Goal: Task Accomplishment & Management: Use online tool/utility

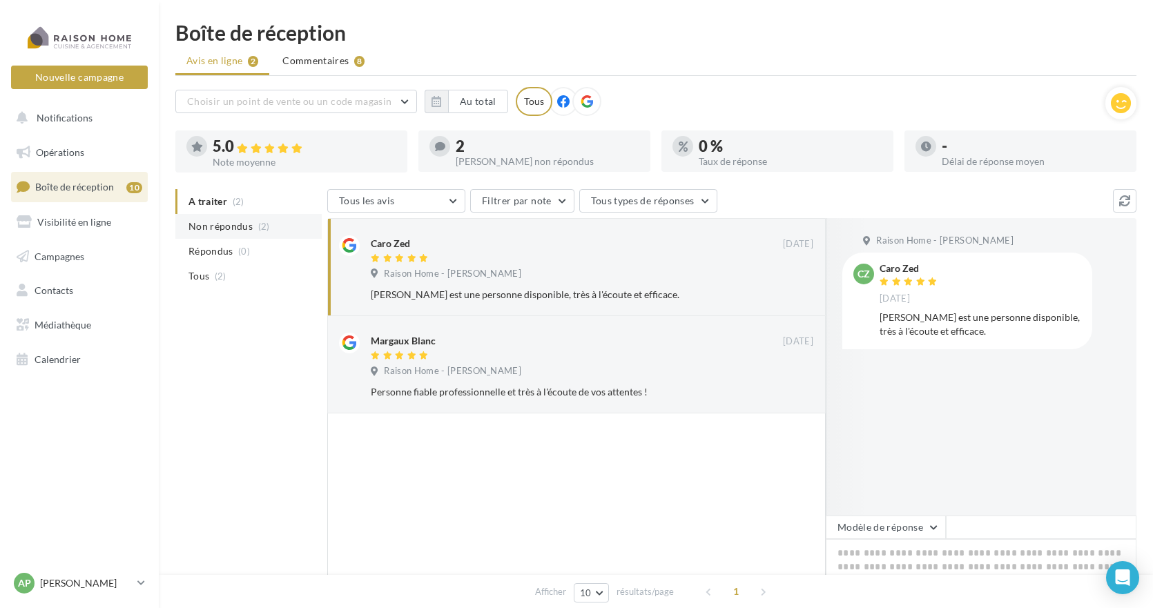
click at [201, 226] on span "Non répondus" at bounding box center [220, 227] width 64 height 14
click at [214, 204] on span "A traiter" at bounding box center [207, 202] width 39 height 14
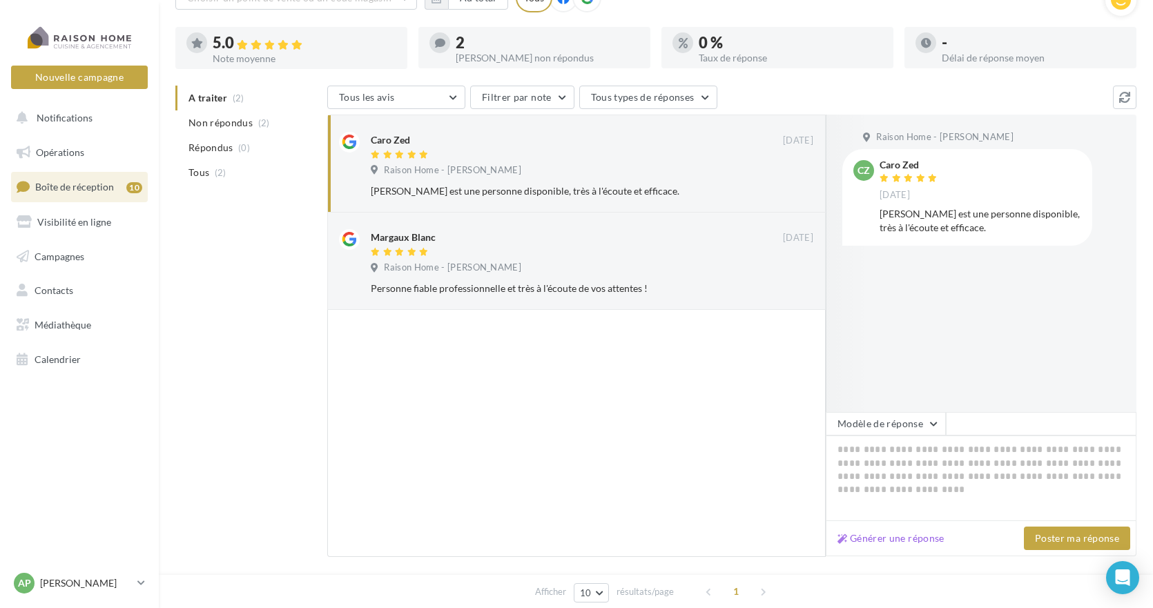
scroll to position [138, 0]
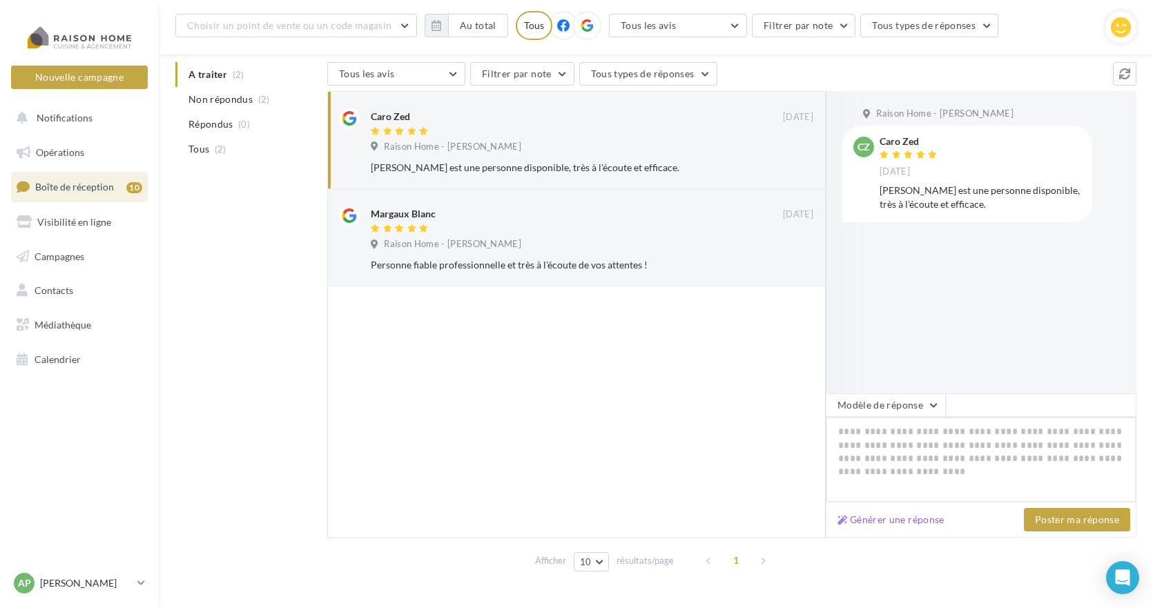
click at [878, 430] on textarea at bounding box center [981, 460] width 311 height 86
click at [209, 150] on span "Tous" at bounding box center [198, 149] width 21 height 14
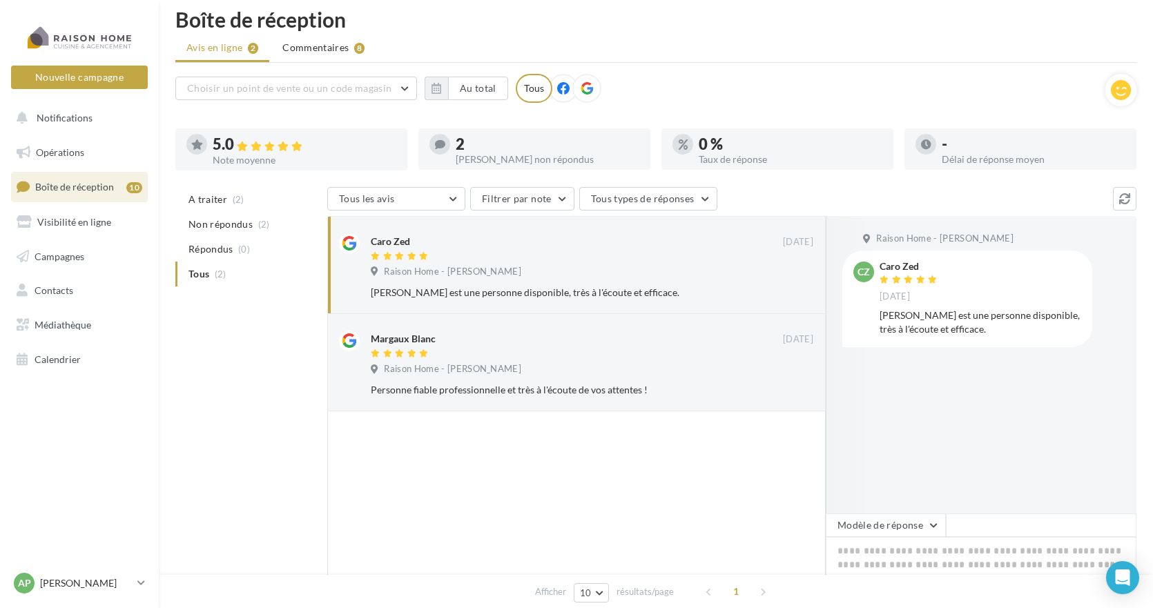
scroll to position [0, 0]
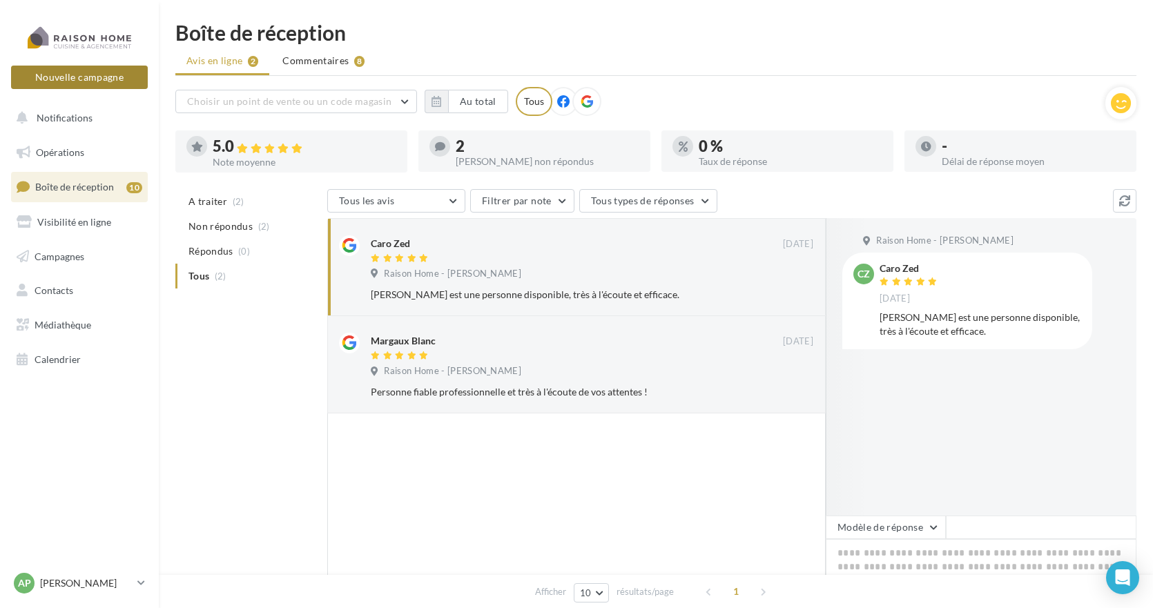
click at [73, 77] on button "Nouvelle campagne" at bounding box center [79, 77] width 137 height 23
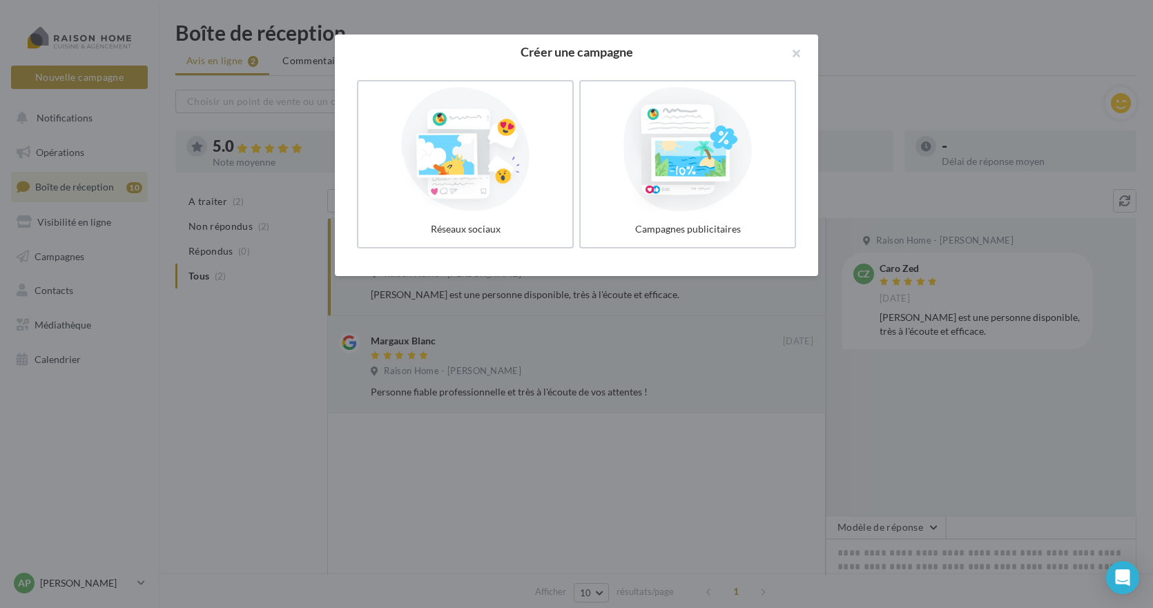
click at [66, 363] on div at bounding box center [576, 304] width 1153 height 608
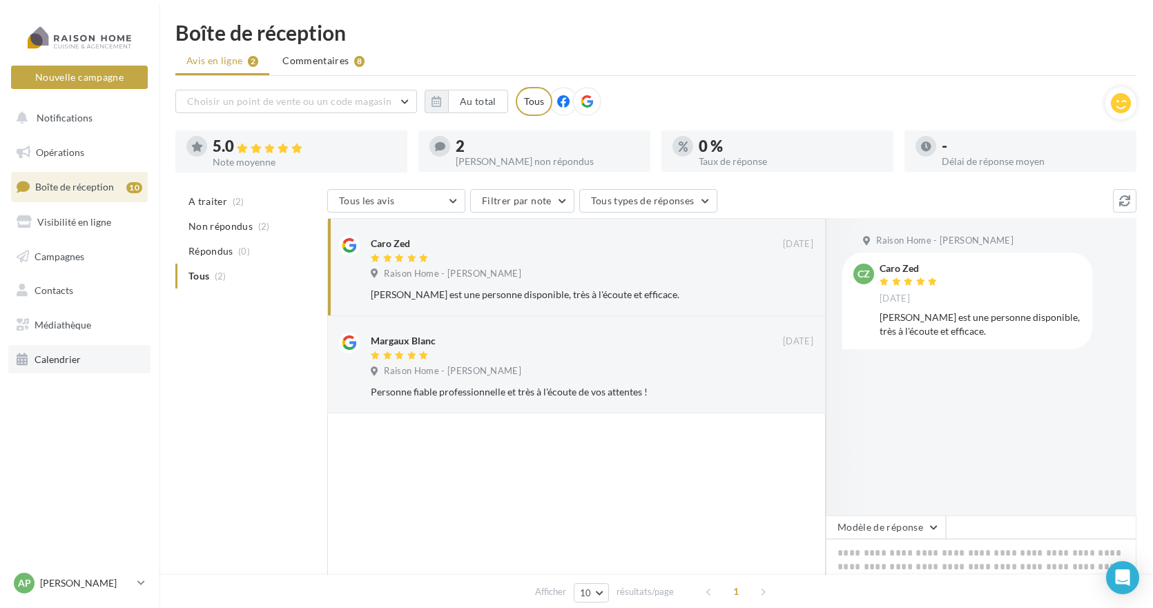
click at [66, 359] on span "Calendrier" at bounding box center [58, 360] width 46 height 12
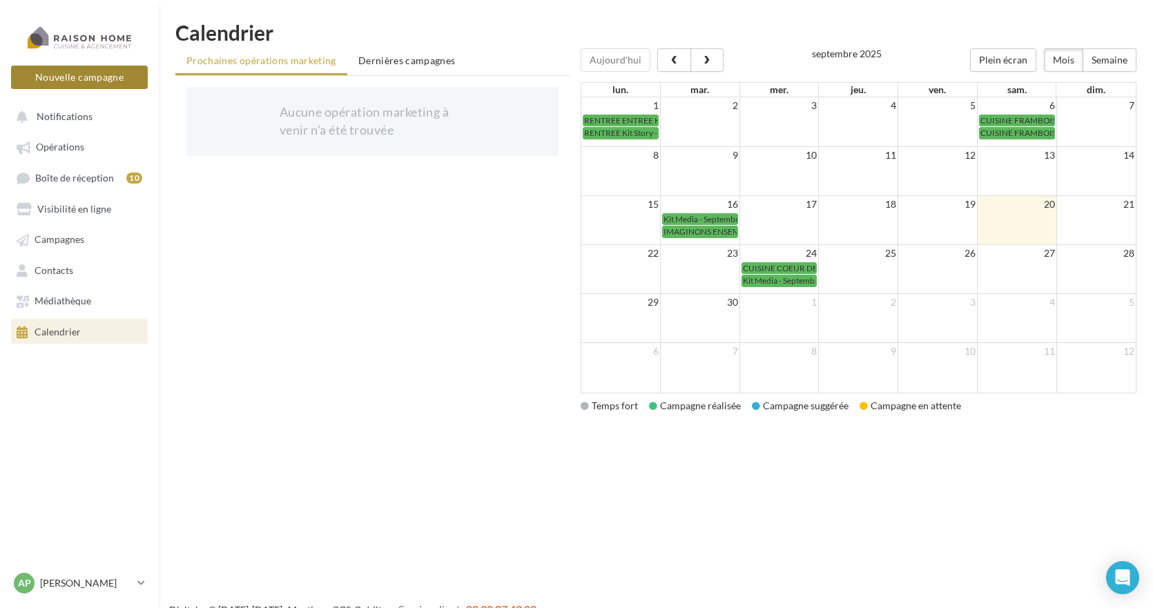
click at [77, 86] on button "Nouvelle campagne" at bounding box center [79, 77] width 137 height 23
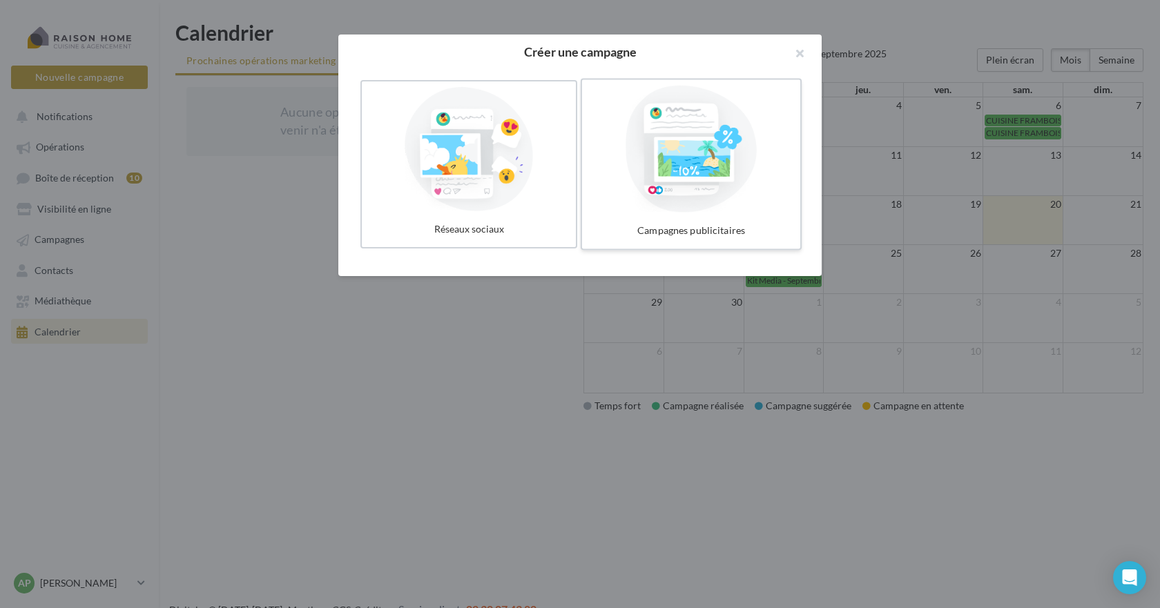
click at [677, 149] on div at bounding box center [691, 149] width 207 height 127
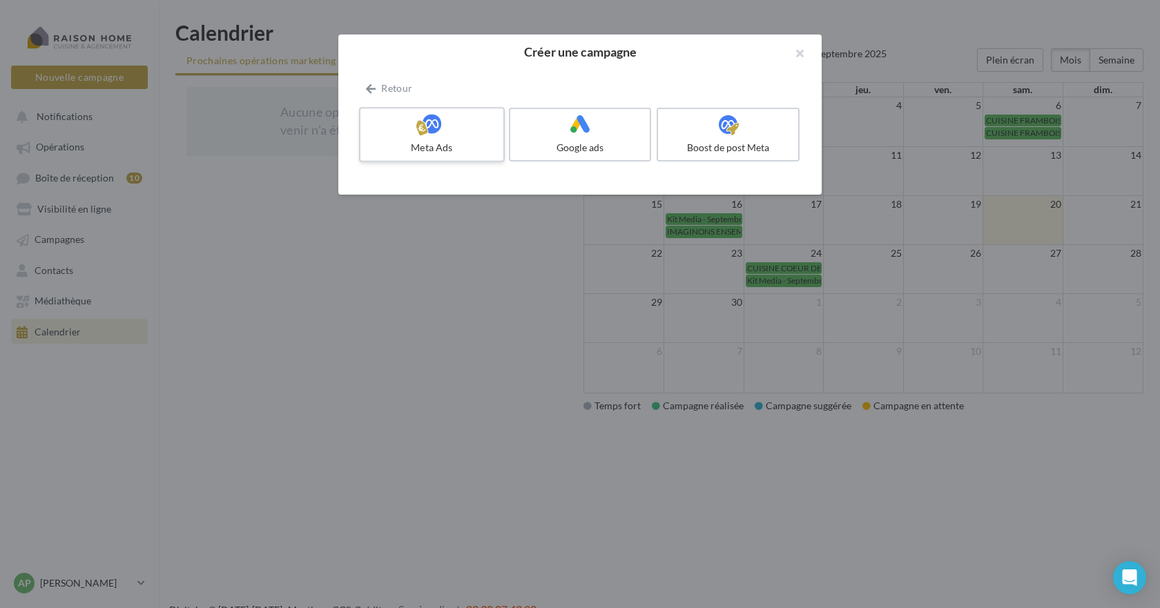
click at [385, 138] on label "Meta Ads" at bounding box center [432, 134] width 146 height 55
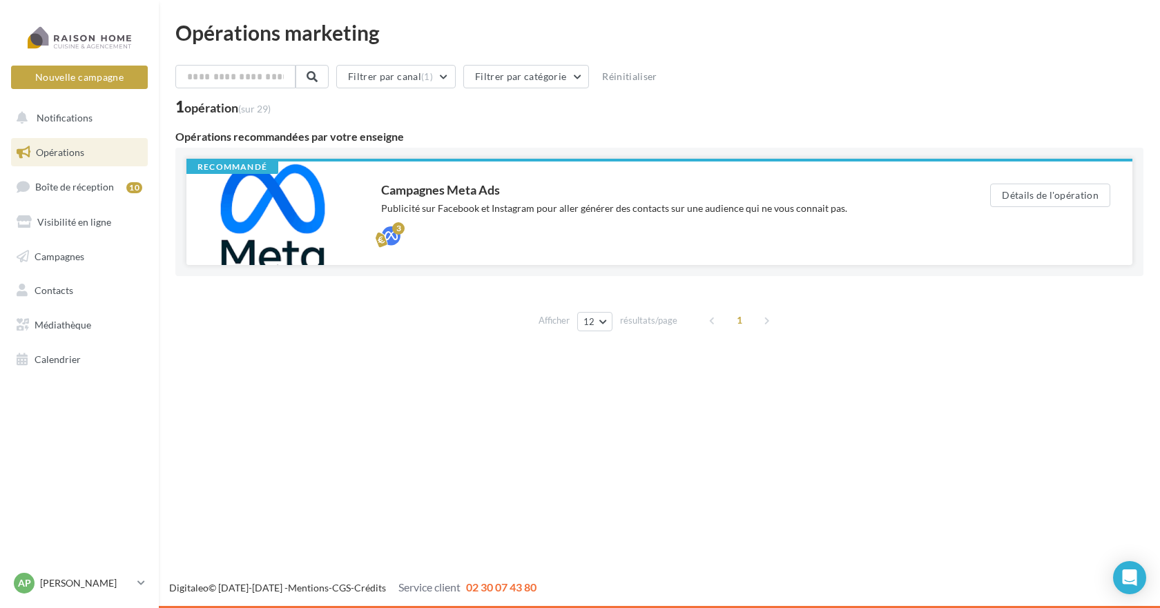
click at [475, 215] on div "Campagnes Meta Ads Publicité sur Facebook et Instagram pour aller générer des c…" at bounding box center [663, 213] width 565 height 59
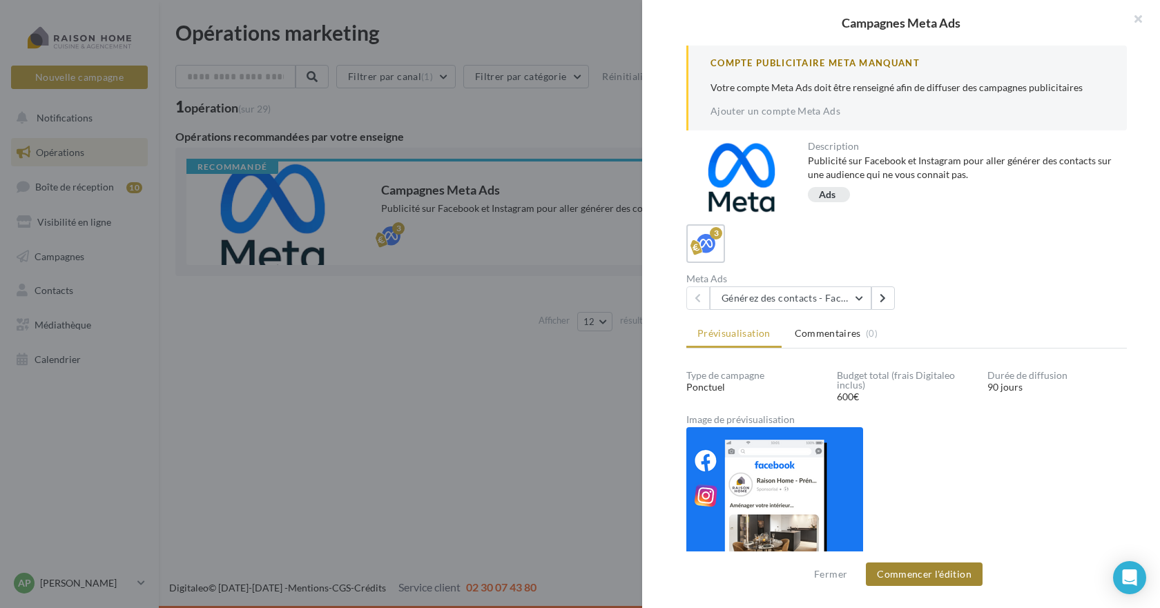
click at [947, 575] on button "Commencer l'édition" at bounding box center [924, 574] width 117 height 23
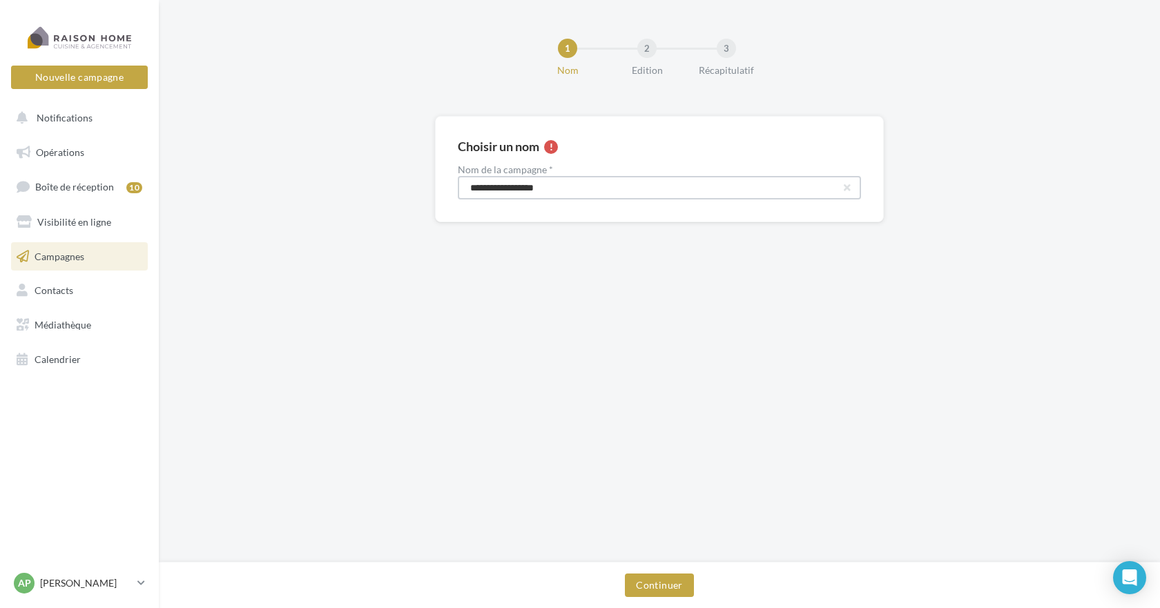
click at [573, 189] on input "**********" at bounding box center [659, 187] width 403 height 23
click at [584, 186] on input "**********" at bounding box center [659, 187] width 403 height 23
type input "**********"
click at [661, 584] on button "Continuer" at bounding box center [659, 585] width 68 height 23
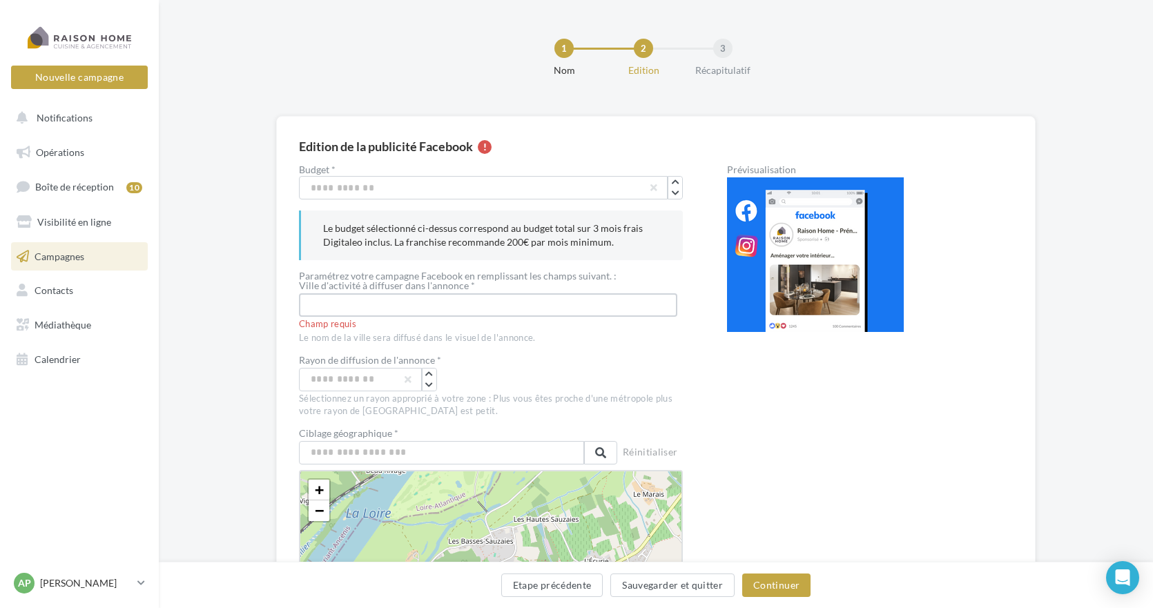
click at [334, 309] on input "text" at bounding box center [488, 304] width 378 height 23
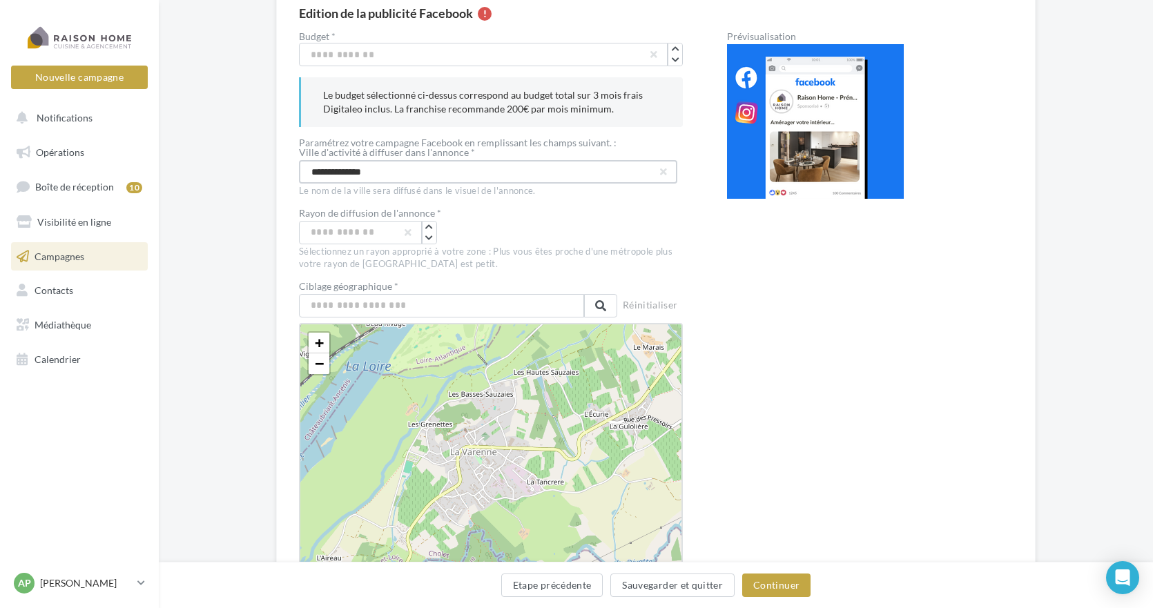
scroll to position [138, 0]
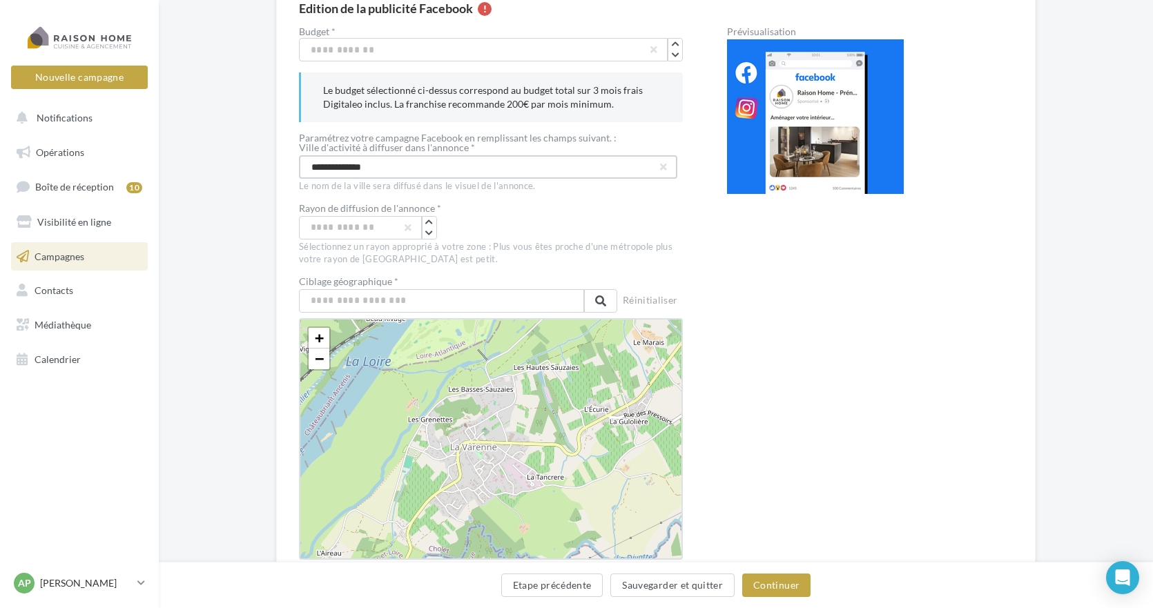
type input "**********"
click at [338, 299] on input "text" at bounding box center [441, 300] width 285 height 23
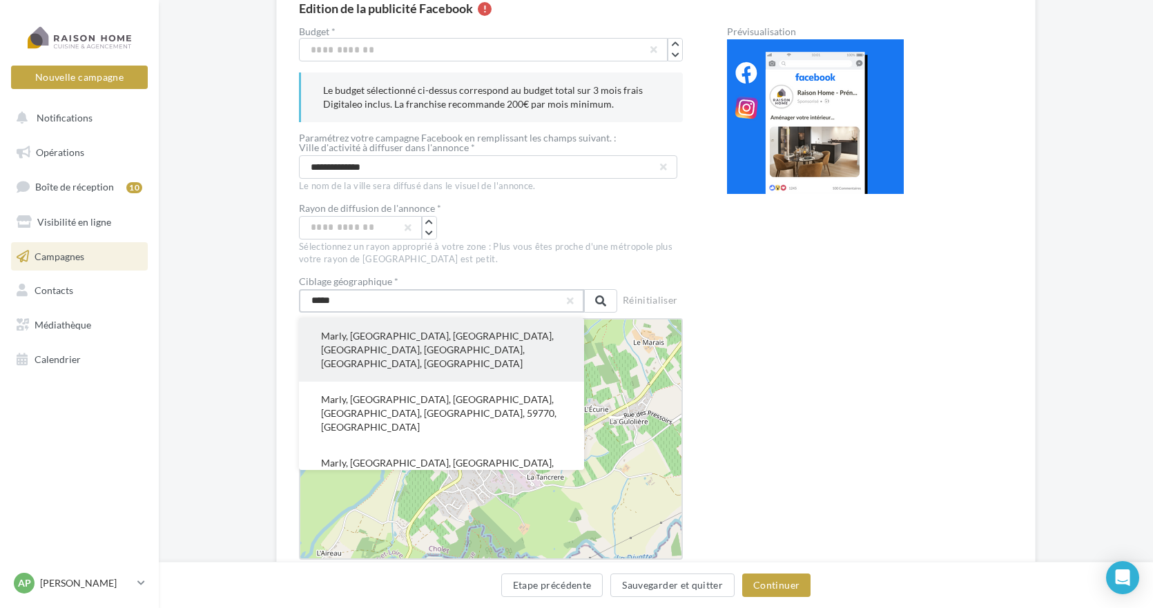
type input "*****"
click at [337, 337] on button "Marly, Metz, Moselle, Grand Est, France métropolitaine, 57155, France" at bounding box center [441, 350] width 285 height 64
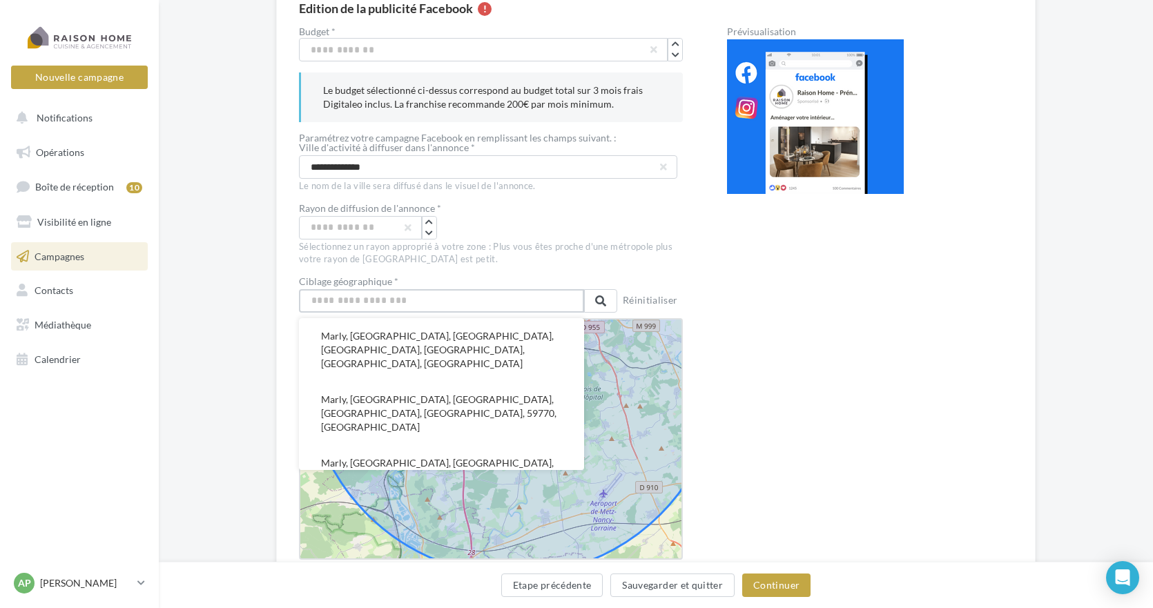
click at [329, 298] on input "text" at bounding box center [441, 300] width 285 height 23
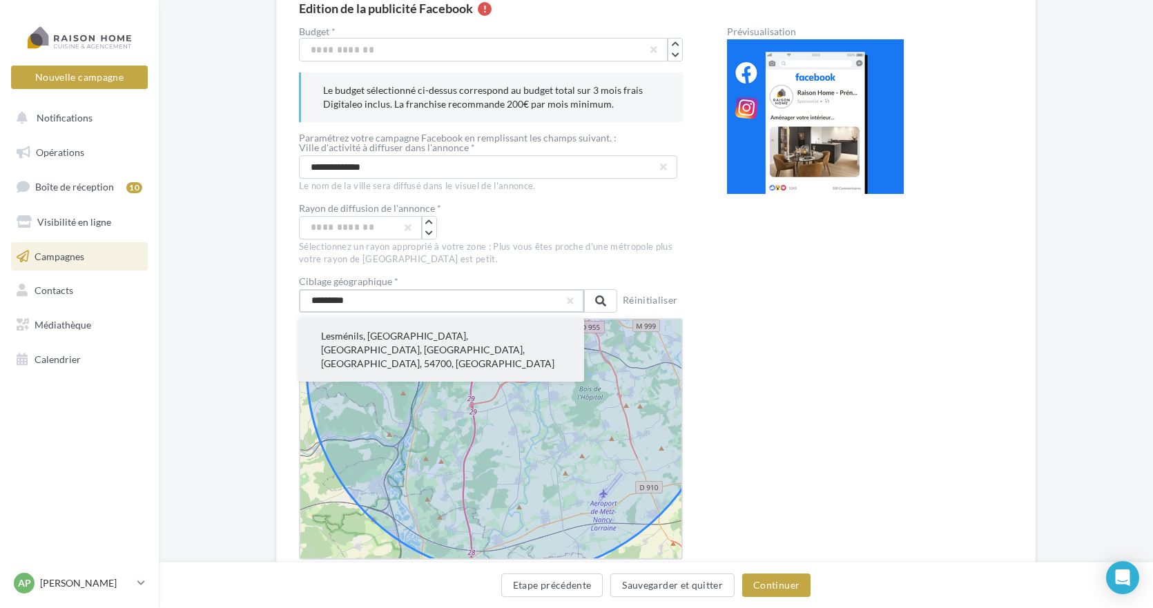
type input "*********"
click at [327, 336] on button "Lesménils, Nancy, Meurthe-et-Moselle, Grand Est, France métropolitaine, 54700, …" at bounding box center [441, 350] width 285 height 64
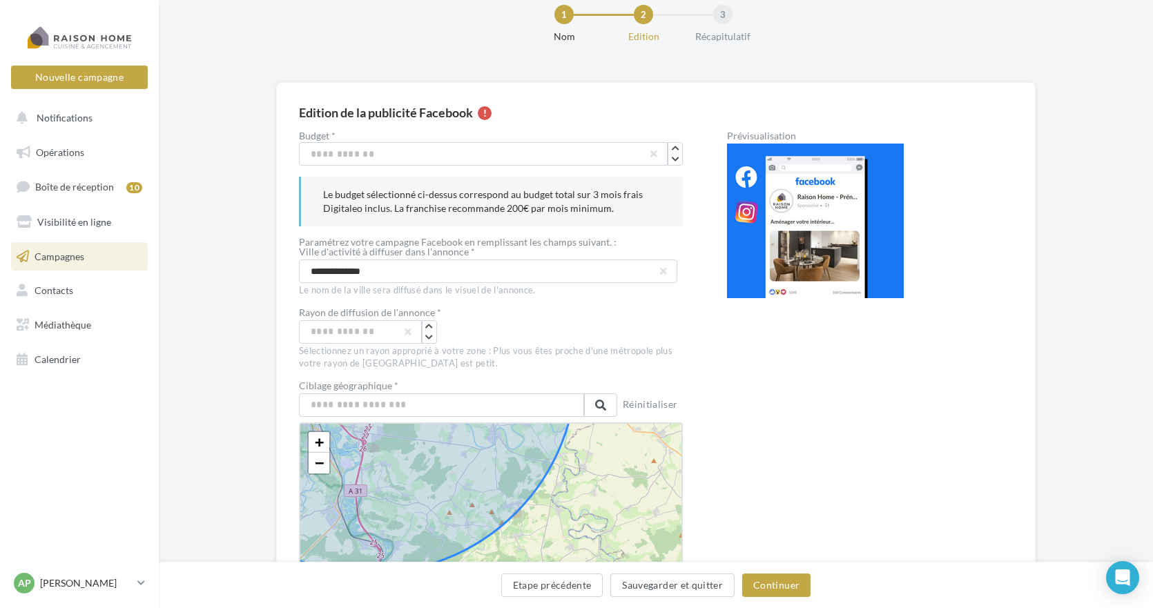
scroll to position [0, 0]
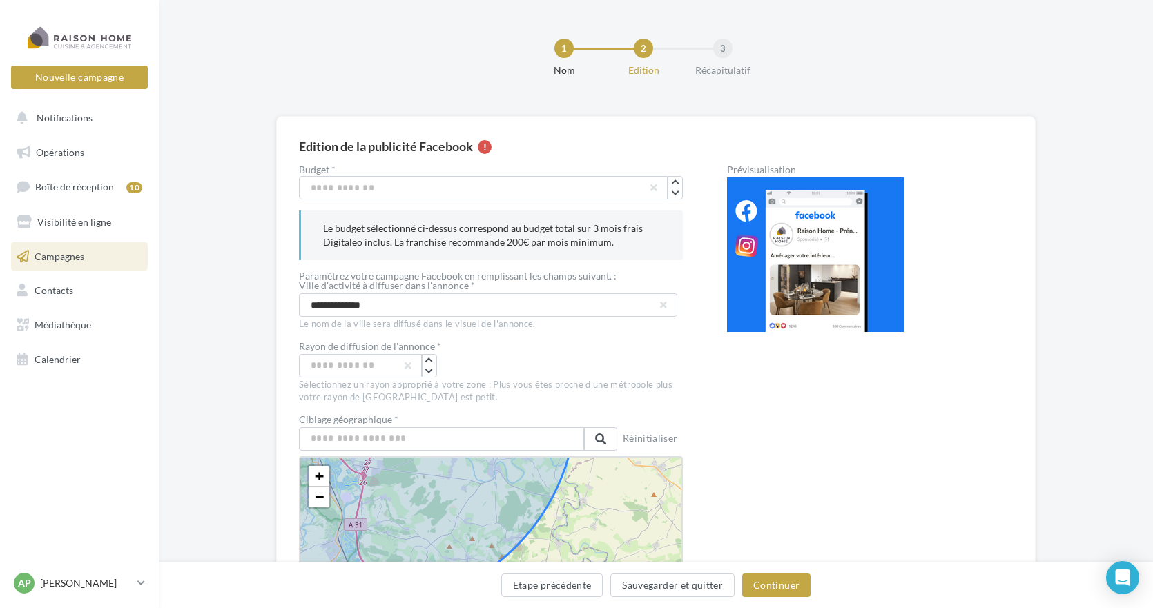
drag, startPoint x: 447, startPoint y: 446, endPoint x: 479, endPoint y: 365, distance: 87.1
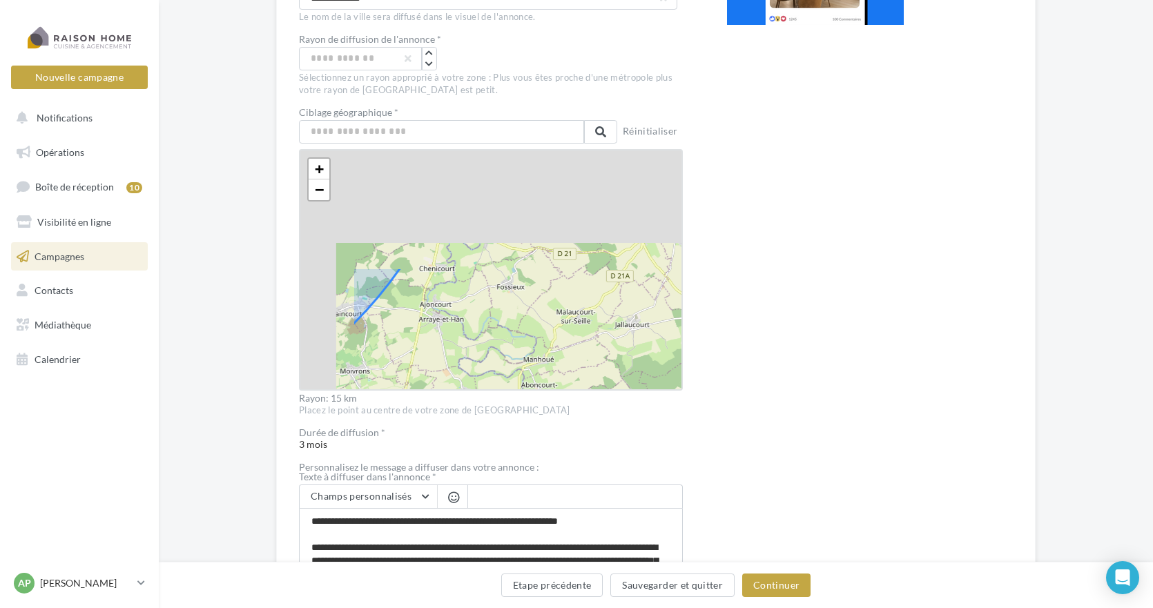
scroll to position [507, 0]
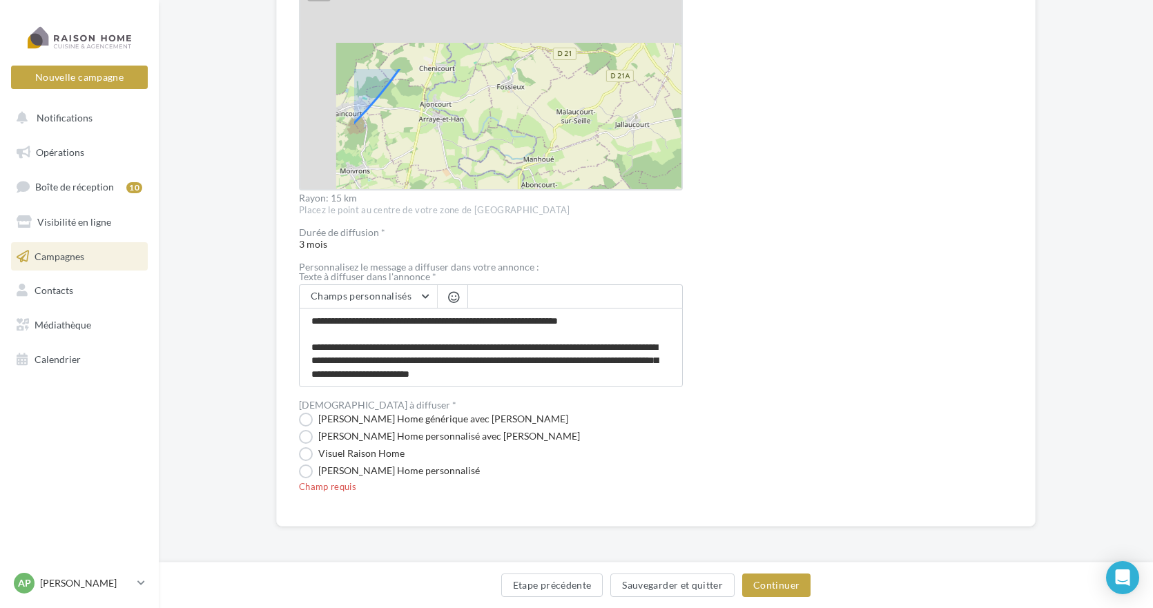
drag, startPoint x: 436, startPoint y: 255, endPoint x: 545, endPoint y: 423, distance: 200.1
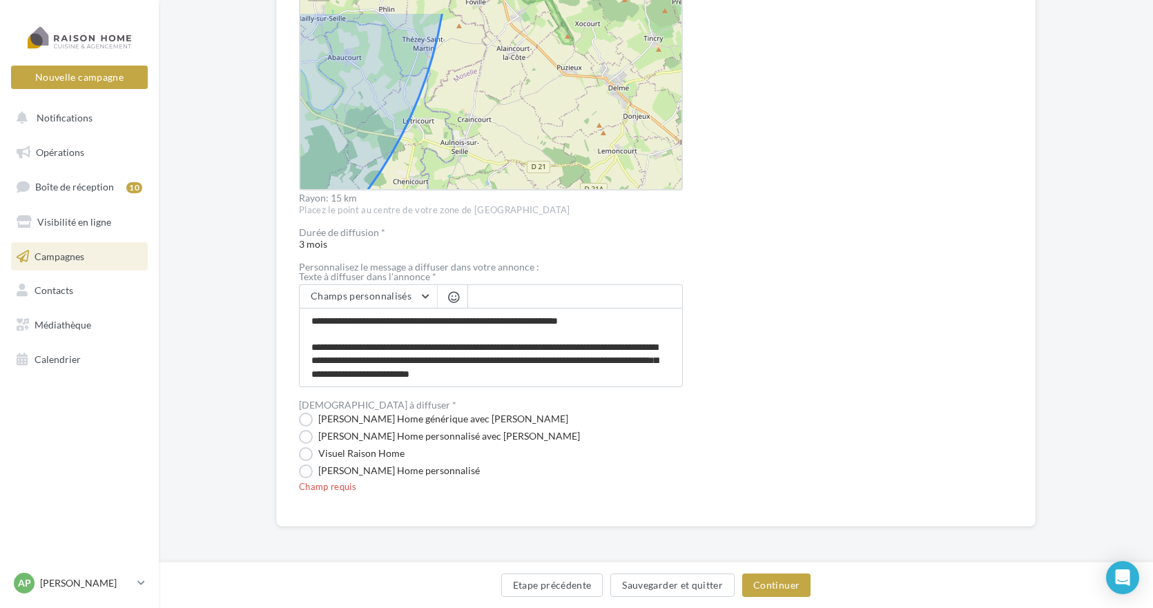
drag, startPoint x: 521, startPoint y: 103, endPoint x: 496, endPoint y: 153, distance: 55.3
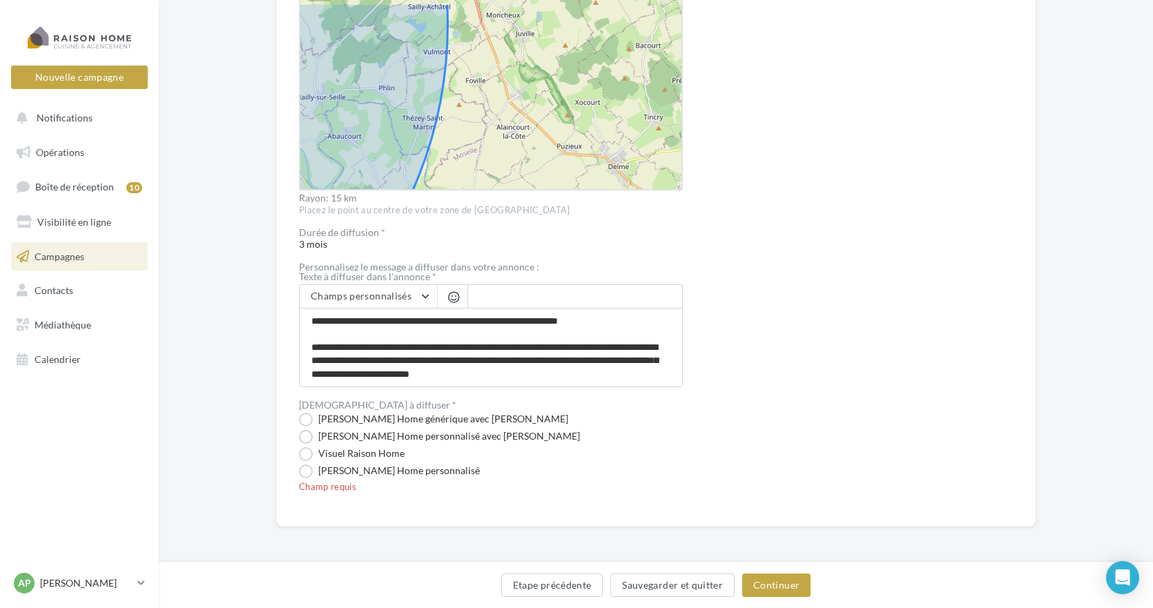
drag, startPoint x: 519, startPoint y: 103, endPoint x: 518, endPoint y: 182, distance: 78.7
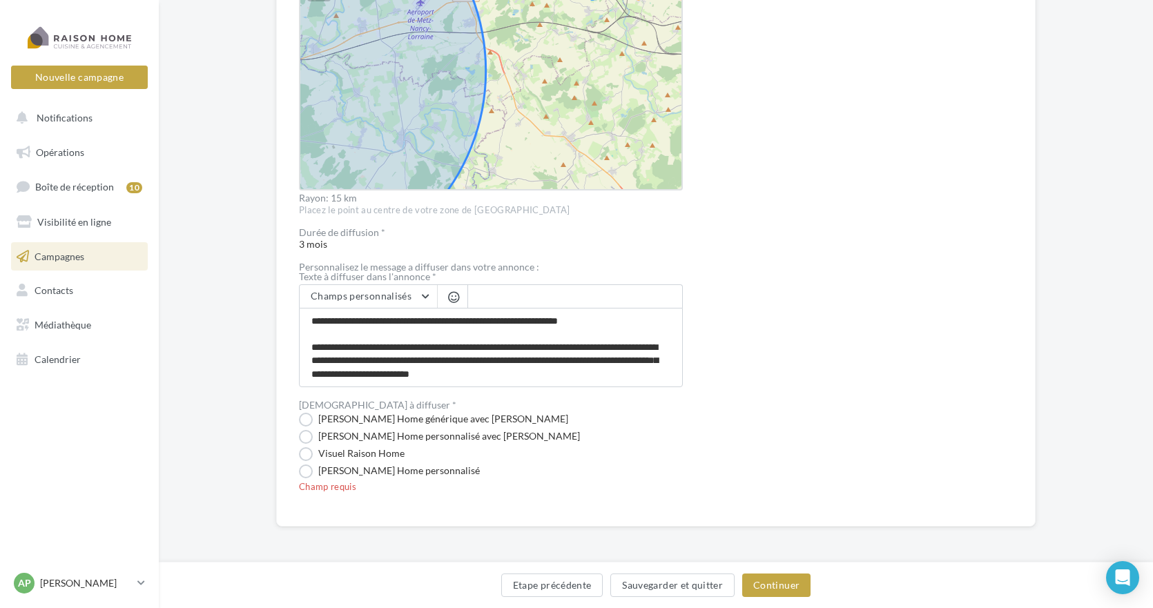
drag, startPoint x: 523, startPoint y: 117, endPoint x: 491, endPoint y: 124, distance: 33.2
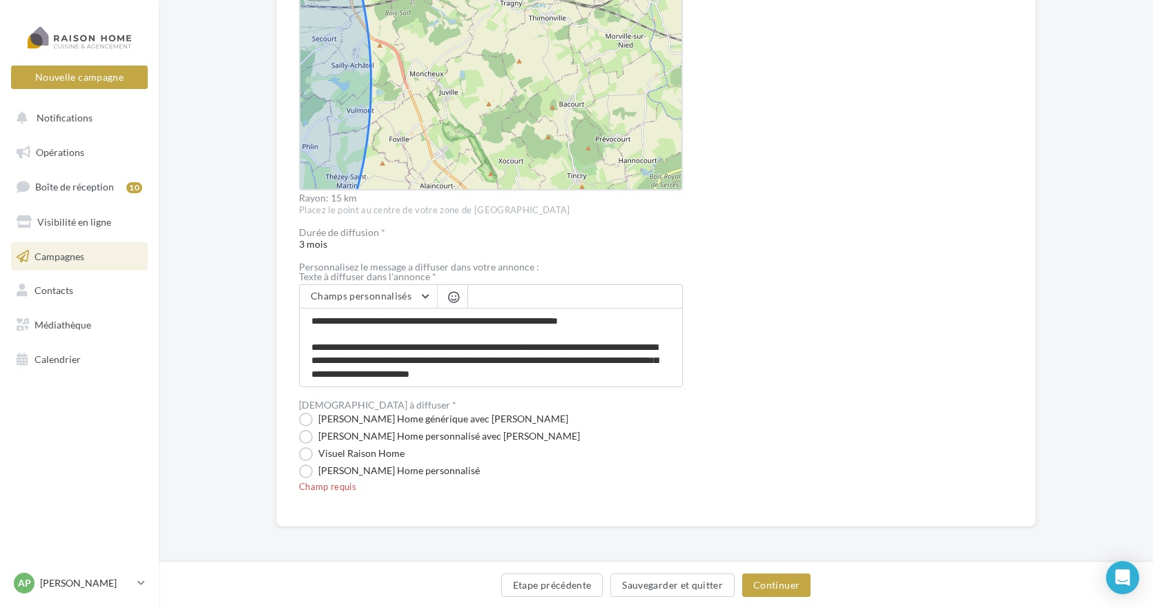
drag, startPoint x: 542, startPoint y: 94, endPoint x: 452, endPoint y: 147, distance: 104.9
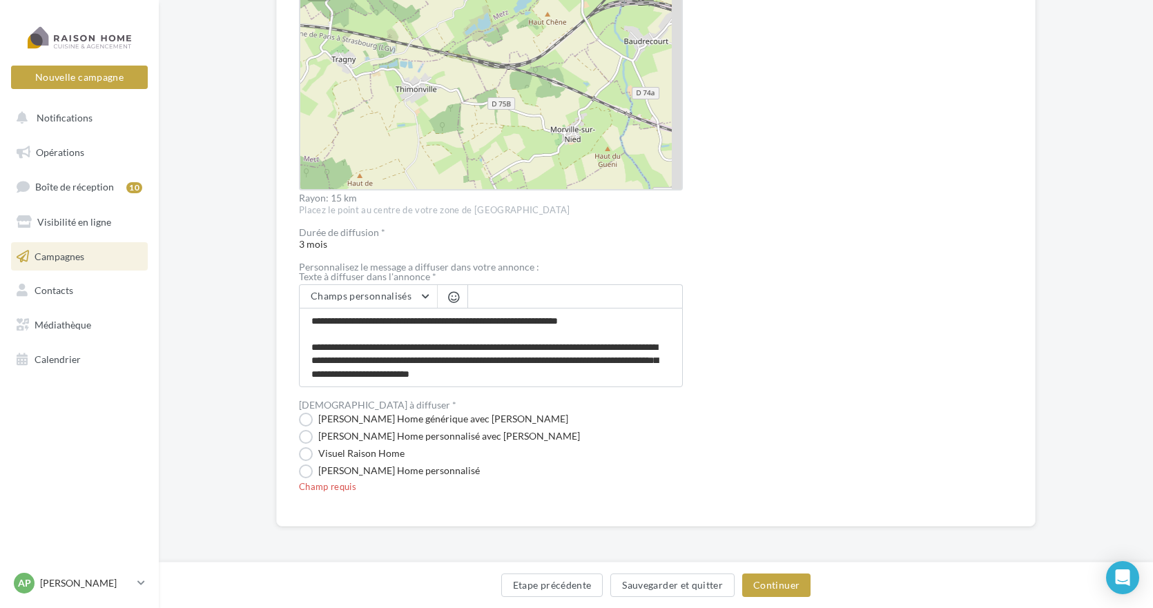
drag, startPoint x: 543, startPoint y: 57, endPoint x: 462, endPoint y: 121, distance: 103.2
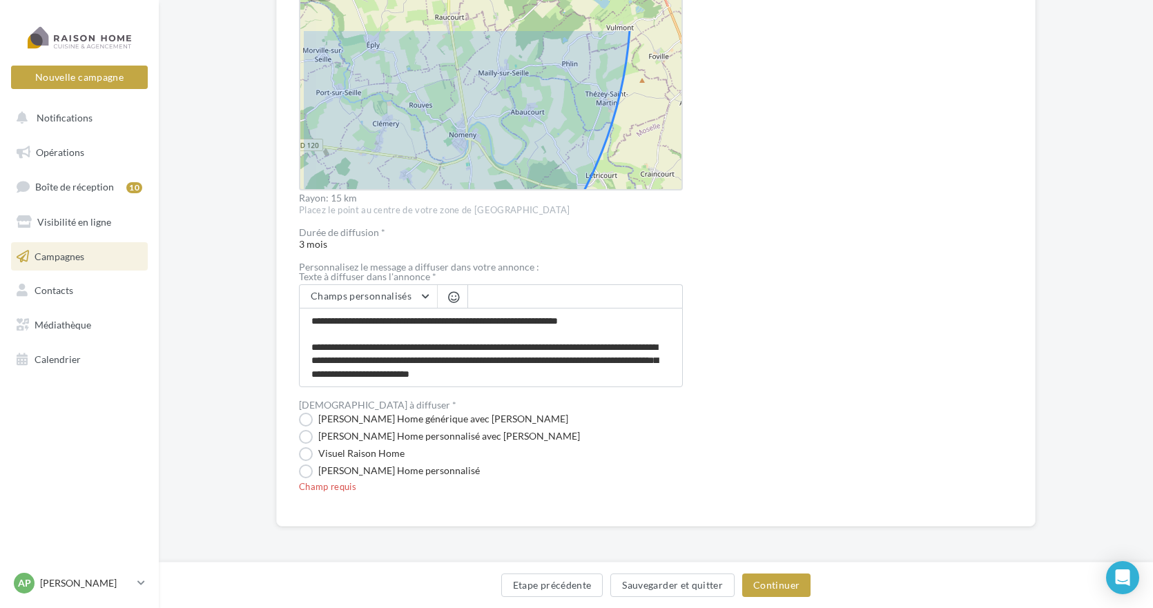
drag, startPoint x: 469, startPoint y: 59, endPoint x: 525, endPoint y: 173, distance: 127.2
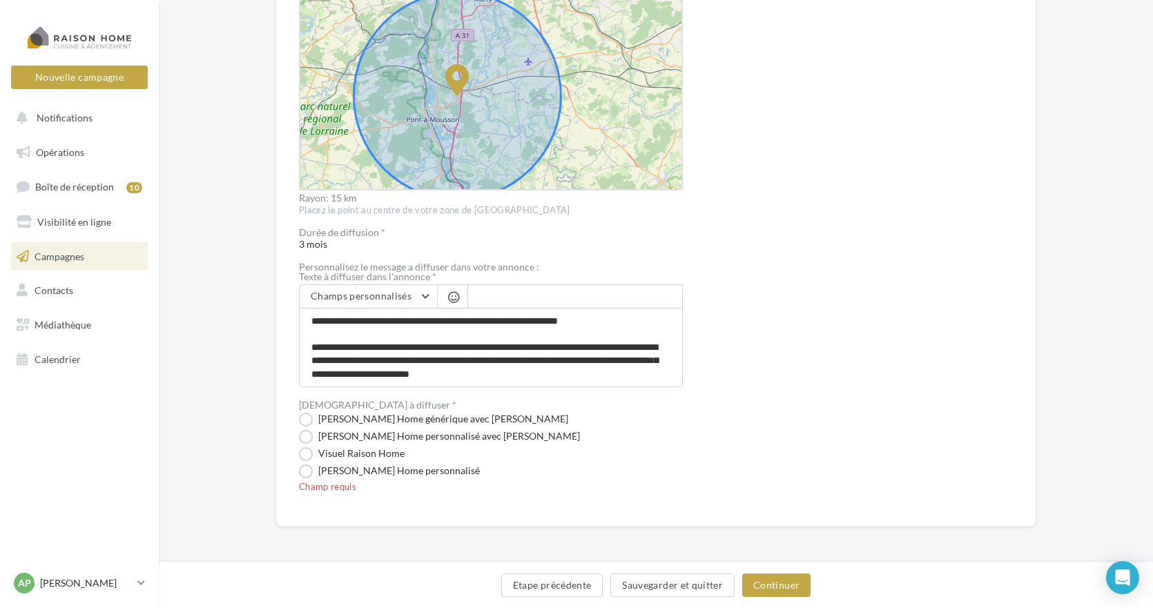
scroll to position [41, 0]
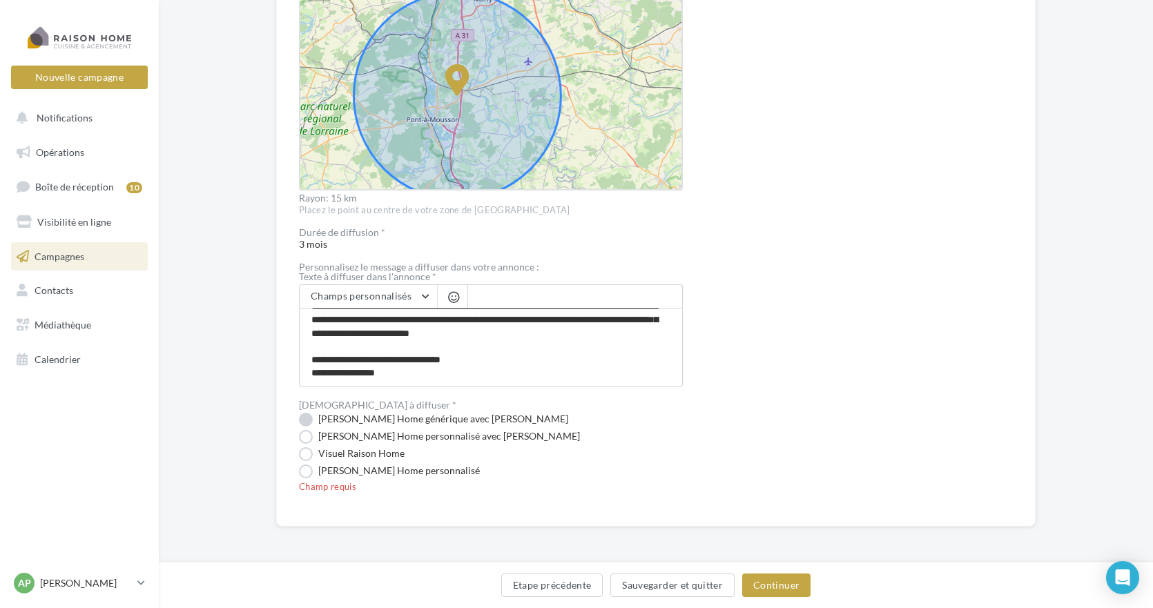
click at [309, 420] on label "[PERSON_NAME] Home générique avec [PERSON_NAME]" at bounding box center [433, 420] width 269 height 14
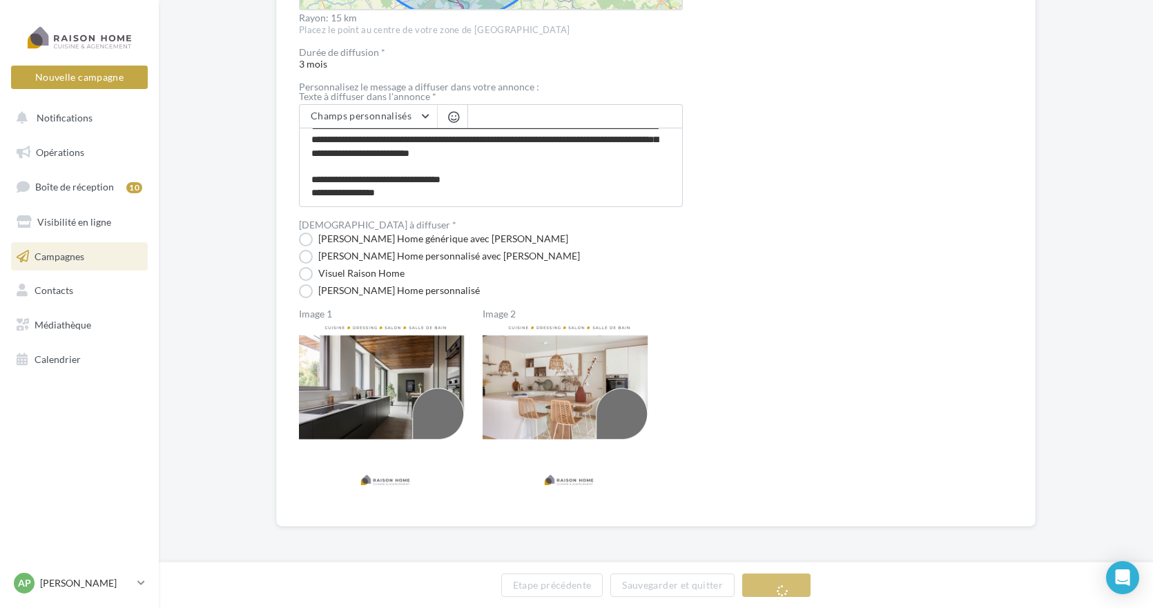
scroll to position [688, 0]
click at [310, 318] on label "Image 1" at bounding box center [385, 314] width 173 height 10
click at [575, 333] on img at bounding box center [569, 406] width 173 height 173
click at [309, 253] on label "[PERSON_NAME] Home personnalisé avec [PERSON_NAME]" at bounding box center [439, 257] width 281 height 14
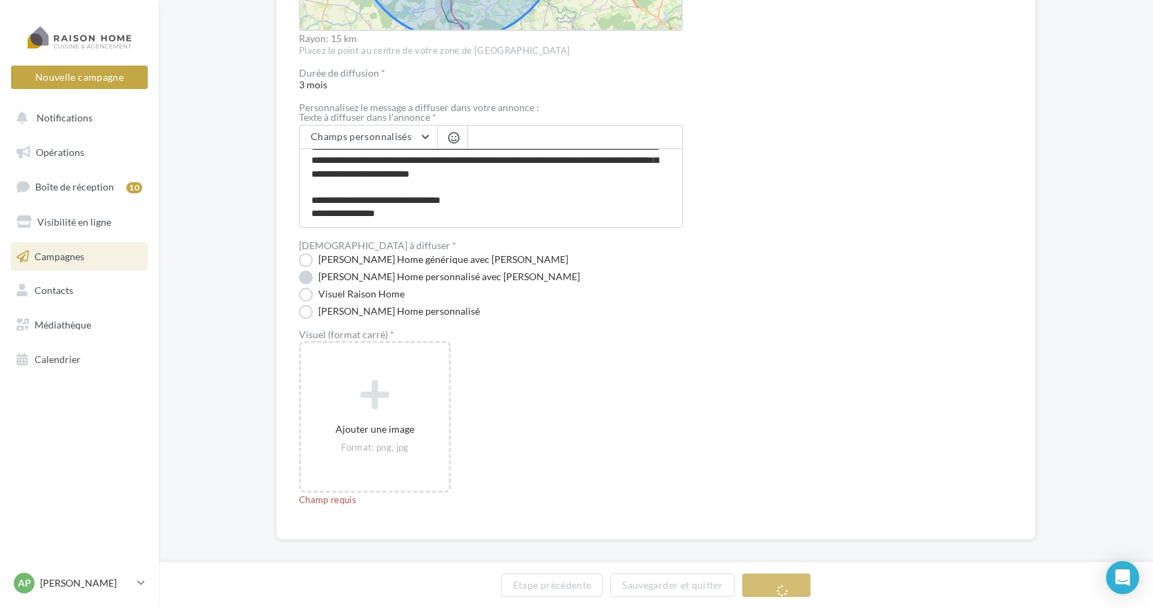
scroll to position [680, 0]
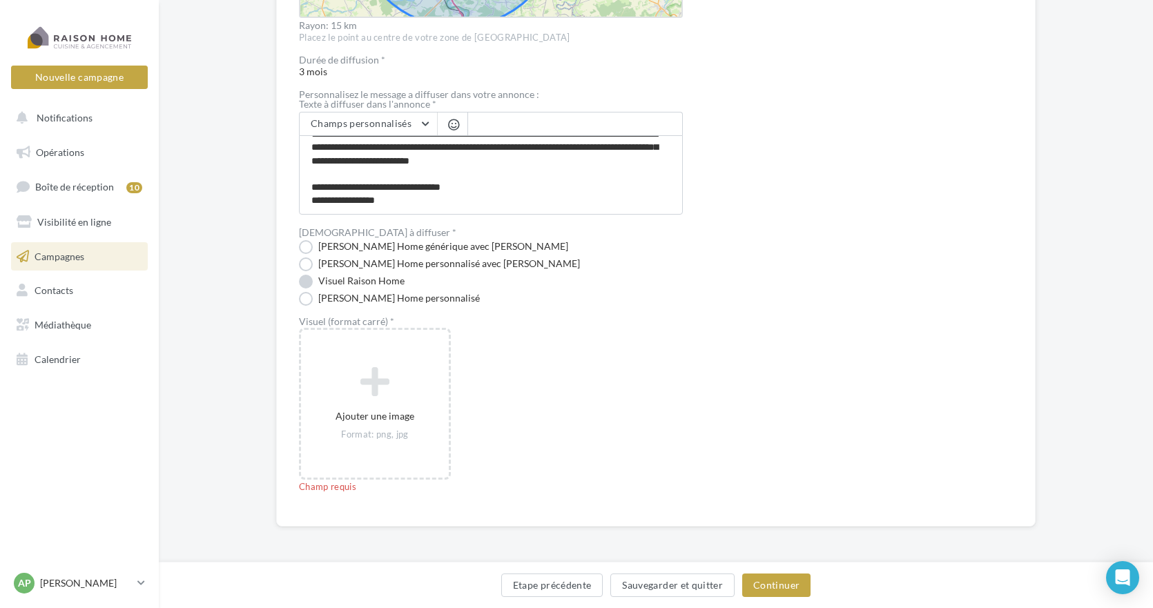
click at [305, 286] on label "Visuel Raison Home" at bounding box center [352, 282] width 106 height 14
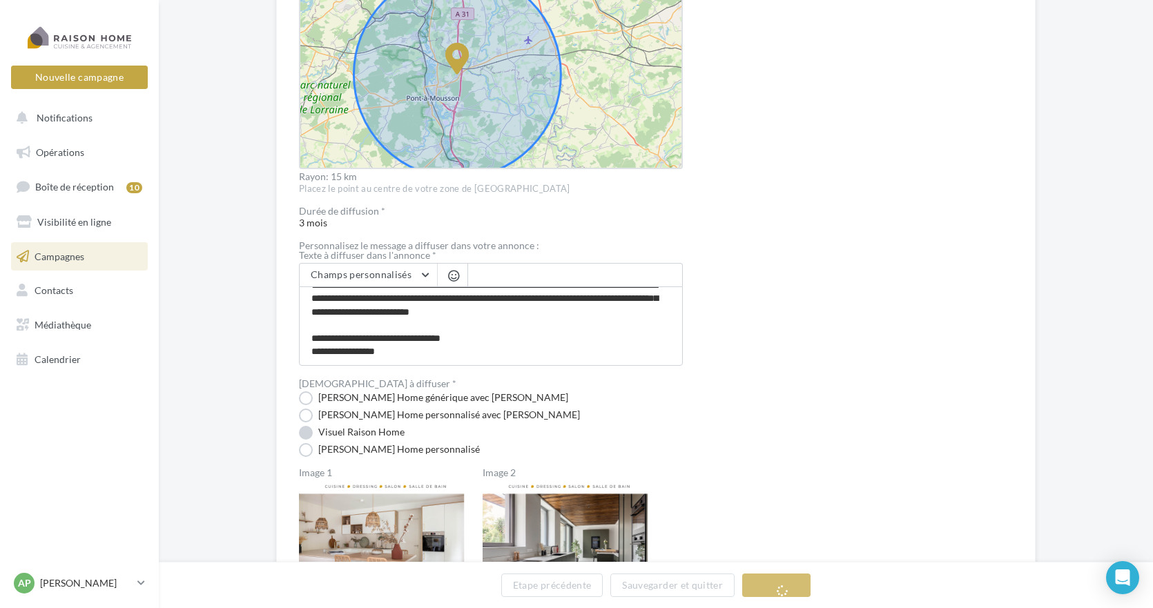
scroll to position [688, 0]
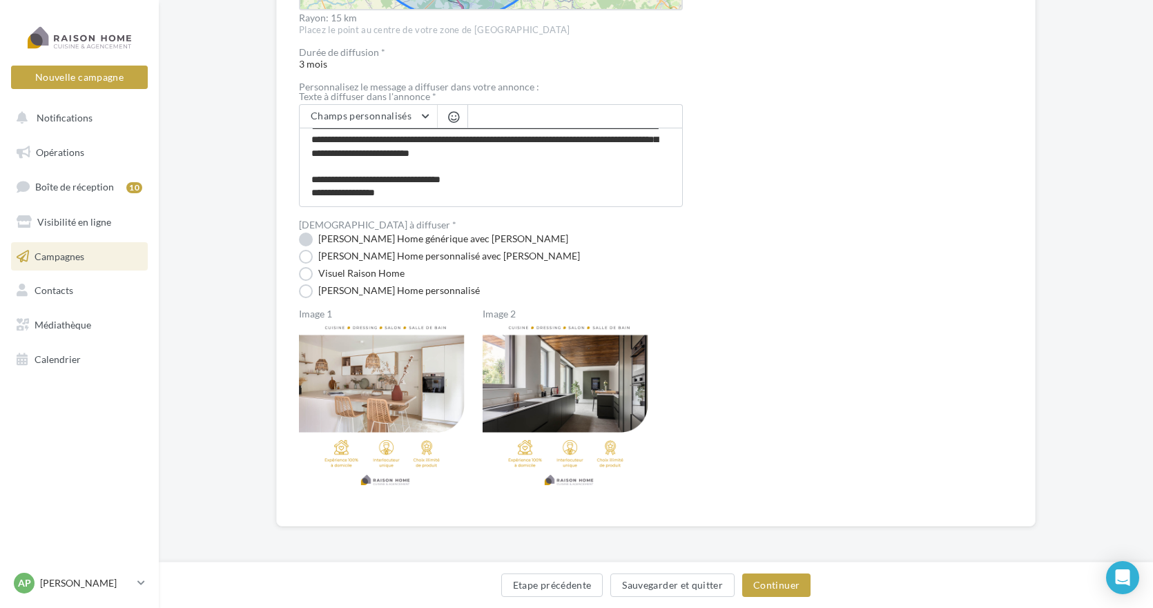
click at [306, 234] on label "[PERSON_NAME] Home générique avec [PERSON_NAME]" at bounding box center [433, 240] width 269 height 14
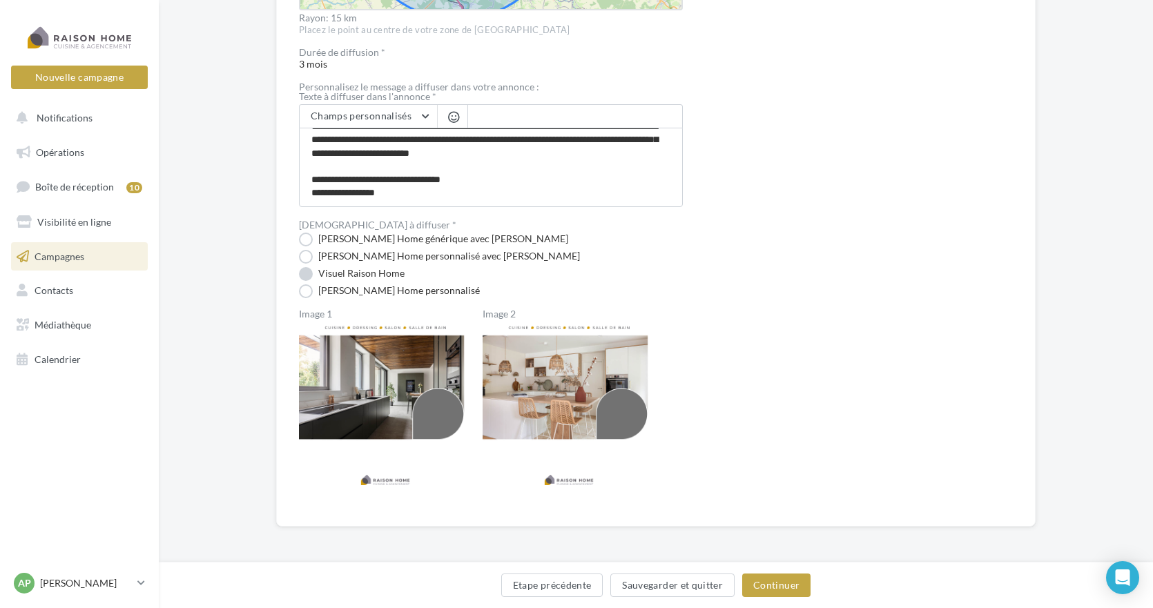
click at [303, 274] on label "Visuel Raison Home" at bounding box center [352, 274] width 106 height 14
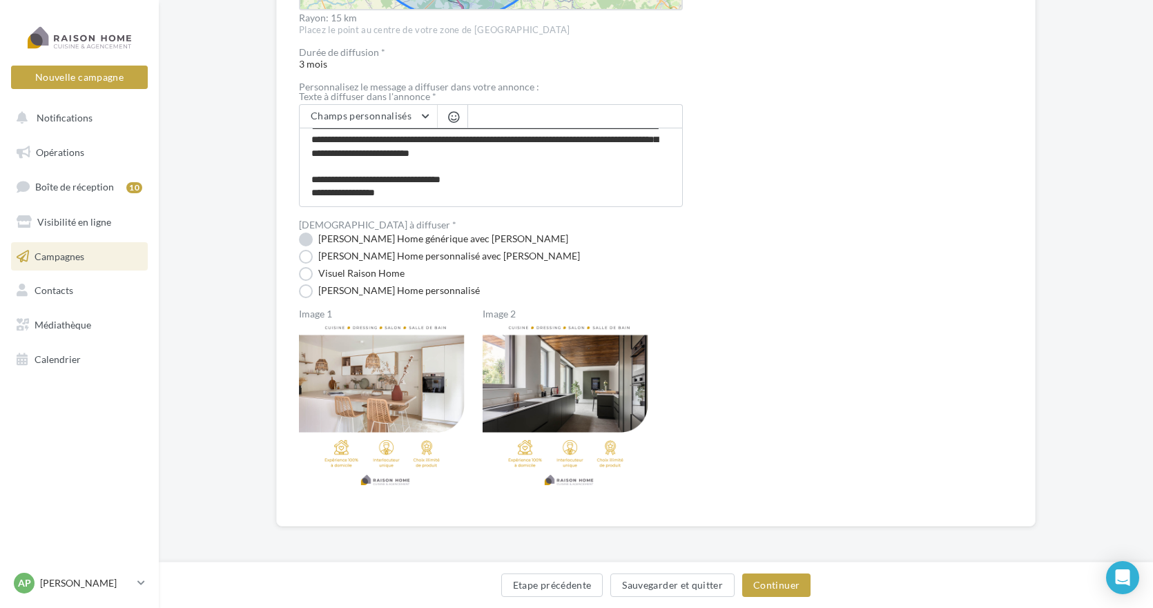
click at [309, 241] on label "Visuel Raison Home générique avec Nom" at bounding box center [433, 240] width 269 height 14
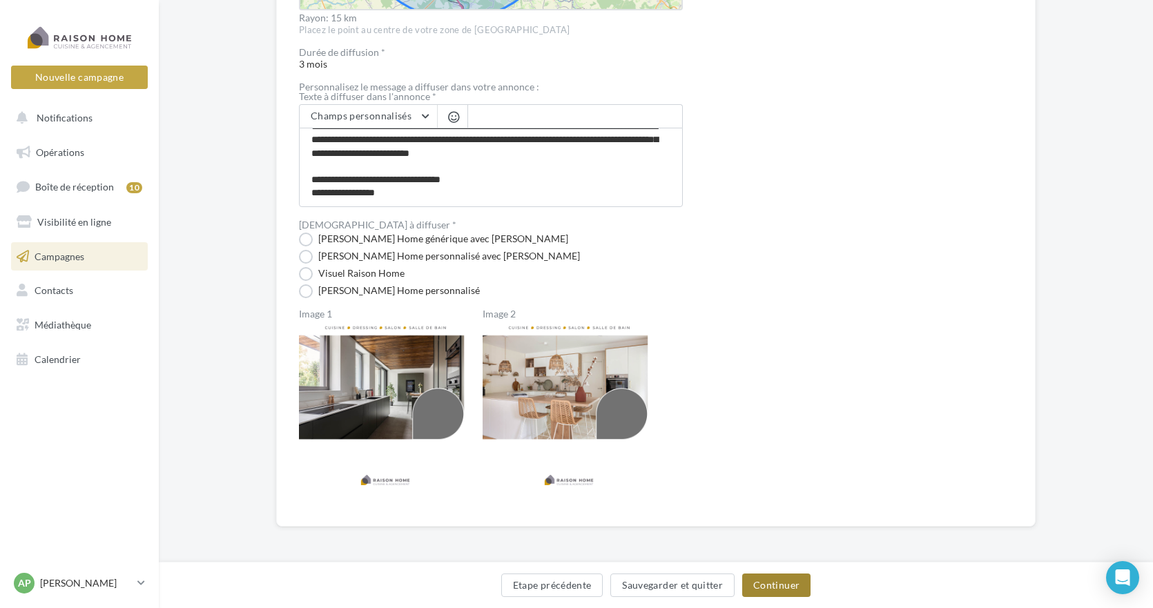
click at [779, 585] on button "Continuer" at bounding box center [776, 585] width 68 height 23
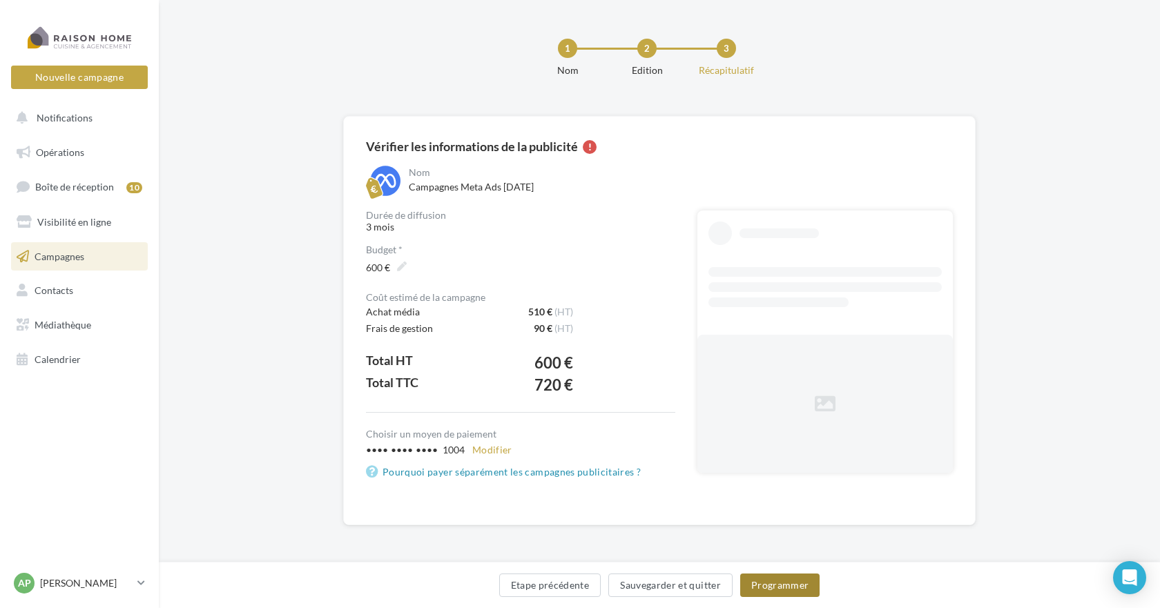
click at [767, 586] on button "Programmer" at bounding box center [780, 585] width 80 height 23
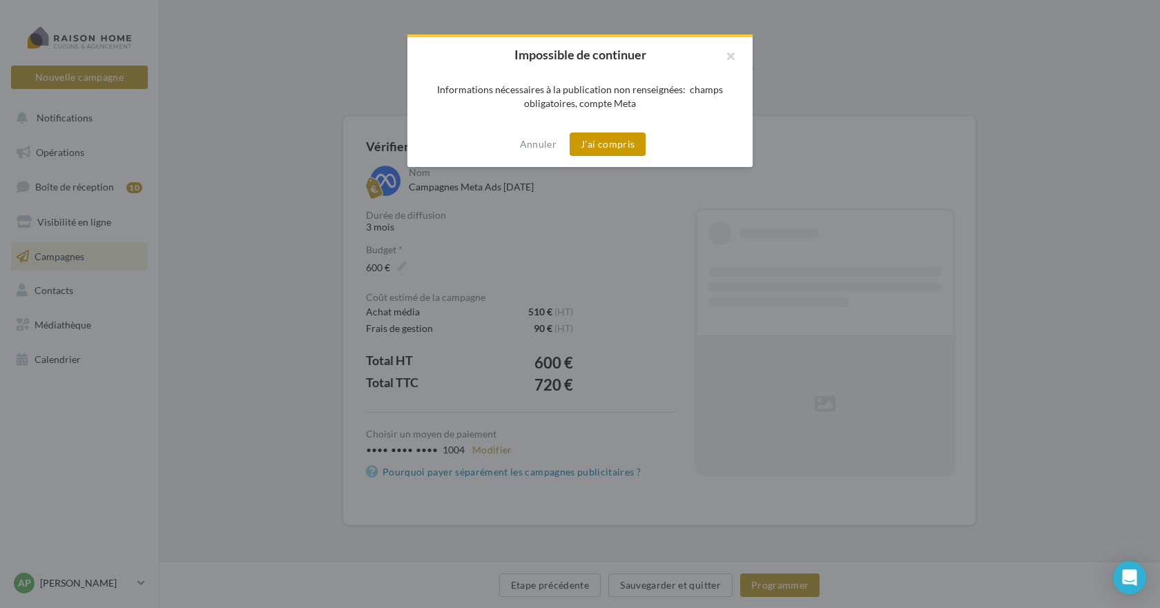
click at [601, 143] on button "J'ai compris" at bounding box center [608, 144] width 76 height 23
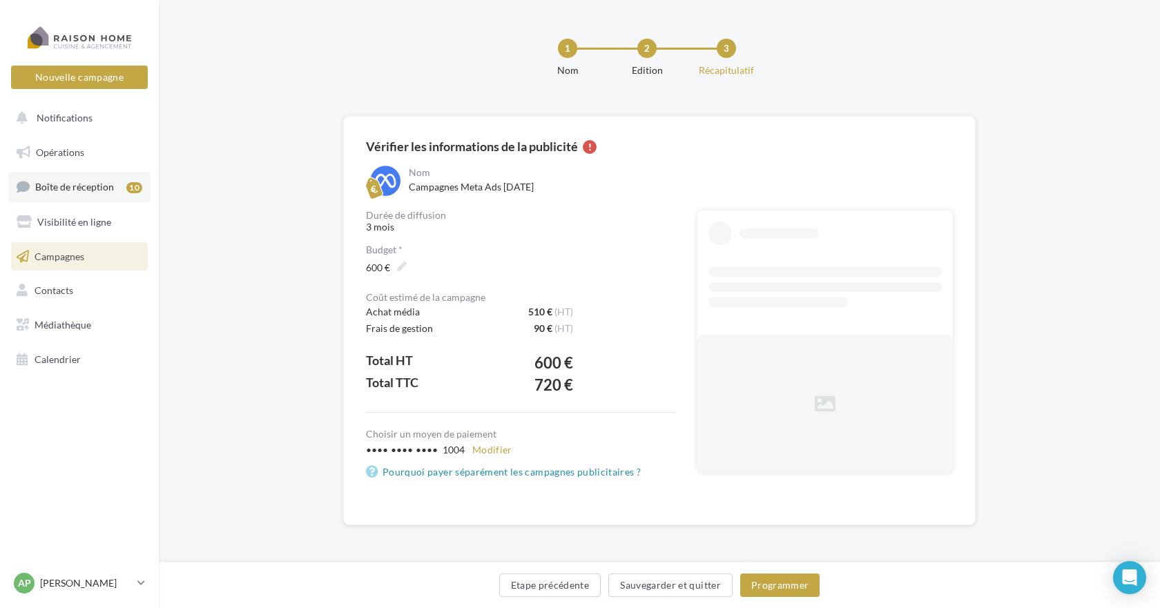
click at [83, 191] on span "Boîte de réception" at bounding box center [74, 187] width 79 height 12
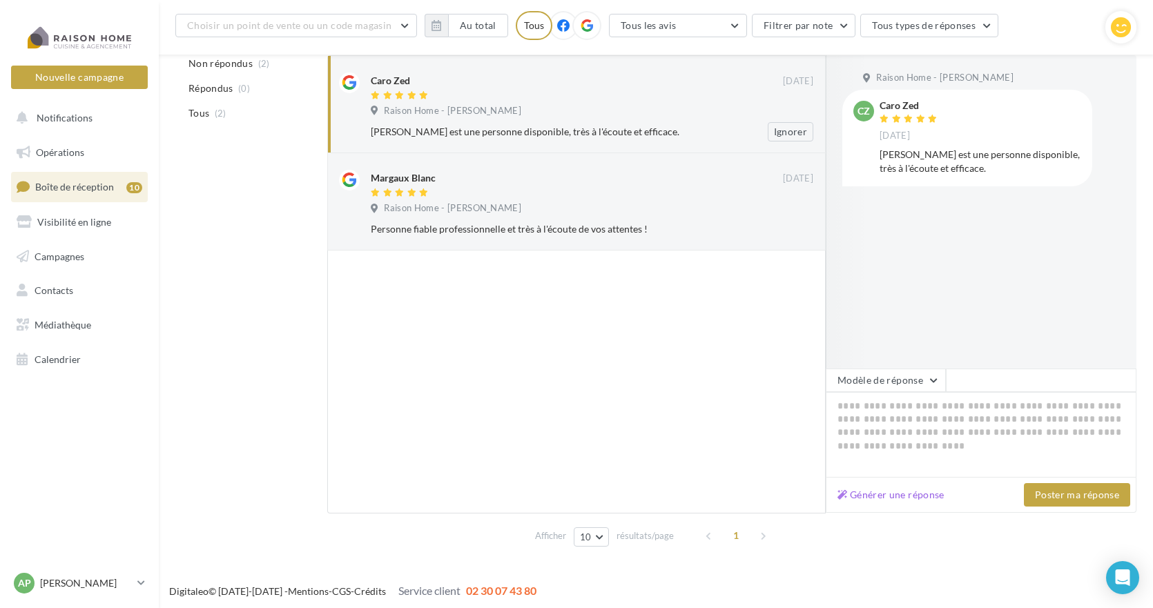
scroll to position [178, 0]
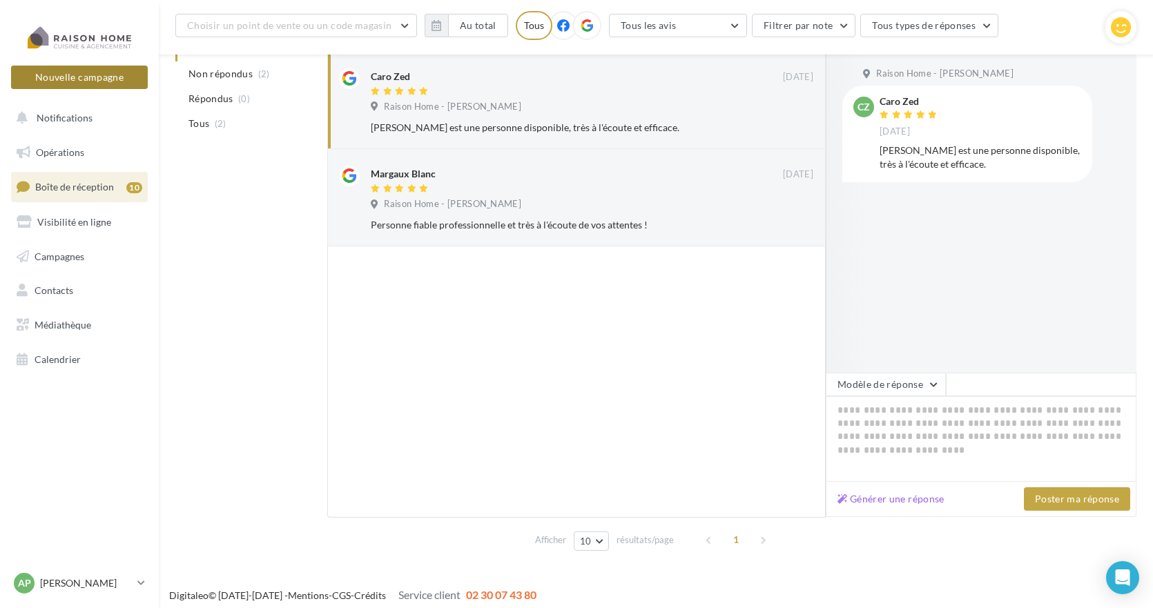
click at [97, 84] on button "Nouvelle campagne" at bounding box center [79, 77] width 137 height 23
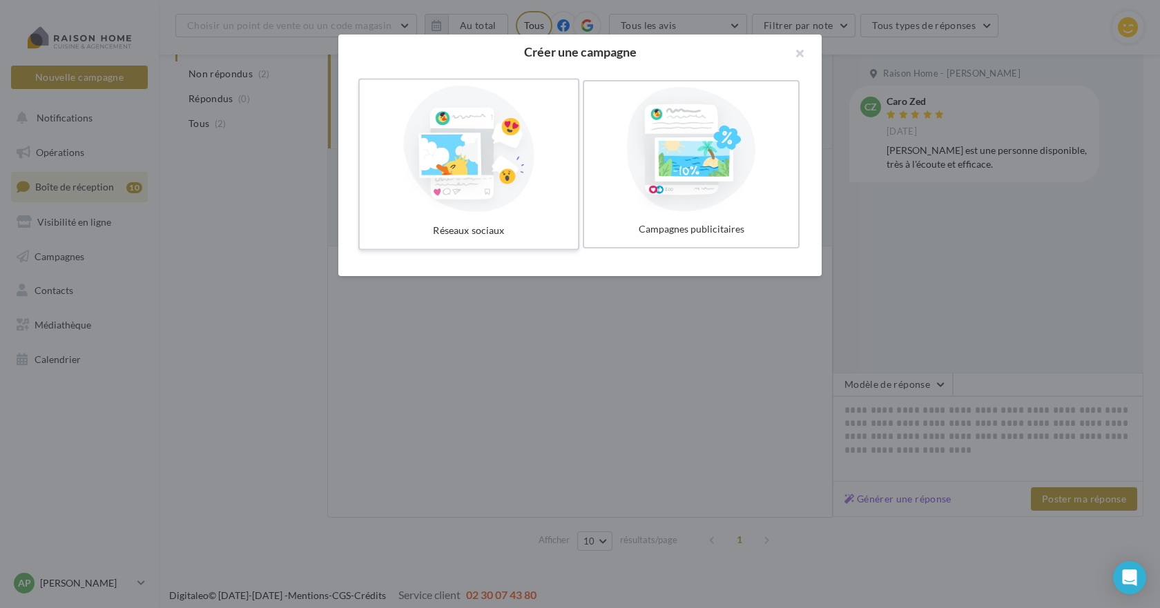
click at [487, 162] on div at bounding box center [468, 149] width 207 height 127
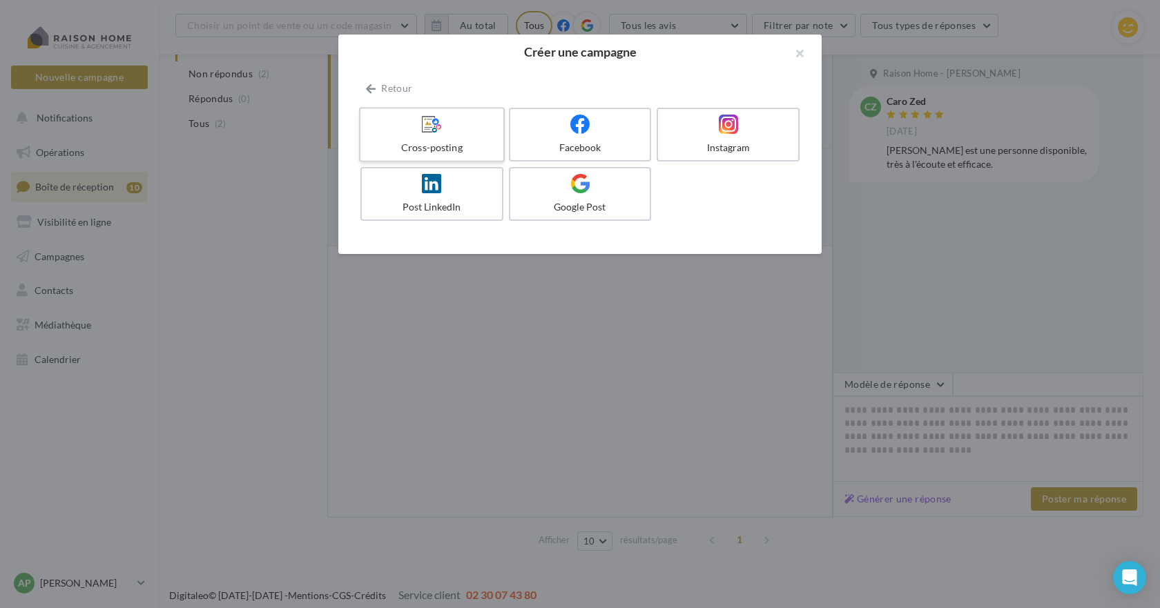
click at [456, 141] on div "Cross-posting" at bounding box center [431, 148] width 131 height 14
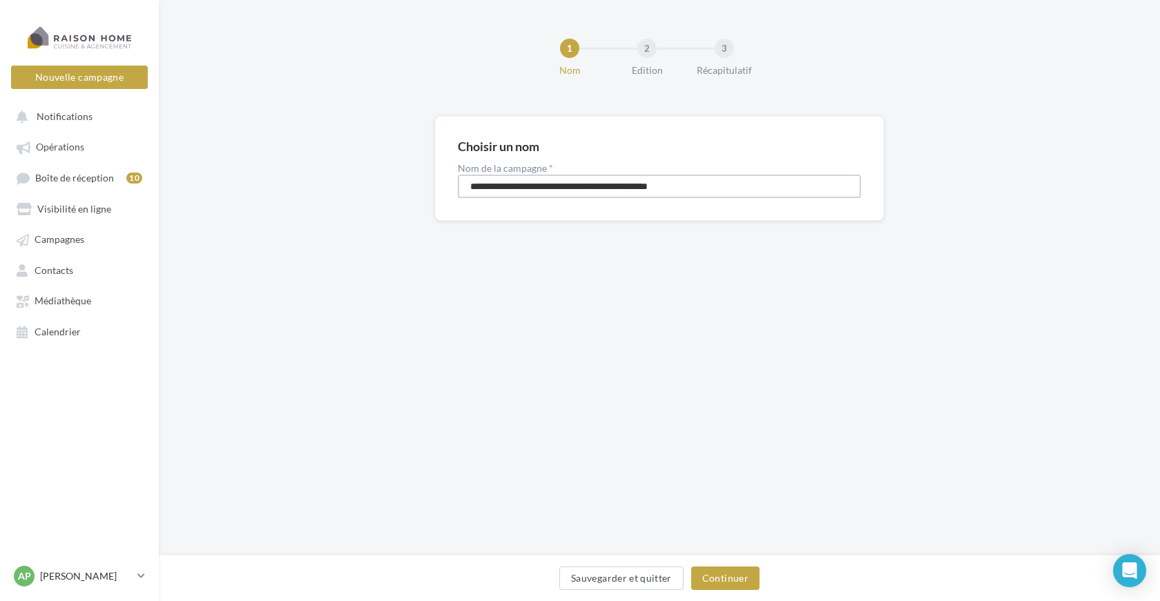
click at [532, 188] on input "**********" at bounding box center [659, 186] width 403 height 23
click at [492, 188] on input "**********" at bounding box center [659, 186] width 403 height 23
click at [54, 242] on span "Campagnes" at bounding box center [60, 240] width 50 height 12
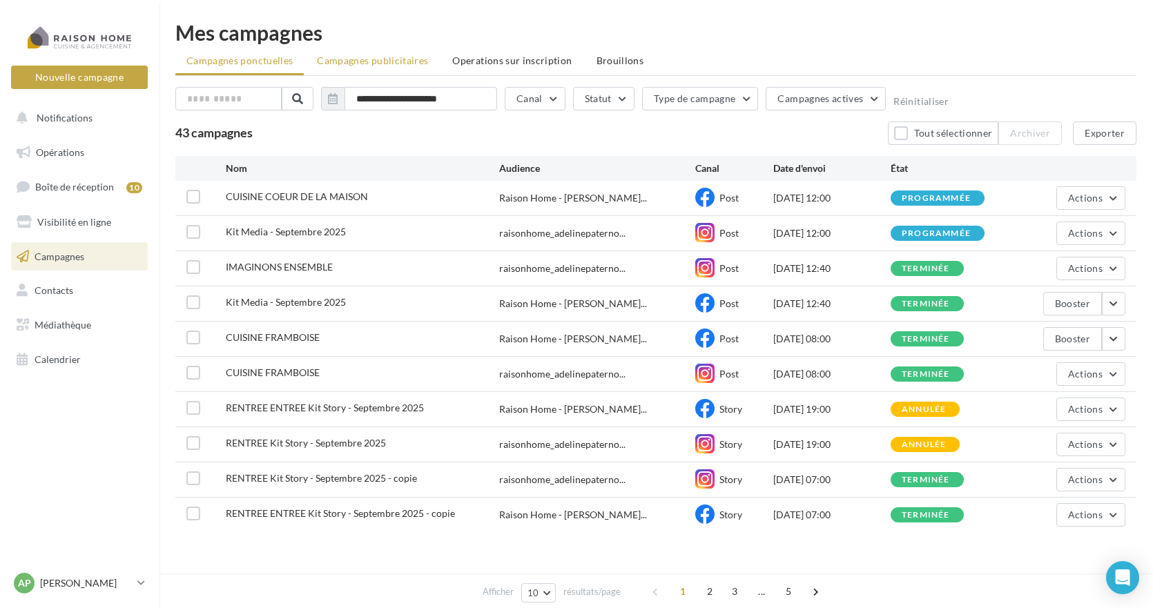
click at [416, 61] on span "Campagnes publicitaires" at bounding box center [372, 61] width 111 height 12
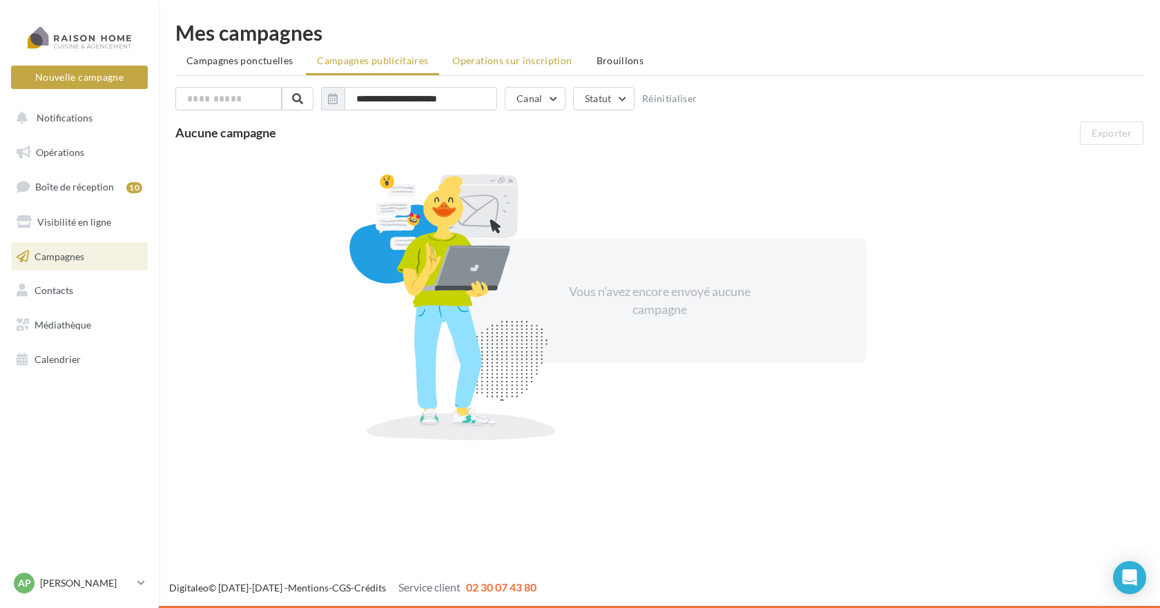
click at [486, 63] on span "Operations sur inscription" at bounding box center [511, 61] width 119 height 12
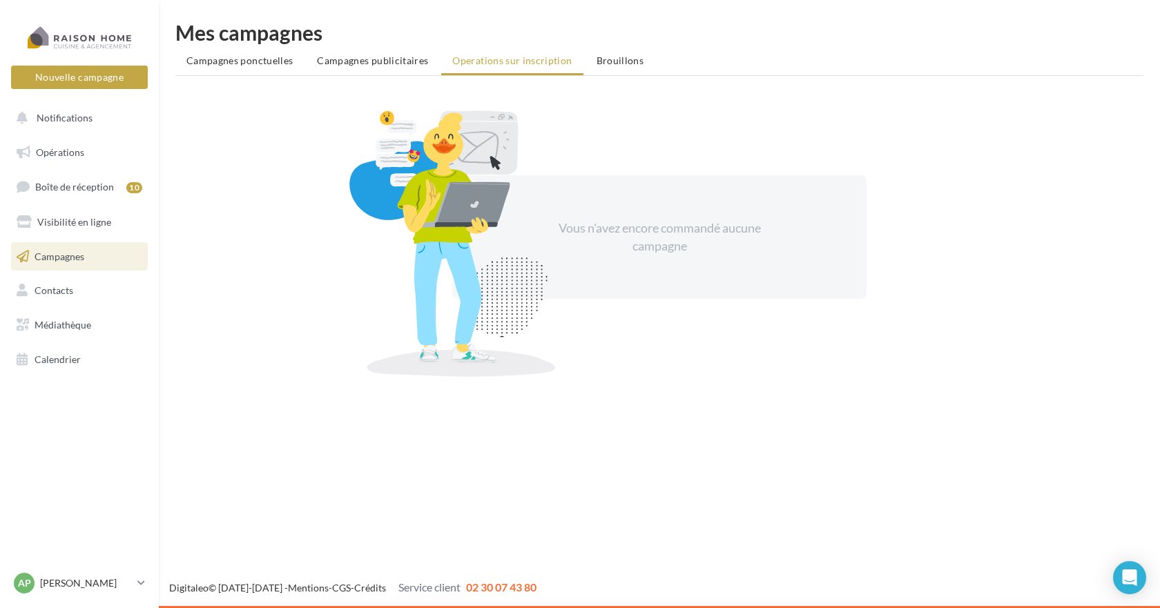
click at [617, 51] on li "Brouillons" at bounding box center [620, 60] width 70 height 25
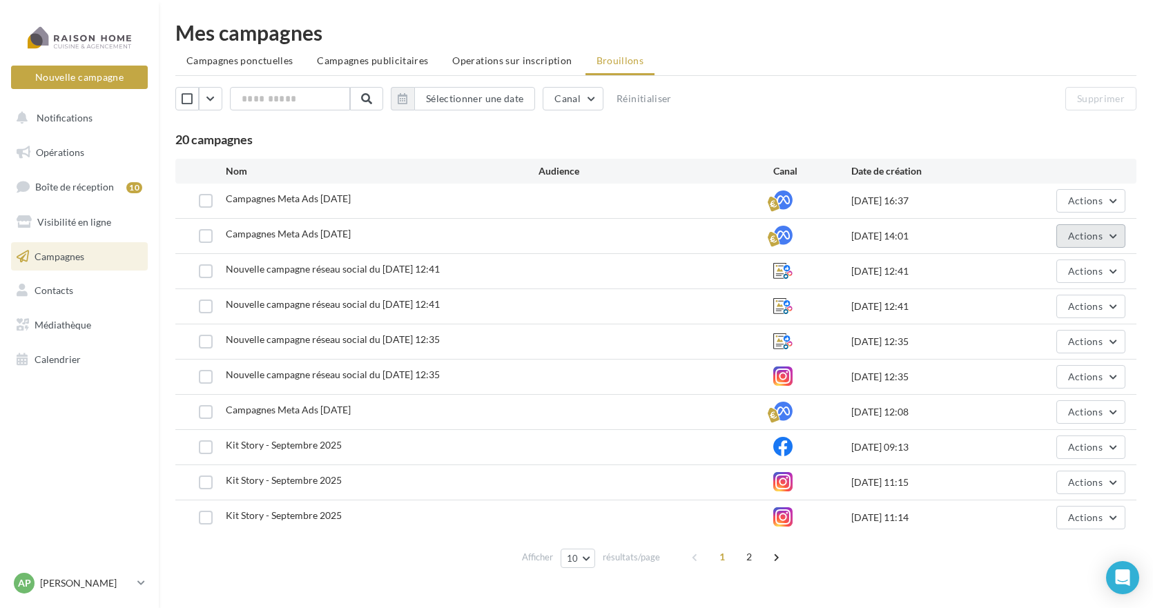
click at [1075, 232] on span "Actions" at bounding box center [1085, 236] width 35 height 12
click at [1026, 272] on button "Editer" at bounding box center [1056, 269] width 138 height 36
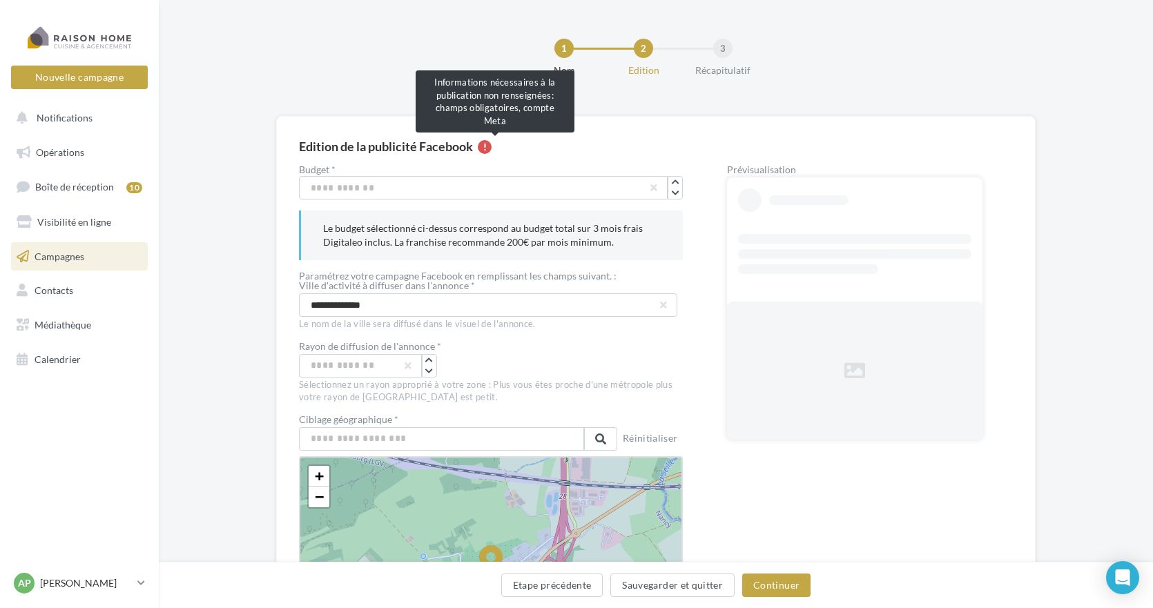
click at [492, 149] on div at bounding box center [485, 147] width 14 height 14
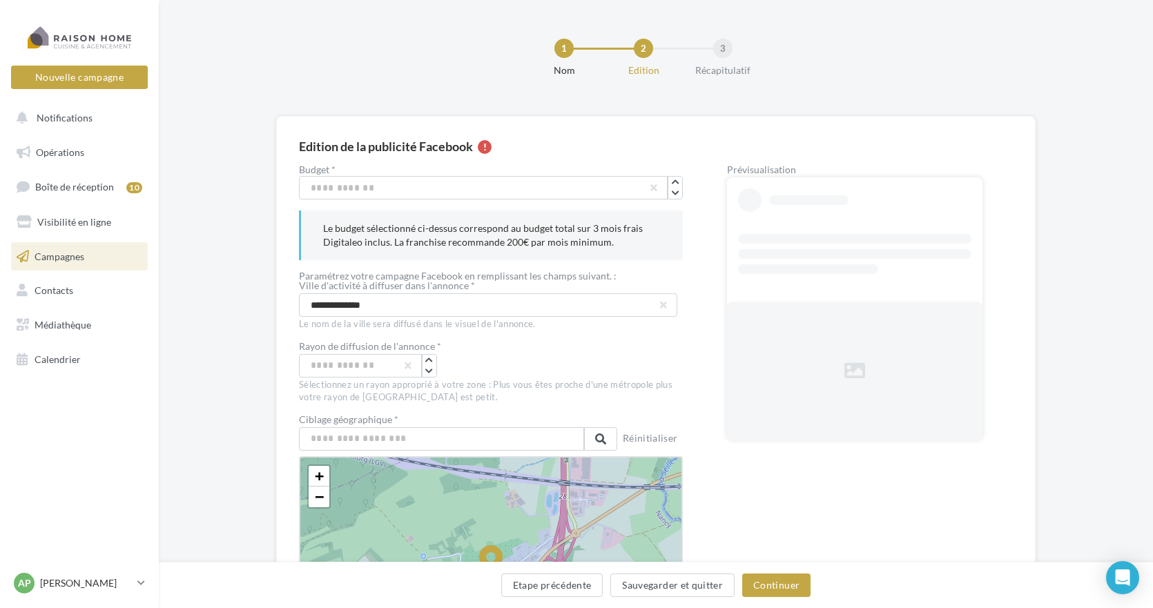
click at [492, 149] on div at bounding box center [485, 147] width 14 height 14
click at [71, 328] on span "Médiathèque" at bounding box center [63, 325] width 57 height 12
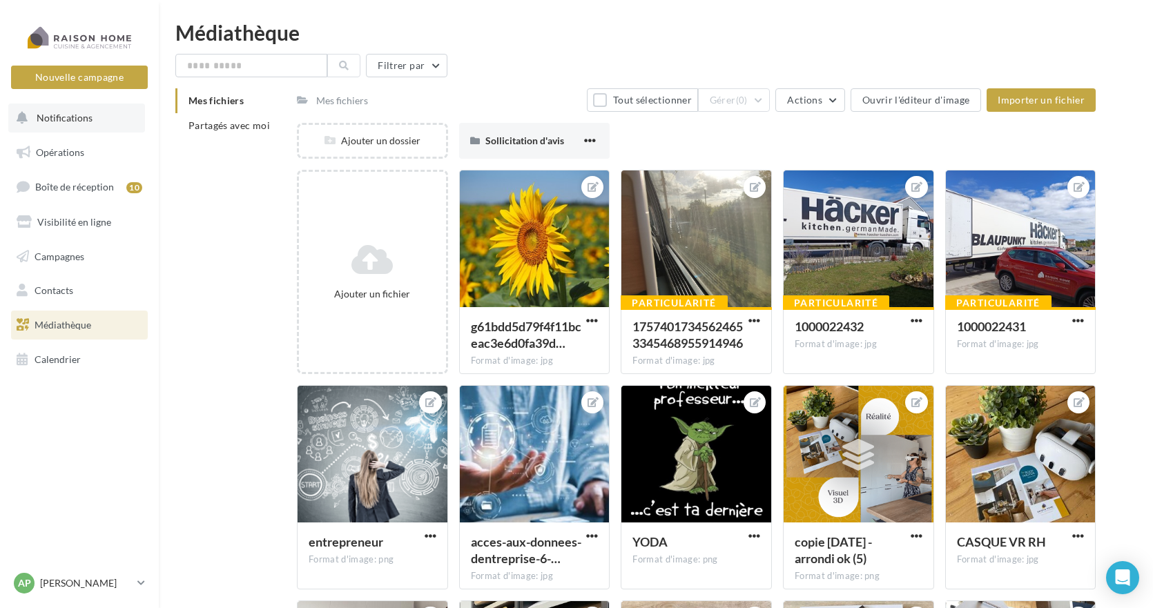
click at [77, 120] on span "Notifications" at bounding box center [65, 118] width 56 height 12
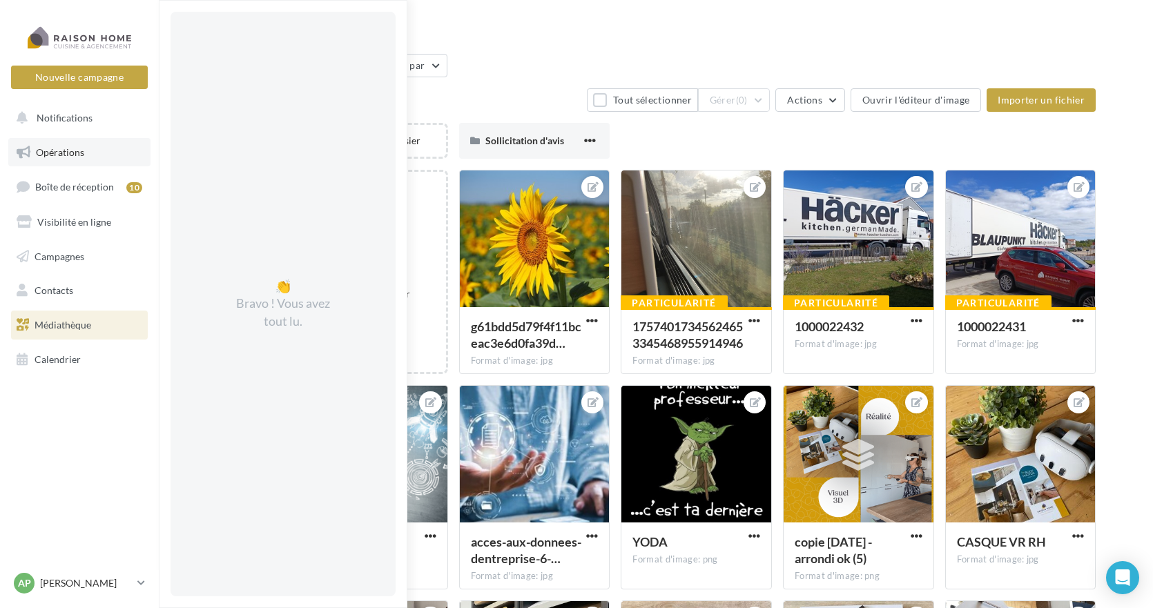
click at [68, 155] on span "Opérations" at bounding box center [60, 152] width 48 height 12
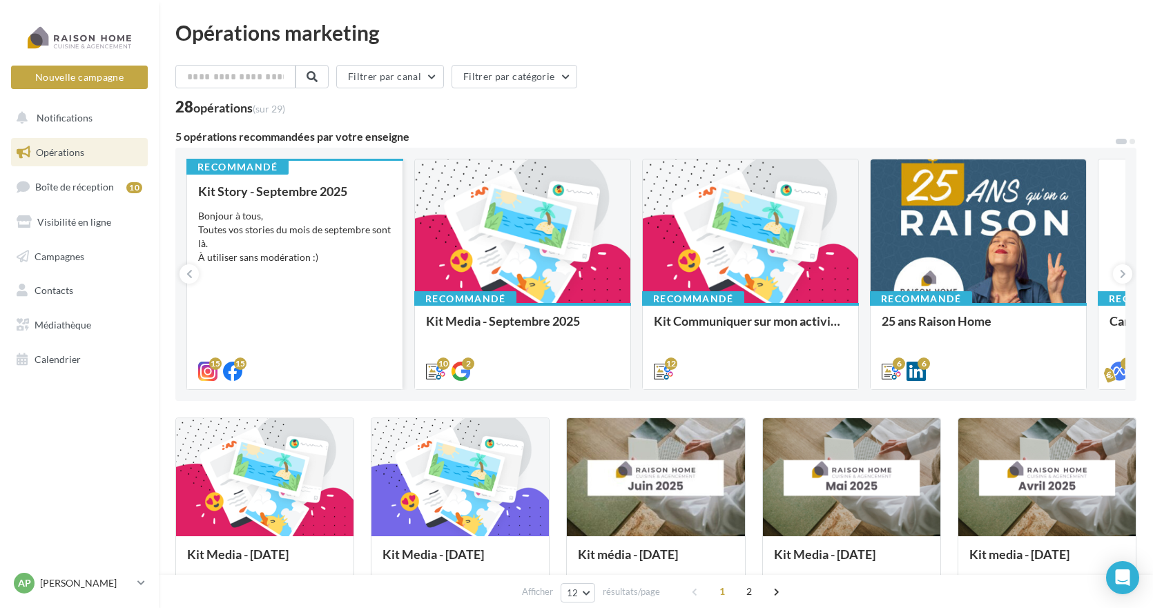
click at [309, 234] on div "Bonjour à tous, Toutes vos stories du mois de septembre sont là. À utiliser san…" at bounding box center [294, 236] width 193 height 55
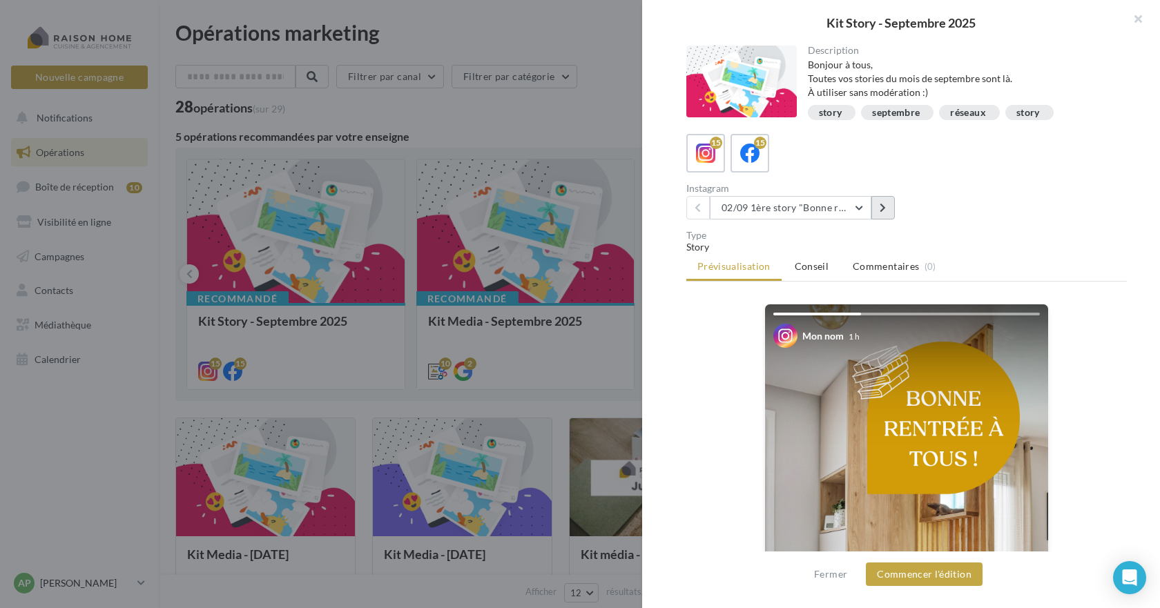
click at [885, 207] on icon at bounding box center [883, 208] width 6 height 10
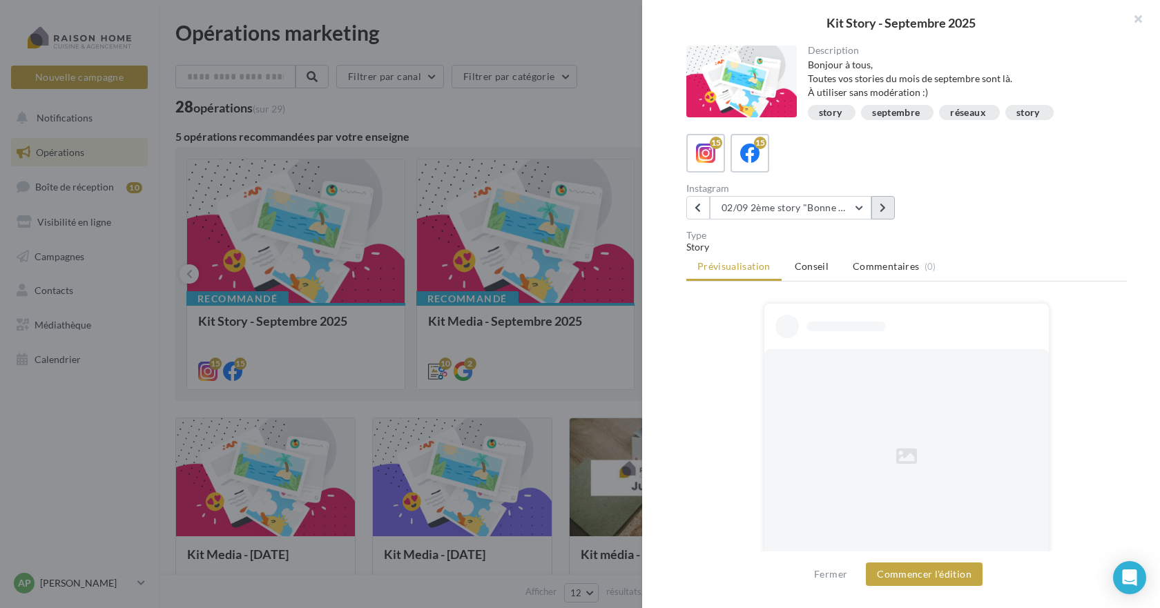
click at [885, 207] on icon at bounding box center [883, 208] width 6 height 10
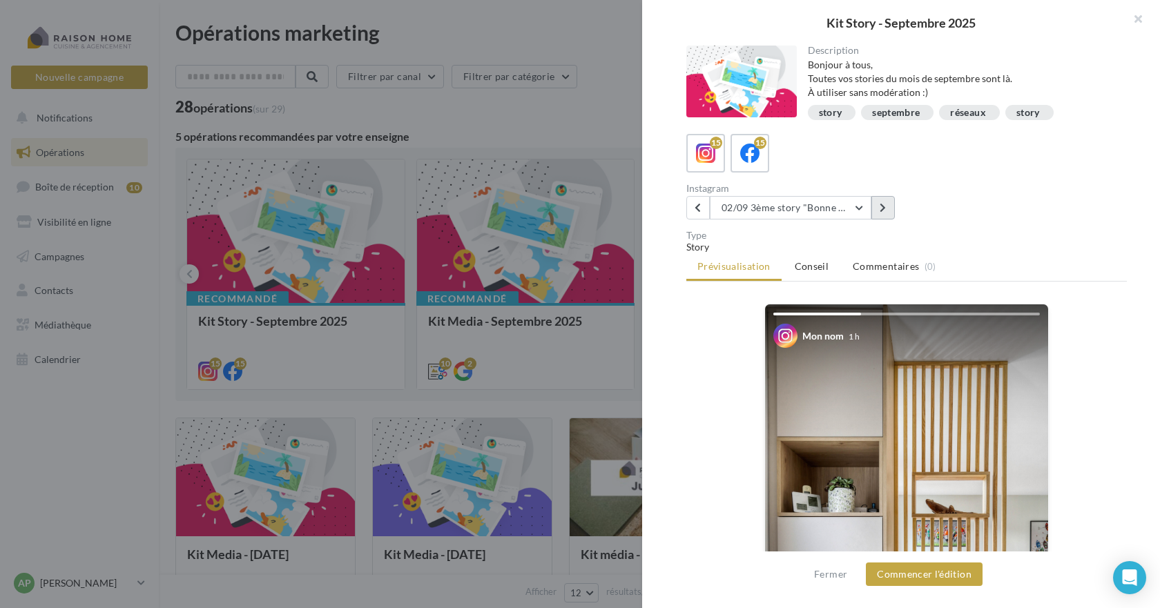
click at [885, 207] on icon at bounding box center [883, 208] width 6 height 10
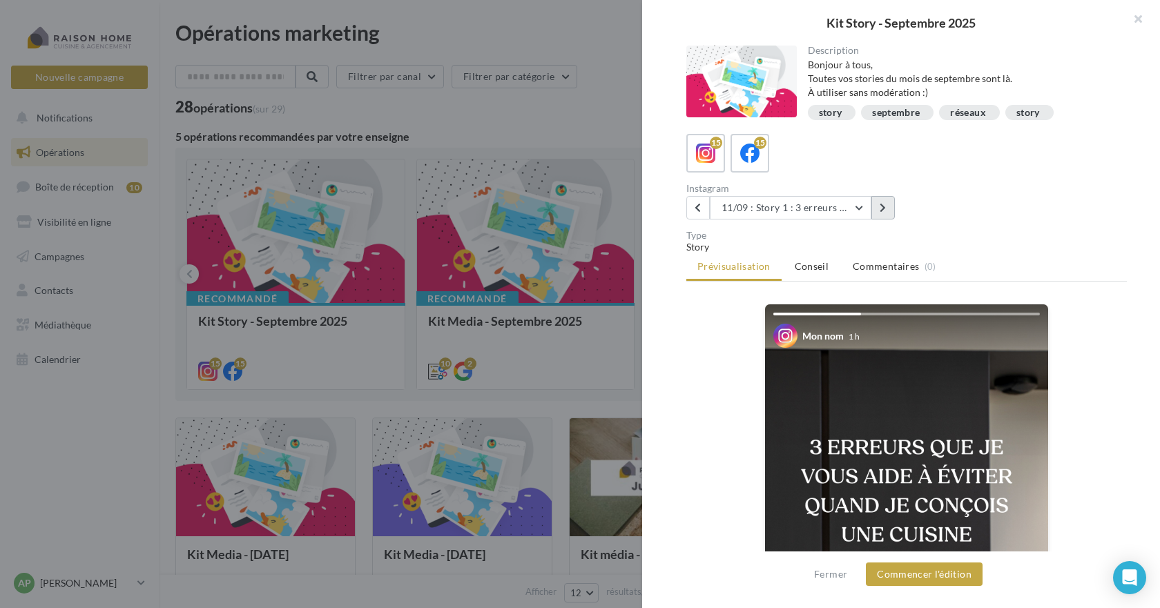
click at [885, 207] on icon at bounding box center [883, 208] width 6 height 10
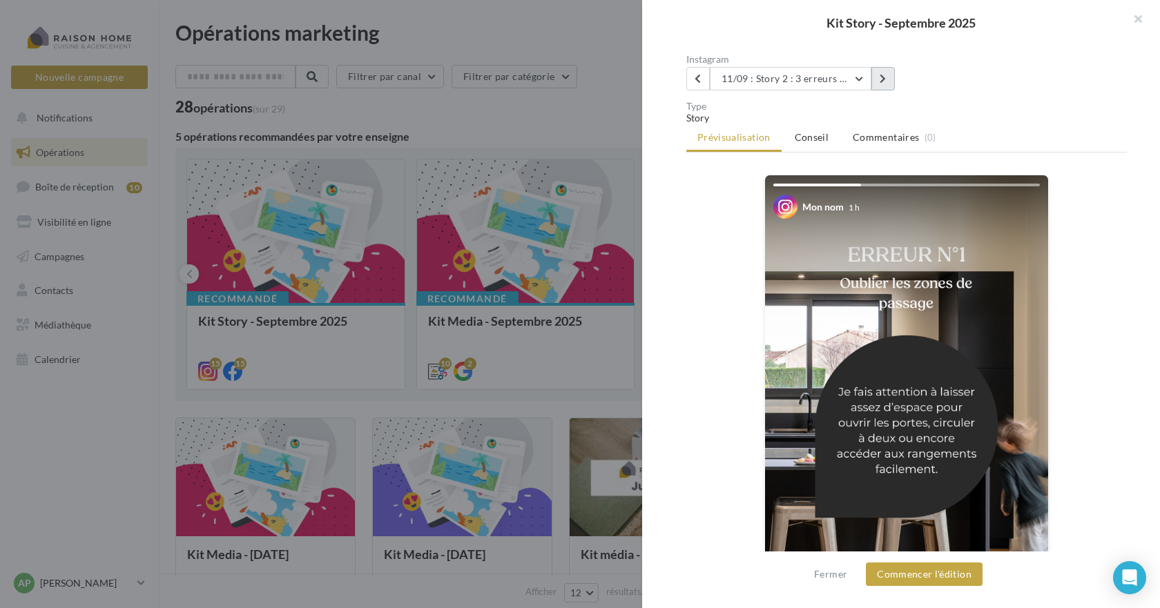
scroll to position [138, 0]
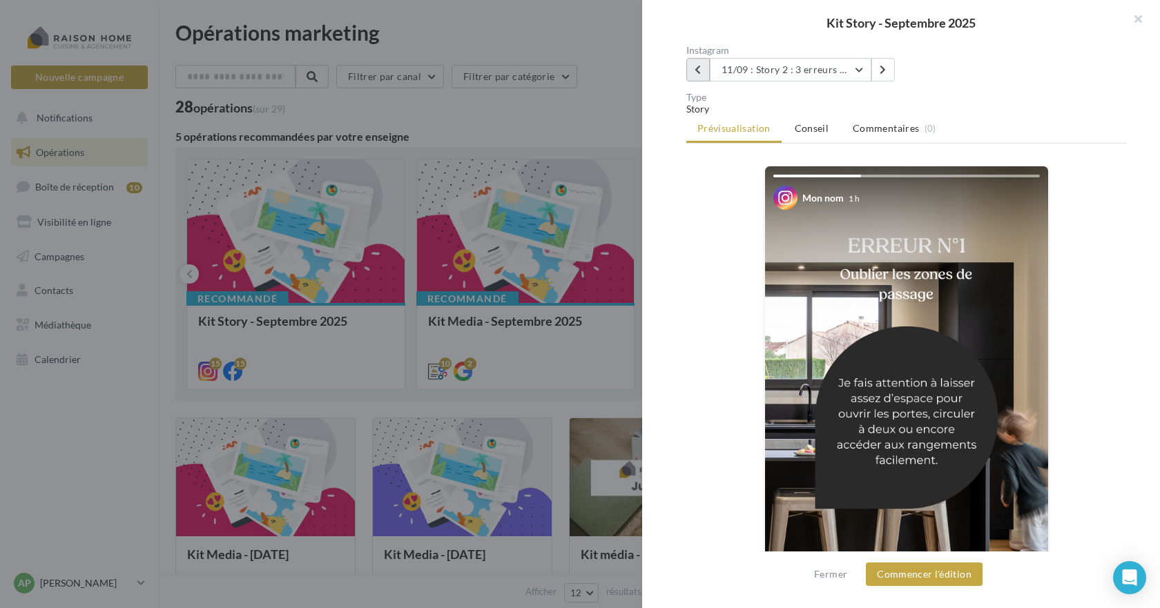
click at [699, 68] on icon at bounding box center [698, 70] width 6 height 10
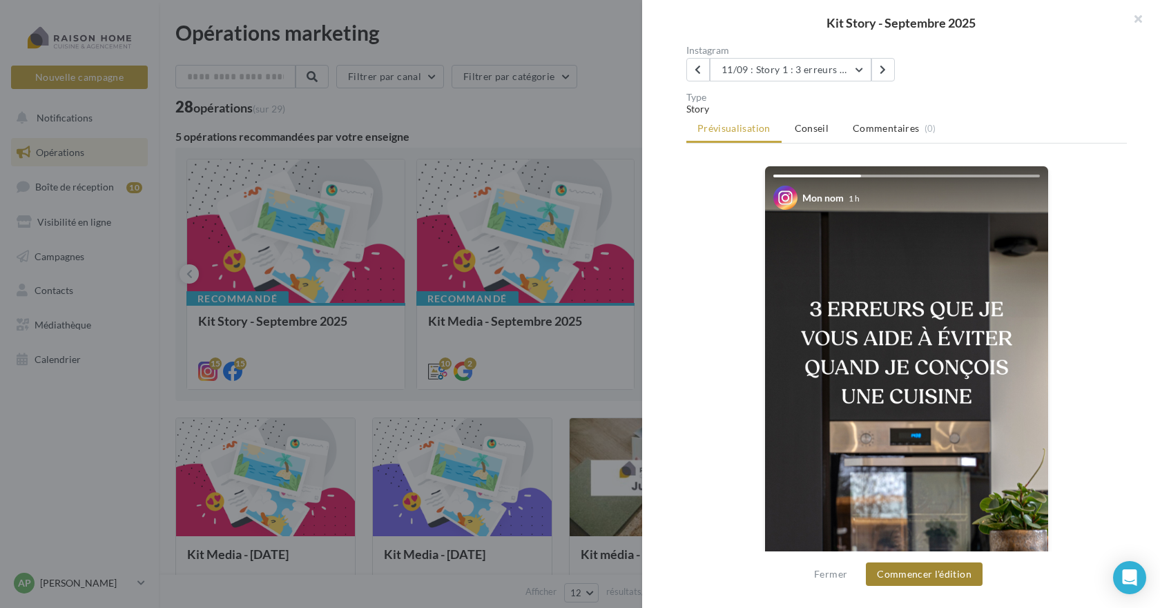
click at [926, 573] on button "Commencer l'édition" at bounding box center [924, 574] width 117 height 23
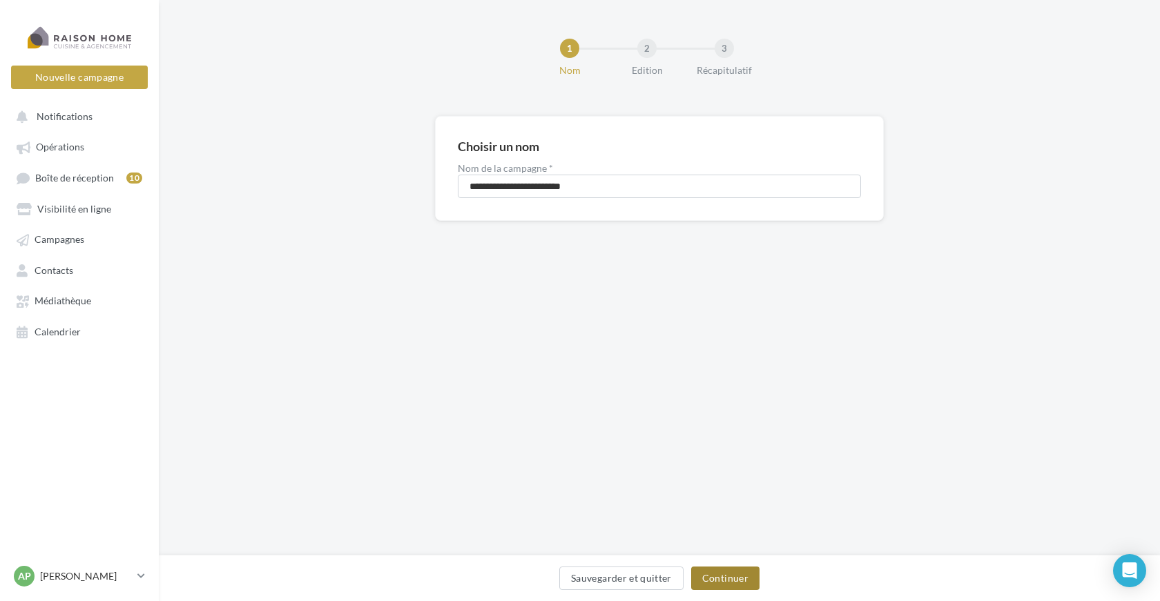
click at [733, 577] on button "Continuer" at bounding box center [725, 578] width 68 height 23
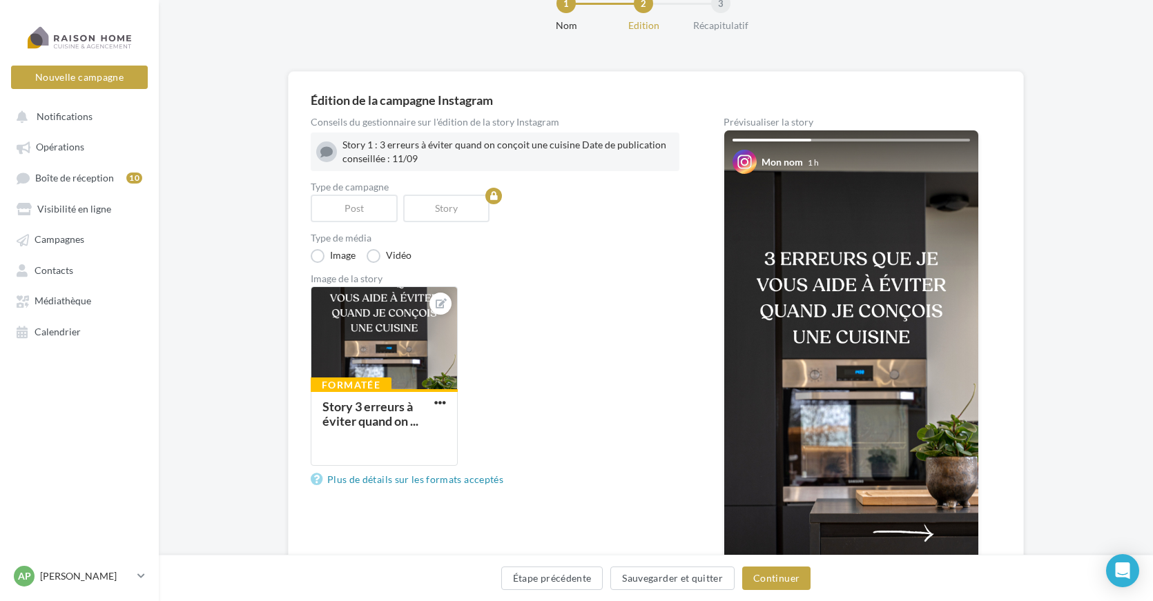
scroll to position [69, 0]
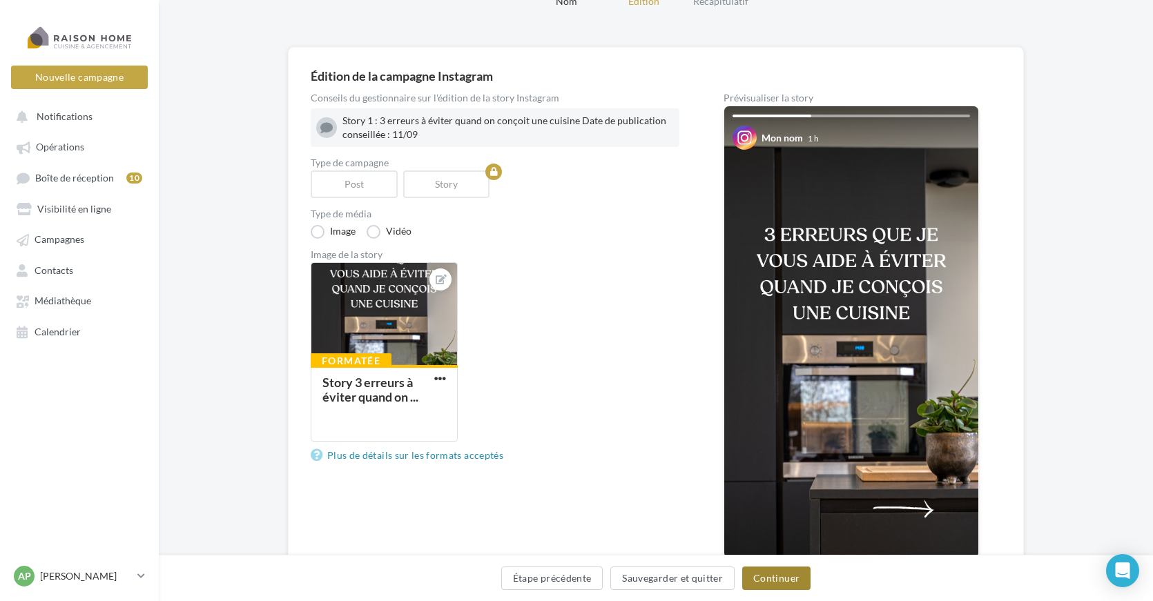
click at [779, 581] on button "Continuer" at bounding box center [776, 578] width 68 height 23
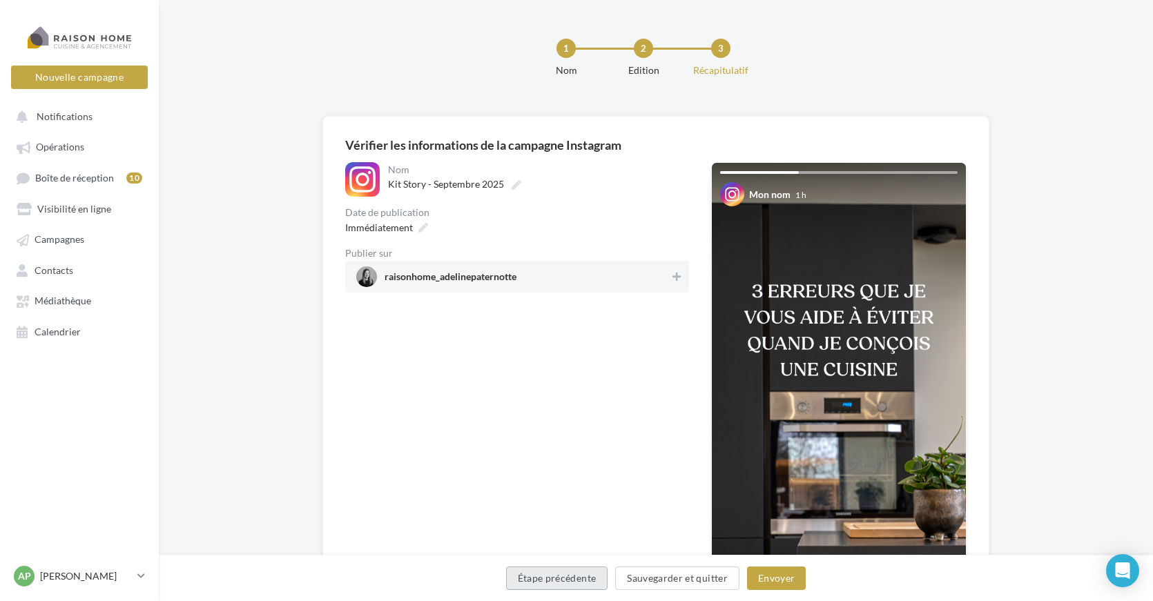
click at [571, 579] on button "Étape précédente" at bounding box center [557, 578] width 102 height 23
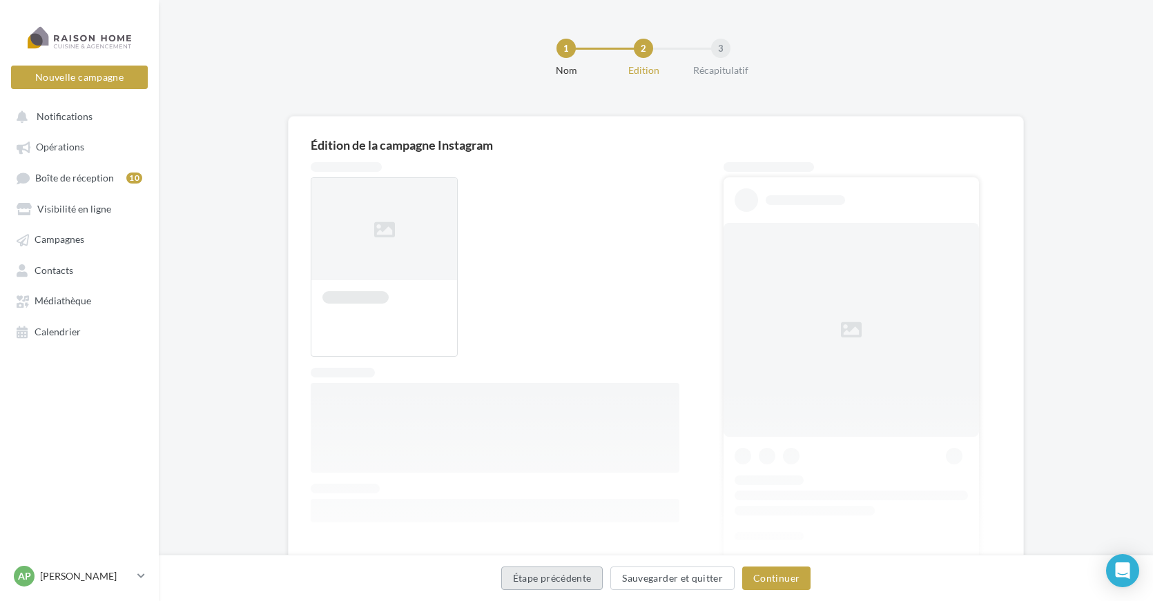
click at [571, 579] on button "Étape précédente" at bounding box center [552, 578] width 102 height 23
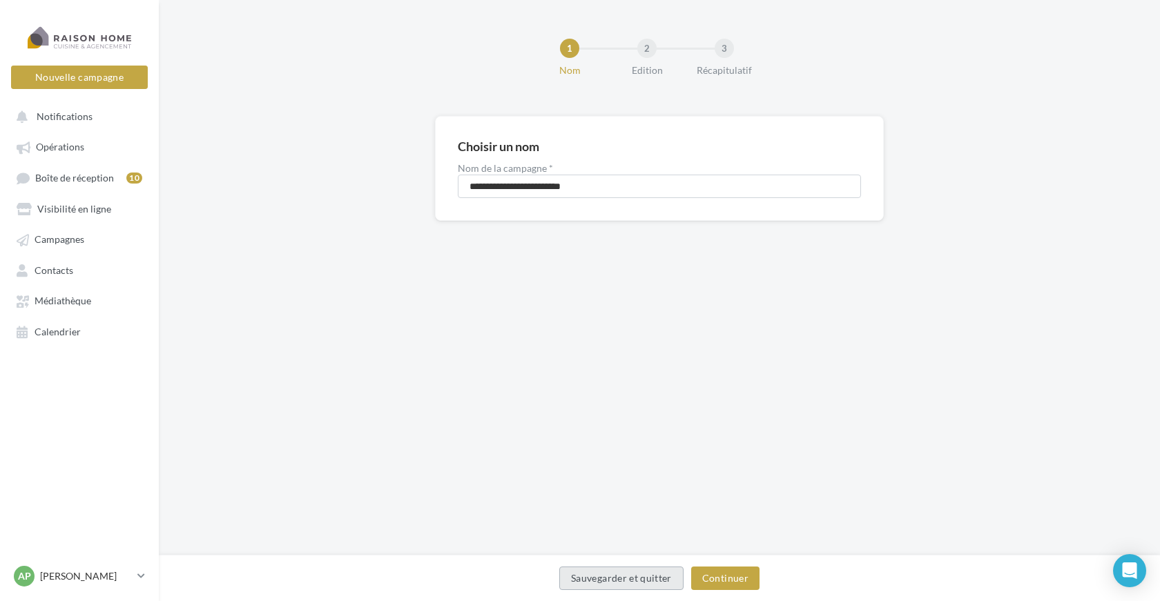
click at [571, 579] on button "Sauvegarder et quitter" at bounding box center [621, 578] width 124 height 23
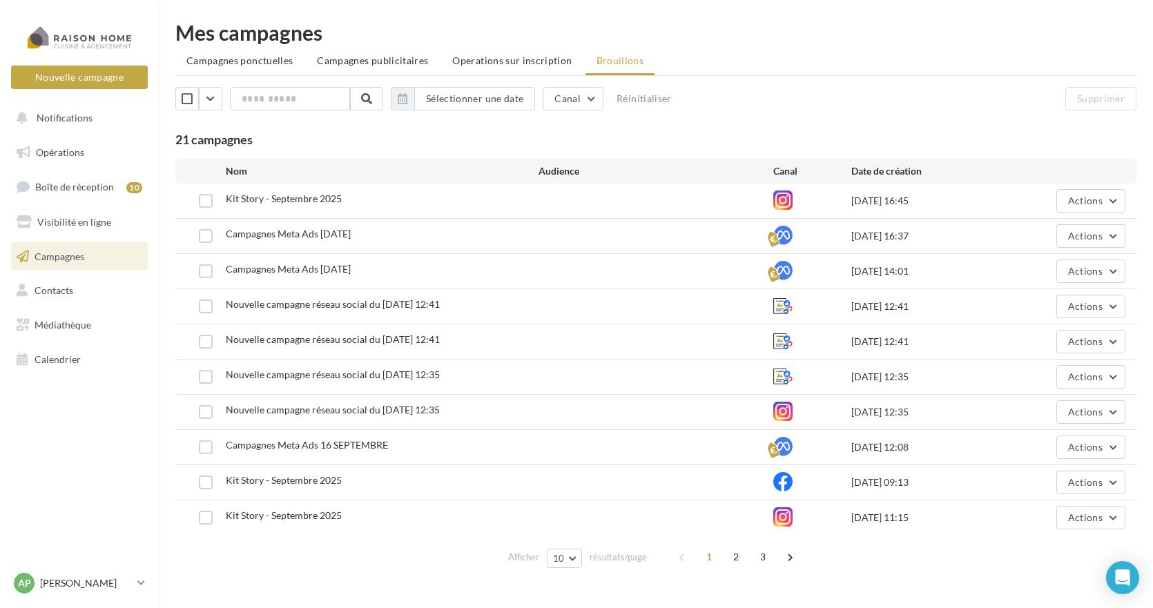
click at [66, 258] on span "Campagnes" at bounding box center [60, 256] width 50 height 12
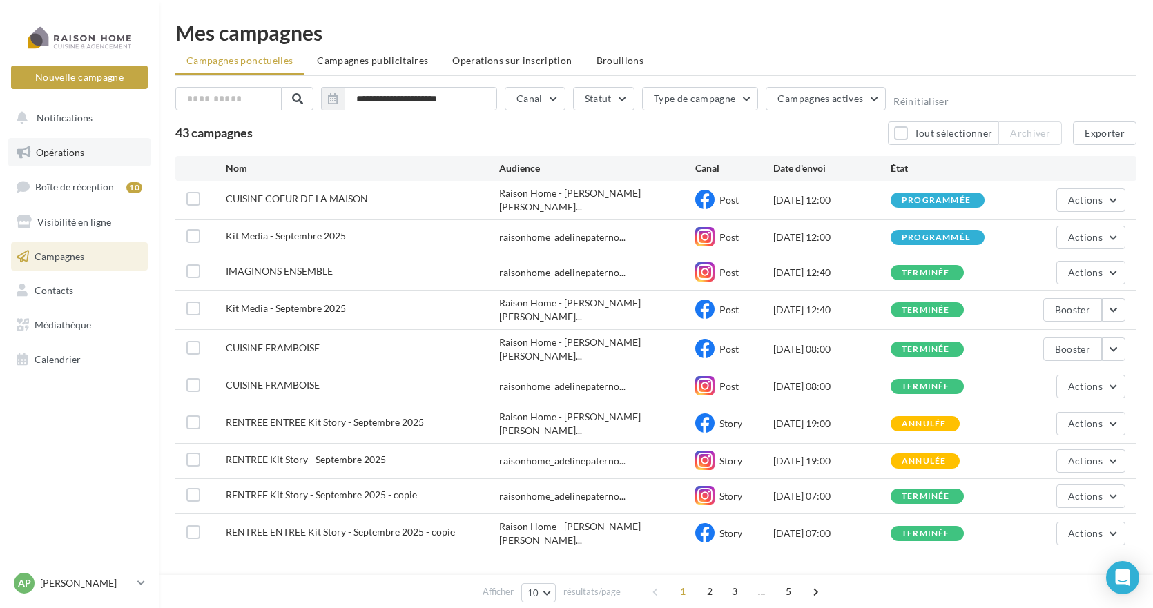
click at [61, 149] on span "Opérations" at bounding box center [60, 152] width 48 height 12
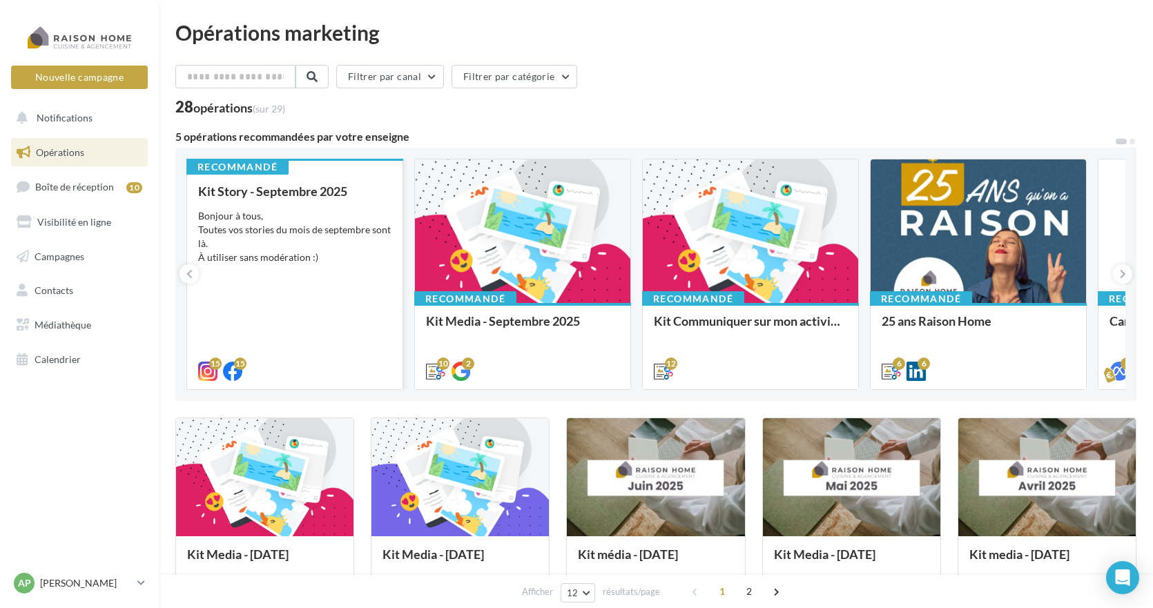
click at [272, 243] on div "Bonjour à tous, Toutes vos stories du mois de septembre sont là. À utiliser san…" at bounding box center [294, 236] width 193 height 55
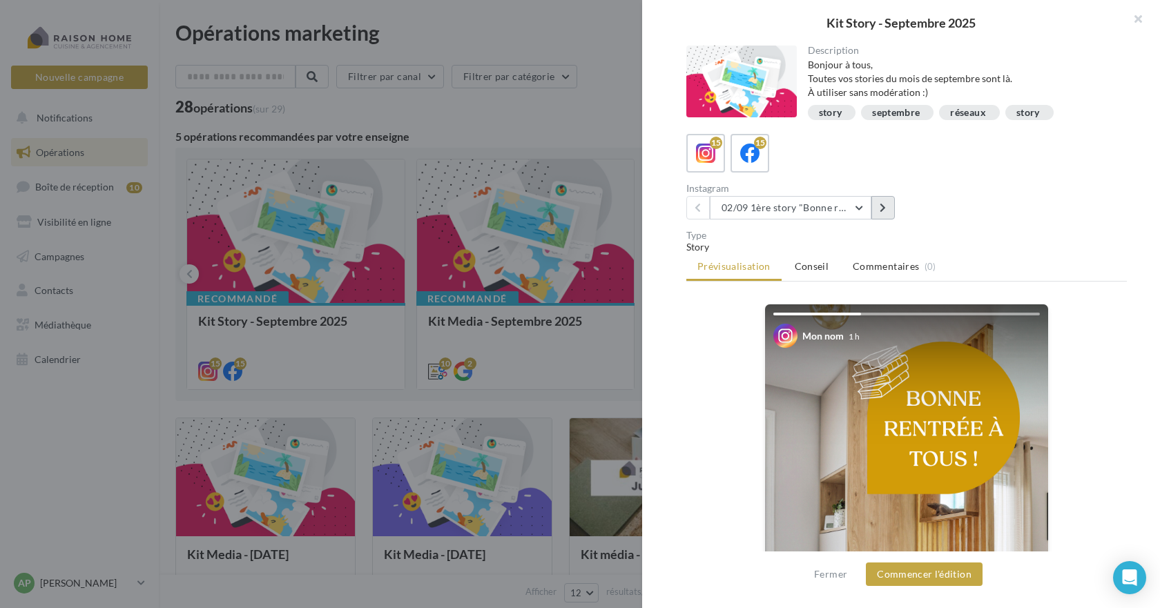
click at [882, 209] on icon at bounding box center [883, 208] width 6 height 10
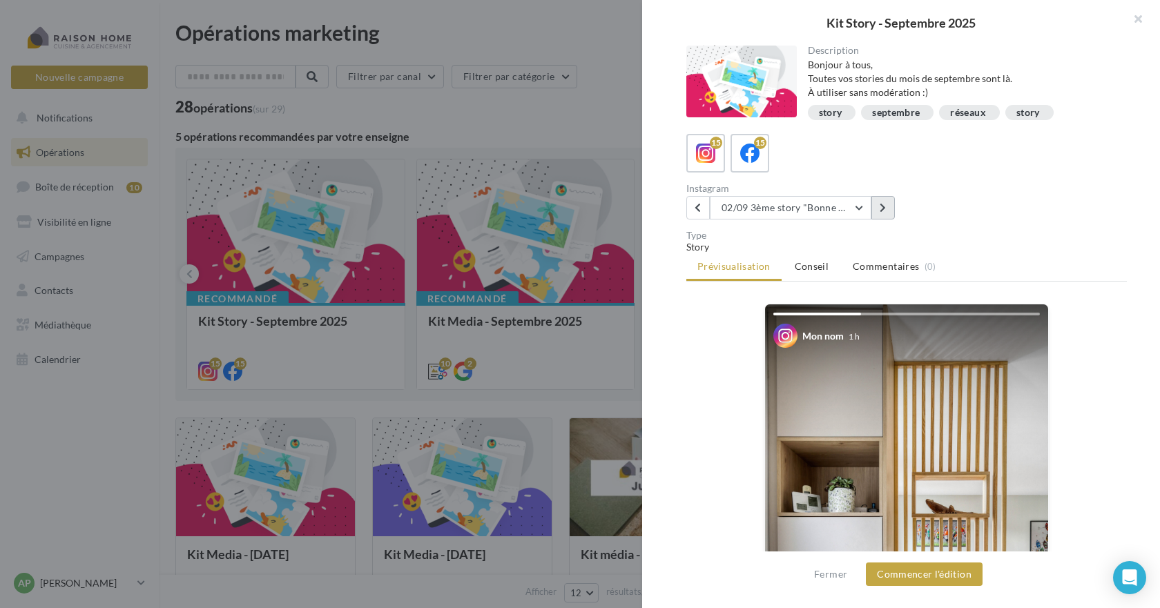
click at [882, 209] on icon at bounding box center [883, 208] width 6 height 10
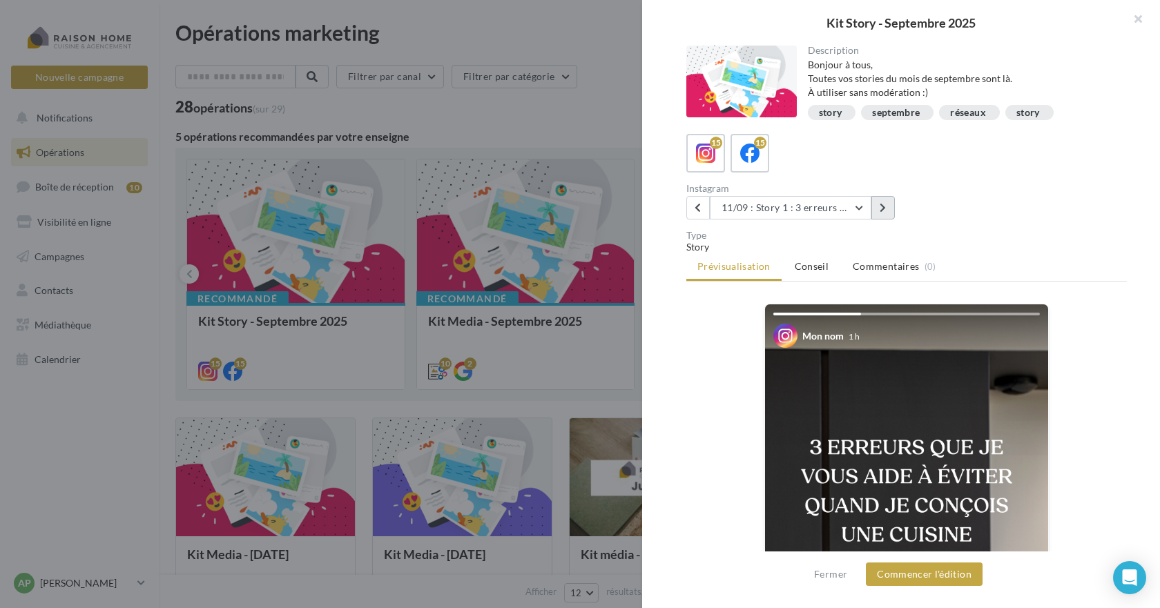
click at [882, 209] on icon at bounding box center [883, 208] width 6 height 10
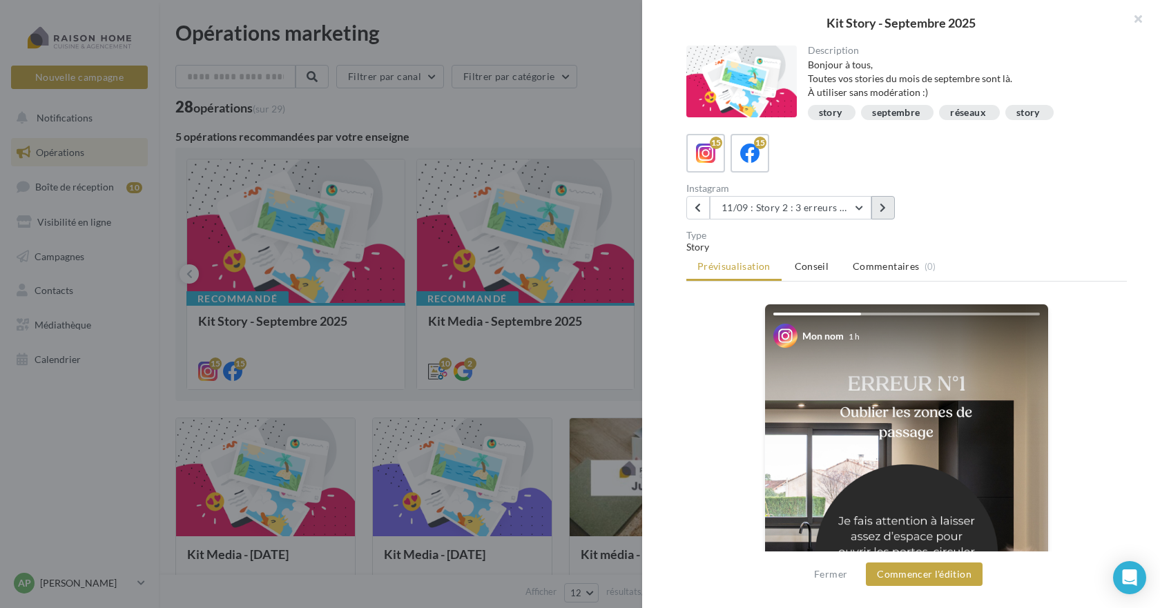
click at [882, 209] on icon at bounding box center [883, 208] width 6 height 10
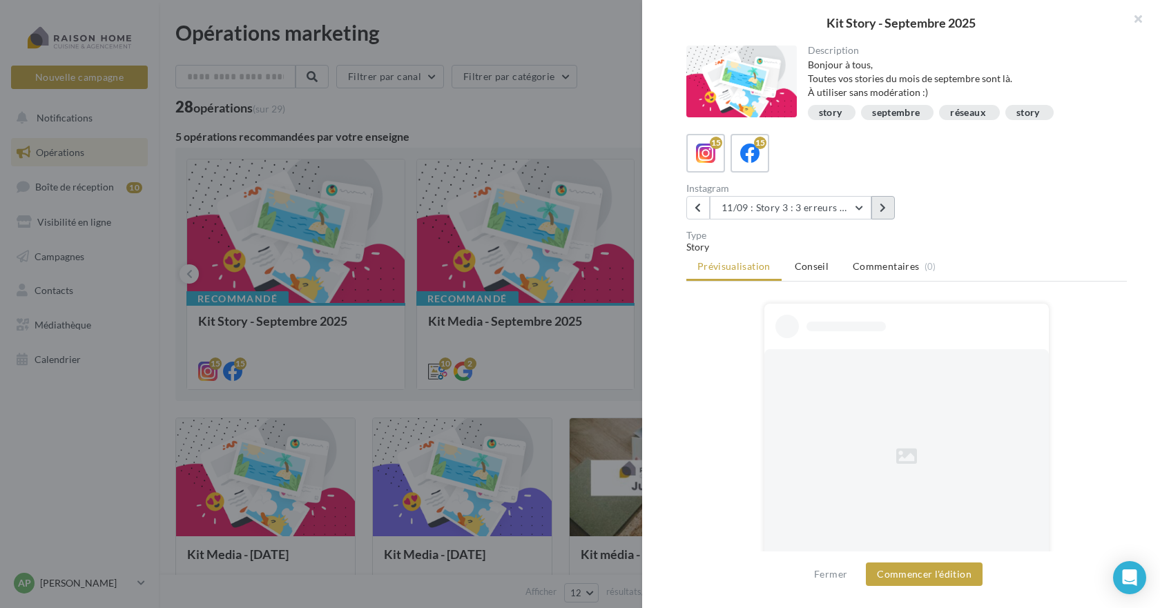
click at [882, 209] on icon at bounding box center [883, 208] width 6 height 10
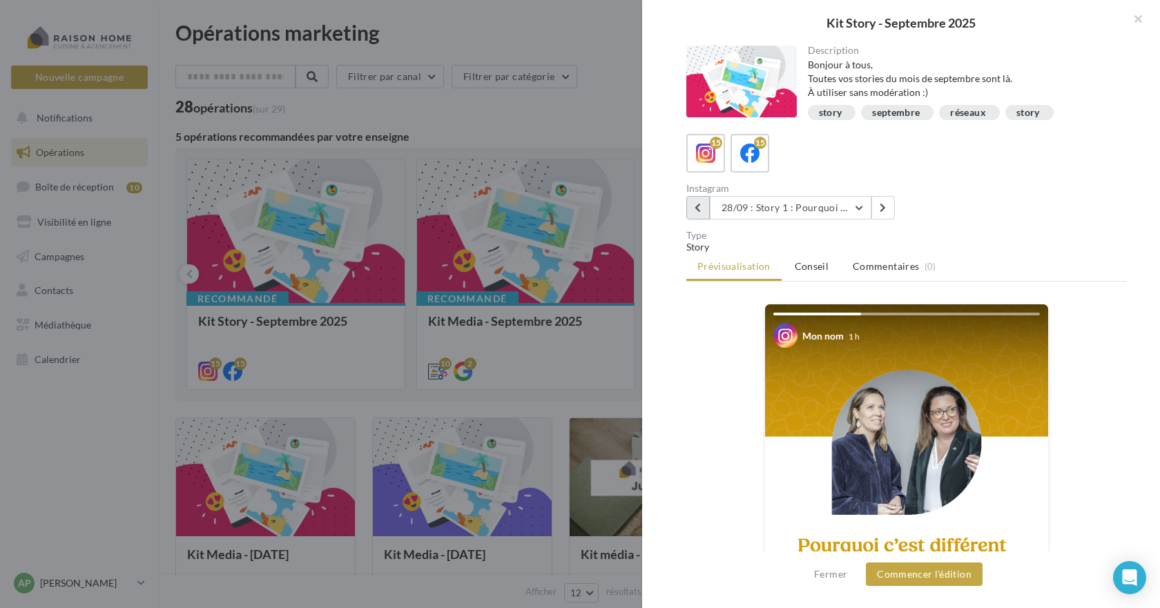
click at [697, 209] on icon at bounding box center [698, 208] width 6 height 10
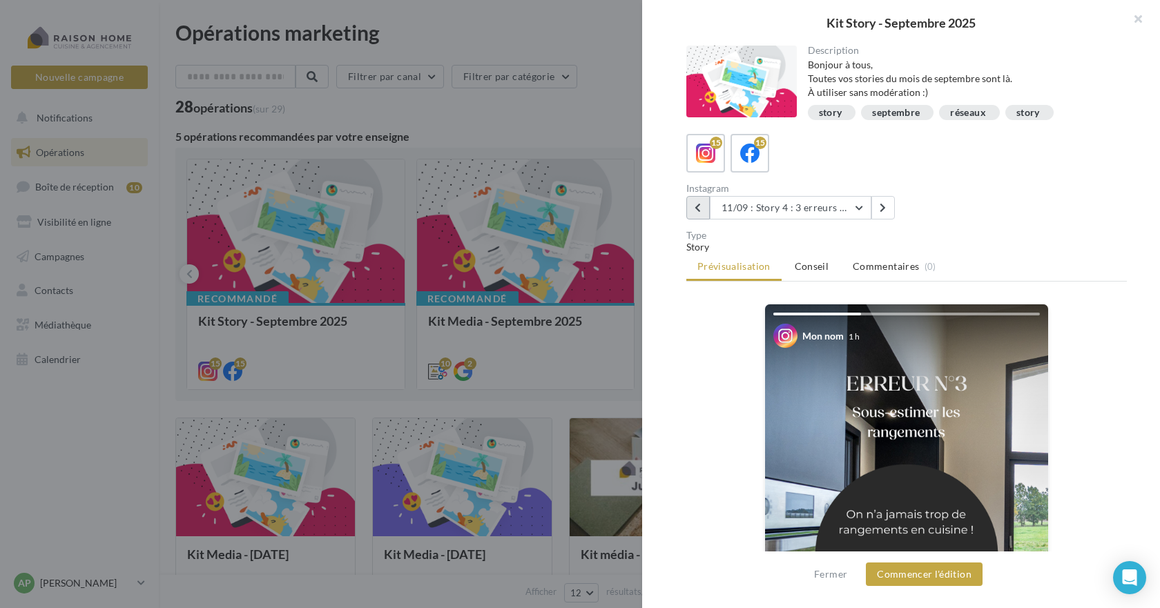
click at [697, 209] on icon at bounding box center [698, 208] width 6 height 10
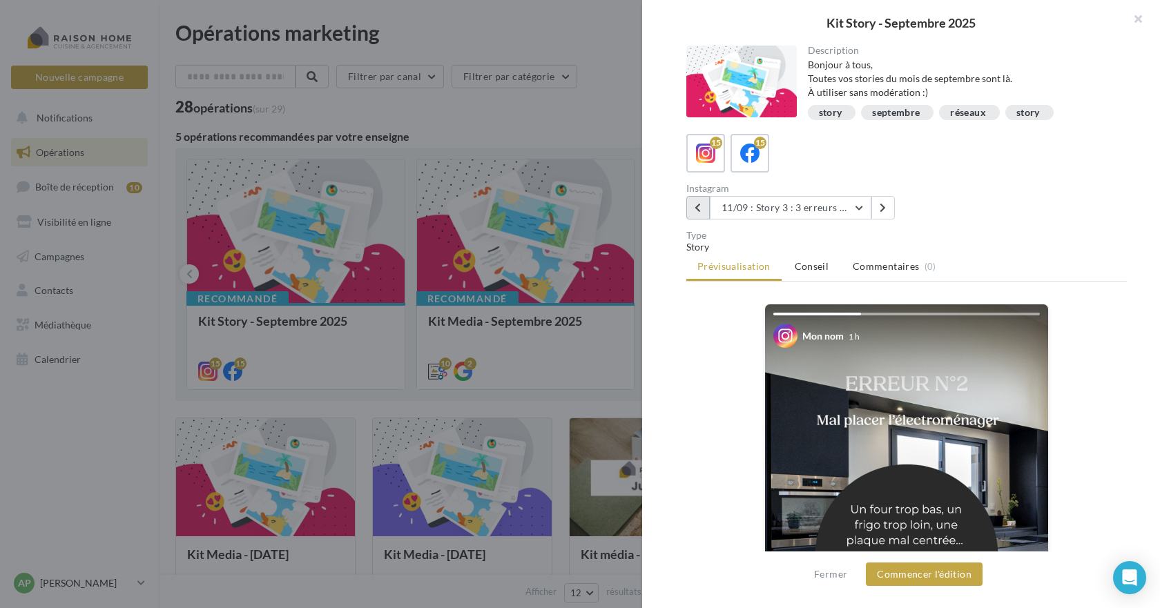
click at [697, 209] on icon at bounding box center [698, 208] width 6 height 10
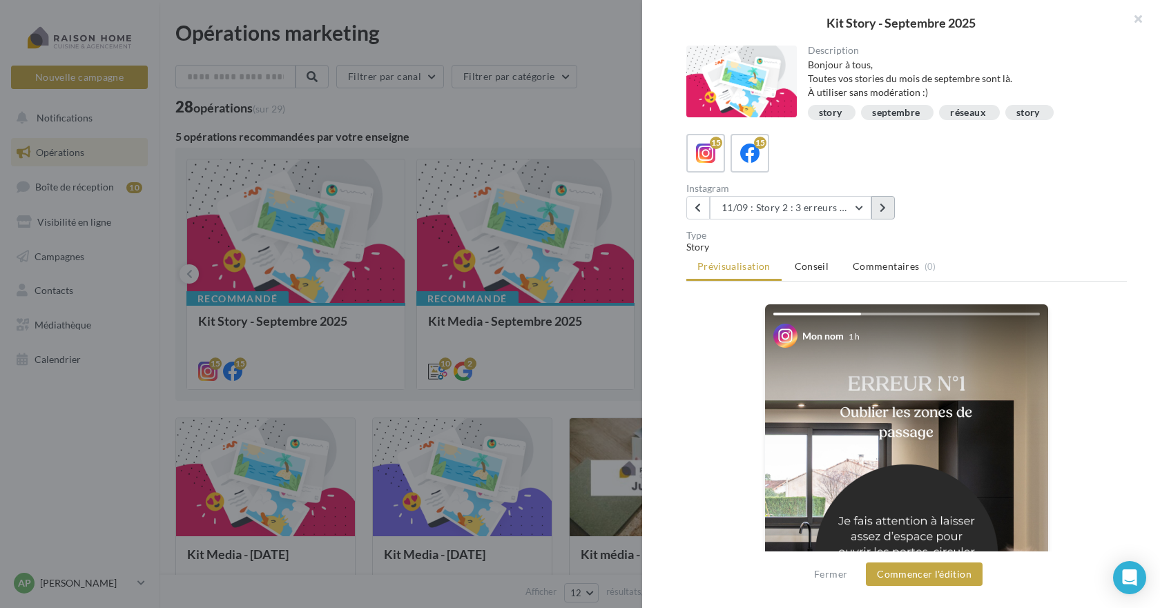
click at [884, 208] on icon at bounding box center [883, 208] width 6 height 10
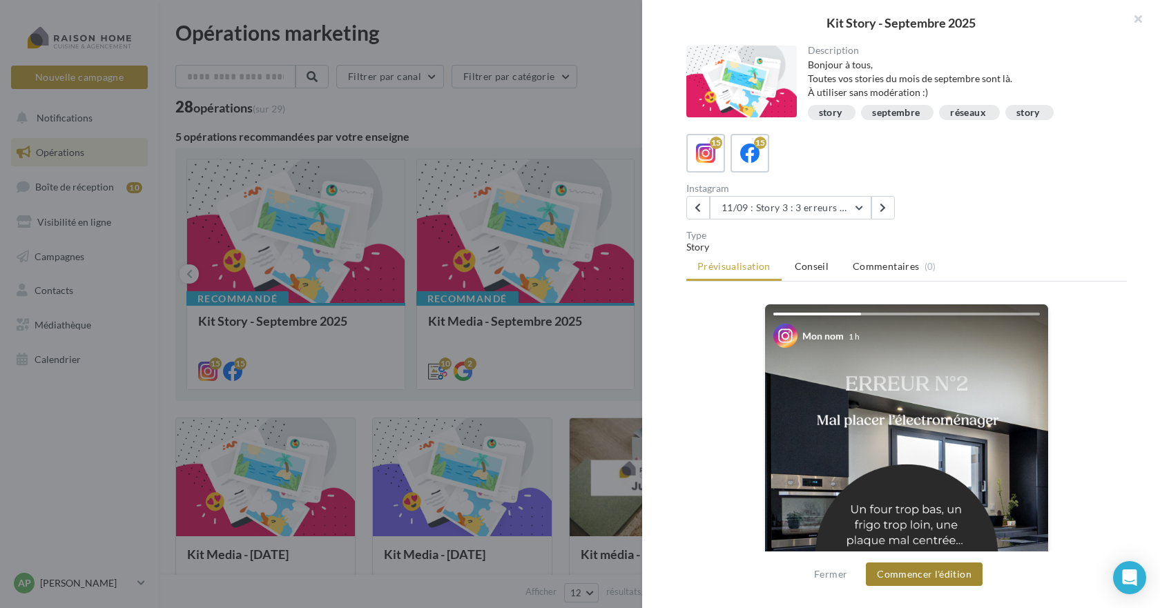
click at [940, 581] on button "Commencer l'édition" at bounding box center [924, 574] width 117 height 23
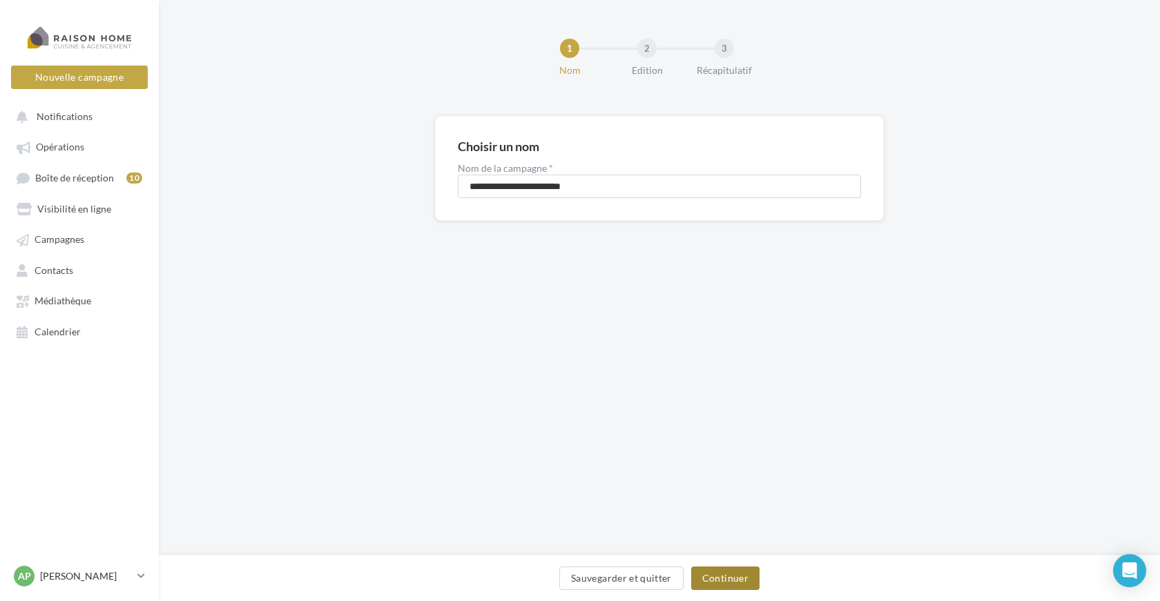
click at [733, 567] on button "Continuer" at bounding box center [725, 578] width 68 height 23
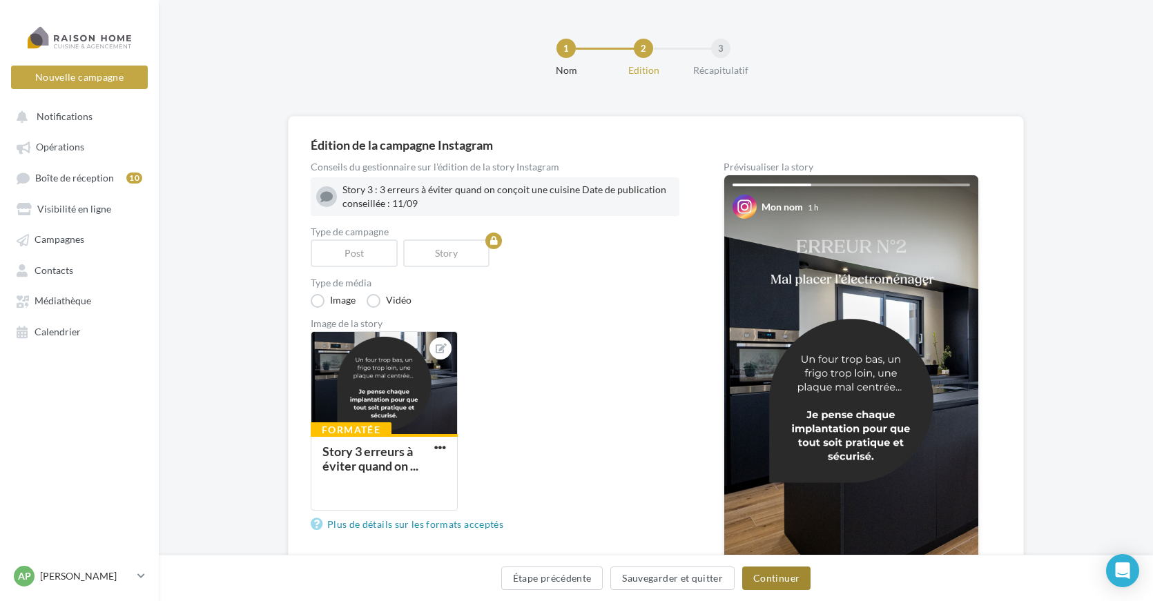
click at [795, 579] on button "Continuer" at bounding box center [776, 578] width 68 height 23
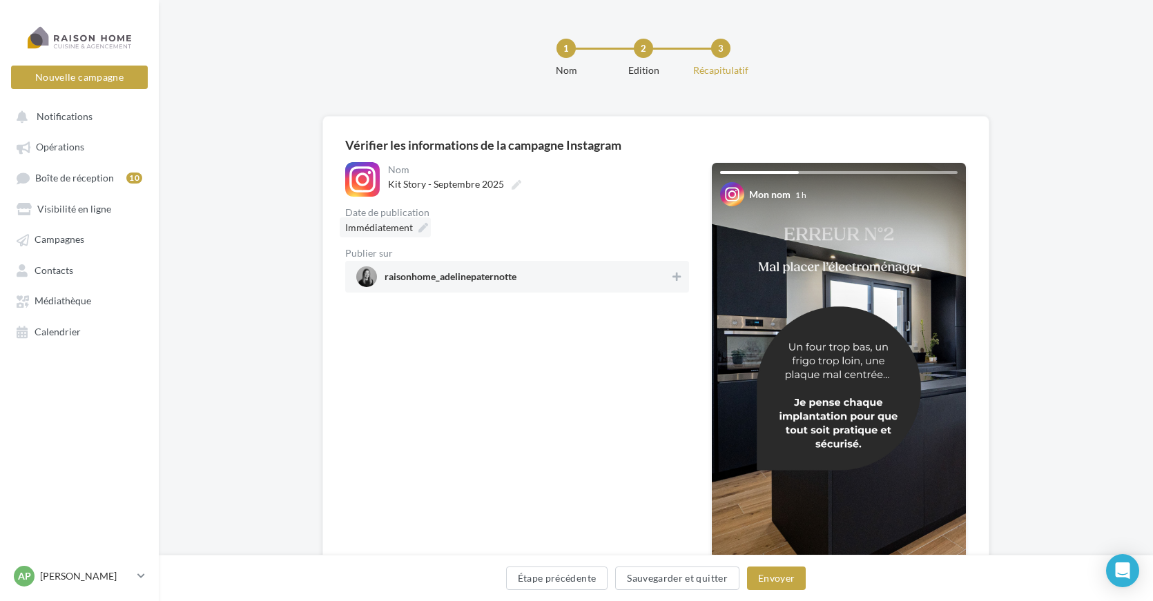
click at [420, 226] on icon at bounding box center [423, 228] width 10 height 10
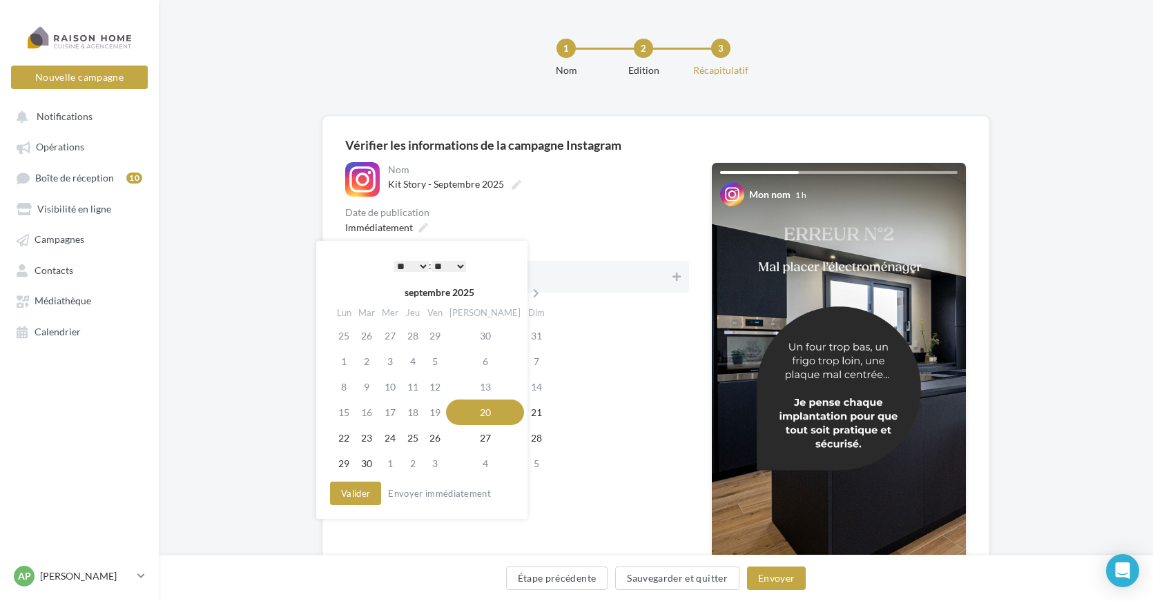
click at [444, 267] on select "** ** ** ** ** **" at bounding box center [449, 266] width 35 height 11
click at [417, 267] on select "* * * * * * * * * * ** ** ** ** ** ** ** ** ** ** ** ** ** **" at bounding box center [411, 266] width 35 height 11
click at [458, 269] on select "** ** ** ** ** **" at bounding box center [449, 266] width 35 height 11
click at [351, 493] on button "Valider" at bounding box center [355, 493] width 51 height 23
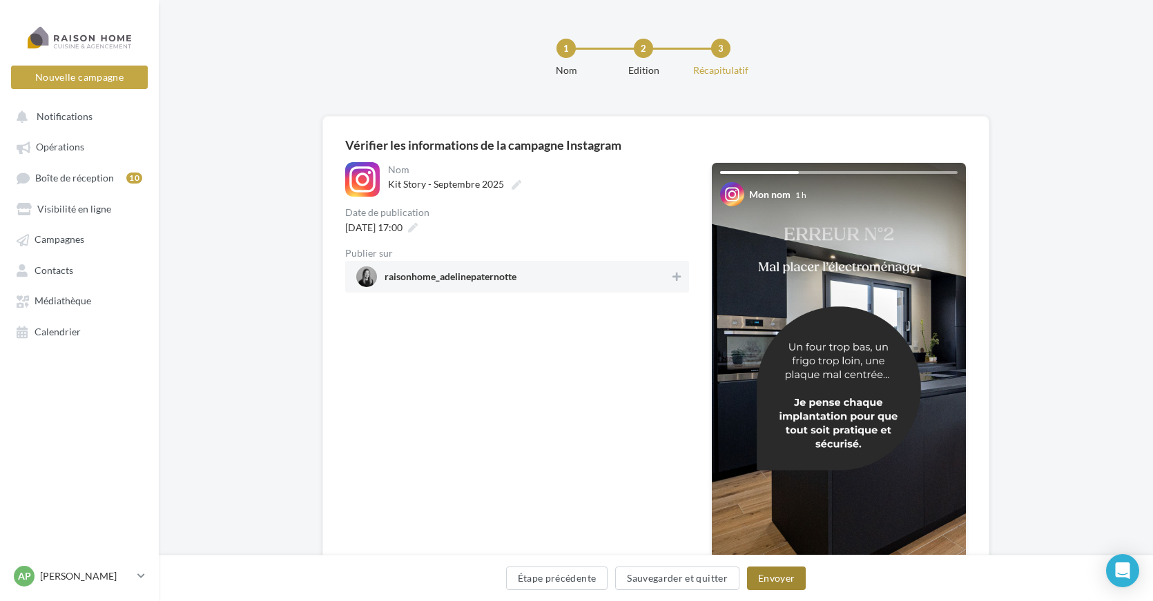
click at [782, 581] on button "Envoyer" at bounding box center [776, 578] width 59 height 23
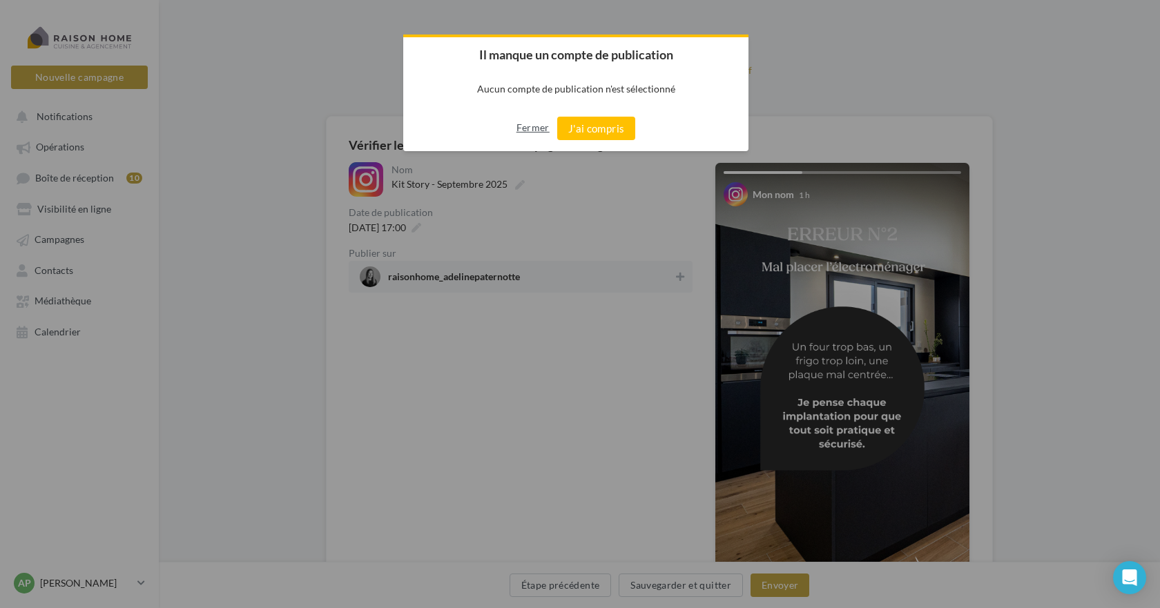
click at [525, 123] on button "Fermer" at bounding box center [532, 128] width 33 height 22
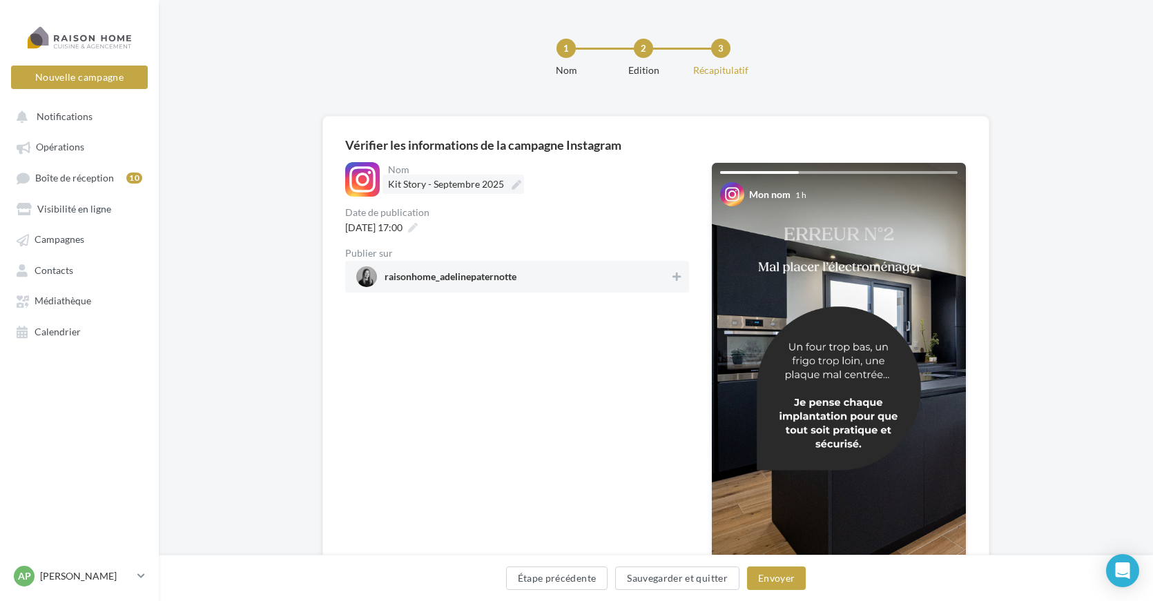
click at [512, 185] on icon at bounding box center [517, 185] width 10 height 10
click at [510, 185] on input "**********" at bounding box center [449, 186] width 122 height 23
click at [363, 182] on div at bounding box center [362, 179] width 35 height 35
click at [516, 283] on span "raisonhome_adelinepaternotte" at bounding box center [451, 279] width 132 height 15
click at [496, 275] on span "raisonhome_adelinepaternotte" at bounding box center [451, 279] width 132 height 15
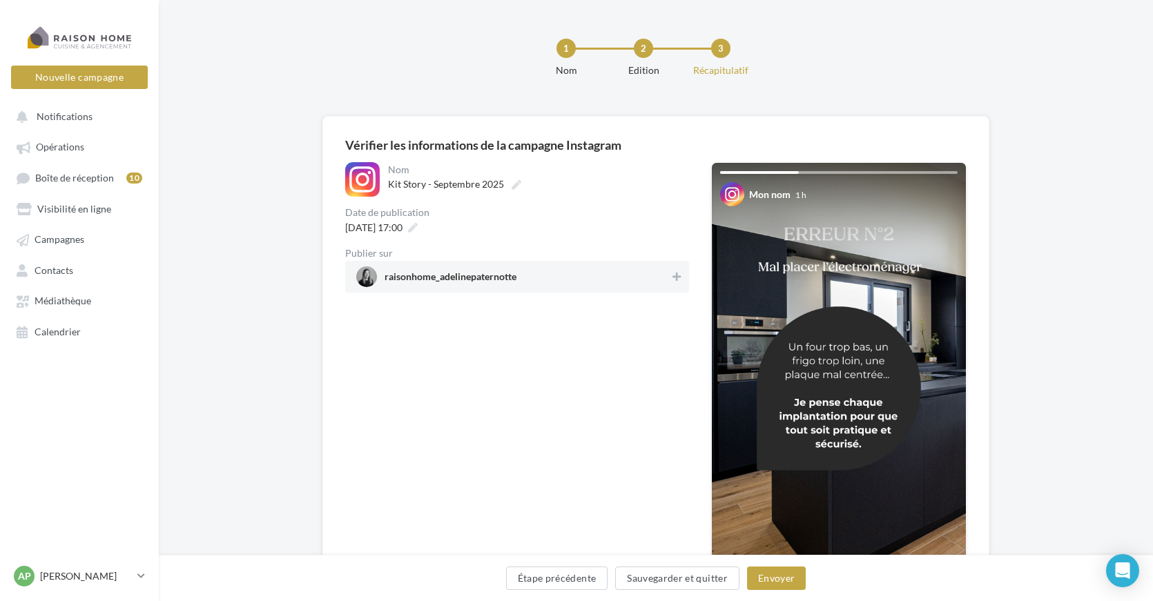
click at [650, 279] on span "raisonhome_adelinepaternotte" at bounding box center [512, 277] width 313 height 21
click at [487, 279] on span "raisonhome_adelinepaternotte" at bounding box center [451, 279] width 132 height 15
click at [679, 275] on icon at bounding box center [676, 277] width 8 height 10
click at [782, 580] on button "Envoyer" at bounding box center [776, 578] width 59 height 23
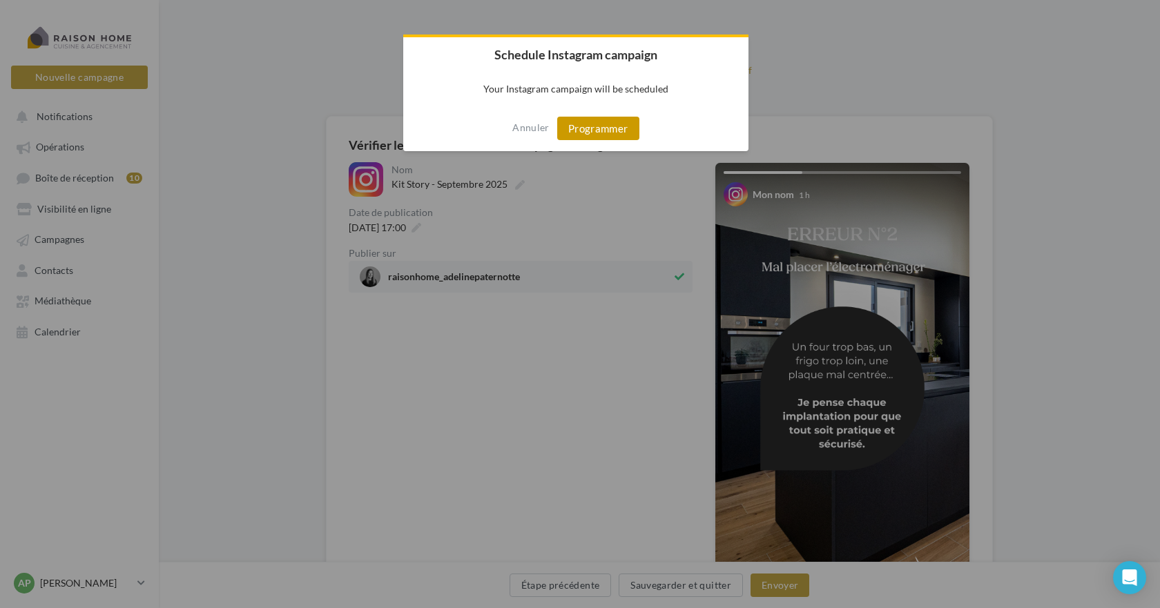
click at [607, 131] on button "Programmer" at bounding box center [598, 128] width 82 height 23
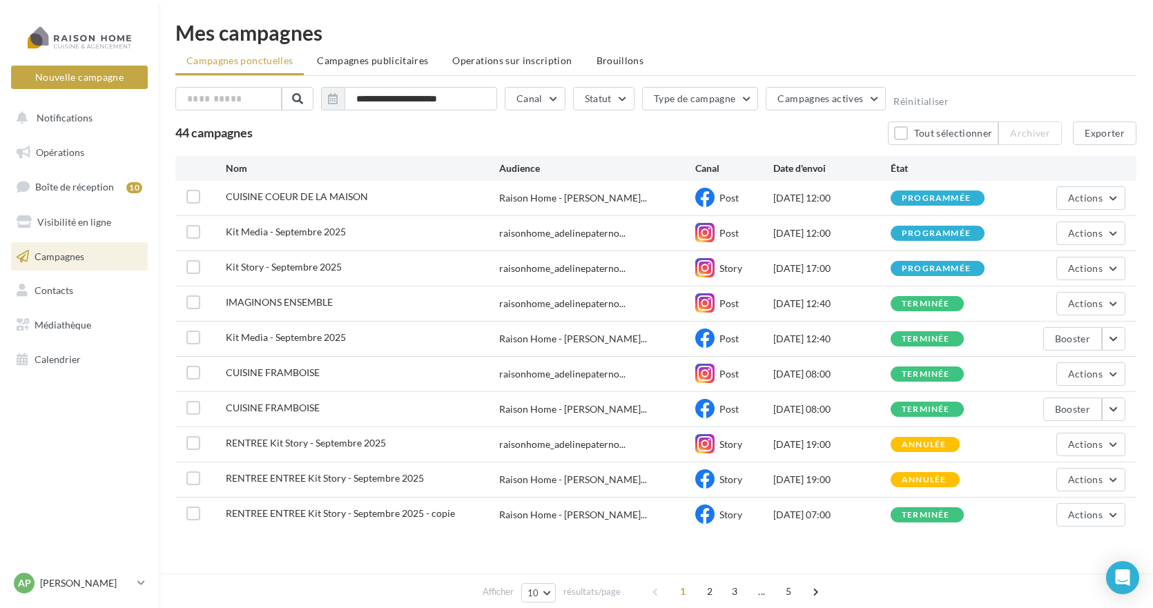
click at [958, 236] on div "programmée" at bounding box center [936, 233] width 69 height 9
click at [296, 238] on div "Kit Media - Septembre 2025" at bounding box center [286, 232] width 120 height 14
click at [936, 232] on div "programmée" at bounding box center [936, 233] width 69 height 9
click at [1081, 229] on span "Actions" at bounding box center [1085, 233] width 35 height 12
click at [1049, 268] on button "Voir les résultats" at bounding box center [1056, 266] width 138 height 36
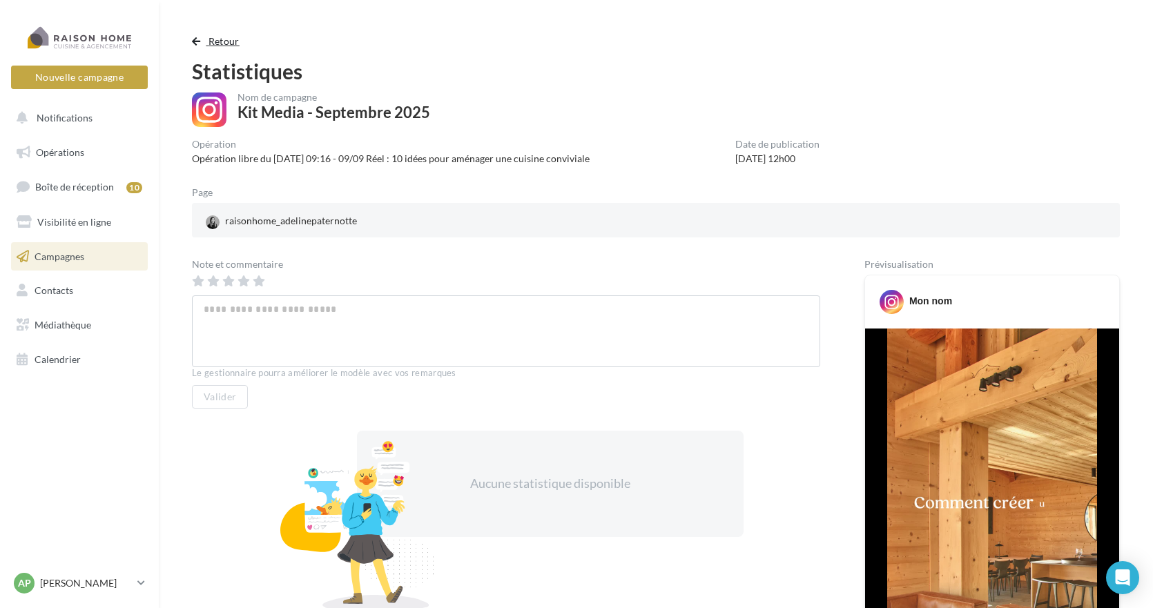
click at [196, 42] on span "button" at bounding box center [196, 42] width 8 height 10
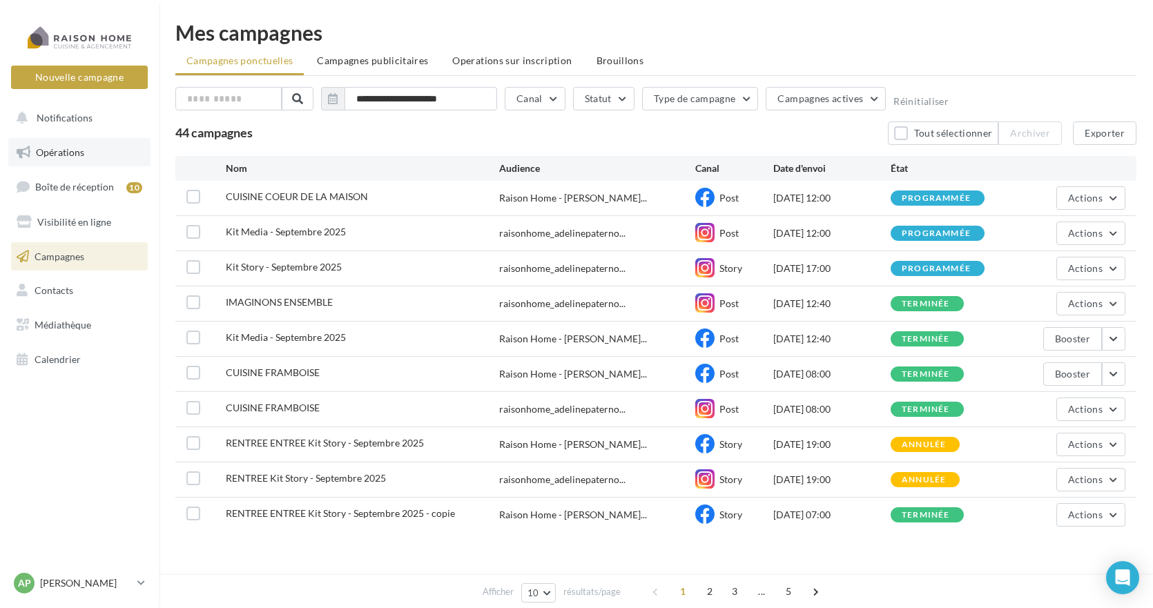
click at [68, 150] on span "Opérations" at bounding box center [60, 152] width 48 height 12
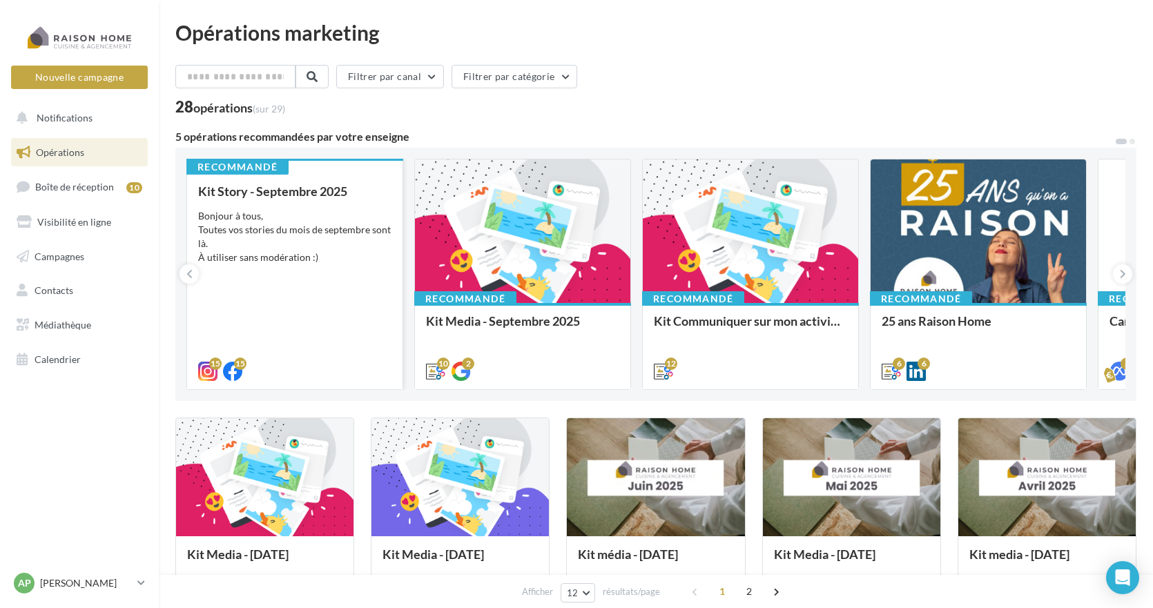
click at [328, 360] on div "15 15" at bounding box center [294, 370] width 215 height 39
click at [311, 286] on div "Kit Story - Septembre 2025 Bonjour à tous, Toutes vos stories du mois de septem…" at bounding box center [294, 280] width 193 height 193
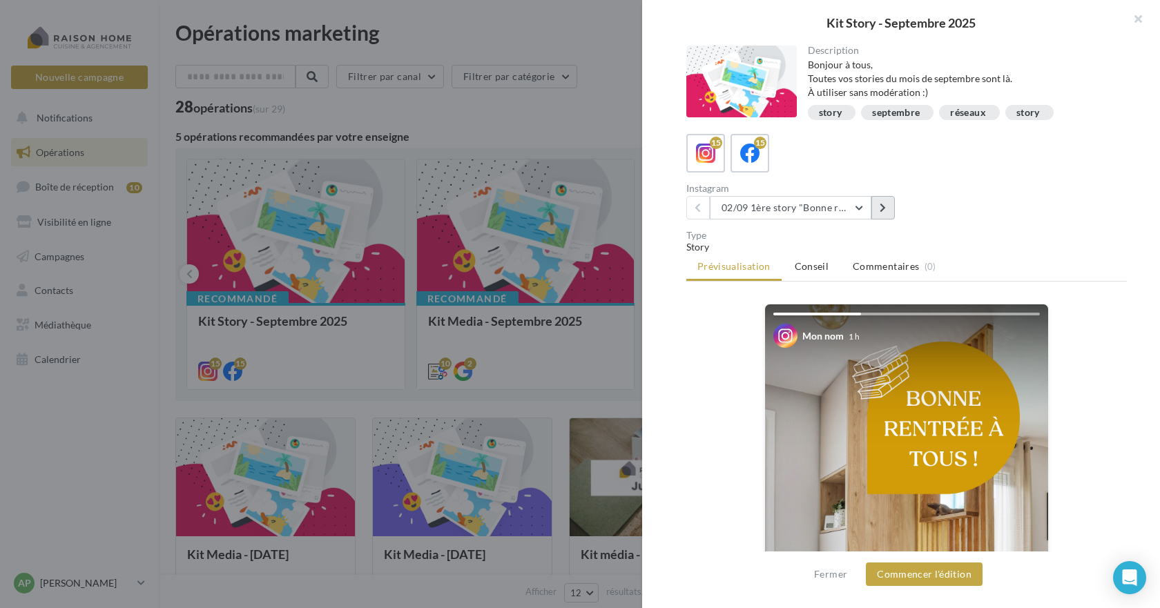
click at [879, 209] on button at bounding box center [882, 207] width 23 height 23
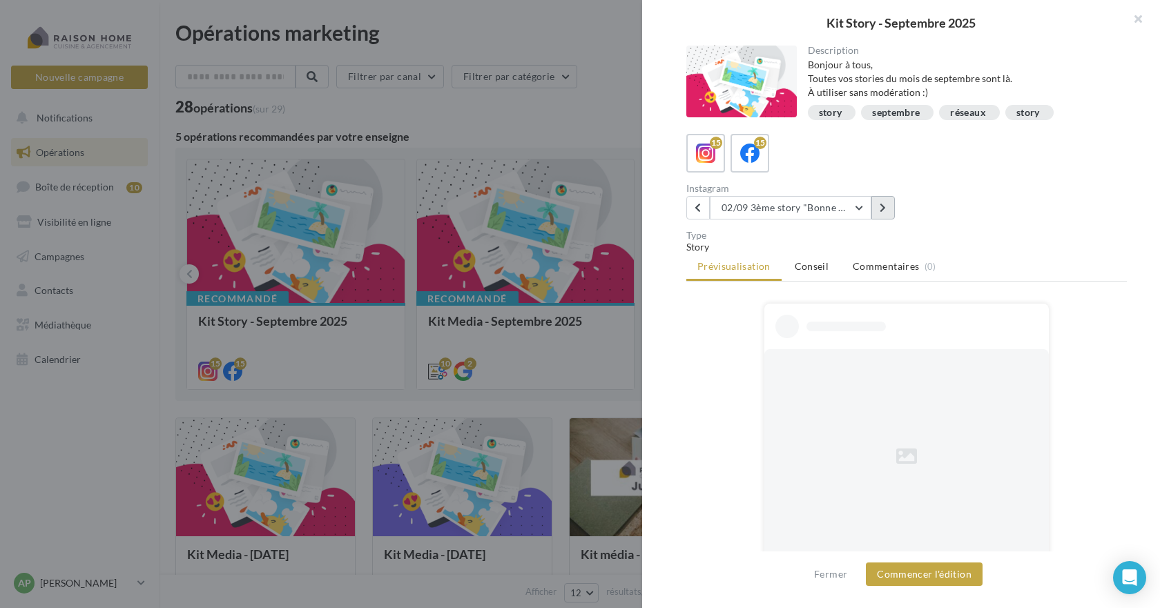
click at [879, 209] on button at bounding box center [882, 207] width 23 height 23
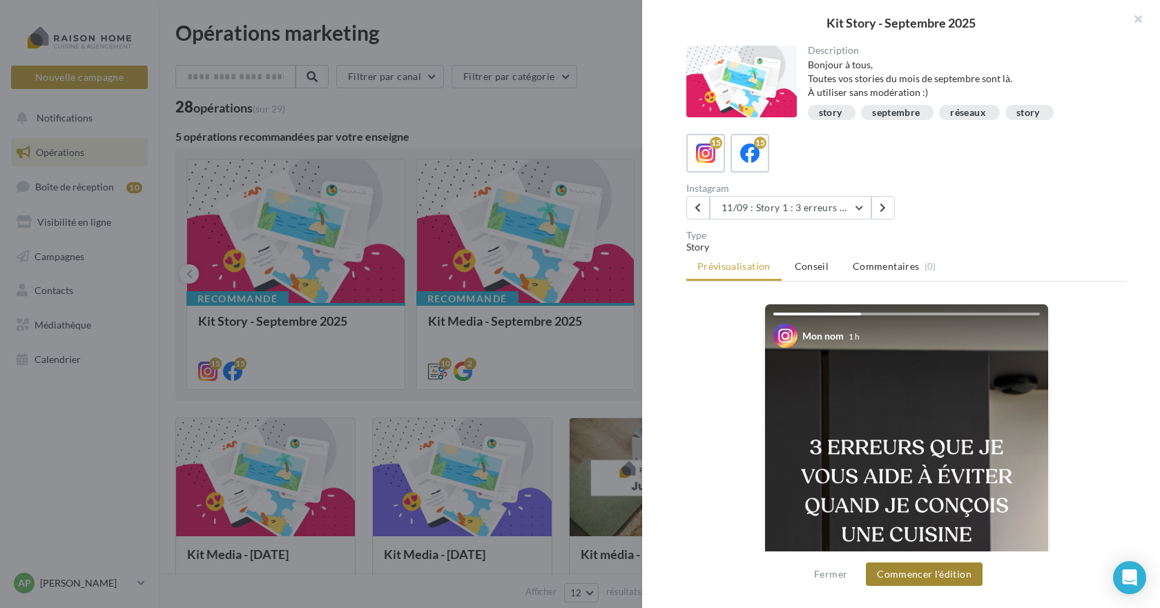
click at [910, 573] on button "Commencer l'édition" at bounding box center [924, 574] width 117 height 23
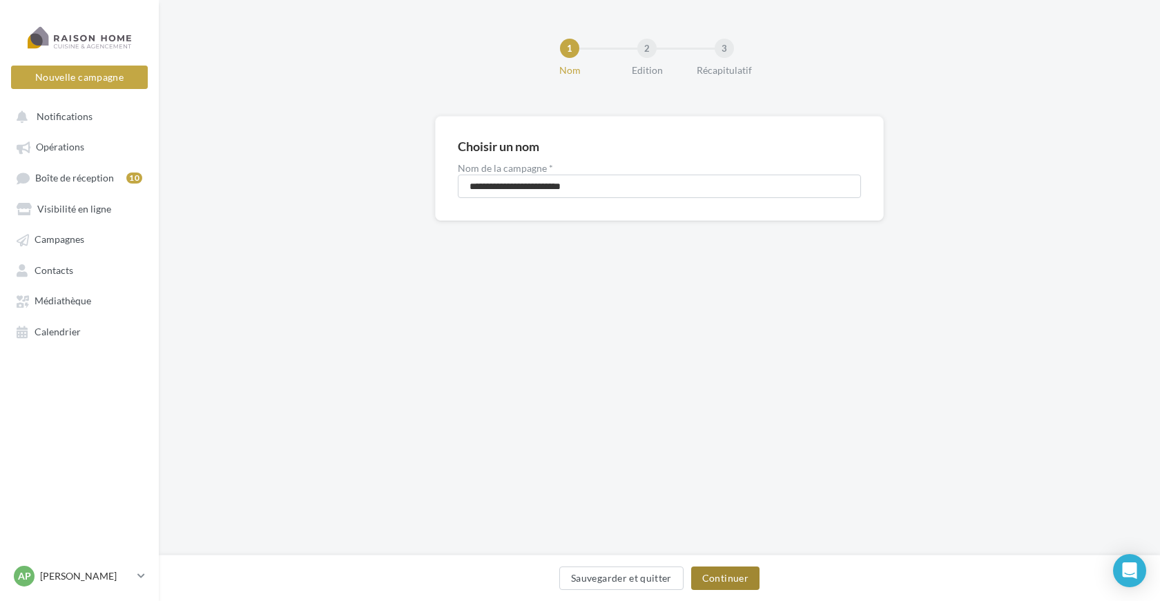
click at [728, 581] on button "Continuer" at bounding box center [725, 578] width 68 height 23
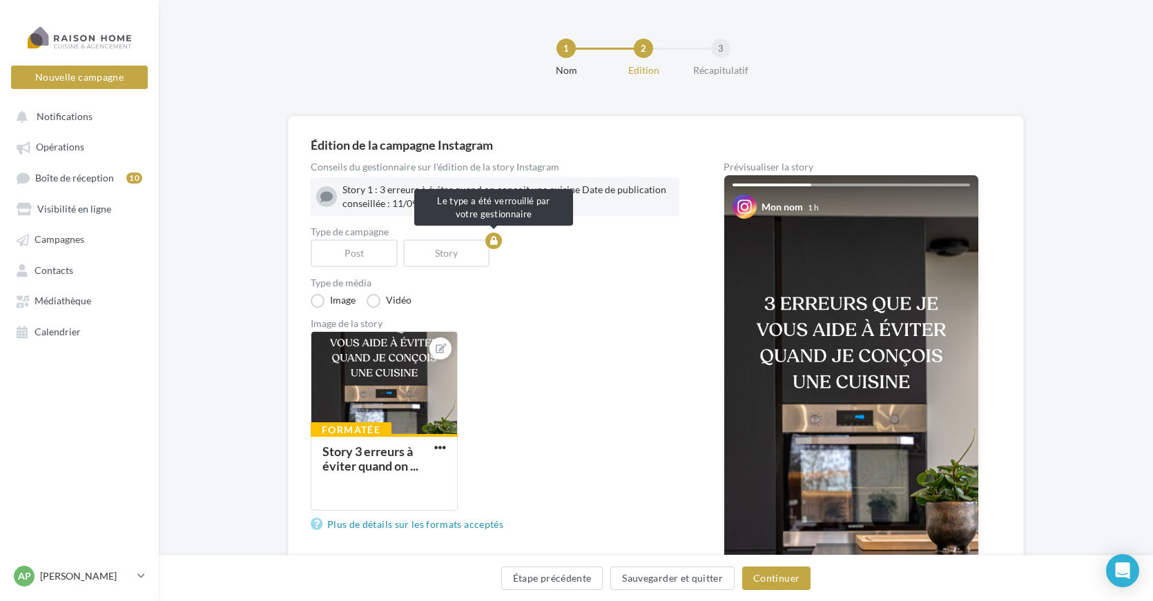
click at [453, 254] on div "Story" at bounding box center [449, 254] width 93 height 28
click at [768, 576] on button "Continuer" at bounding box center [776, 578] width 68 height 23
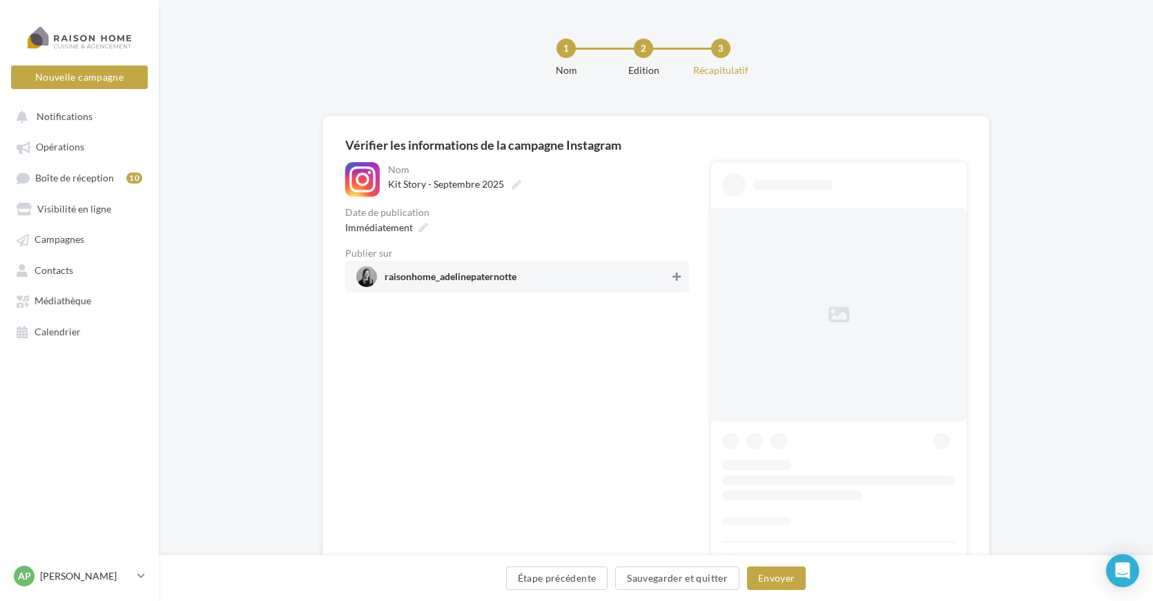
click at [677, 278] on icon at bounding box center [676, 277] width 8 height 10
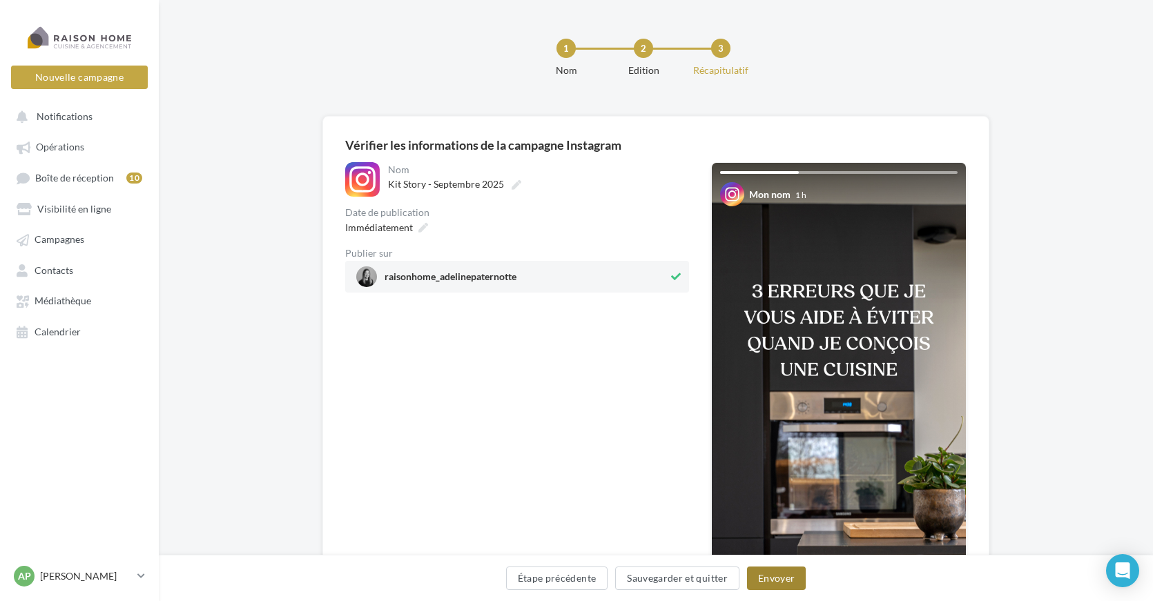
click at [773, 577] on button "Envoyer" at bounding box center [776, 578] width 59 height 23
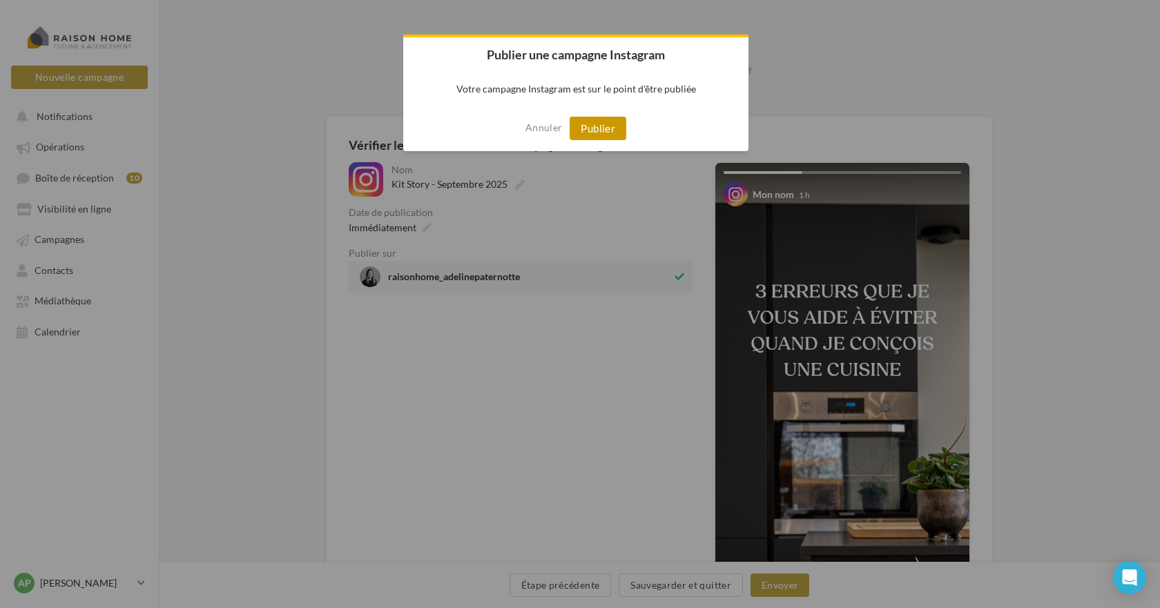
click at [597, 127] on button "Publier" at bounding box center [598, 128] width 57 height 23
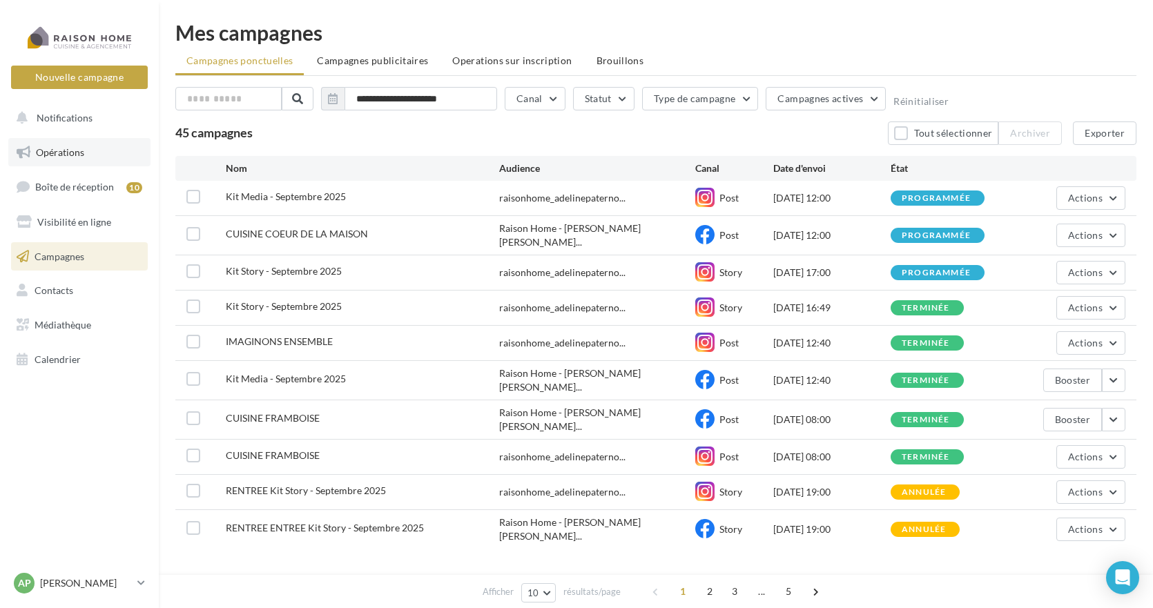
click at [64, 151] on span "Opérations" at bounding box center [60, 152] width 48 height 12
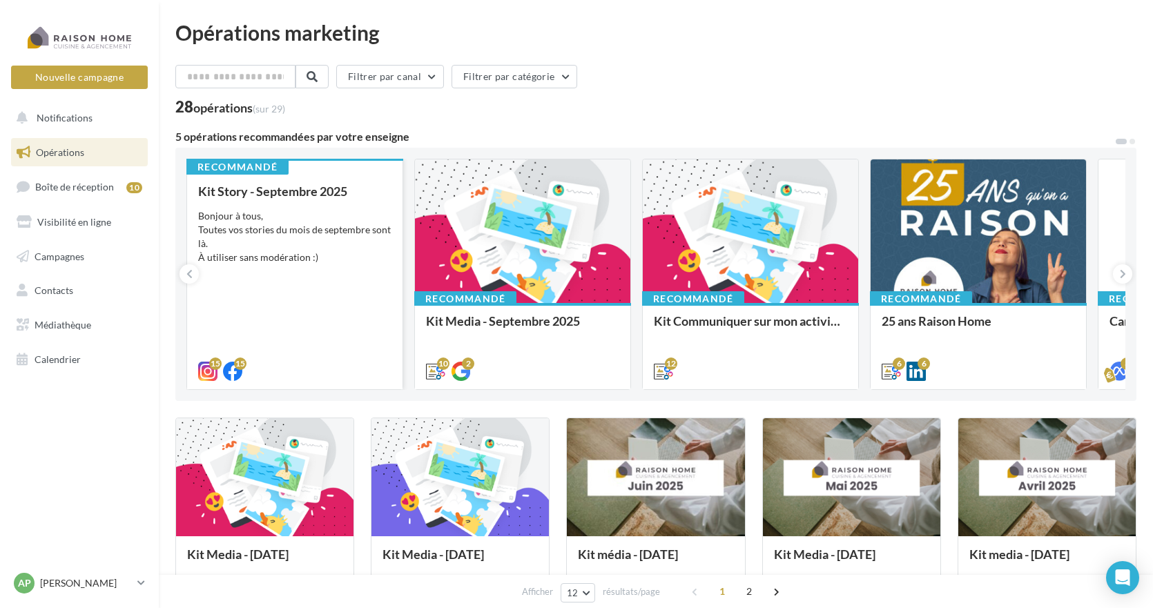
click at [314, 251] on div "Bonjour à tous, Toutes vos stories du mois de septembre sont là. À utiliser san…" at bounding box center [294, 236] width 193 height 55
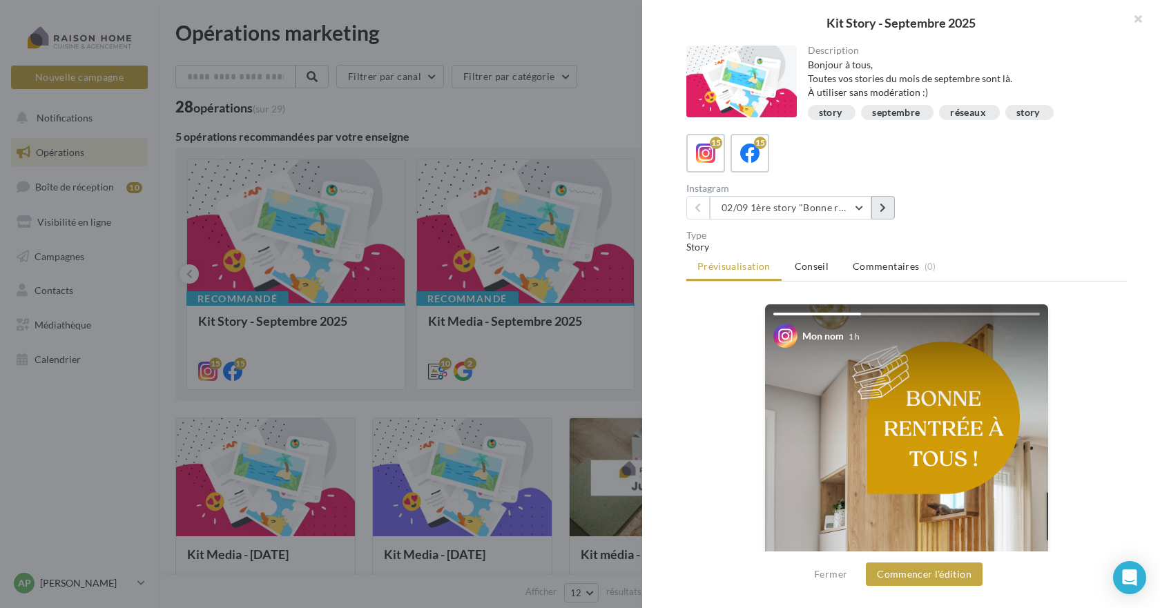
click at [886, 207] on icon at bounding box center [883, 208] width 6 height 10
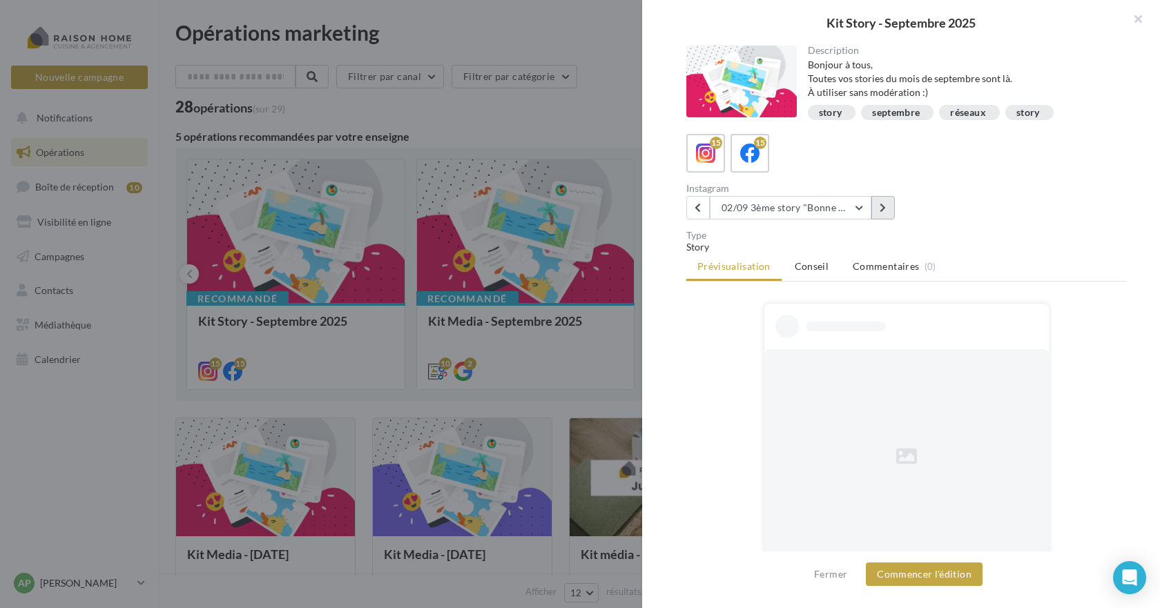
click at [886, 207] on icon at bounding box center [883, 208] width 6 height 10
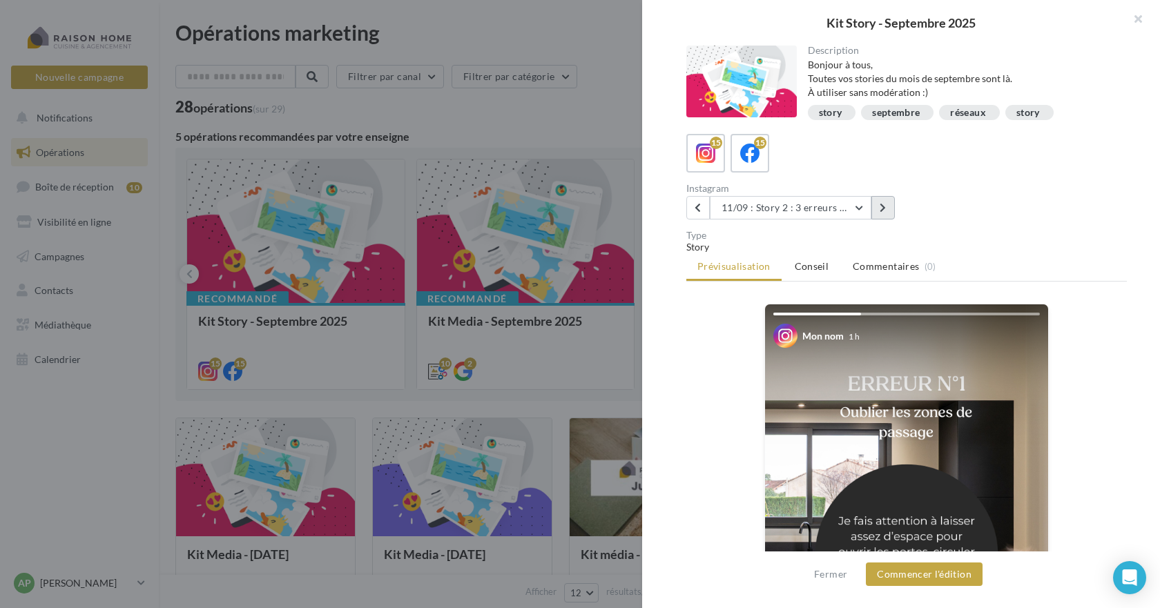
click at [886, 207] on icon at bounding box center [883, 208] width 6 height 10
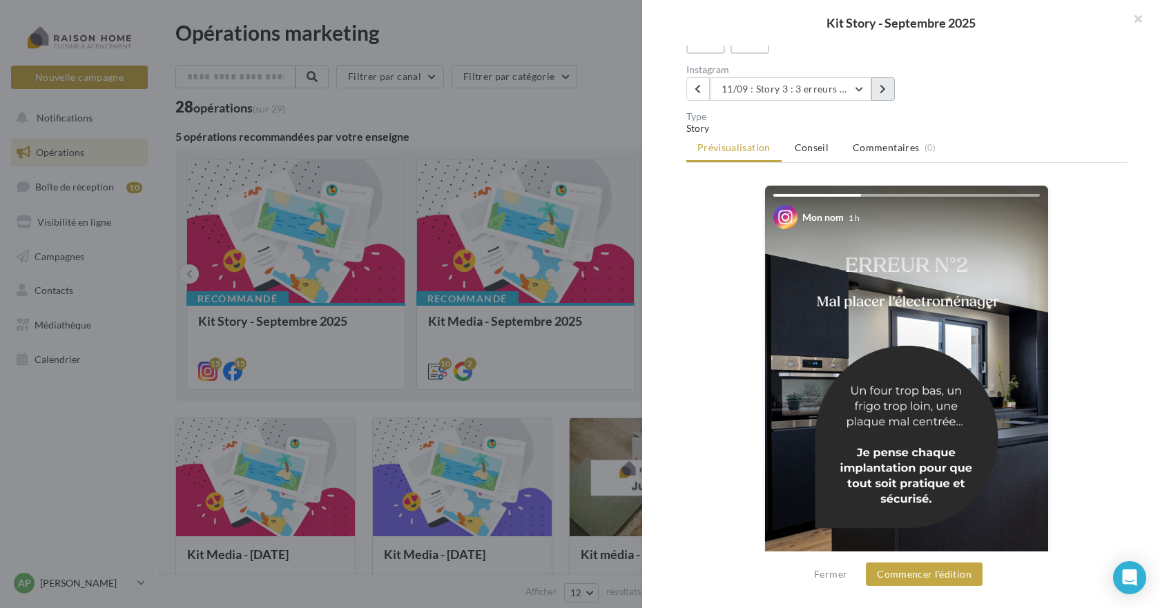
scroll to position [138, 0]
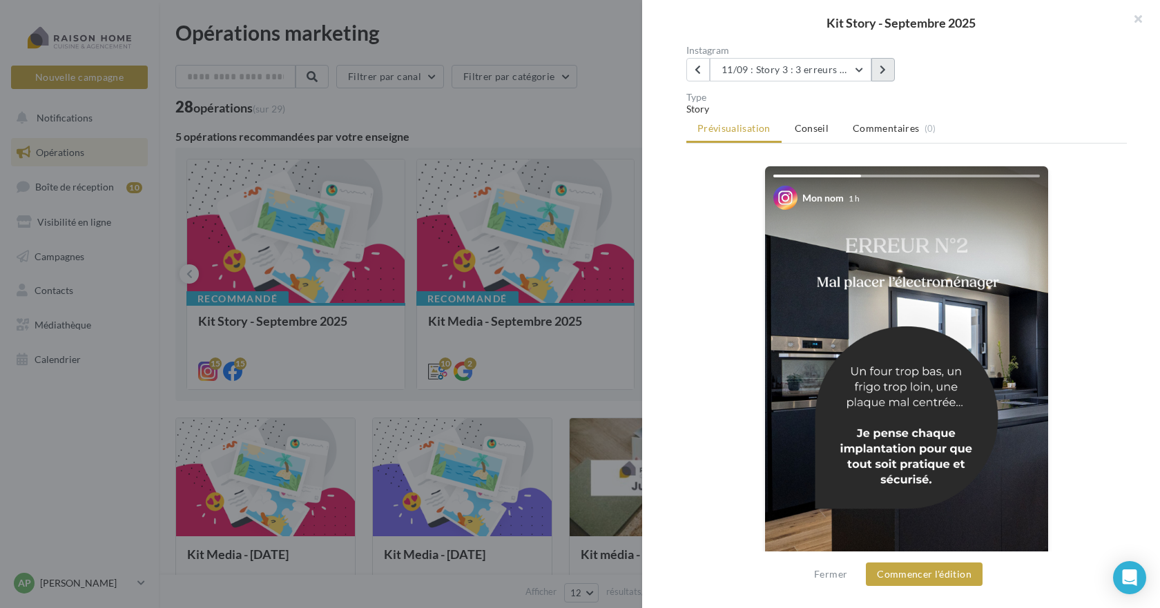
click at [884, 68] on icon at bounding box center [883, 70] width 6 height 10
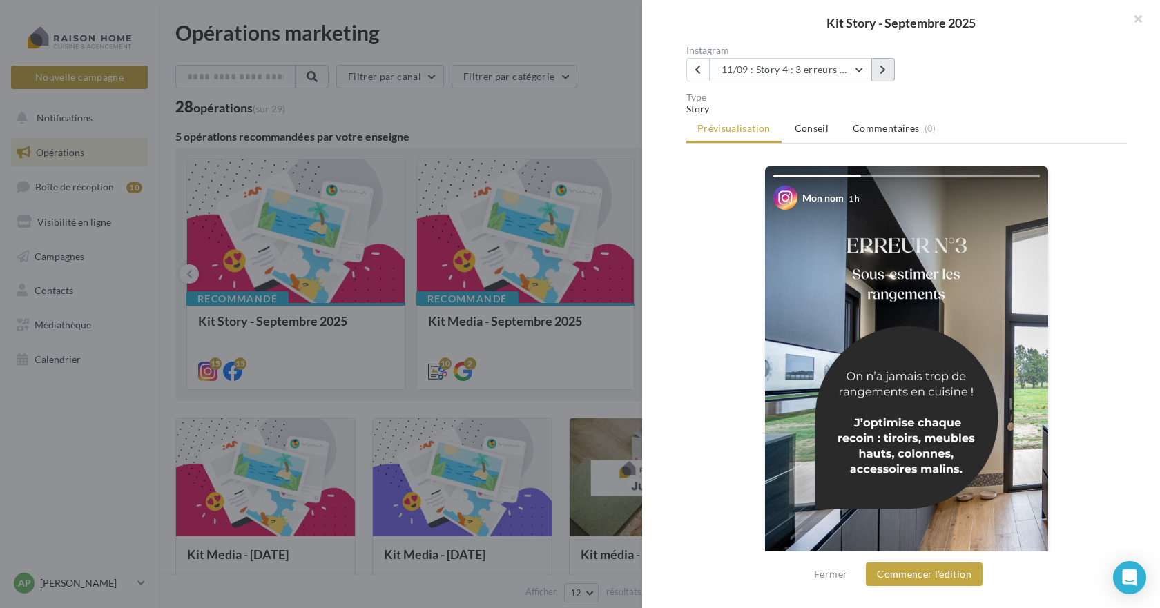
click at [884, 68] on icon at bounding box center [883, 70] width 6 height 10
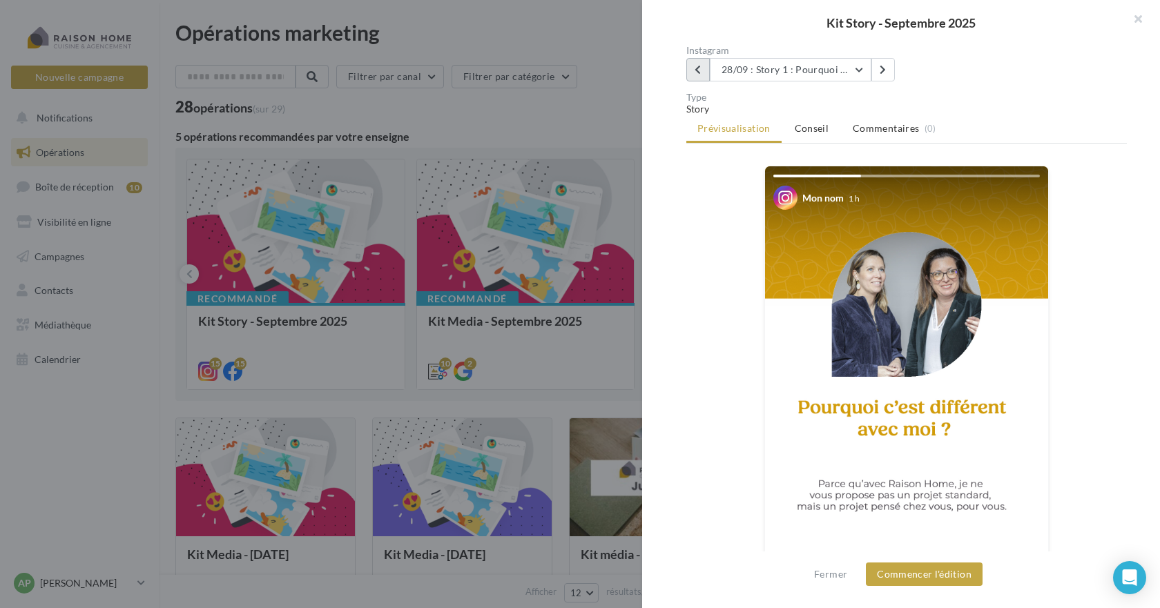
click at [704, 66] on button at bounding box center [697, 69] width 23 height 23
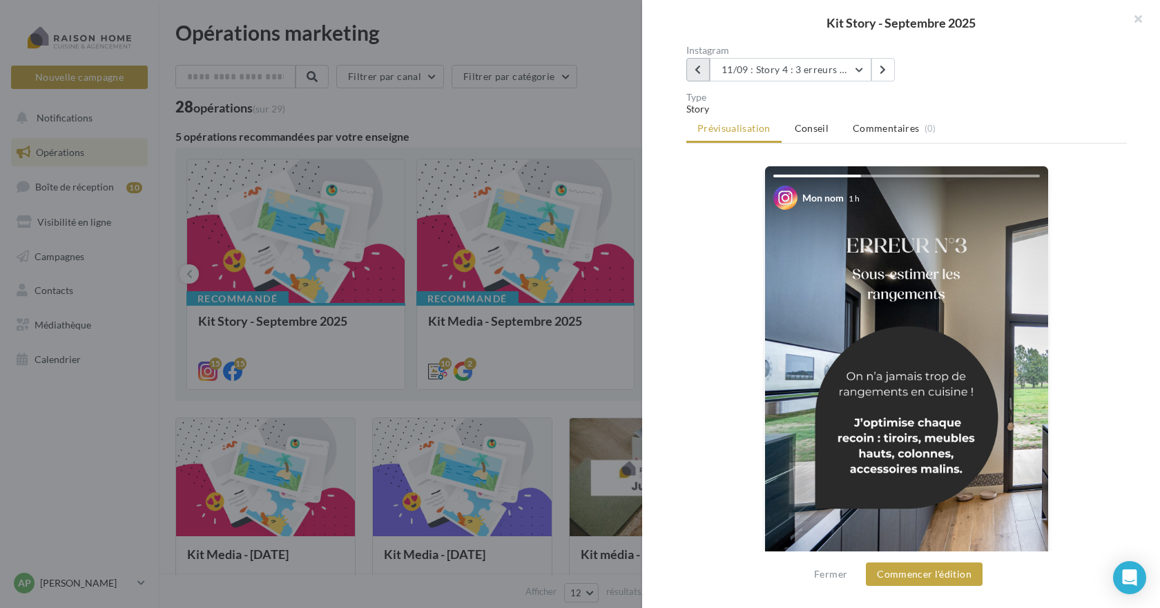
click at [700, 69] on icon at bounding box center [698, 70] width 6 height 10
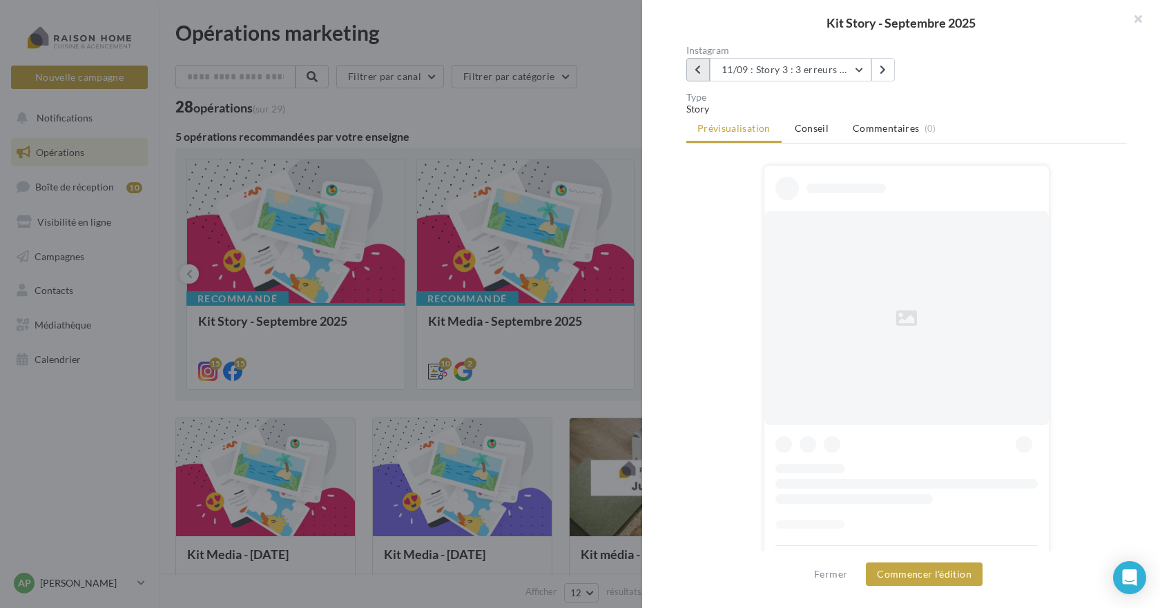
click at [700, 69] on icon at bounding box center [698, 70] width 6 height 10
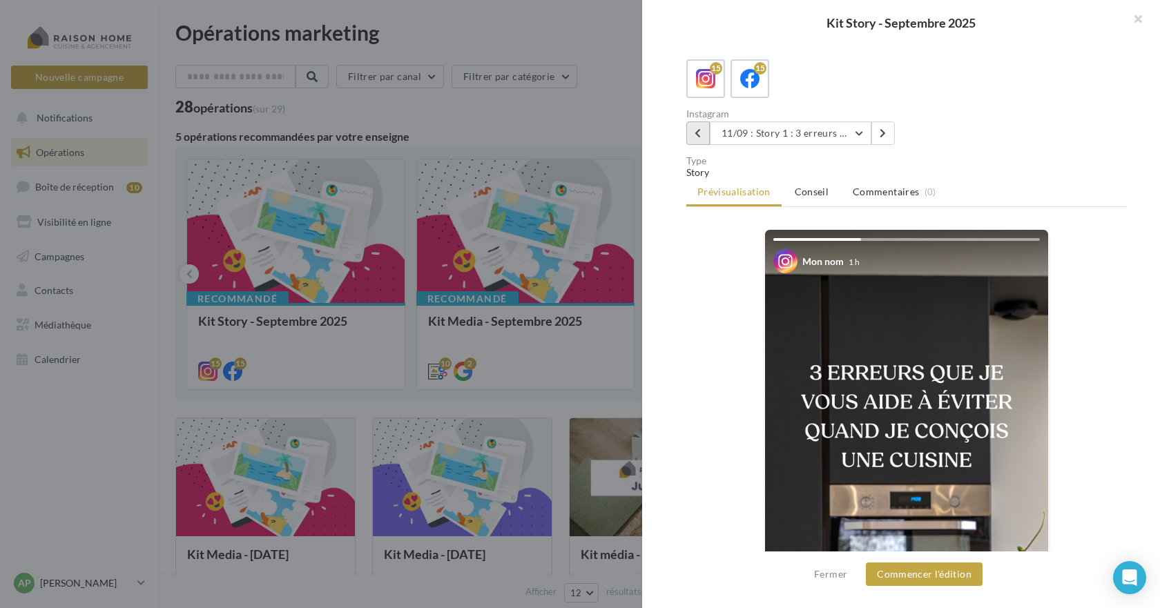
scroll to position [55, 0]
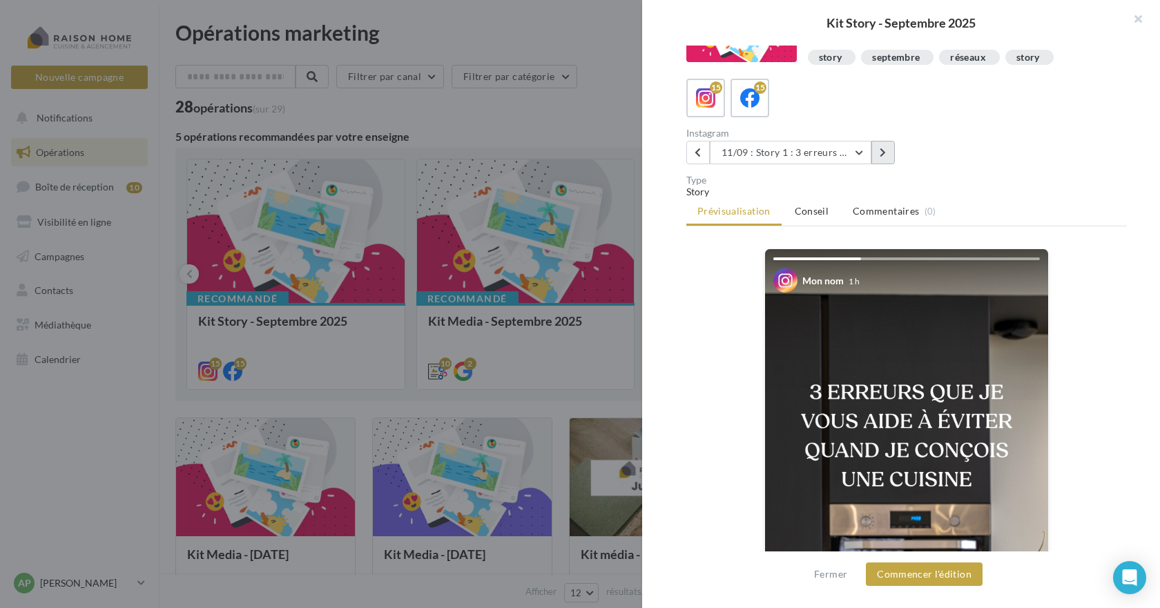
click at [882, 153] on icon at bounding box center [883, 153] width 6 height 10
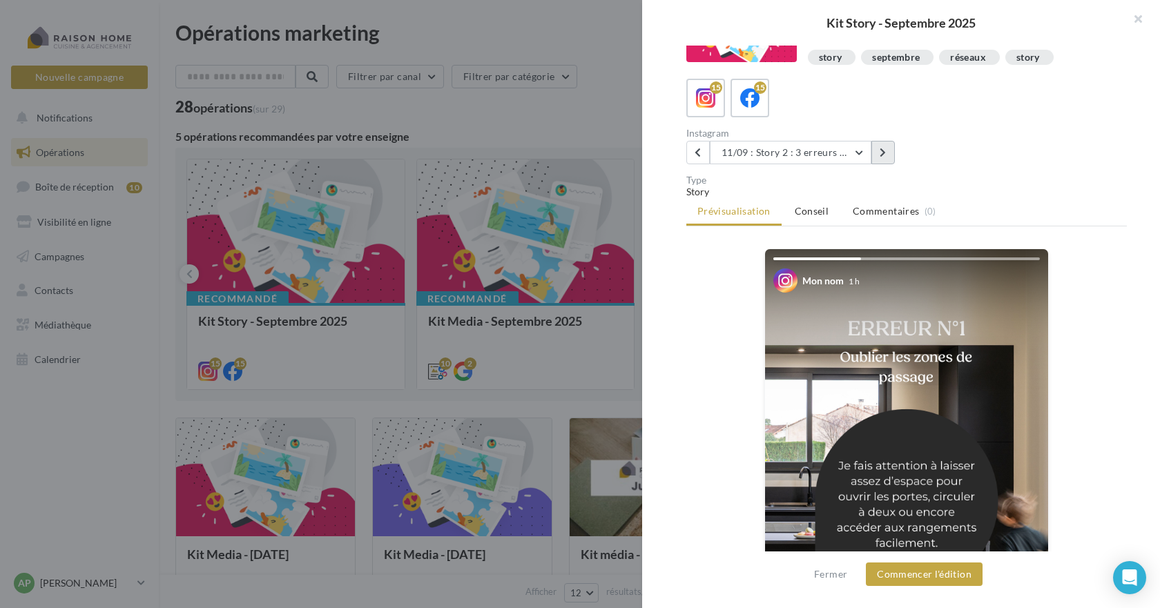
click at [882, 153] on icon at bounding box center [883, 153] width 6 height 10
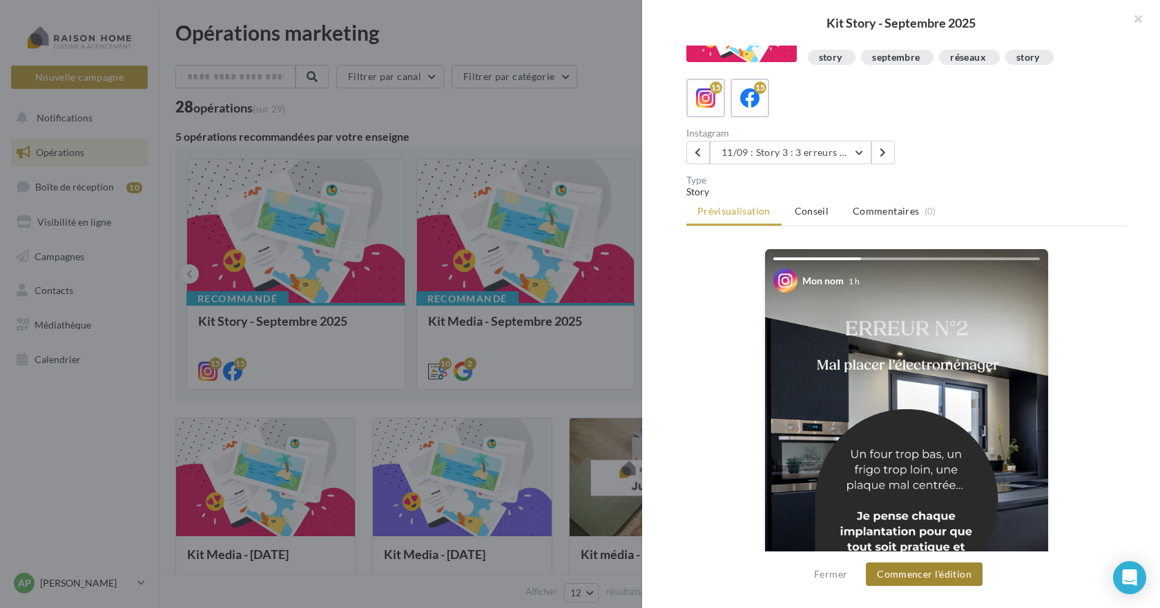
click at [912, 577] on button "Commencer l'édition" at bounding box center [924, 574] width 117 height 23
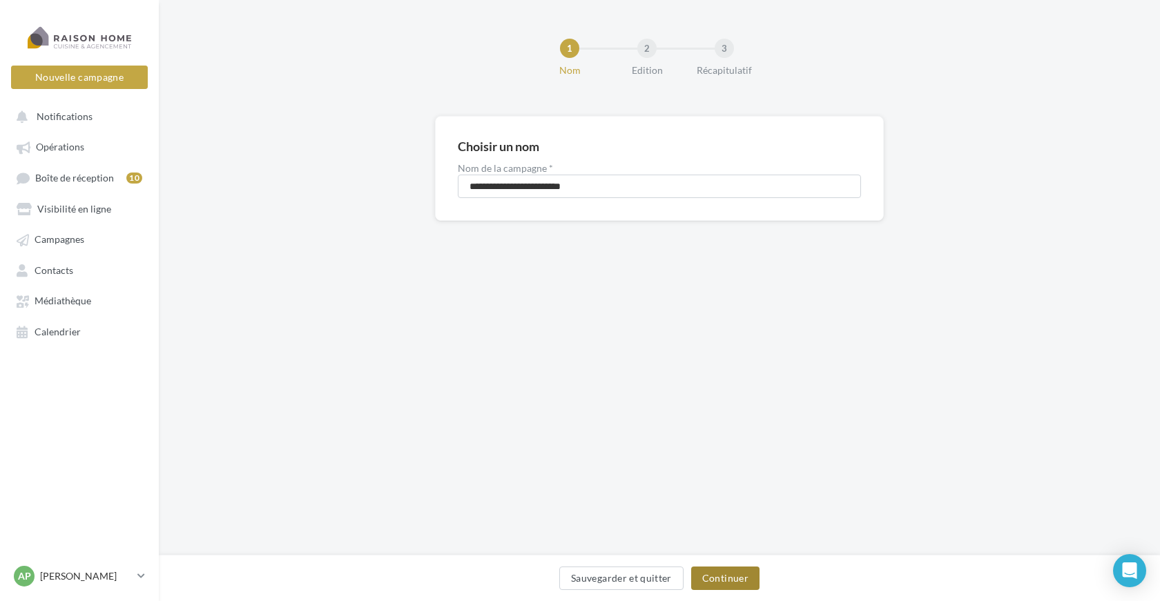
click at [743, 581] on button "Continuer" at bounding box center [725, 578] width 68 height 23
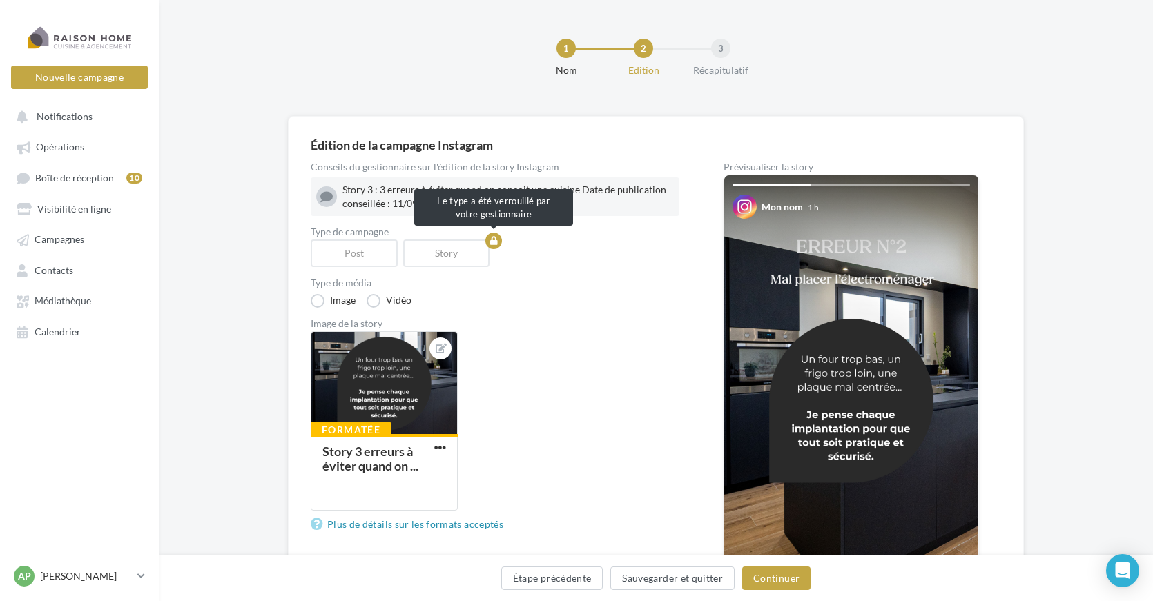
click at [461, 245] on div "Story" at bounding box center [449, 254] width 93 height 28
click at [782, 581] on button "Continuer" at bounding box center [776, 578] width 68 height 23
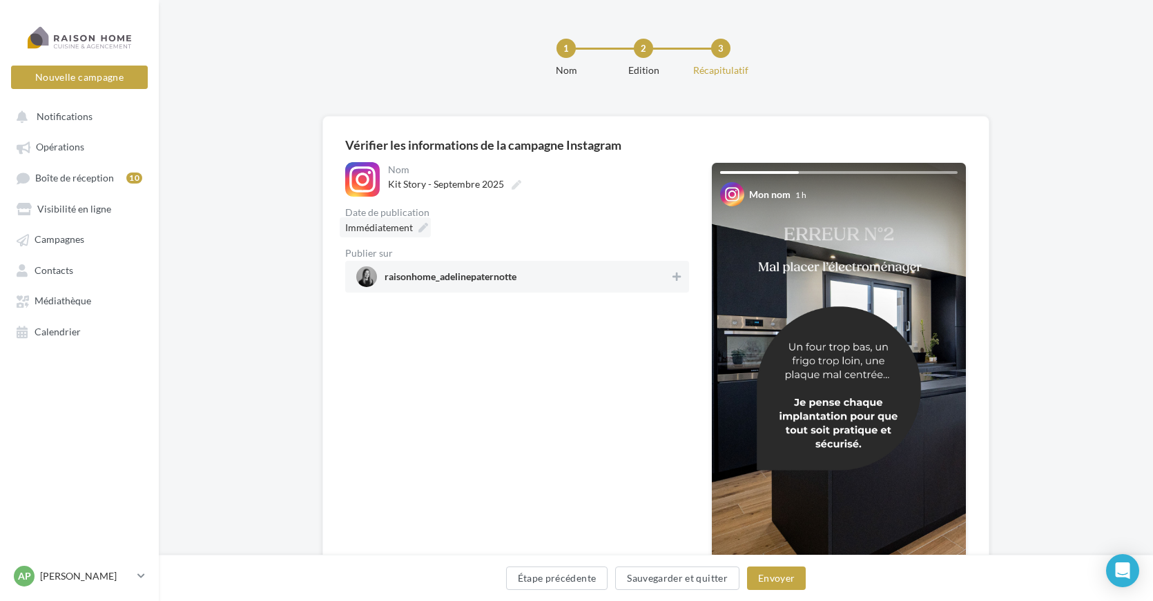
click at [420, 225] on icon at bounding box center [423, 228] width 10 height 10
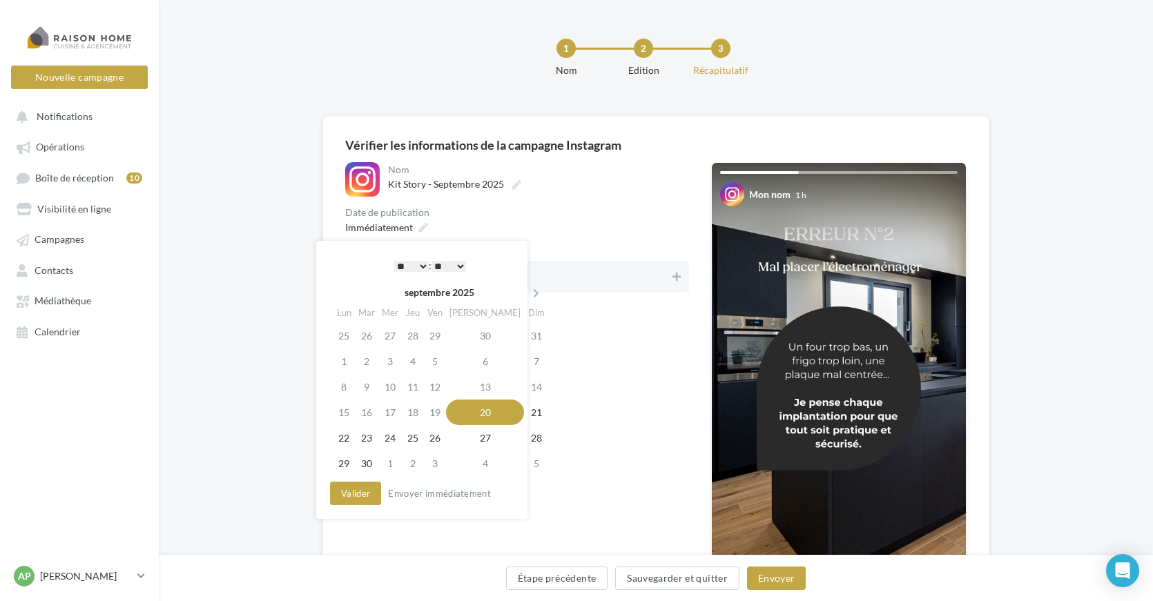
click at [423, 267] on select "* * * * * * * * * * ** ** ** ** ** ** ** ** ** ** ** ** ** **" at bounding box center [411, 266] width 35 height 11
click at [466, 268] on select "** ** ** ** ** **" at bounding box center [449, 266] width 35 height 11
click at [357, 494] on button "Valider" at bounding box center [355, 493] width 51 height 23
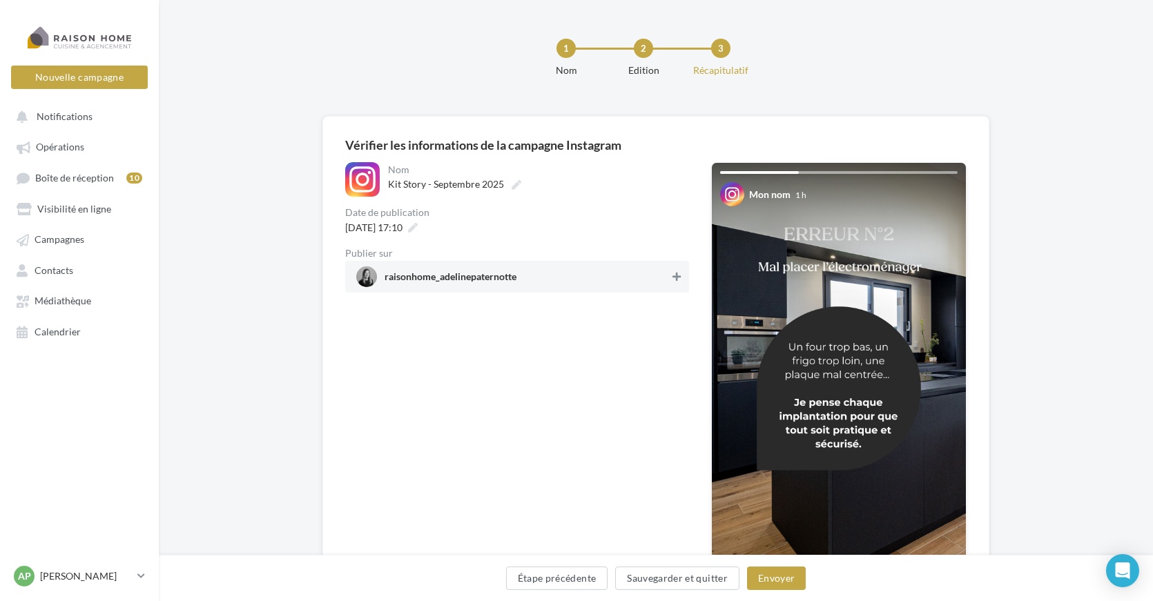
click at [675, 275] on icon at bounding box center [676, 277] width 8 height 10
click at [759, 572] on button "Envoyer" at bounding box center [776, 578] width 59 height 23
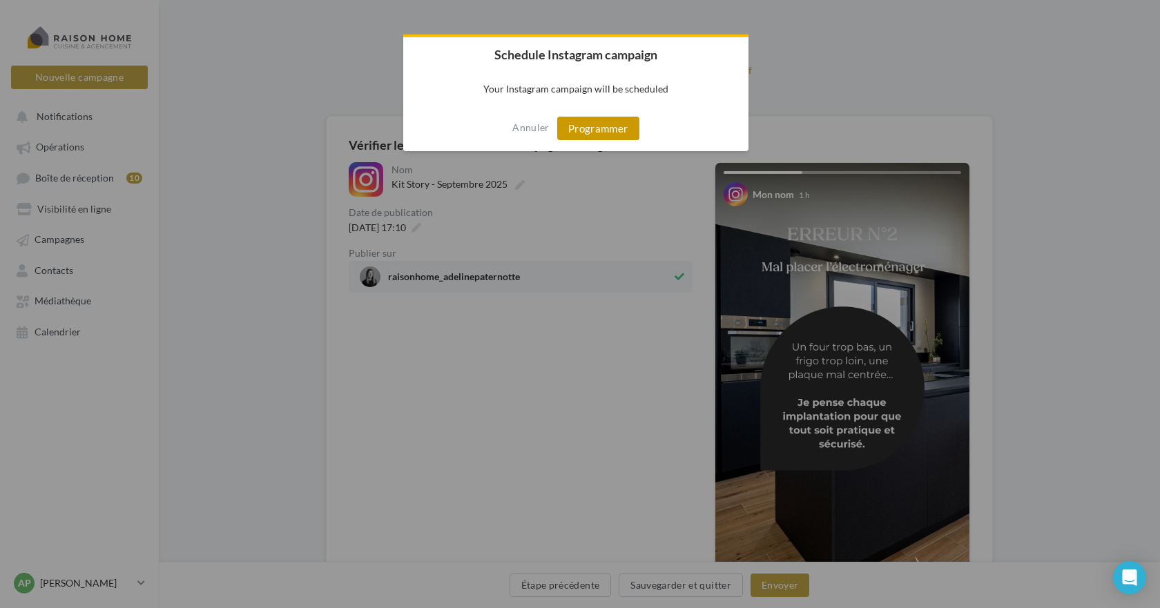
click at [597, 130] on button "Programmer" at bounding box center [598, 128] width 82 height 23
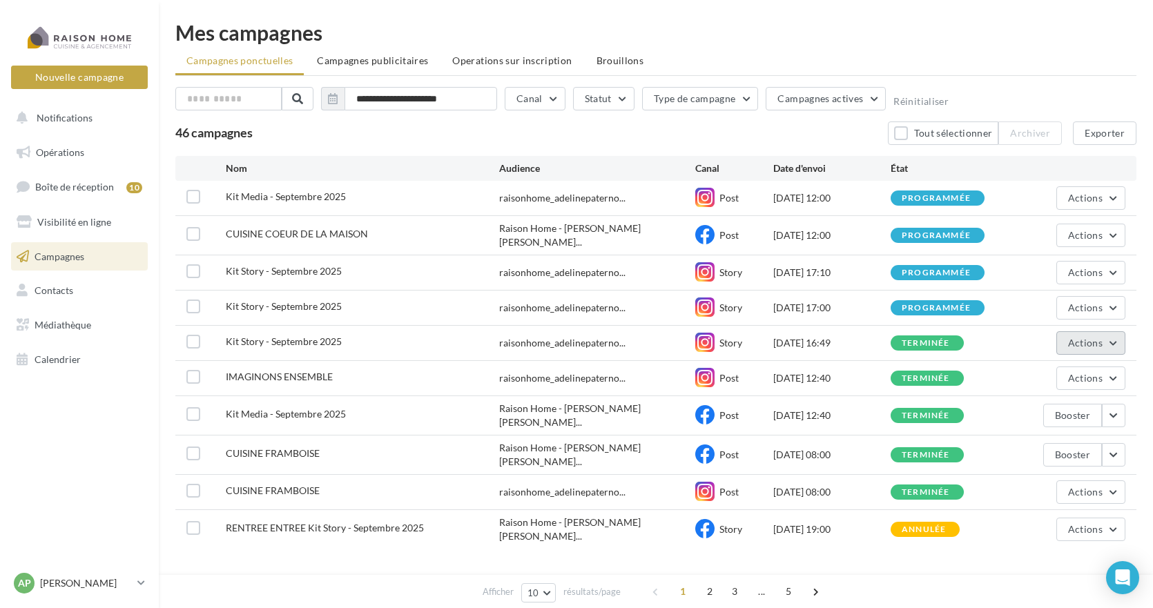
click at [1095, 338] on span "Actions" at bounding box center [1085, 343] width 35 height 12
click at [1063, 372] on button "Voir les résultats" at bounding box center [1056, 376] width 138 height 36
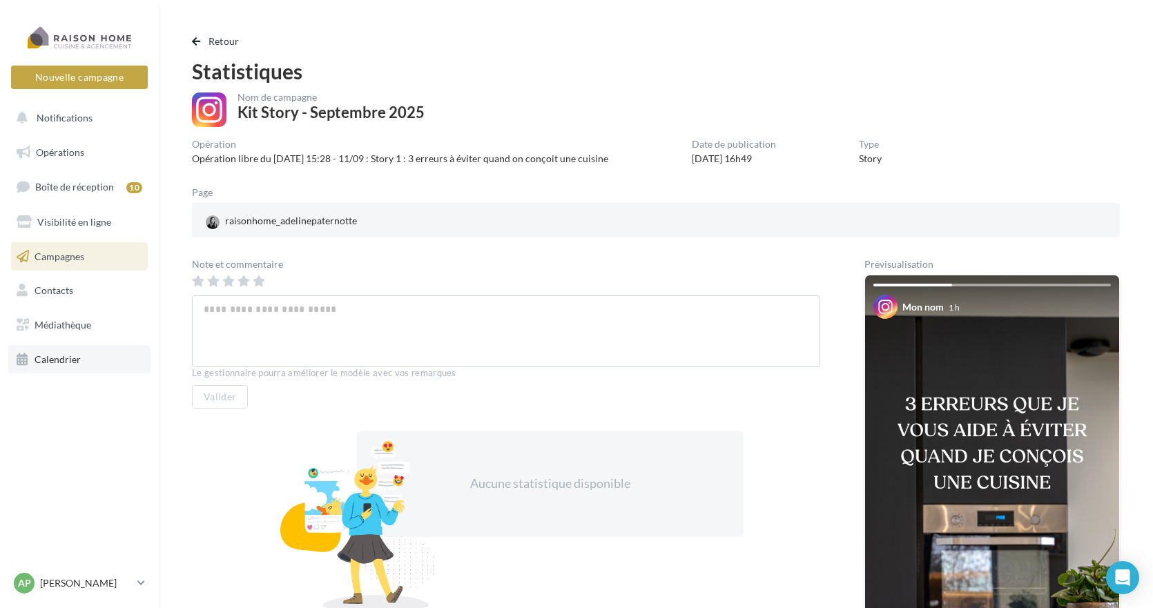
click at [68, 362] on span "Calendrier" at bounding box center [58, 360] width 46 height 12
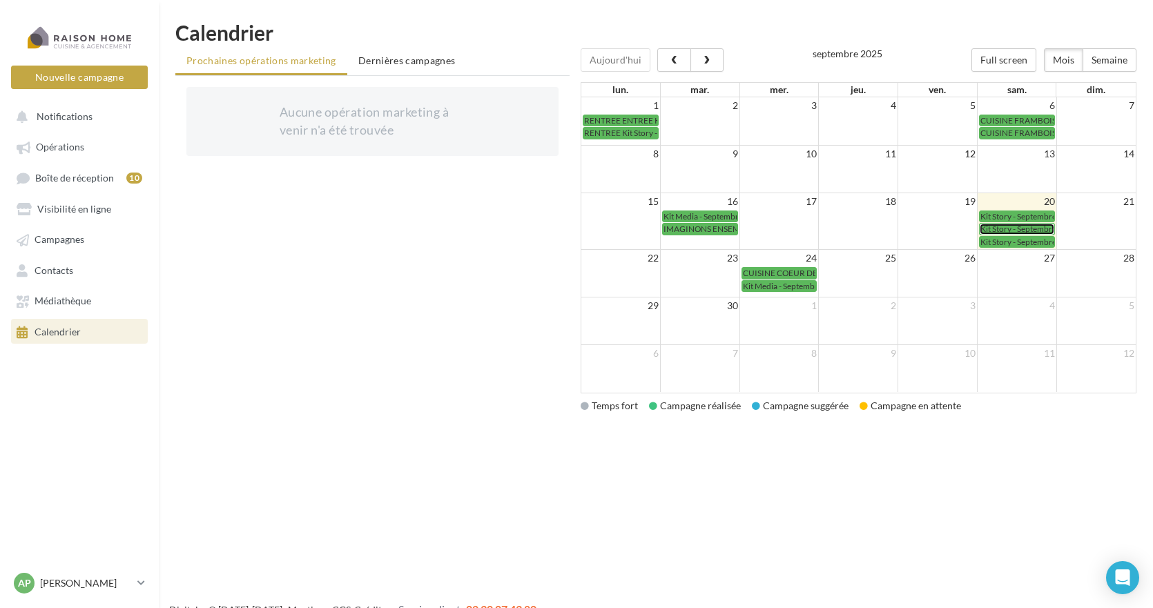
click at [1032, 230] on span "Kit Story - Septembre 2025" at bounding box center [1028, 229] width 97 height 10
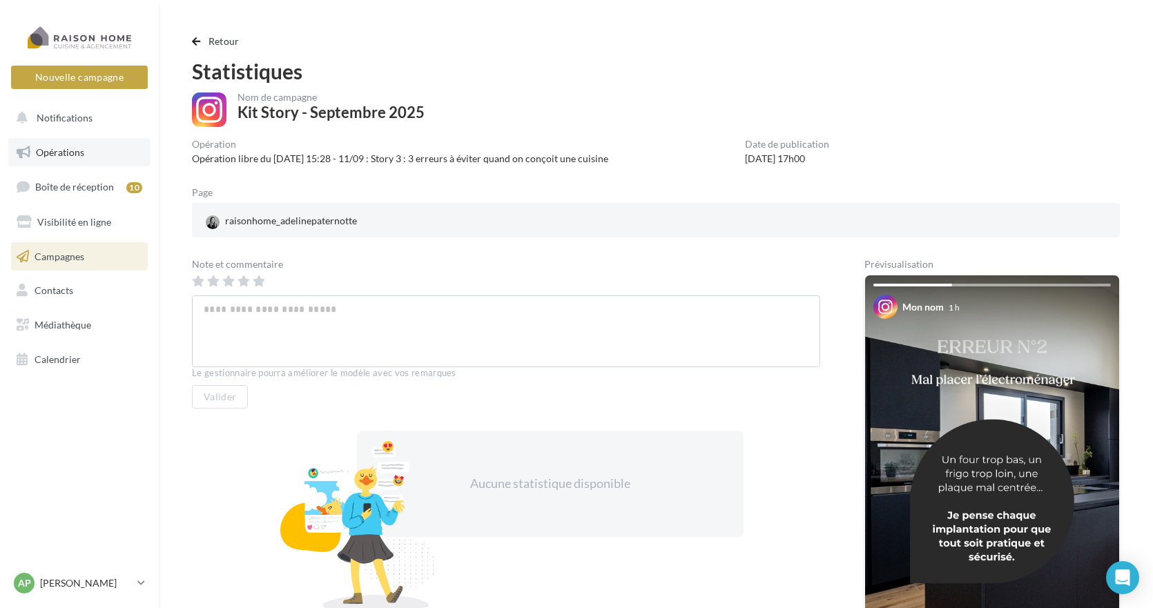
click at [58, 152] on span "Opérations" at bounding box center [60, 152] width 48 height 12
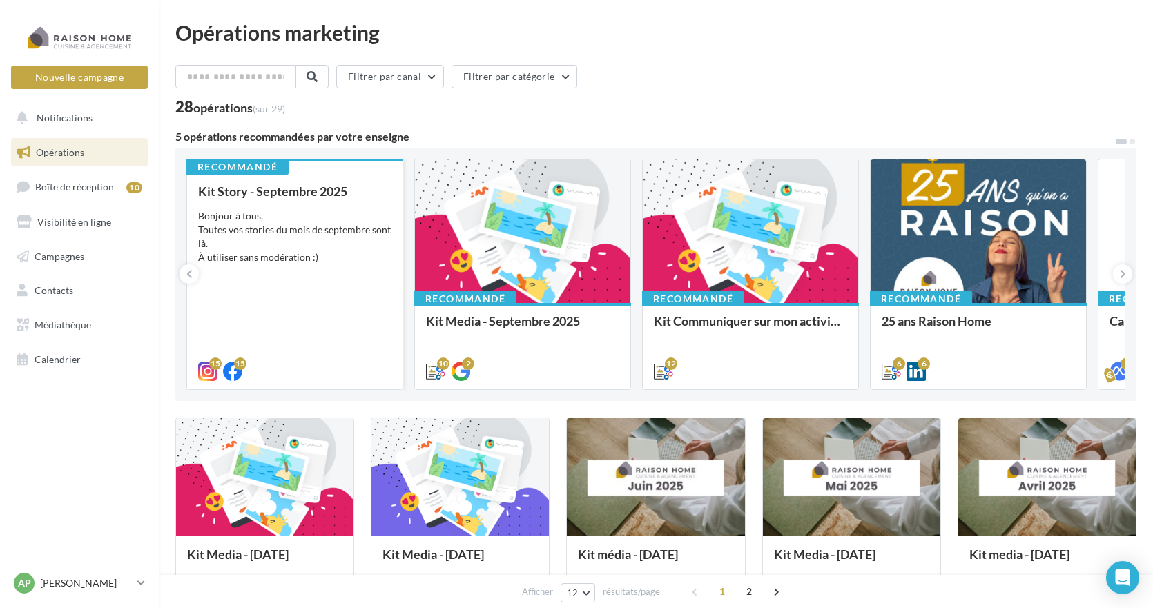
click at [302, 209] on div "Bonjour à tous, Toutes vos stories du mois de septembre sont là. À utiliser san…" at bounding box center [294, 236] width 193 height 55
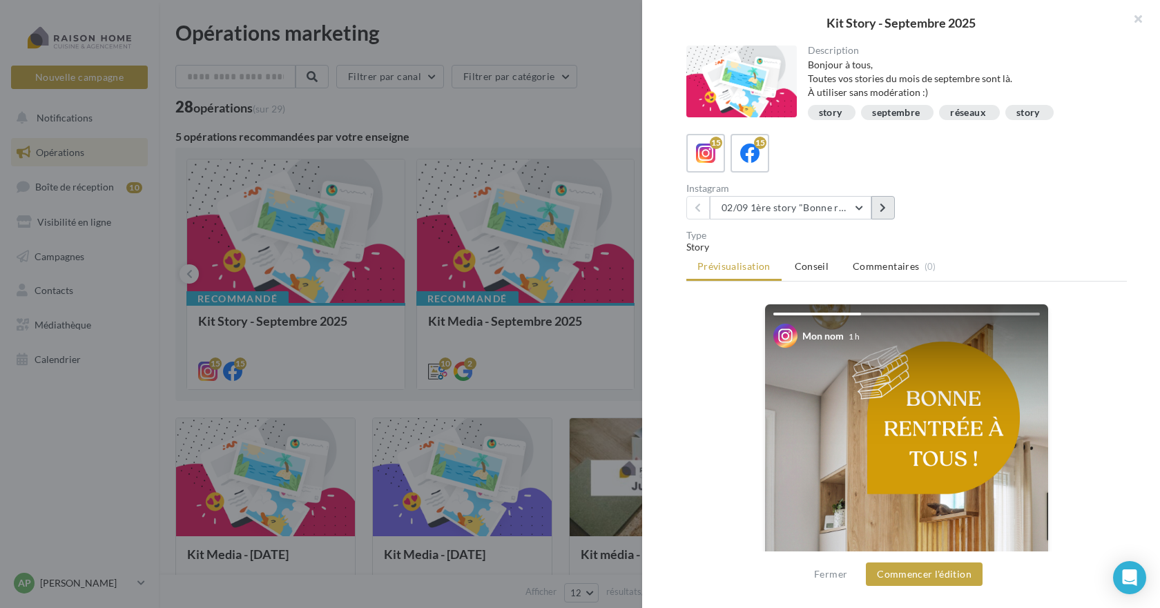
click at [887, 210] on button at bounding box center [882, 207] width 23 height 23
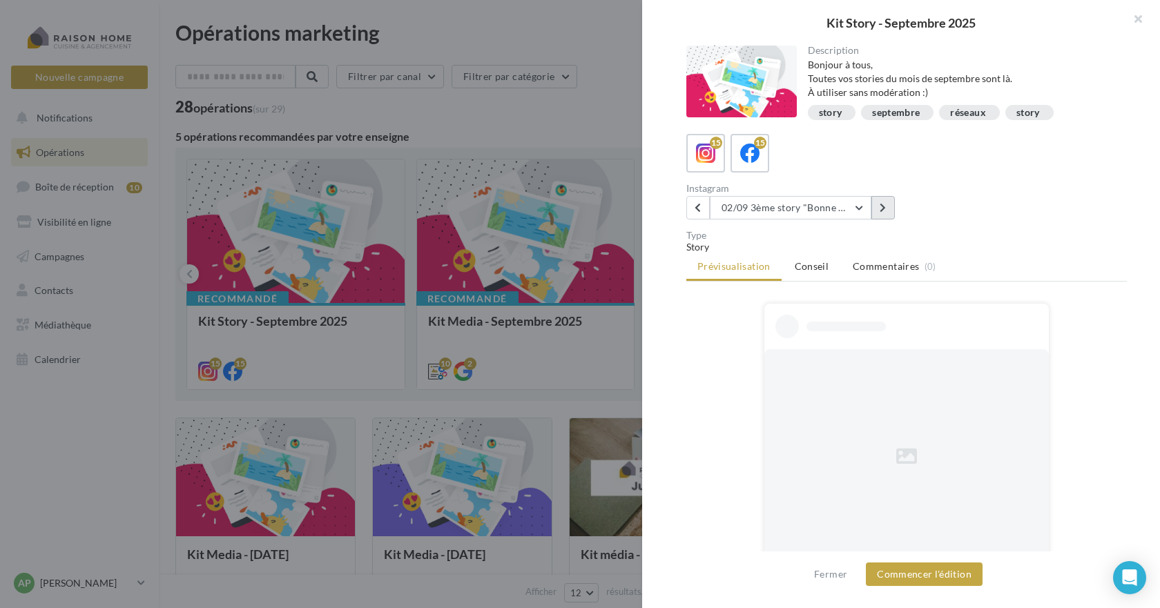
click at [887, 210] on button at bounding box center [882, 207] width 23 height 23
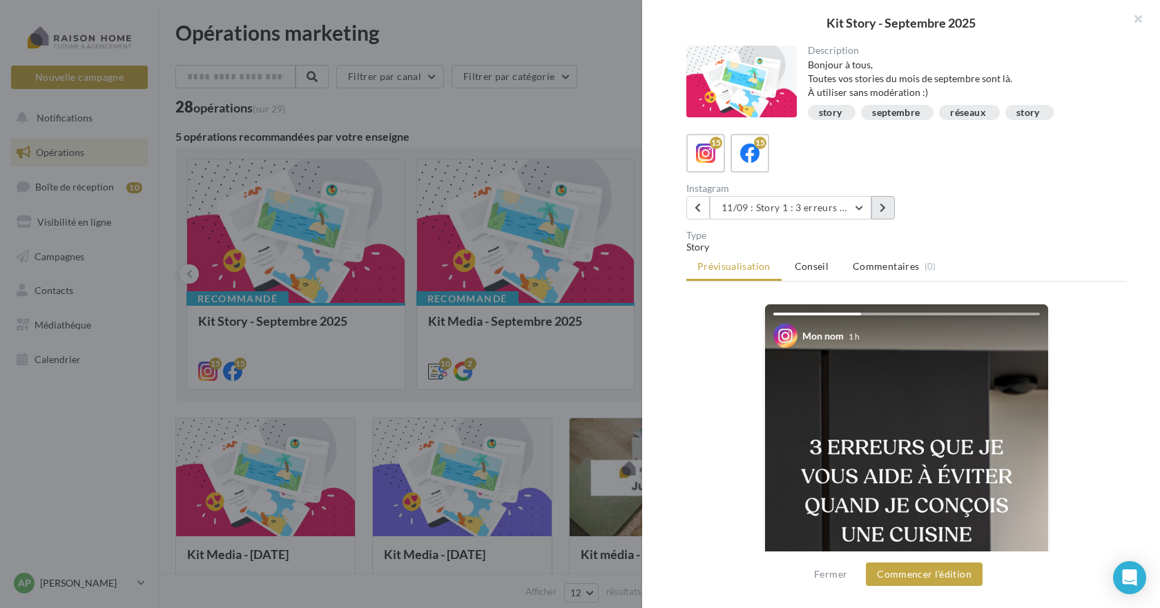
click at [887, 210] on button at bounding box center [882, 207] width 23 height 23
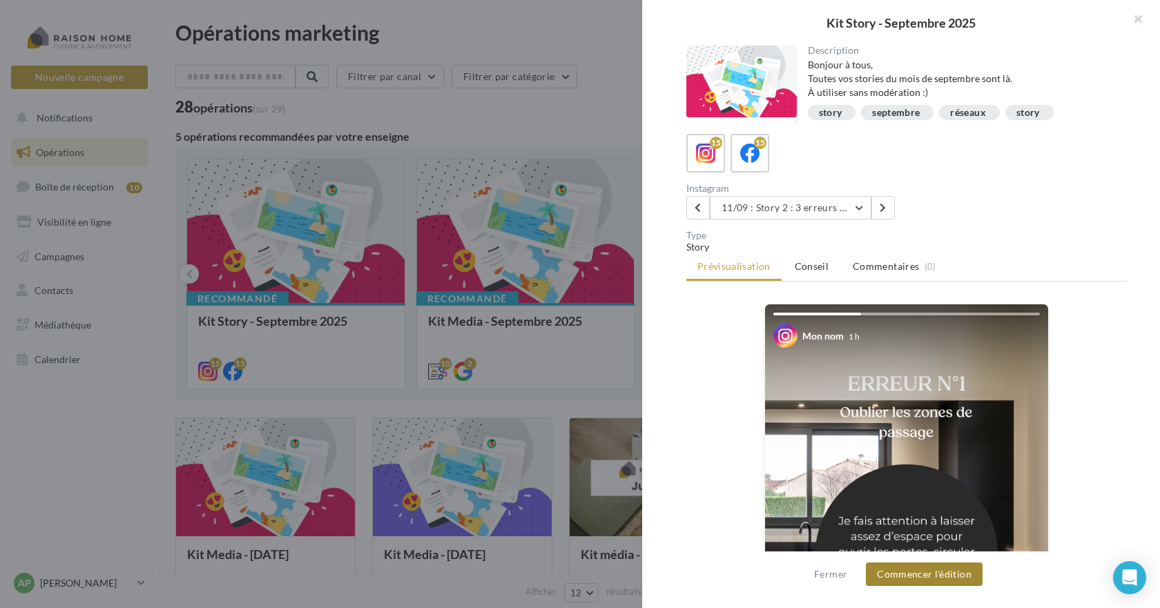
click at [917, 570] on button "Commencer l'édition" at bounding box center [924, 574] width 117 height 23
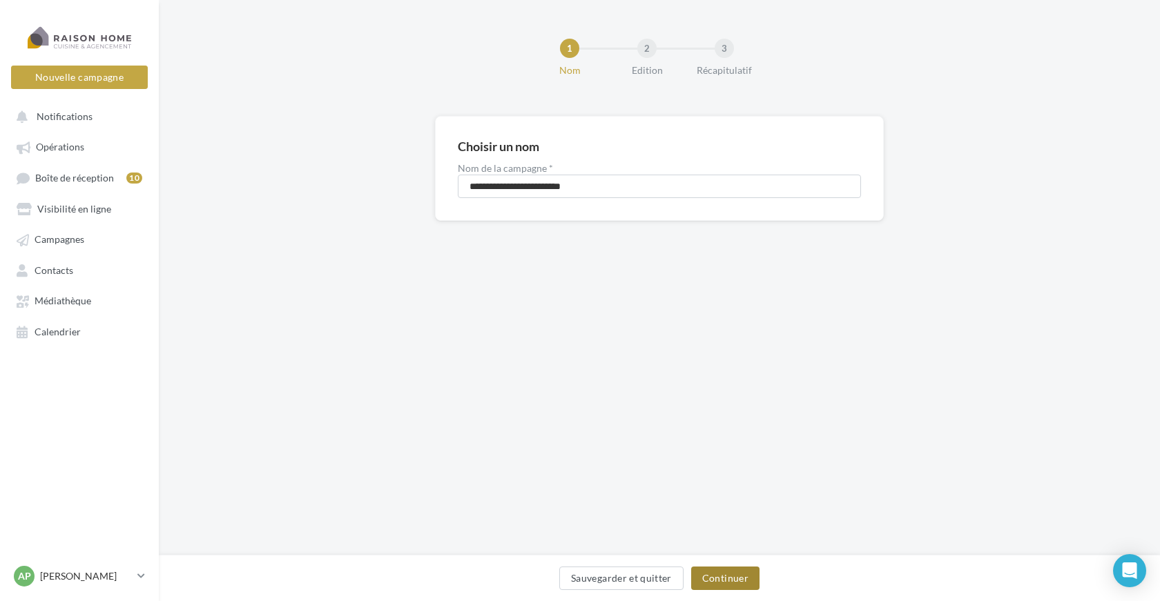
click at [734, 582] on button "Continuer" at bounding box center [725, 578] width 68 height 23
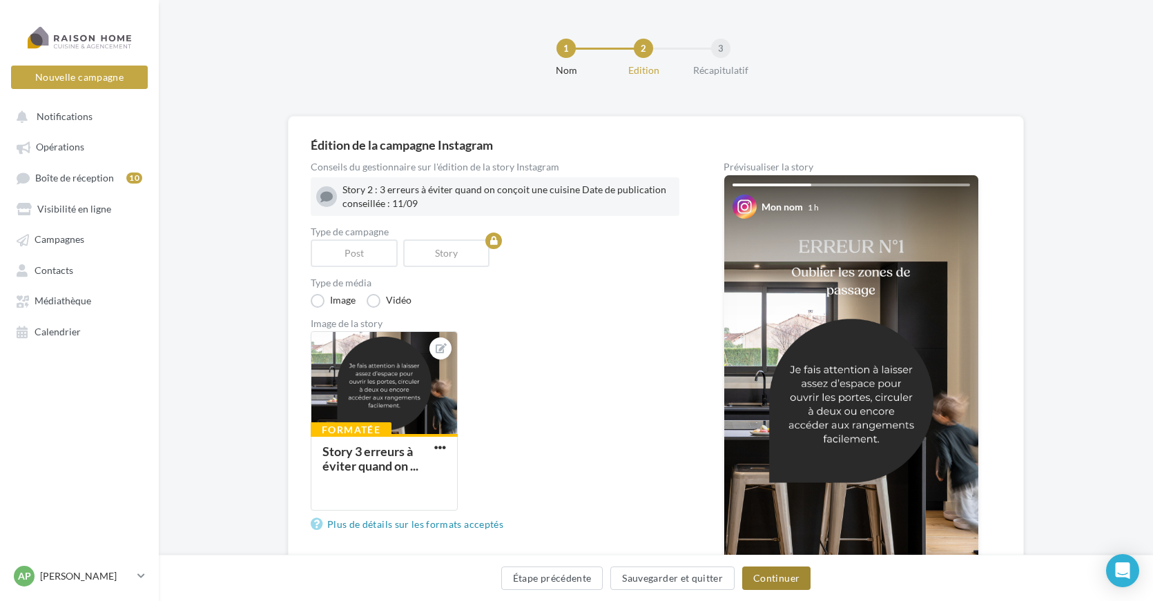
click at [777, 572] on button "Continuer" at bounding box center [776, 578] width 68 height 23
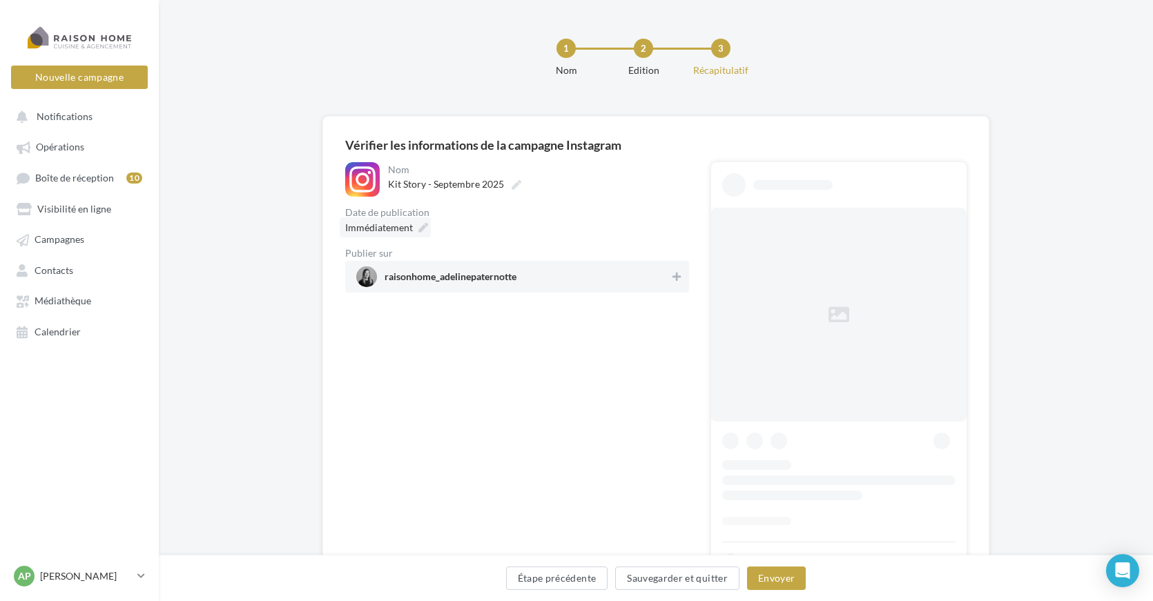
click at [427, 224] on icon at bounding box center [423, 228] width 10 height 10
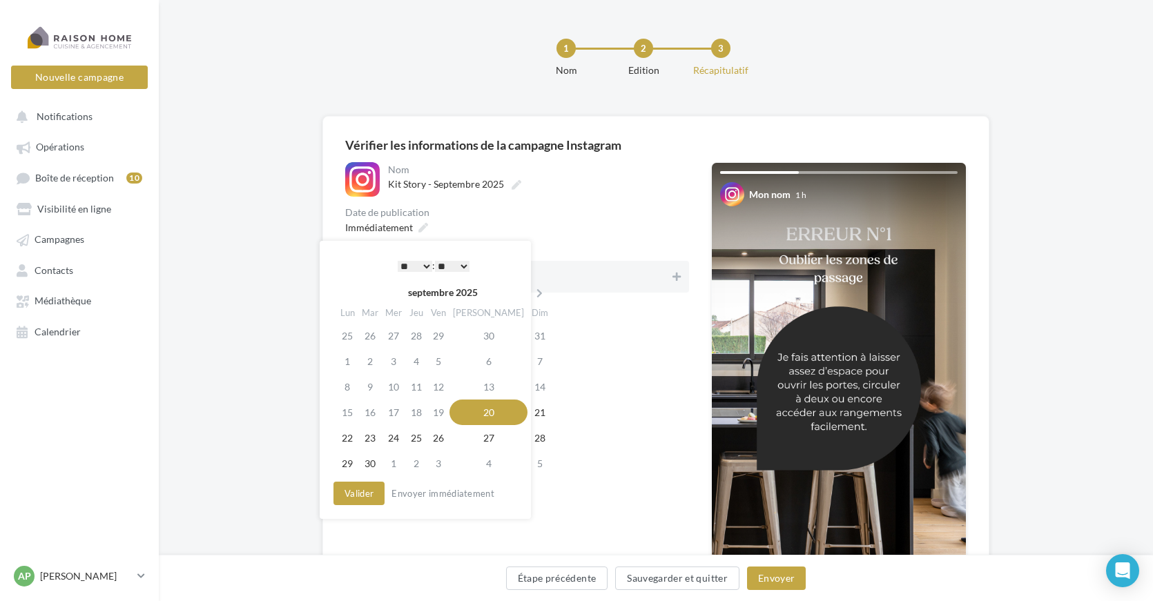
click at [423, 267] on select "* * * * * * * * * * ** ** ** ** ** ** ** ** ** ** ** ** ** **" at bounding box center [415, 266] width 35 height 11
click at [398, 261] on select "* * * * * * * * * * ** ** ** ** ** ** ** ** ** ** ** ** ** **" at bounding box center [415, 266] width 35 height 11
click at [448, 271] on select "** ** ** ** ** **" at bounding box center [452, 266] width 35 height 11
click at [449, 269] on select "** ** ** ** ** **" at bounding box center [449, 266] width 35 height 11
click at [433, 261] on select "** ** ** ** ** **" at bounding box center [449, 266] width 35 height 11
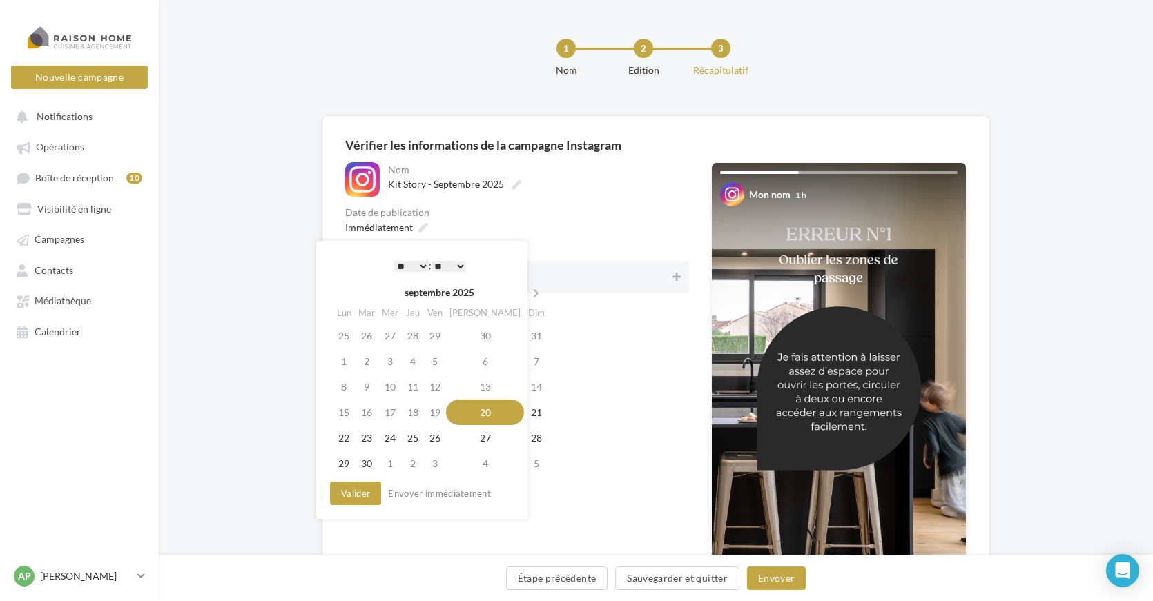
click at [423, 268] on select "* * * * * * * * * * ** ** ** ** ** ** ** ** ** ** ** ** ** **" at bounding box center [411, 266] width 35 height 11
click at [446, 271] on select "** ** ** ** ** **" at bounding box center [449, 266] width 35 height 11
click at [365, 493] on button "Valider" at bounding box center [355, 493] width 51 height 23
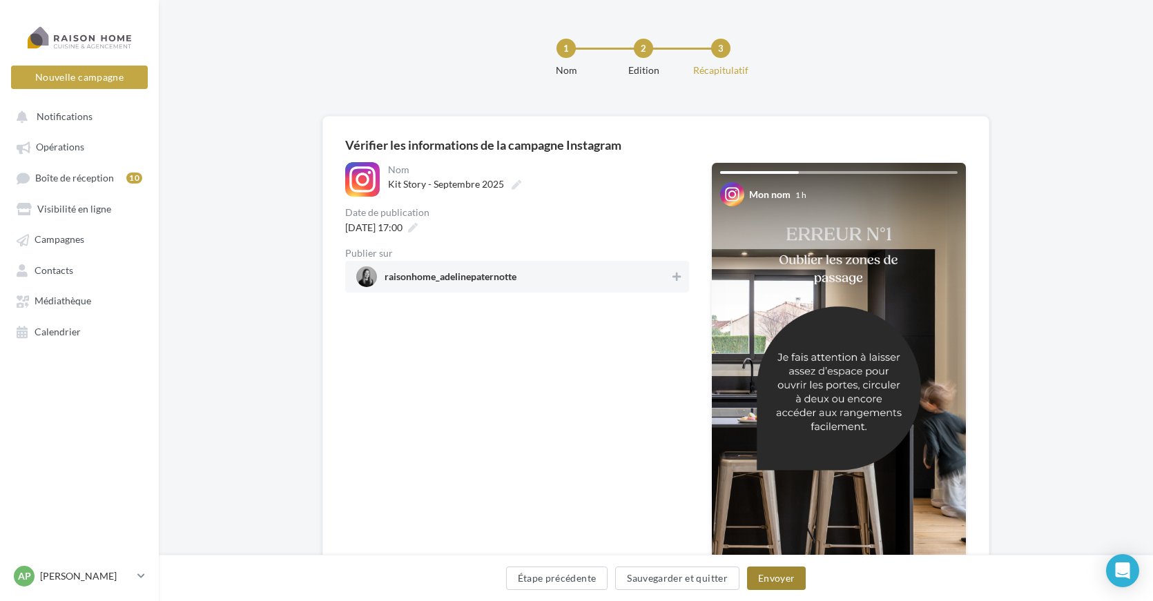
click at [773, 577] on button "Envoyer" at bounding box center [776, 578] width 59 height 23
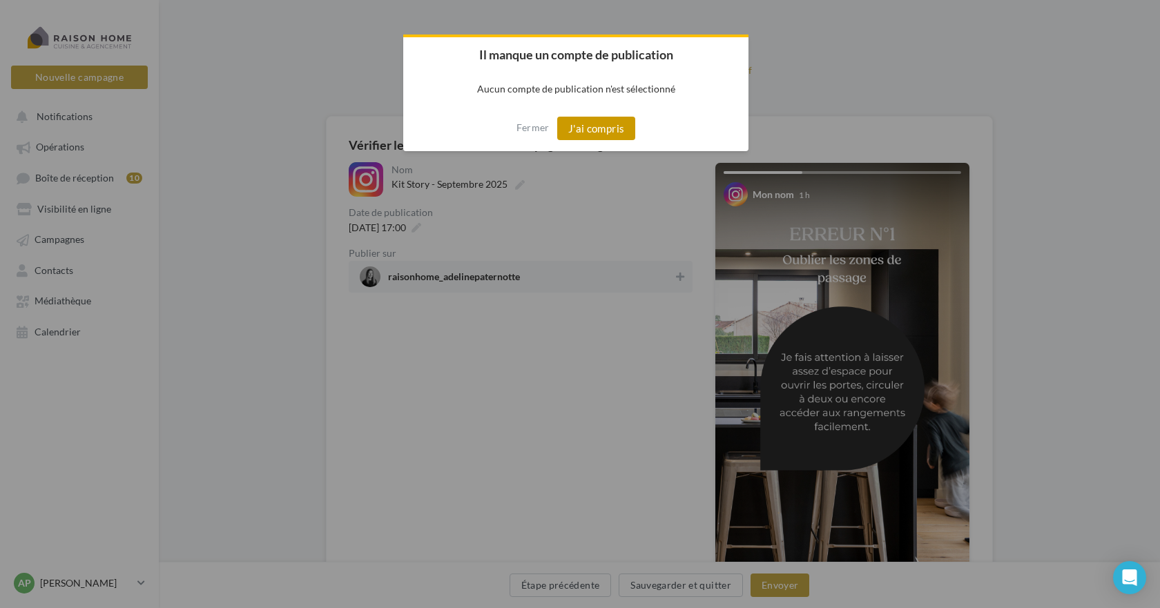
click at [606, 125] on button "J'ai compris" at bounding box center [596, 128] width 79 height 23
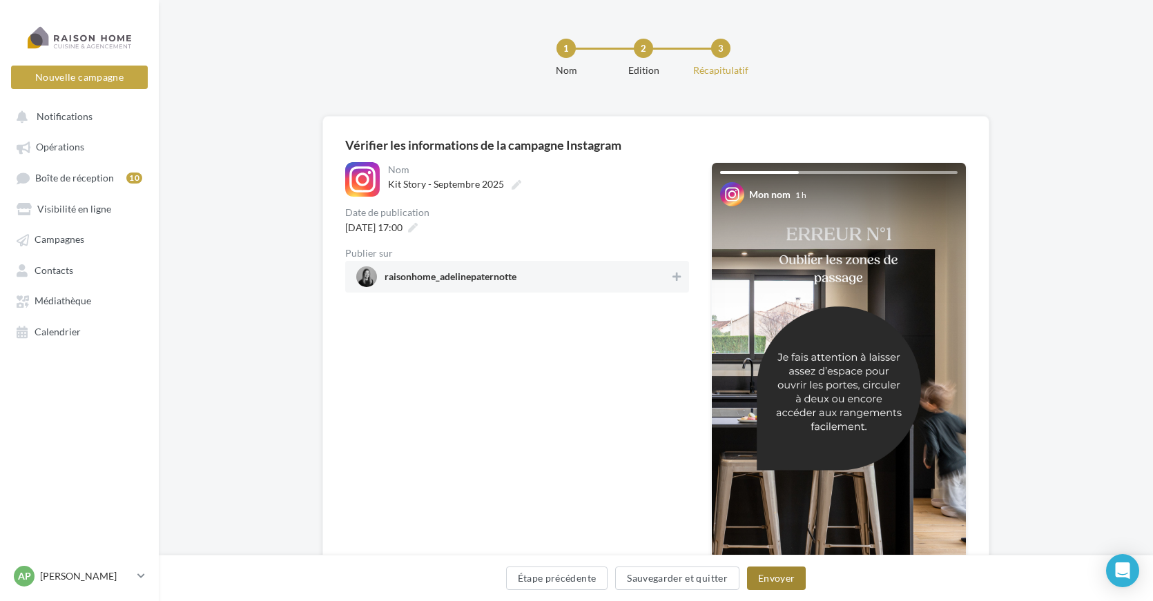
click at [785, 581] on button "Envoyer" at bounding box center [776, 578] width 59 height 23
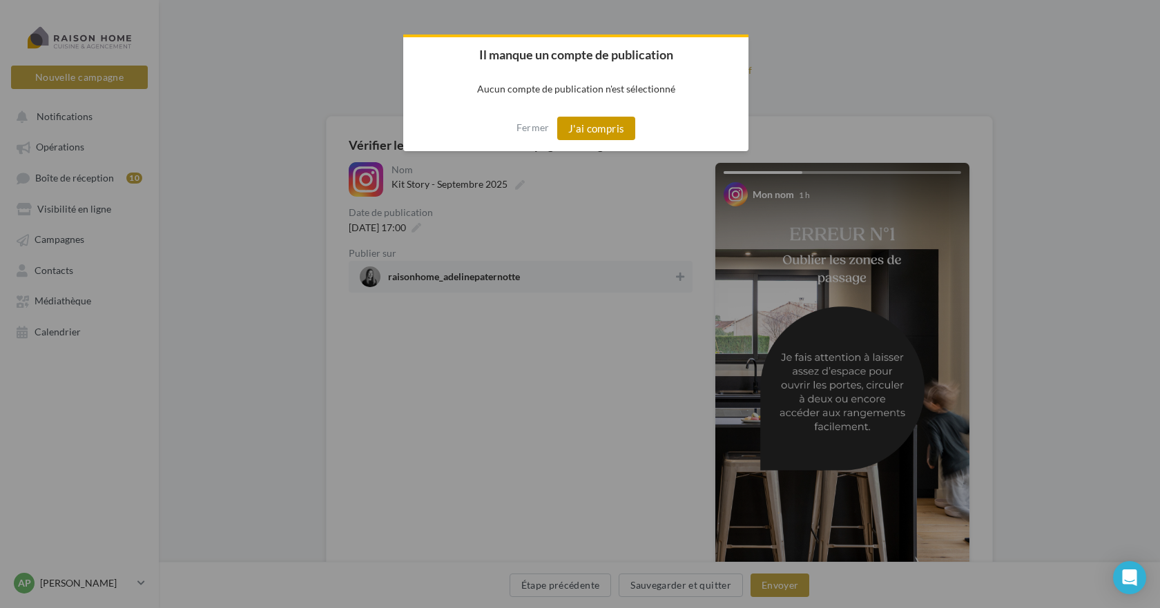
click at [603, 132] on button "J'ai compris" at bounding box center [596, 128] width 79 height 23
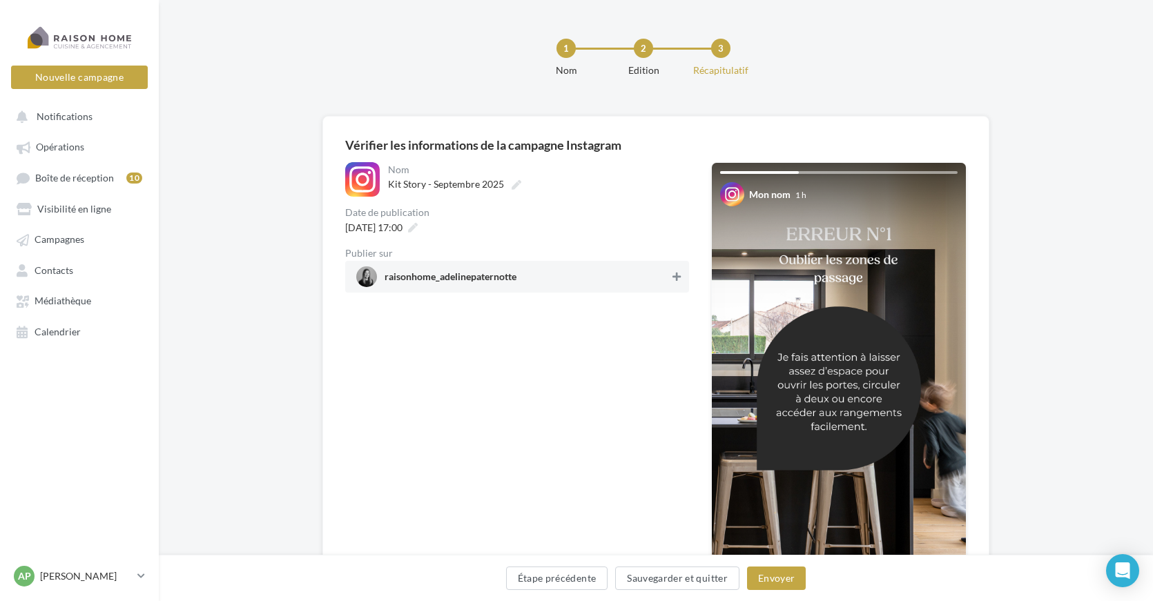
click at [678, 276] on icon at bounding box center [676, 277] width 8 height 10
click at [759, 577] on button "Envoyer" at bounding box center [776, 578] width 59 height 23
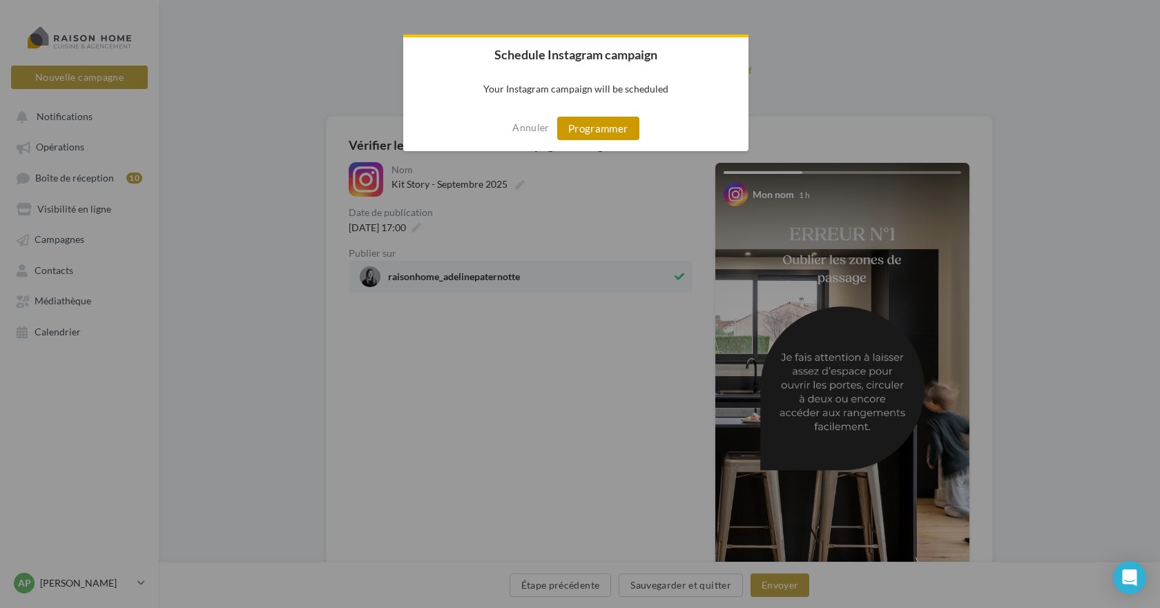
click at [603, 126] on button "Programmer" at bounding box center [598, 128] width 82 height 23
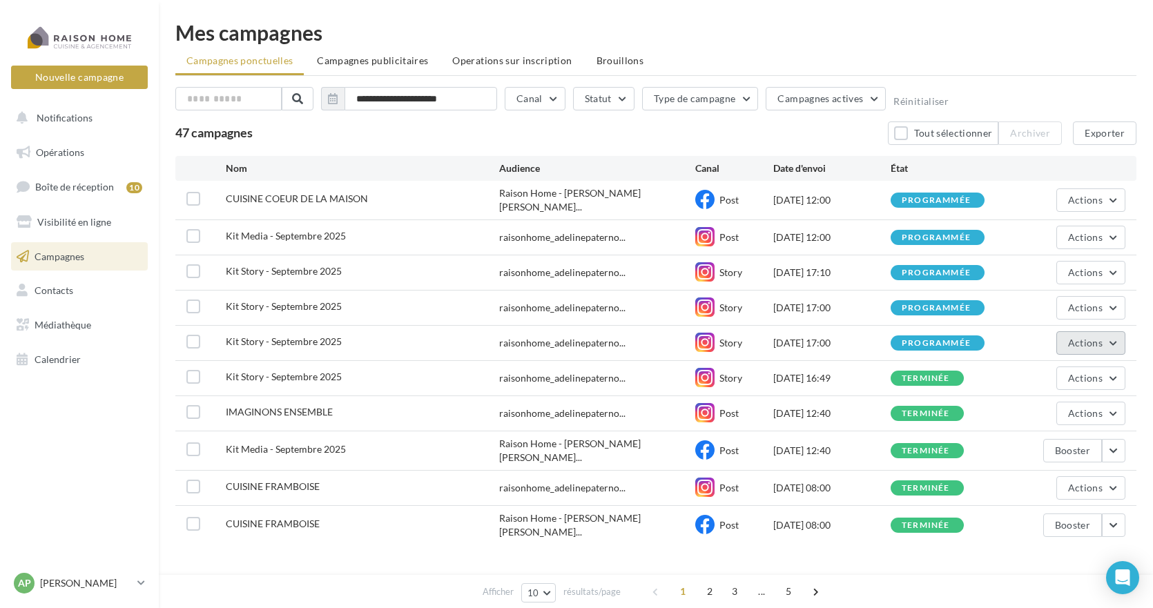
click at [1099, 340] on span "Actions" at bounding box center [1085, 343] width 35 height 12
click at [1058, 371] on button "Voir les résultats" at bounding box center [1056, 376] width 138 height 36
click at [1083, 302] on span "Actions" at bounding box center [1085, 308] width 35 height 12
click at [1036, 338] on button "Voir les résultats" at bounding box center [1056, 340] width 138 height 36
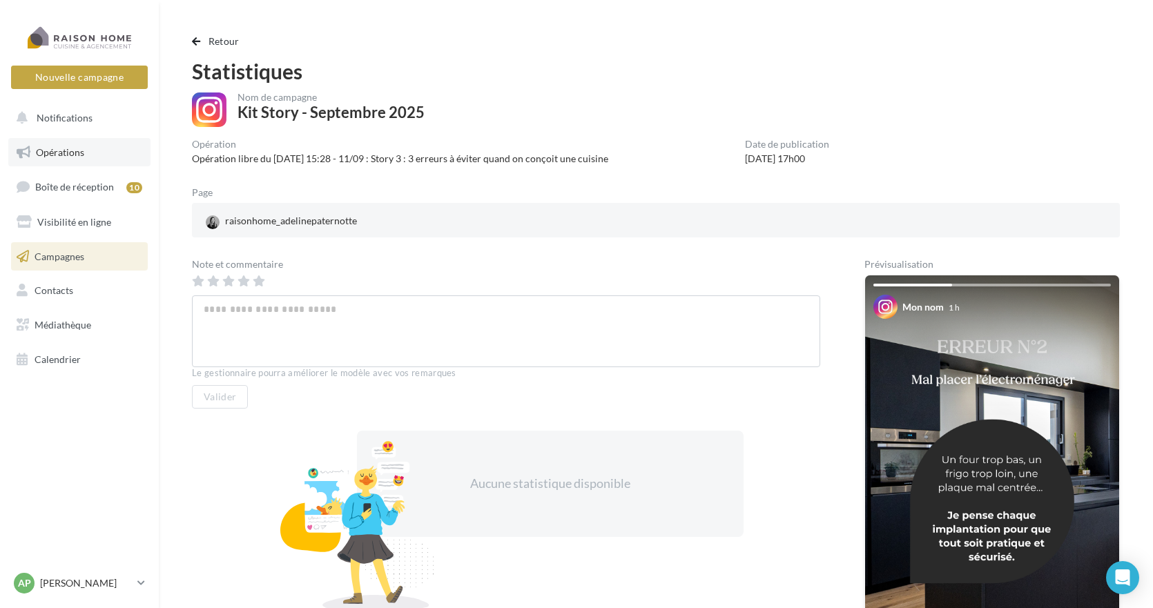
click at [64, 156] on span "Opérations" at bounding box center [60, 152] width 48 height 12
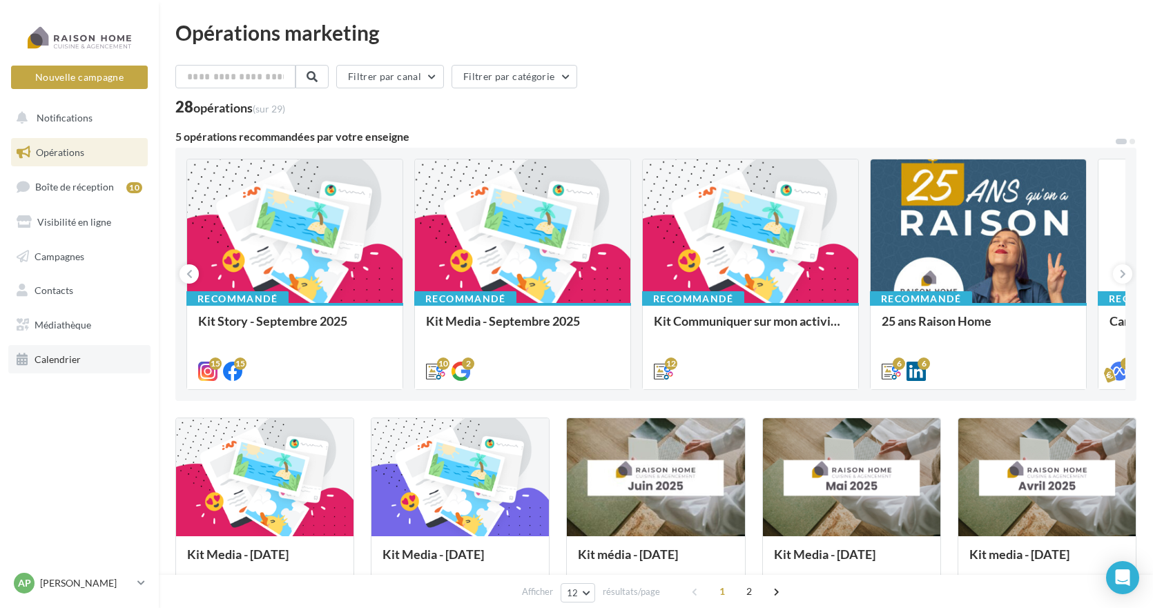
click at [68, 363] on span "Calendrier" at bounding box center [58, 360] width 46 height 12
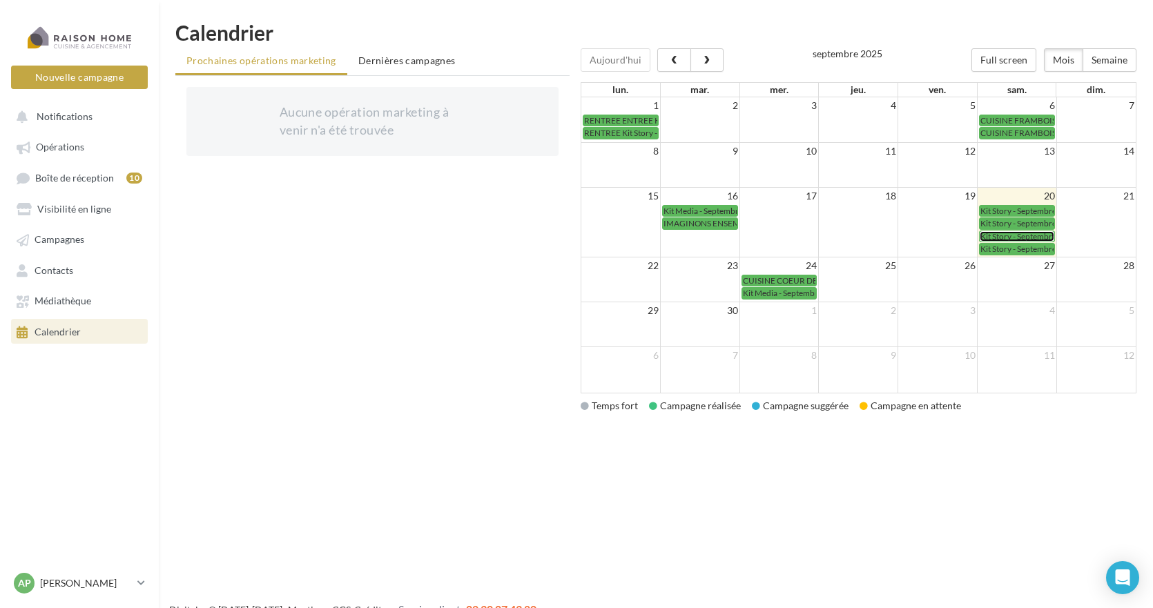
click at [1022, 235] on span "Kit Story - Septembre 2025" at bounding box center [1028, 236] width 97 height 10
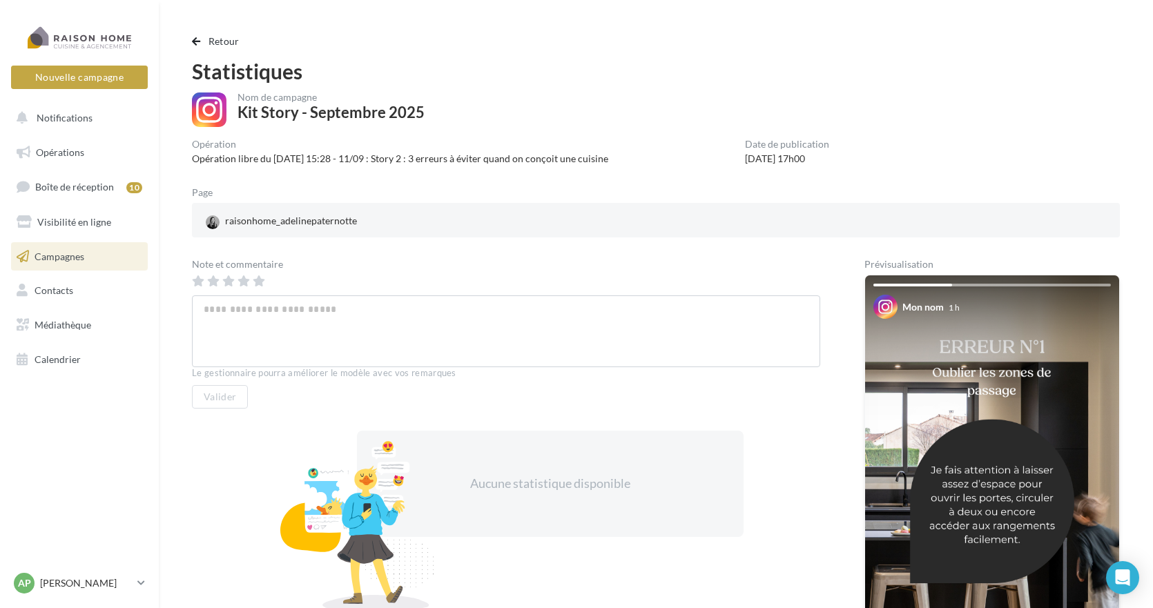
click at [190, 35] on div "Retour Statistiques Nom de campagne Kit Story - Septembre 2025 Opération Opérat…" at bounding box center [655, 389] width 961 height 713
click at [194, 44] on span "button" at bounding box center [196, 42] width 8 height 10
click at [197, 41] on span "button" at bounding box center [196, 42] width 8 height 10
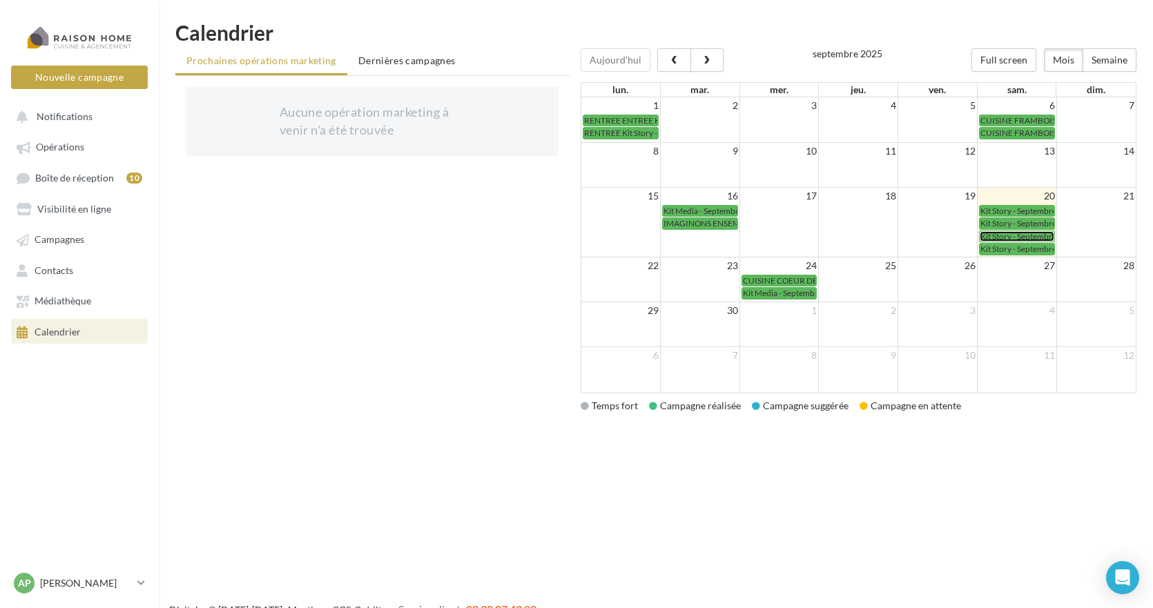
click at [1022, 236] on span "Kit Story - Septembre 2025" at bounding box center [1028, 236] width 97 height 10
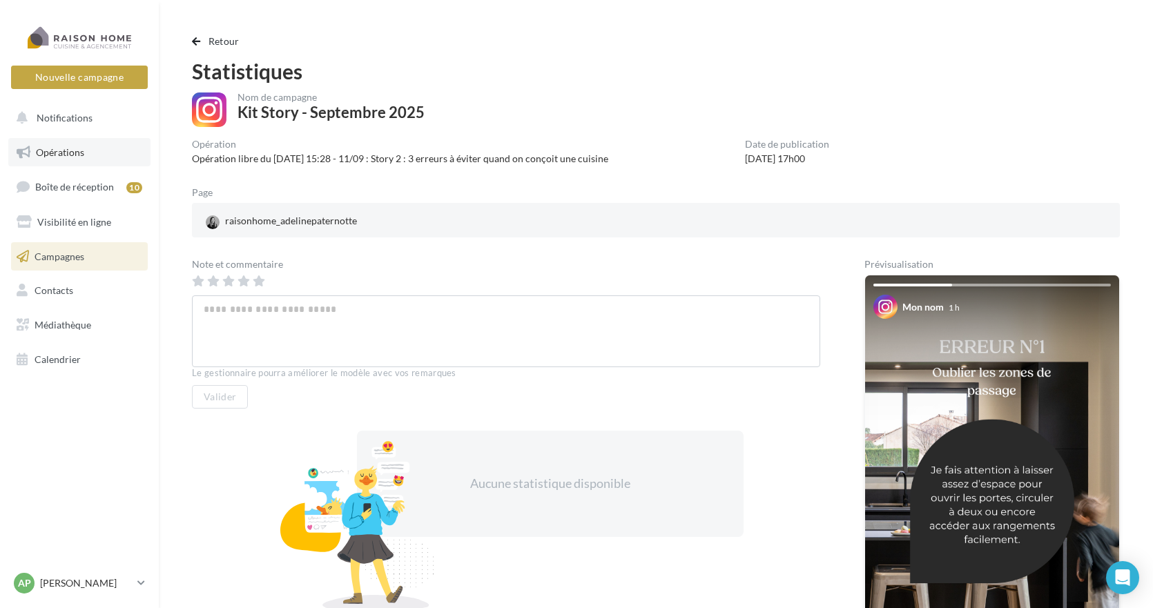
click at [61, 148] on span "Opérations" at bounding box center [60, 152] width 48 height 12
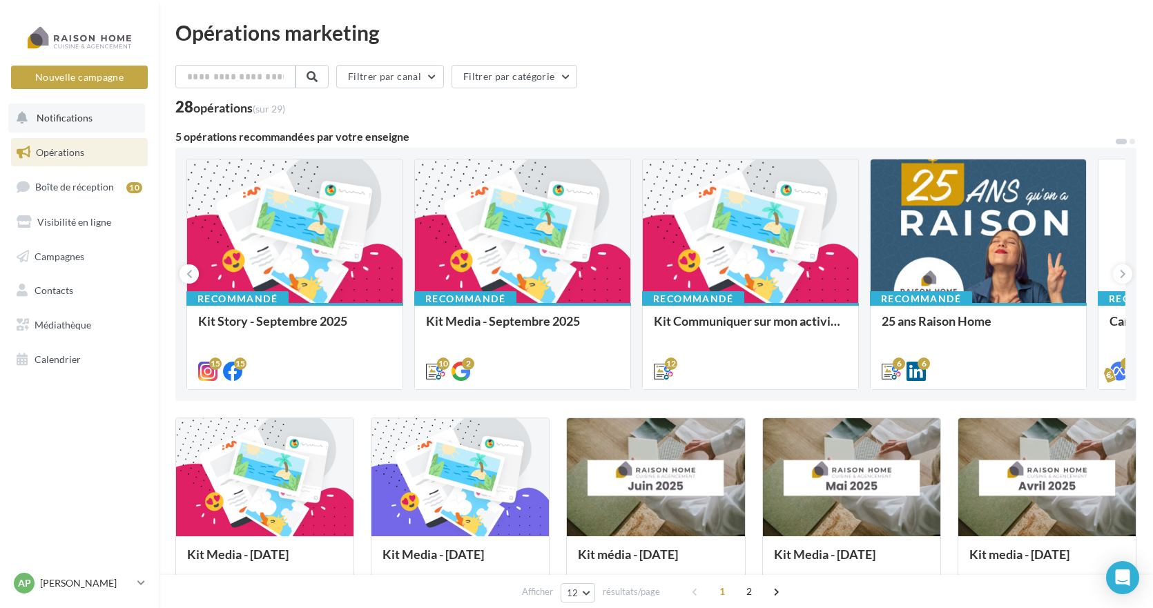
click at [80, 120] on span "Notifications" at bounding box center [65, 118] width 56 height 12
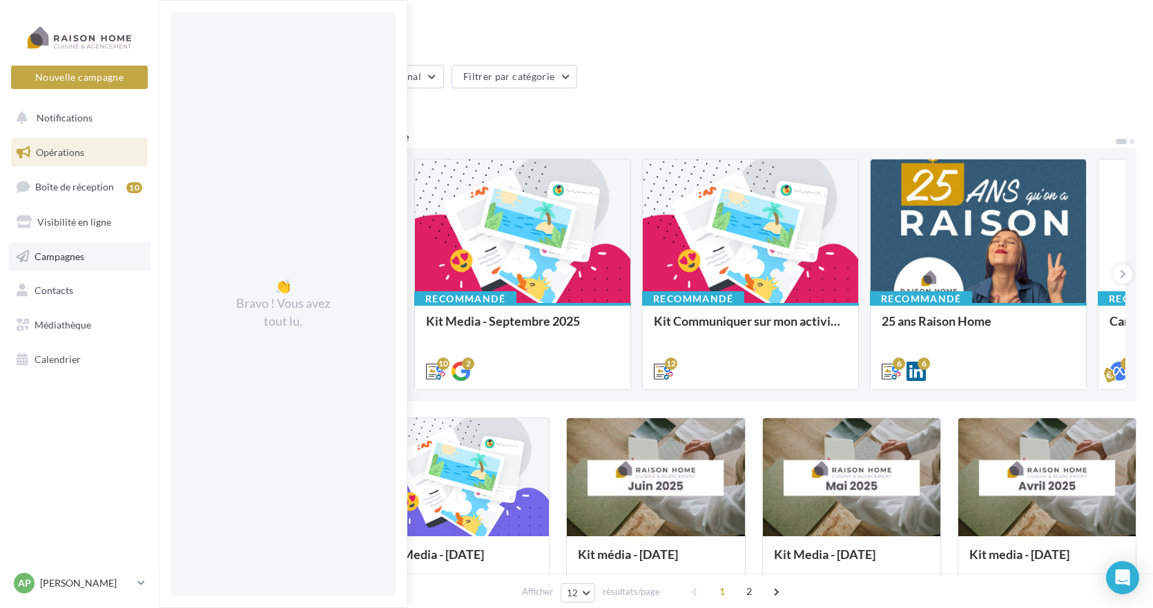
click at [55, 258] on span "Campagnes" at bounding box center [60, 256] width 50 height 12
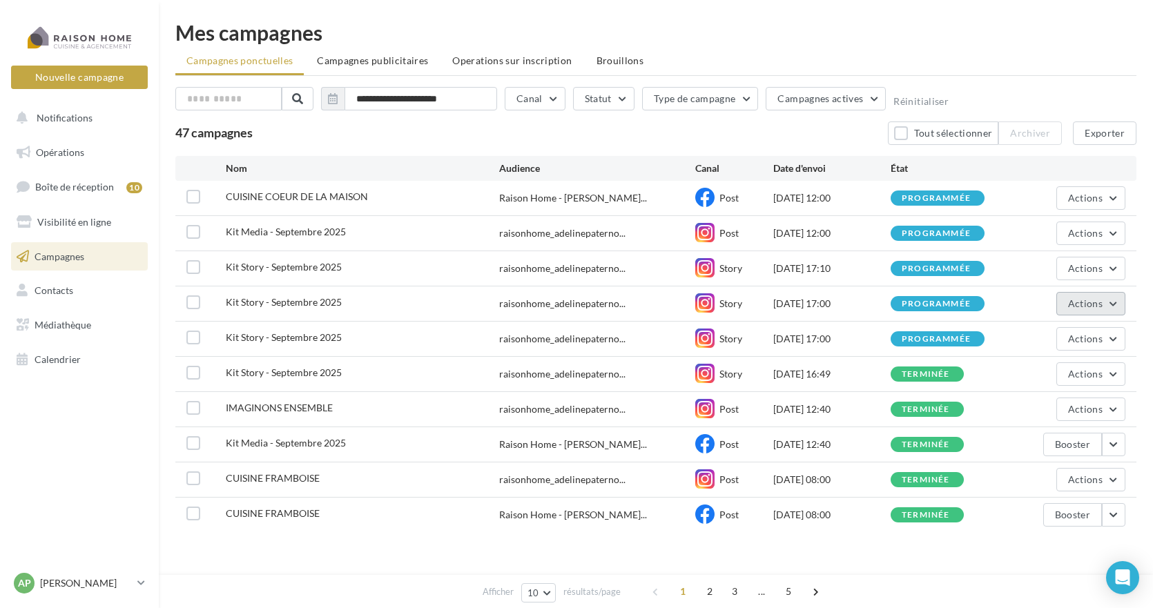
click at [1073, 307] on span "Actions" at bounding box center [1085, 304] width 35 height 12
click at [1033, 374] on button "Renommer" at bounding box center [1056, 372] width 138 height 36
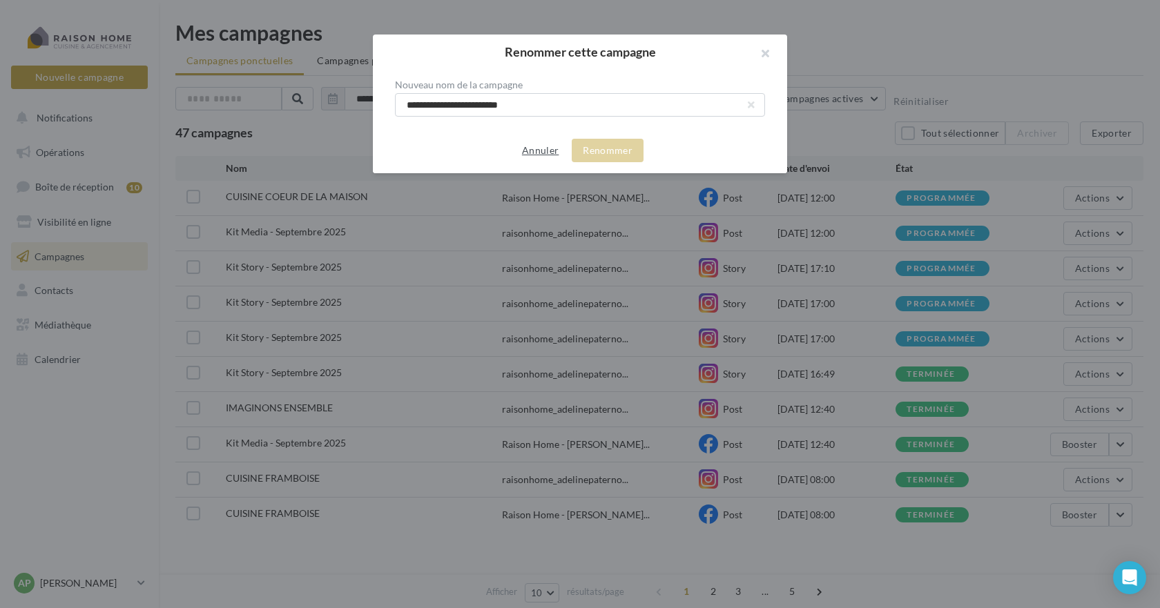
click at [540, 155] on button "Annuler" at bounding box center [540, 150] width 48 height 17
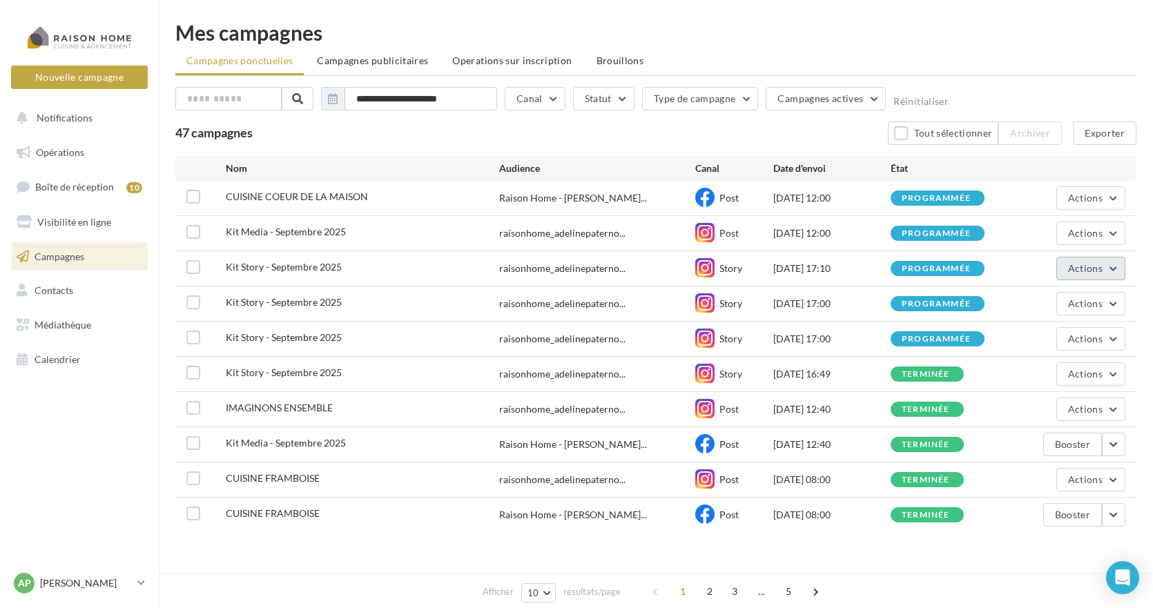
click at [1098, 267] on span "Actions" at bounding box center [1085, 268] width 35 height 12
click at [1056, 299] on button "Voir les résultats" at bounding box center [1056, 301] width 138 height 36
click at [1105, 307] on button "Actions" at bounding box center [1090, 303] width 69 height 23
click at [1105, 303] on button "Actions" at bounding box center [1090, 303] width 69 height 23
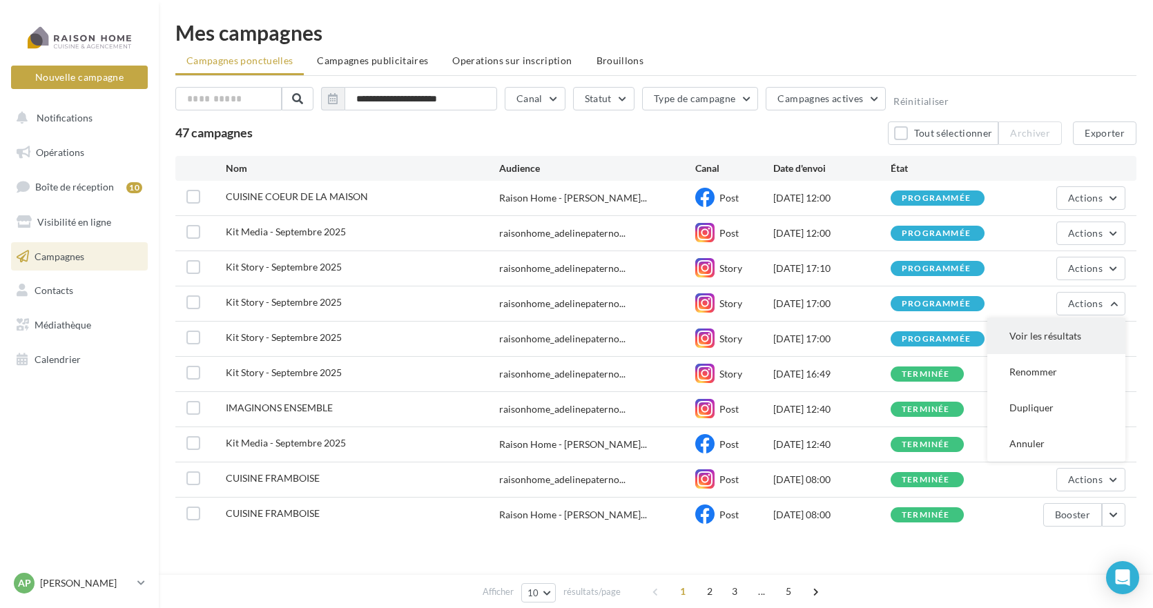
click at [1057, 335] on button "Voir les résultats" at bounding box center [1056, 336] width 138 height 36
click at [1079, 377] on span "Actions" at bounding box center [1085, 374] width 35 height 12
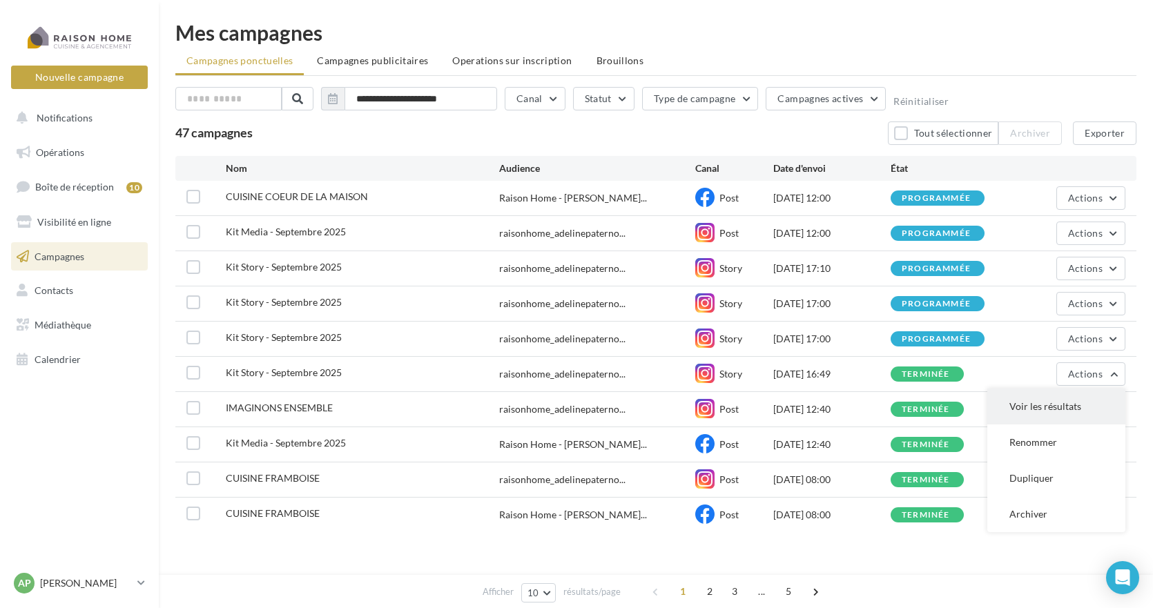
click at [1060, 405] on button "Voir les résultats" at bounding box center [1056, 407] width 138 height 36
click at [1087, 338] on span "Actions" at bounding box center [1085, 339] width 35 height 12
click at [1035, 376] on button "Voir les résultats" at bounding box center [1056, 372] width 138 height 36
click at [1084, 307] on span "Actions" at bounding box center [1085, 304] width 35 height 12
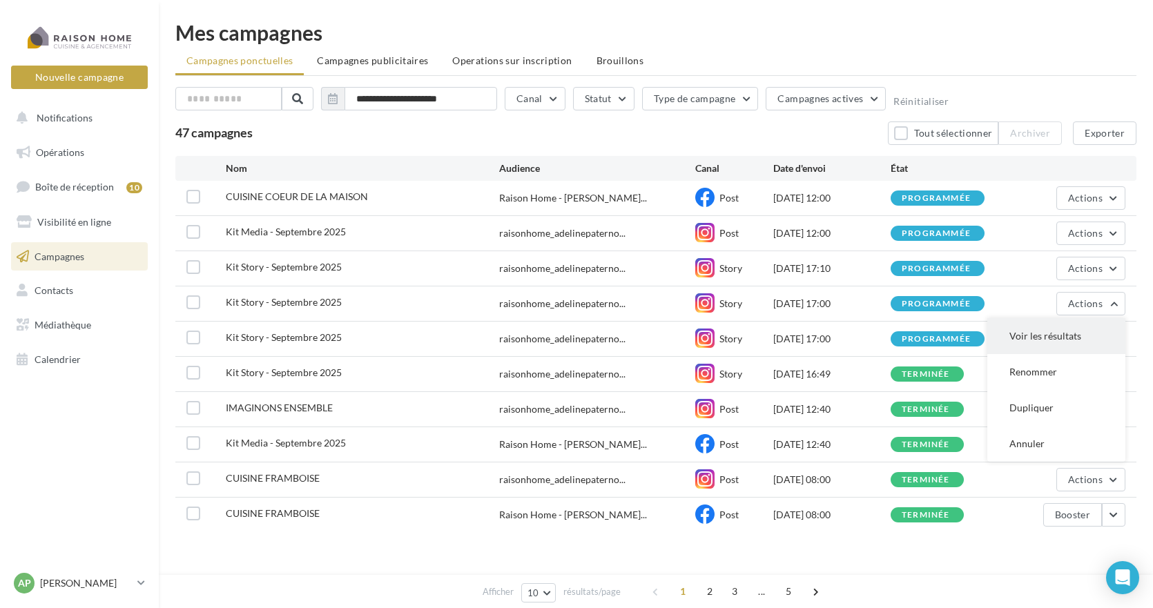
click at [1055, 333] on button "Voir les résultats" at bounding box center [1056, 336] width 138 height 36
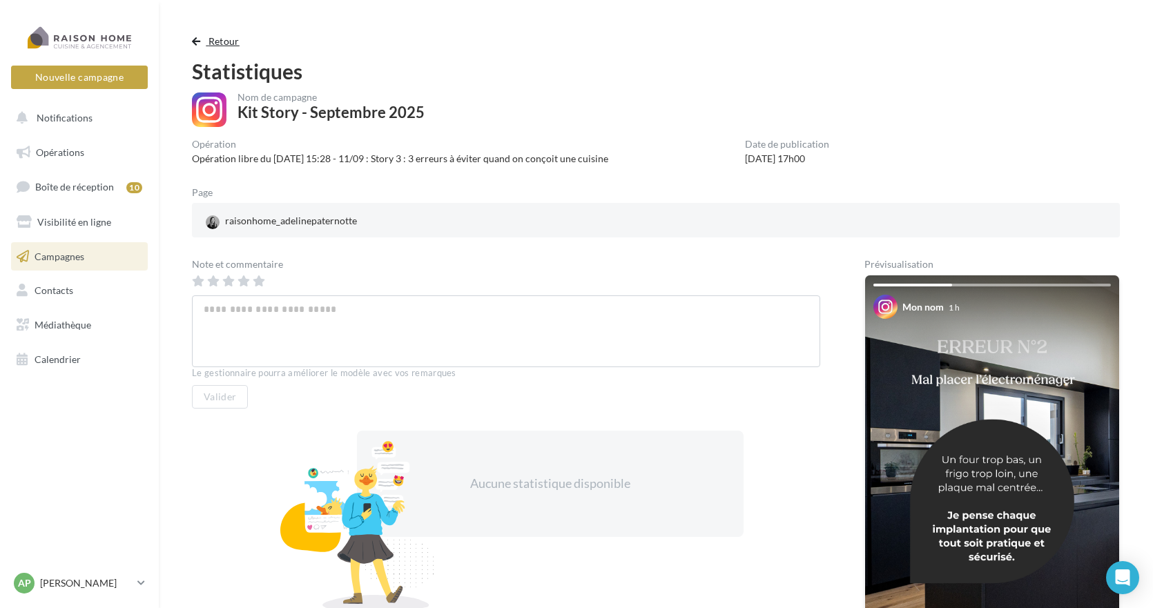
click at [199, 39] on span "button" at bounding box center [196, 42] width 8 height 10
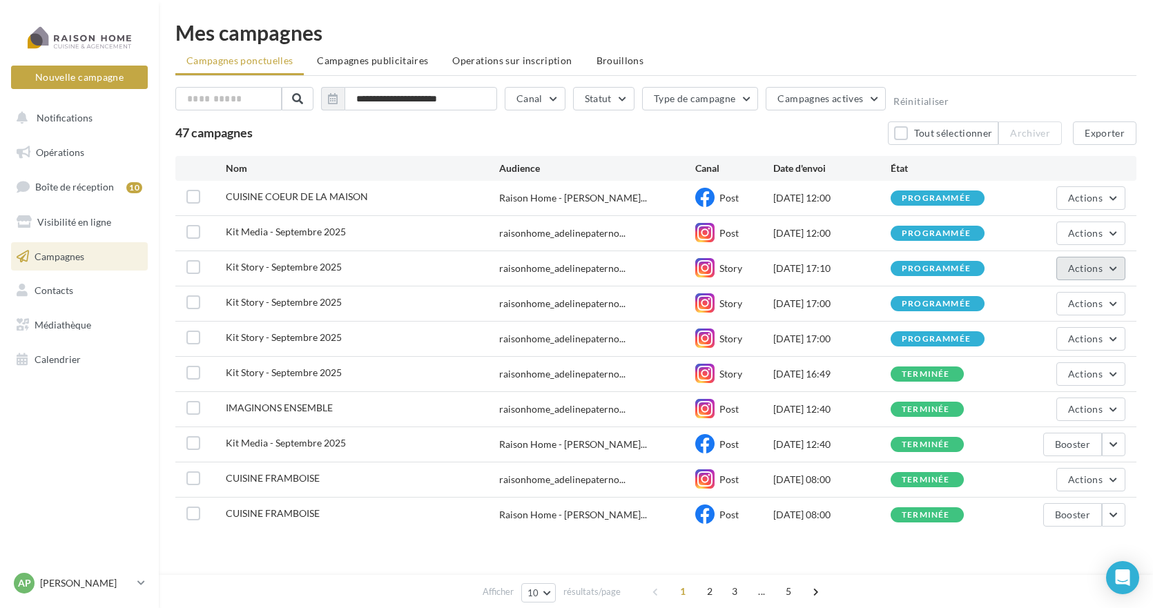
click at [1086, 268] on span "Actions" at bounding box center [1085, 268] width 35 height 12
click at [1052, 305] on button "Voir les résultats" at bounding box center [1056, 301] width 138 height 36
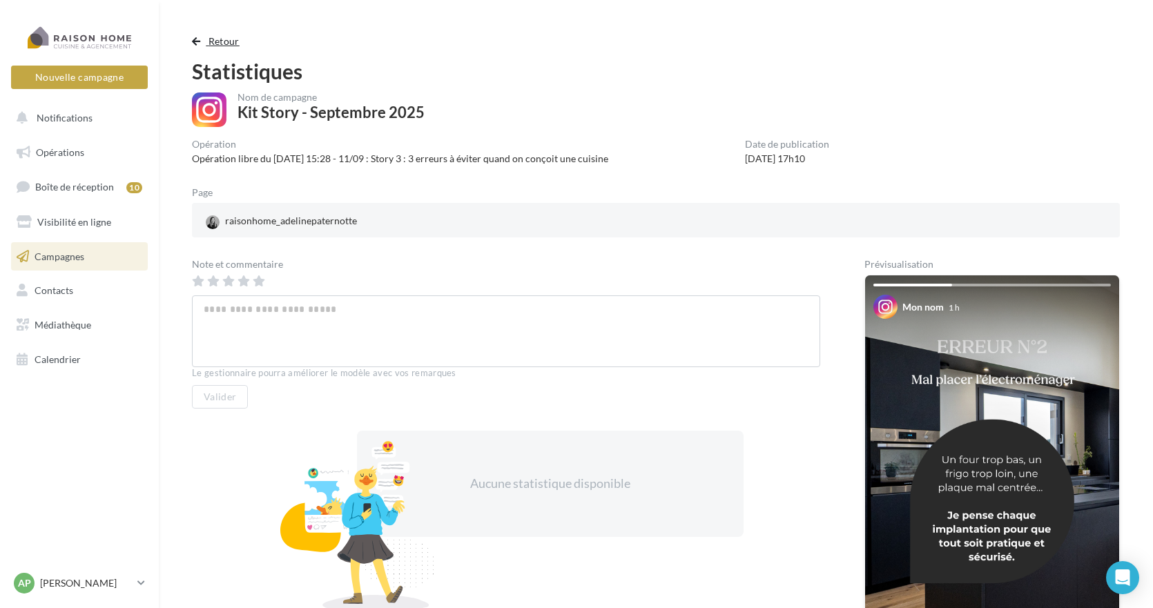
click at [197, 39] on span "button" at bounding box center [196, 42] width 8 height 10
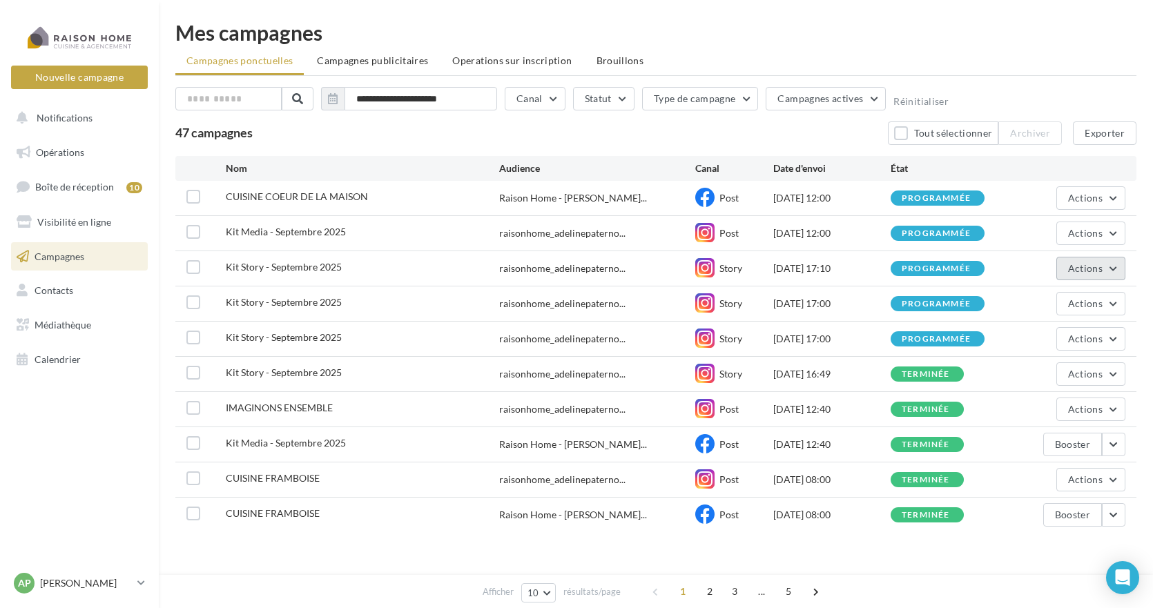
click at [1067, 266] on button "Actions" at bounding box center [1090, 268] width 69 height 23
click at [1035, 407] on button "Annuler" at bounding box center [1056, 409] width 138 height 36
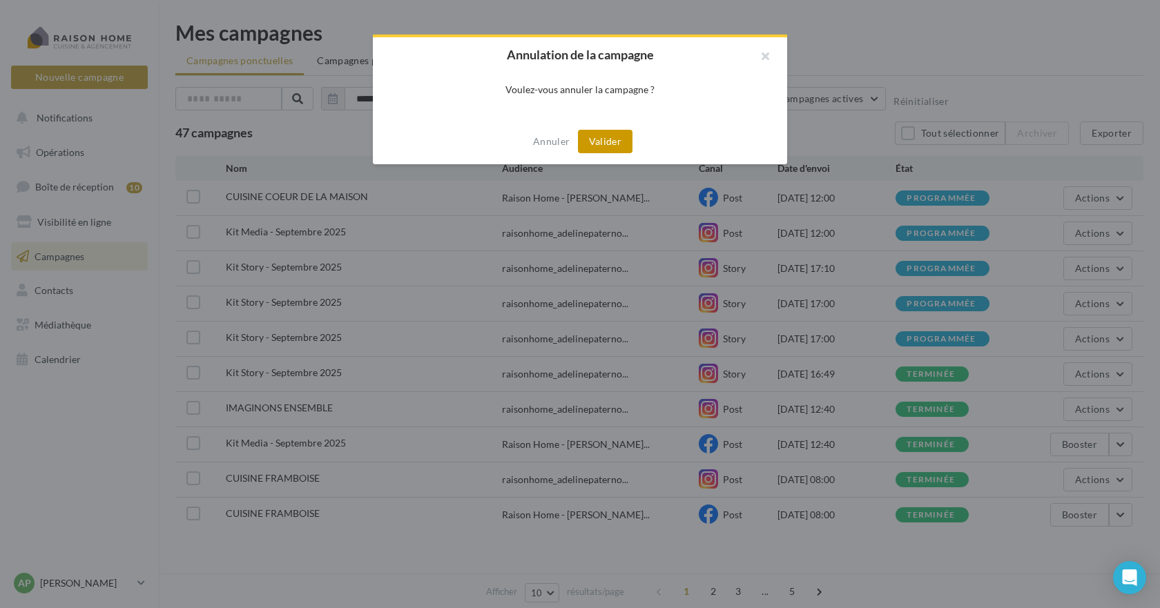
click at [607, 142] on button "Valider" at bounding box center [605, 141] width 55 height 23
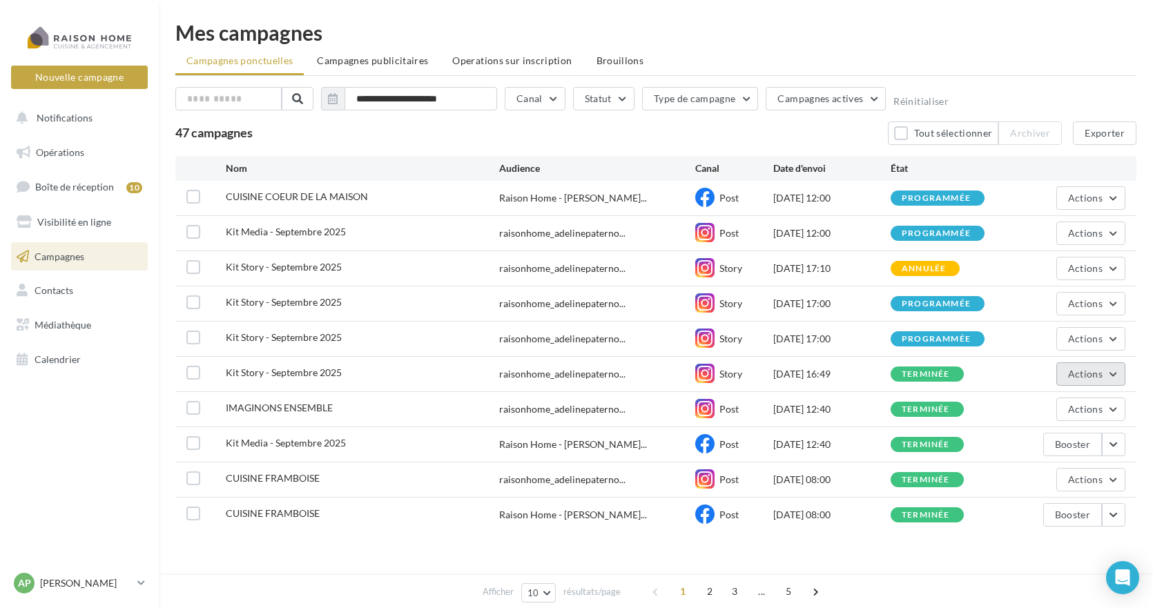
click at [1078, 376] on span "Actions" at bounding box center [1085, 374] width 35 height 12
click at [1040, 412] on button "Voir les résultats" at bounding box center [1056, 407] width 138 height 36
click at [1100, 336] on span "Actions" at bounding box center [1085, 339] width 35 height 12
click at [1058, 370] on button "Voir les résultats" at bounding box center [1056, 372] width 138 height 36
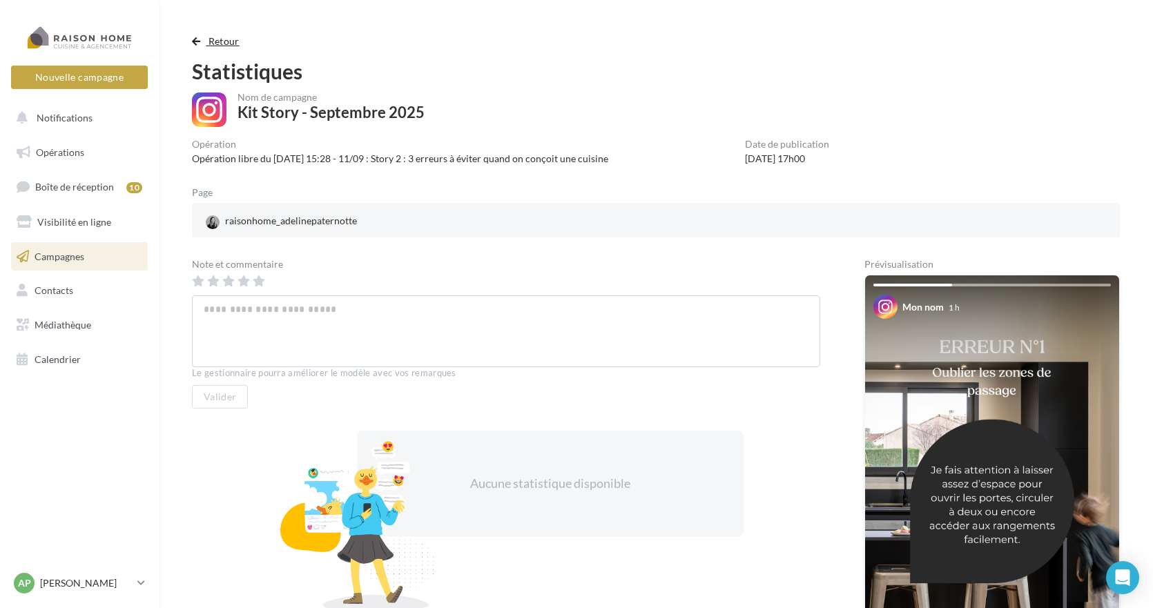
click at [198, 41] on span "button" at bounding box center [196, 42] width 8 height 10
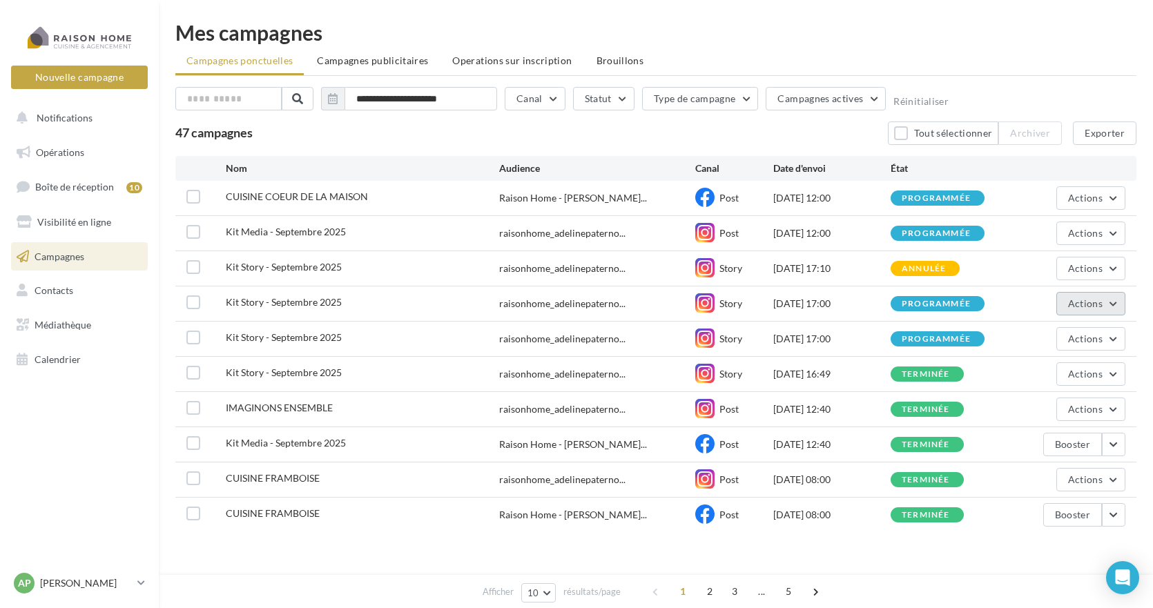
click at [1108, 302] on button "Actions" at bounding box center [1090, 303] width 69 height 23
click at [1044, 338] on button "Voir les résultats" at bounding box center [1056, 336] width 138 height 36
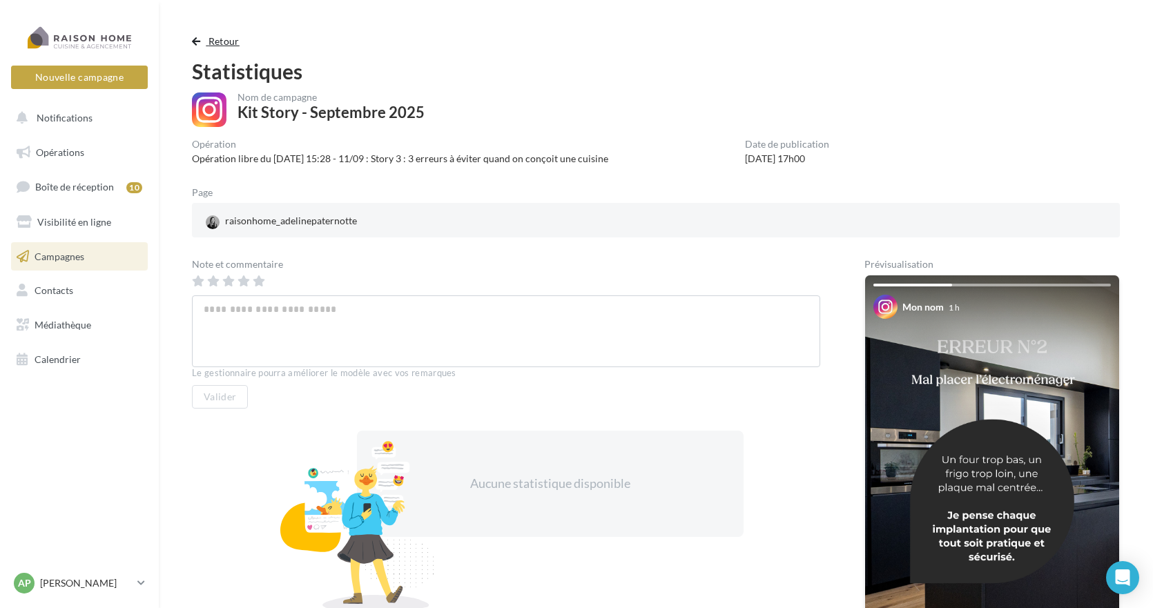
click at [195, 41] on span "button" at bounding box center [196, 42] width 8 height 10
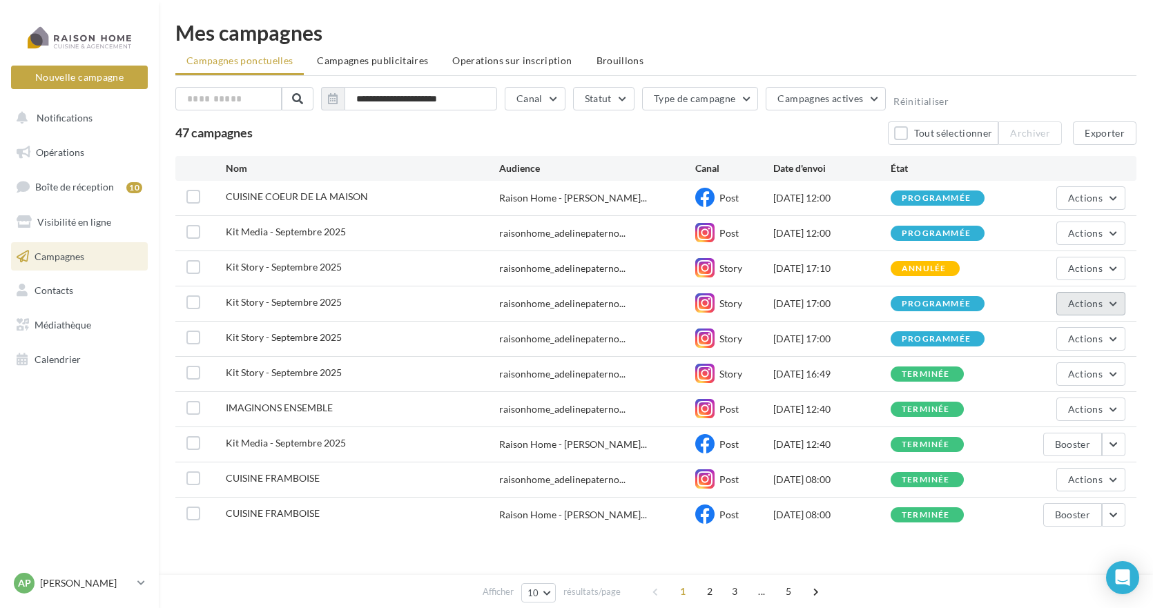
click at [1098, 309] on span "Actions" at bounding box center [1085, 304] width 35 height 12
click at [1046, 441] on button "Annuler" at bounding box center [1056, 444] width 138 height 36
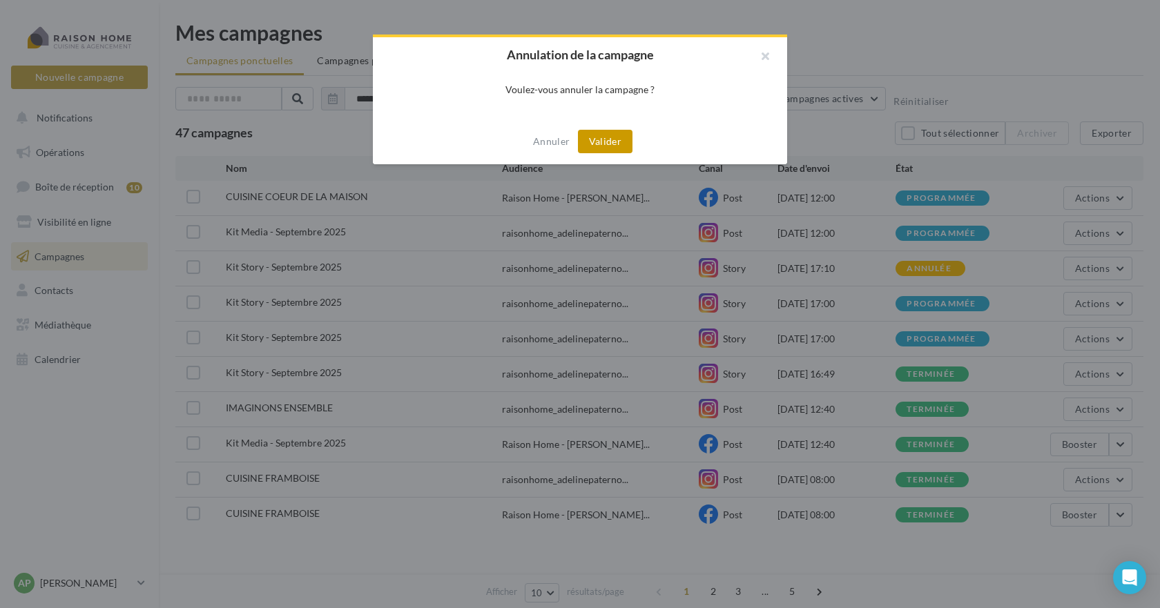
click at [621, 139] on button "Valider" at bounding box center [605, 141] width 55 height 23
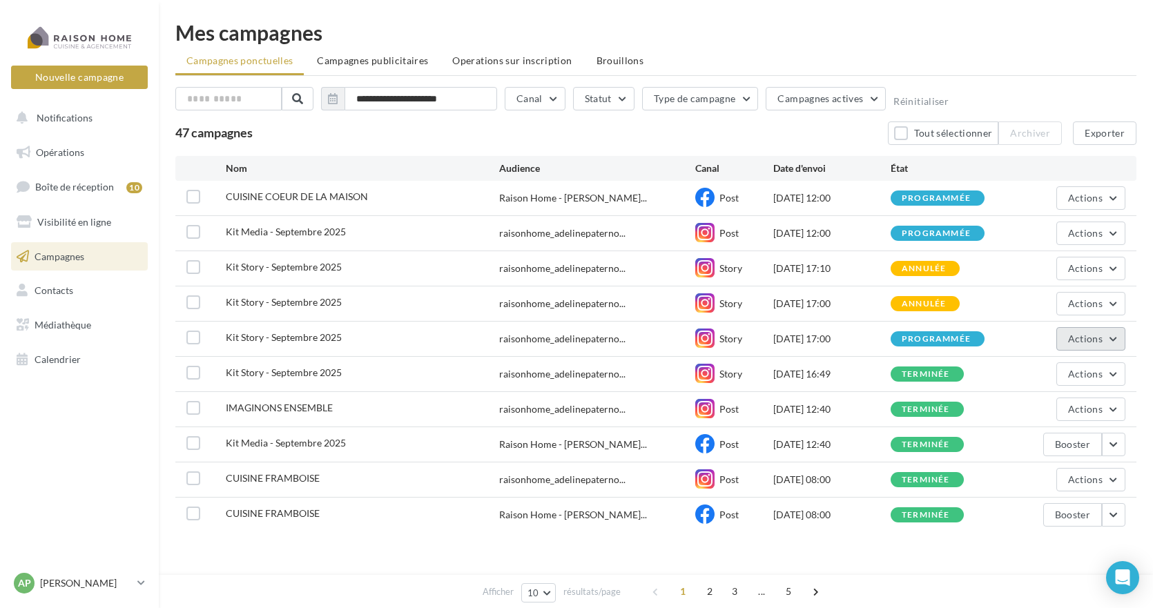
click at [1061, 341] on button "Actions" at bounding box center [1090, 338] width 69 height 23
click at [1043, 372] on button "Voir les résultats" at bounding box center [1056, 372] width 138 height 36
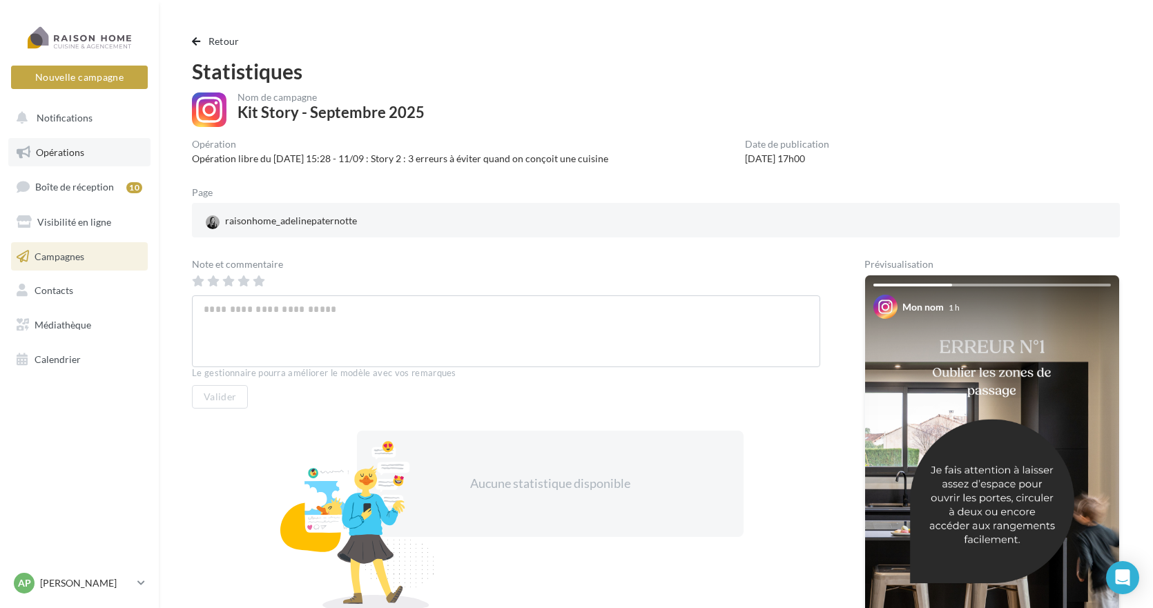
click at [70, 151] on span "Opérations" at bounding box center [60, 152] width 48 height 12
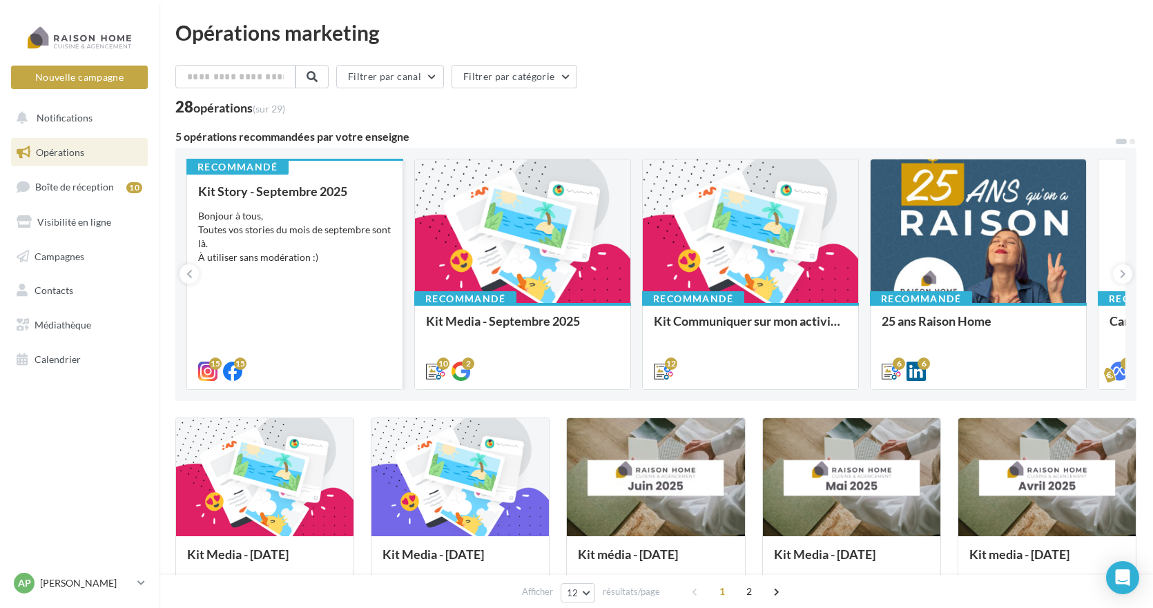
click at [311, 283] on div "Kit Story - [DATE] Bonjour à tous, Toutes vos stories du mois de septembre sont…" at bounding box center [294, 280] width 193 height 193
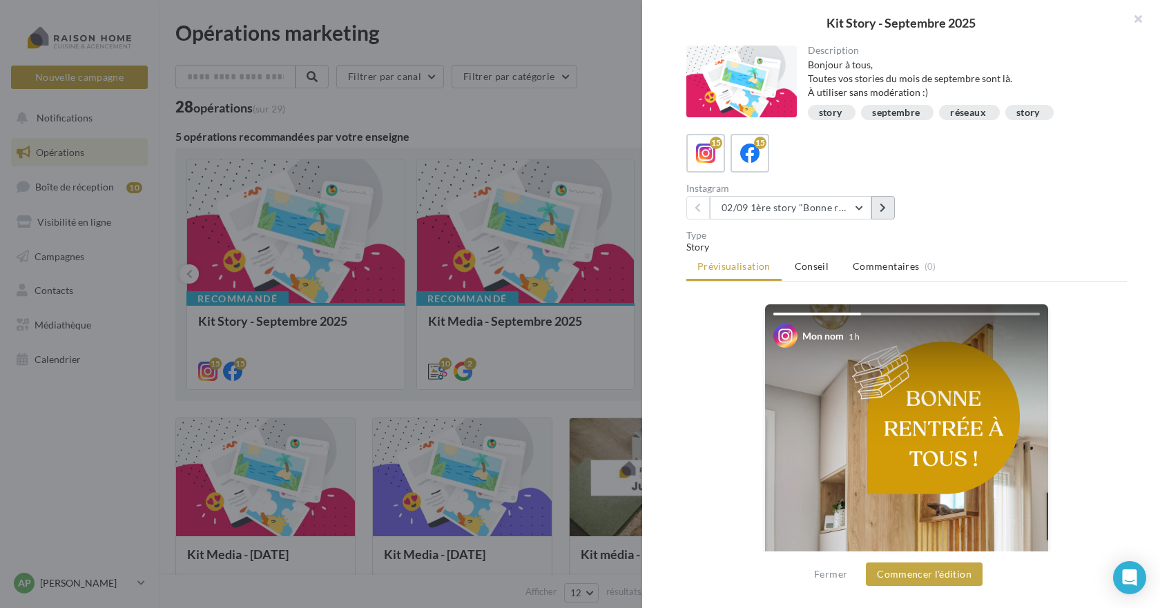
click at [878, 209] on button at bounding box center [882, 207] width 23 height 23
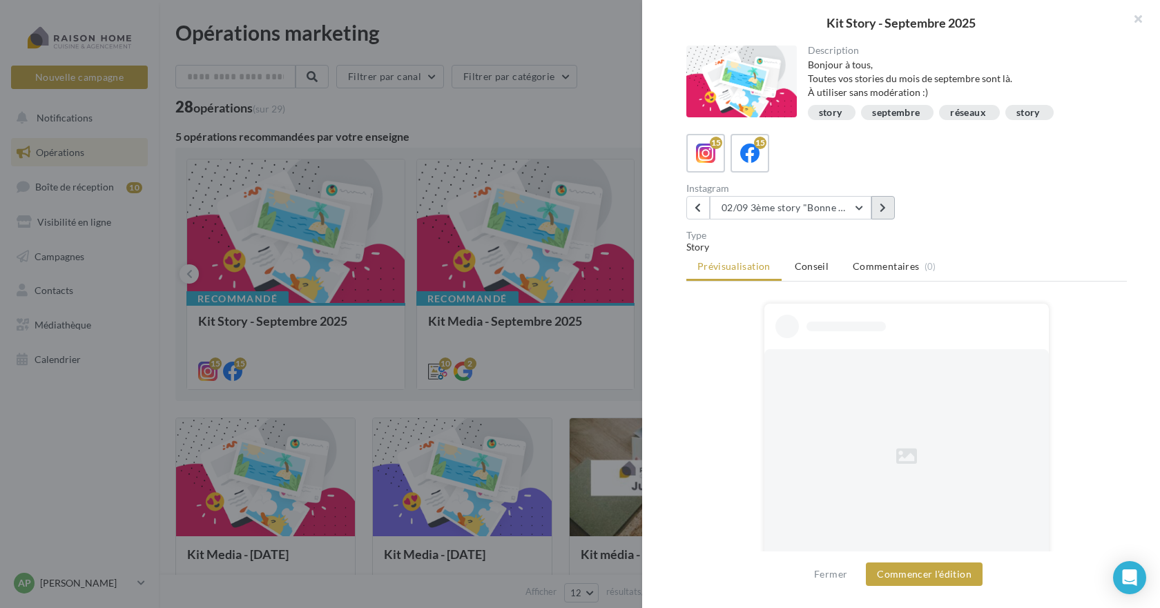
click at [878, 209] on button at bounding box center [882, 207] width 23 height 23
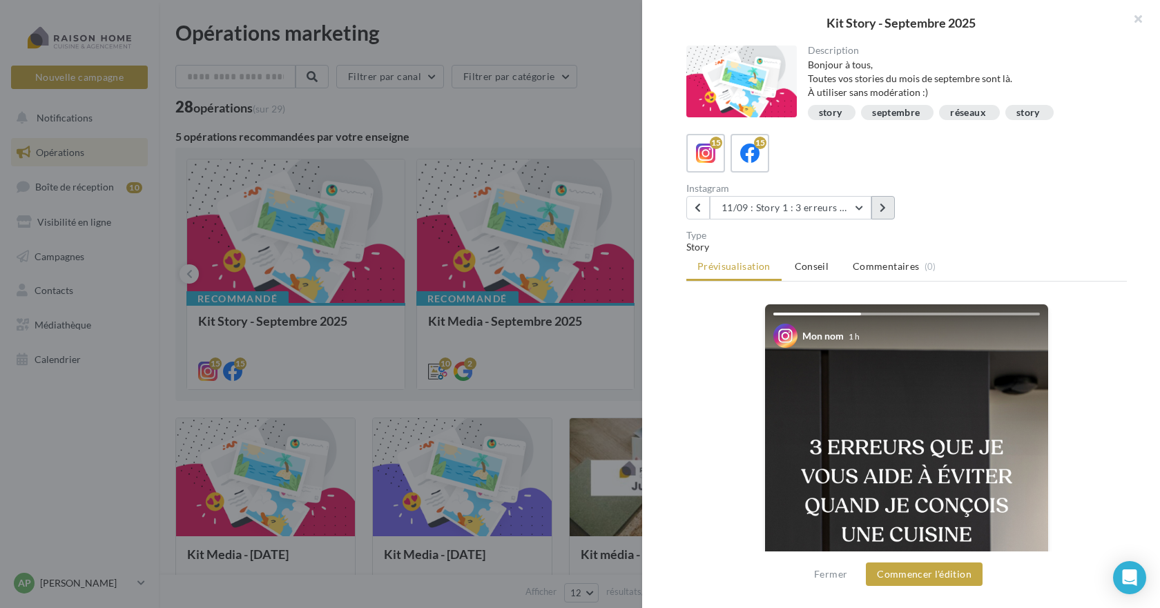
click at [882, 209] on icon at bounding box center [883, 208] width 6 height 10
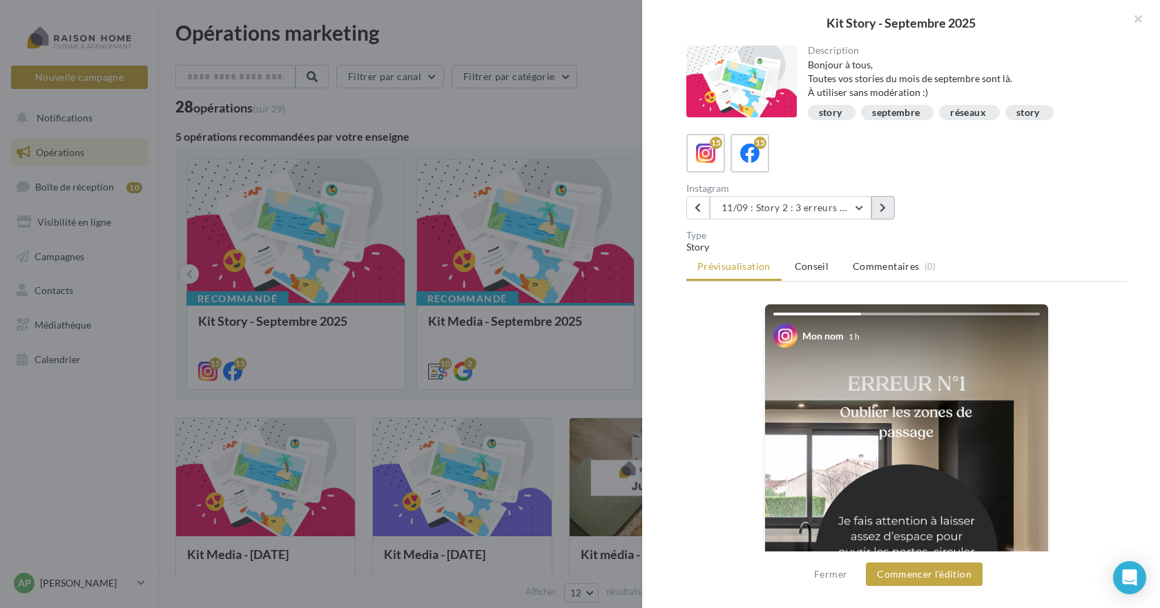
click at [882, 209] on icon at bounding box center [883, 208] width 6 height 10
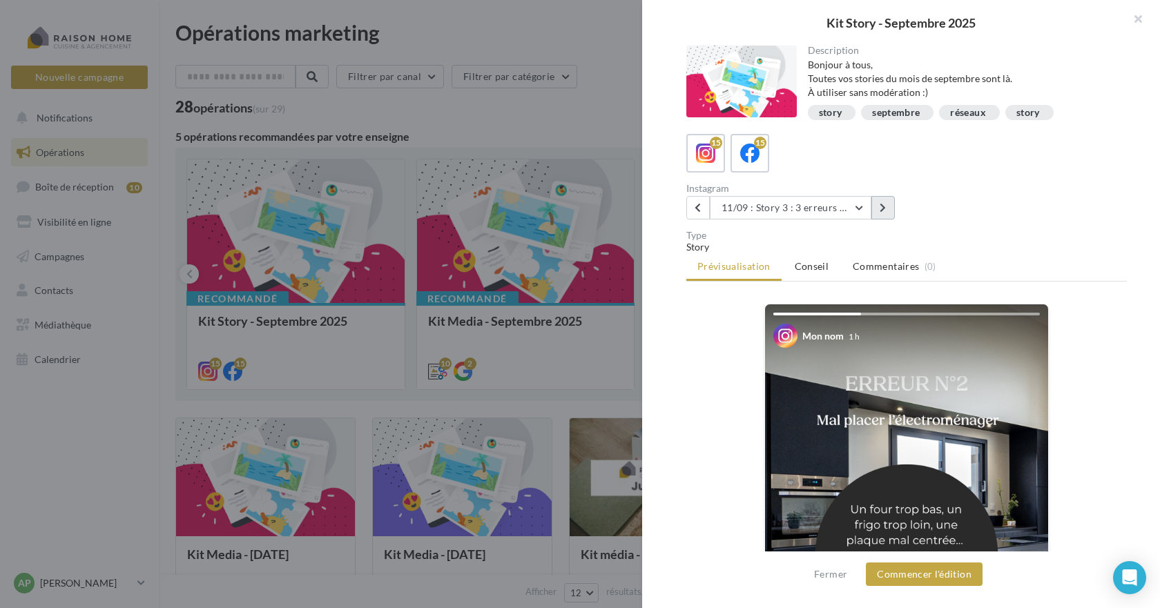
click at [882, 209] on icon at bounding box center [883, 208] width 6 height 10
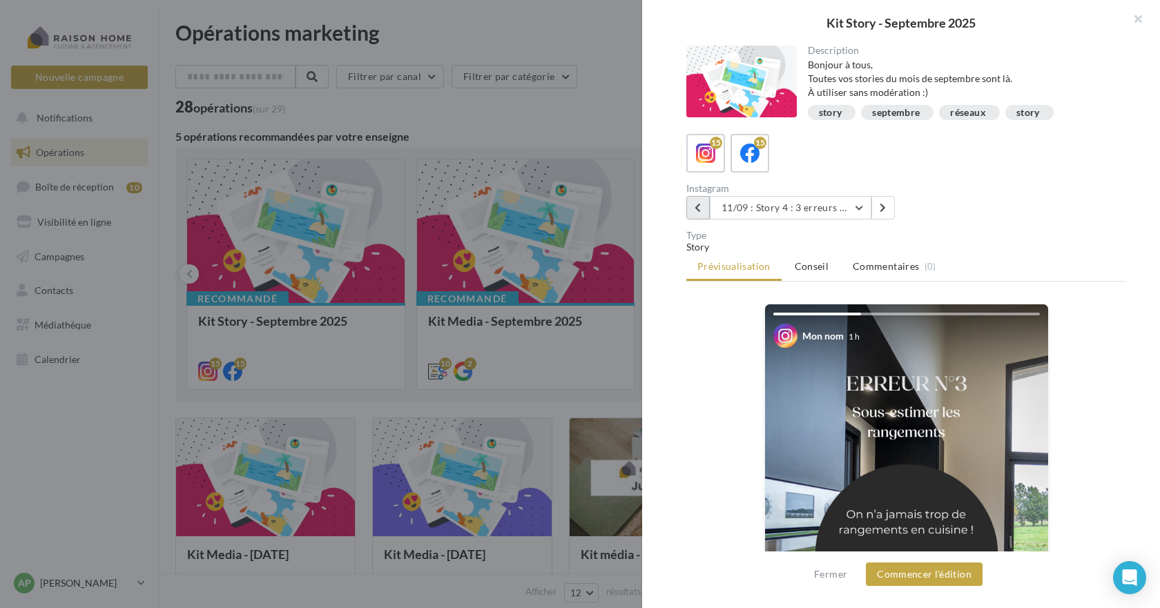
click at [695, 206] on icon at bounding box center [698, 208] width 6 height 10
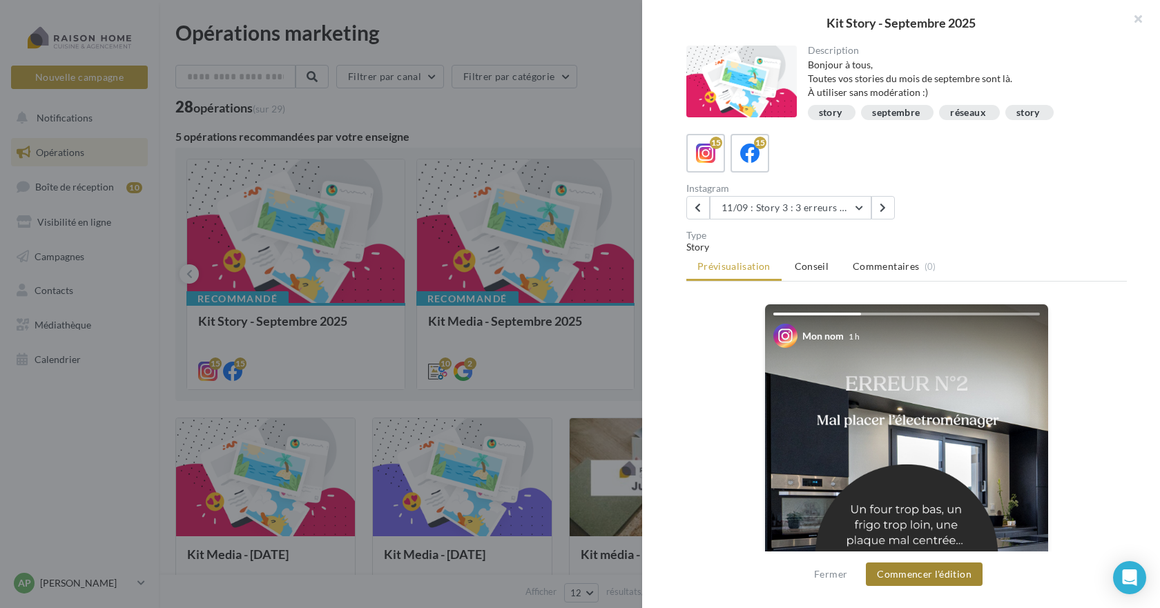
click at [938, 575] on button "Commencer l'édition" at bounding box center [924, 574] width 117 height 23
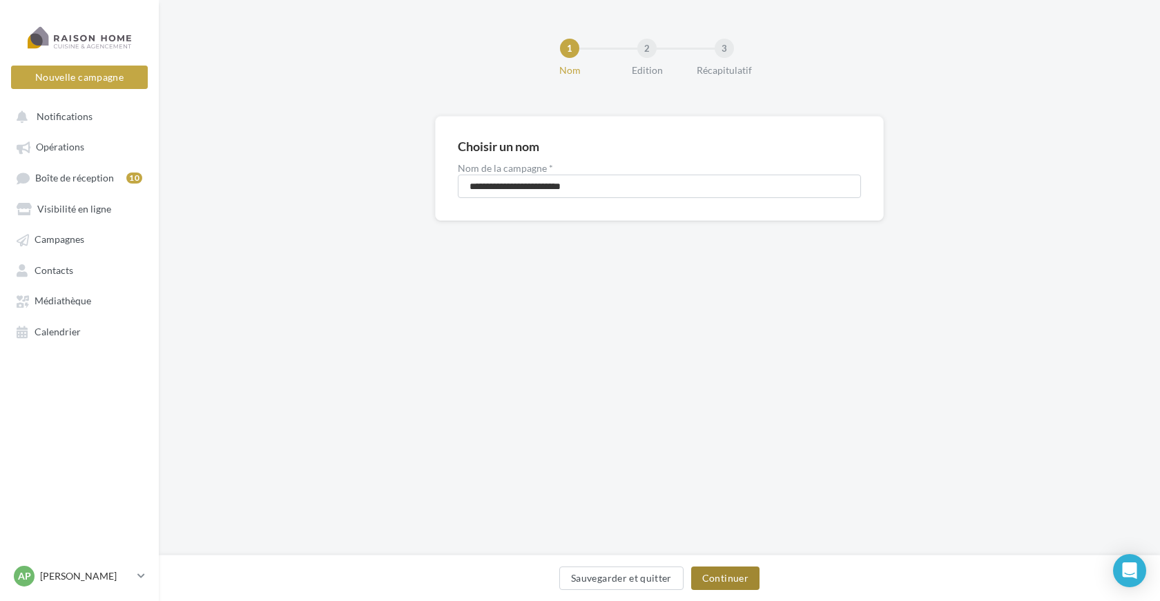
click at [739, 573] on button "Continuer" at bounding box center [725, 578] width 68 height 23
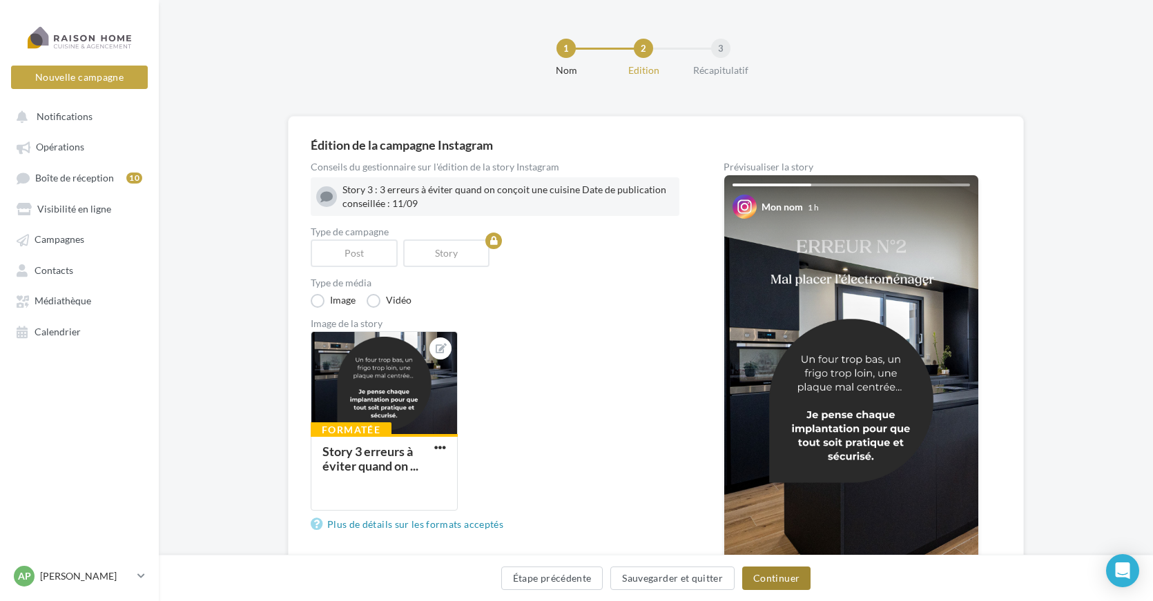
click at [787, 579] on button "Continuer" at bounding box center [776, 578] width 68 height 23
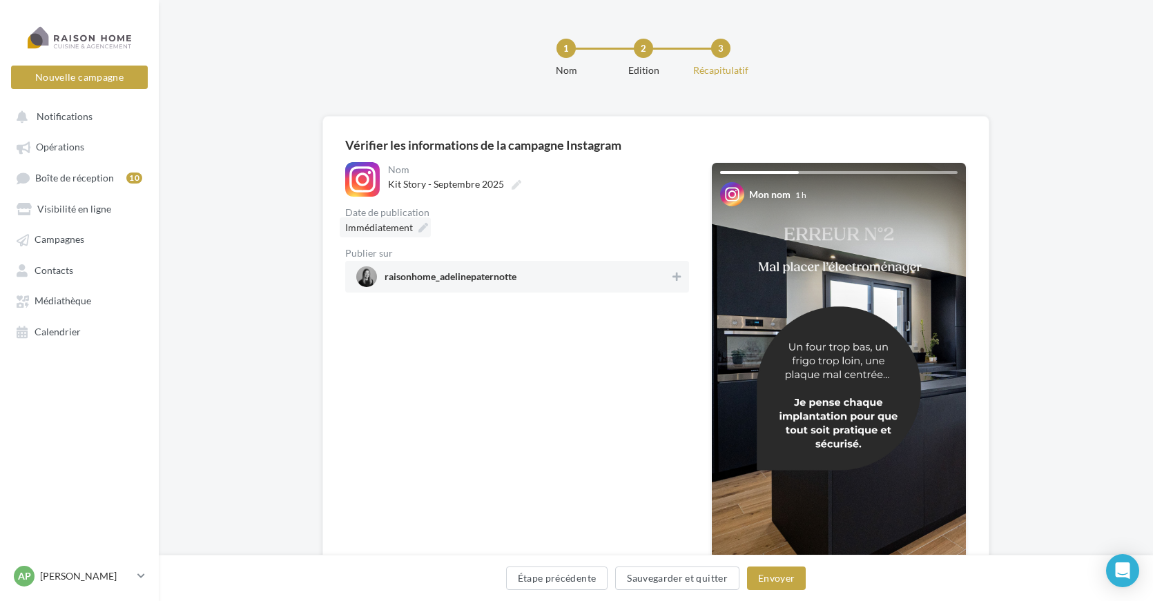
click at [418, 227] on icon at bounding box center [423, 228] width 10 height 10
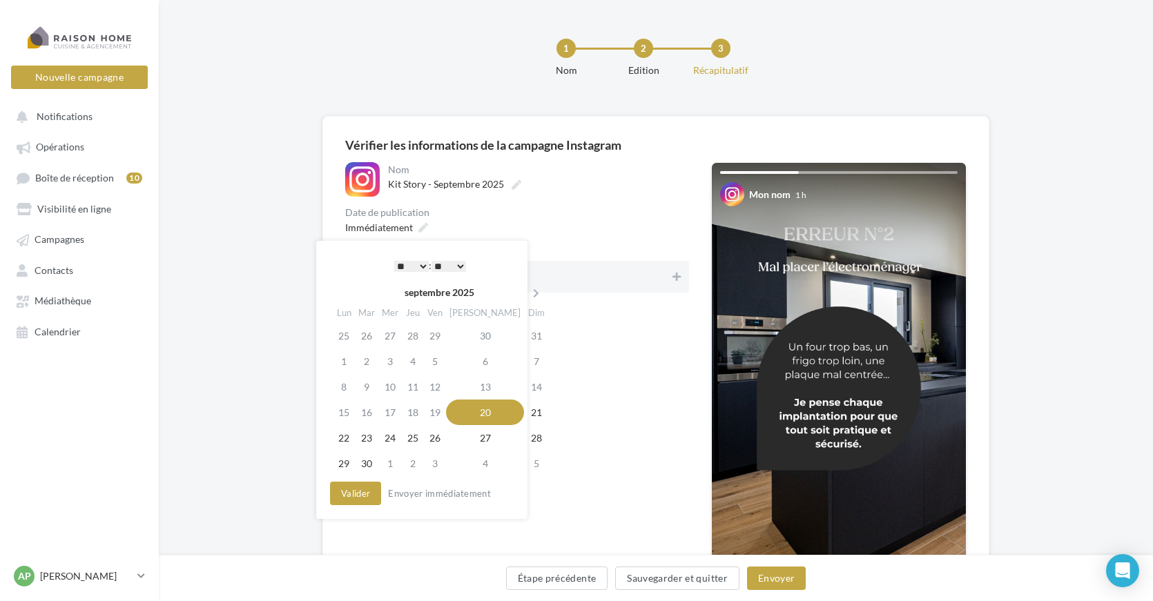
click at [423, 267] on select "* * * * * * * * * * ** ** ** ** ** ** ** ** ** ** ** ** ** **" at bounding box center [411, 266] width 35 height 11
click at [423, 264] on select "* * * * * * * * * * ** ** ** ** ** ** ** ** ** ** ** ** ** **" at bounding box center [411, 266] width 35 height 11
click at [458, 266] on select "** ** ** ** ** **" at bounding box center [449, 266] width 35 height 11
click at [362, 495] on button "Valider" at bounding box center [355, 493] width 51 height 23
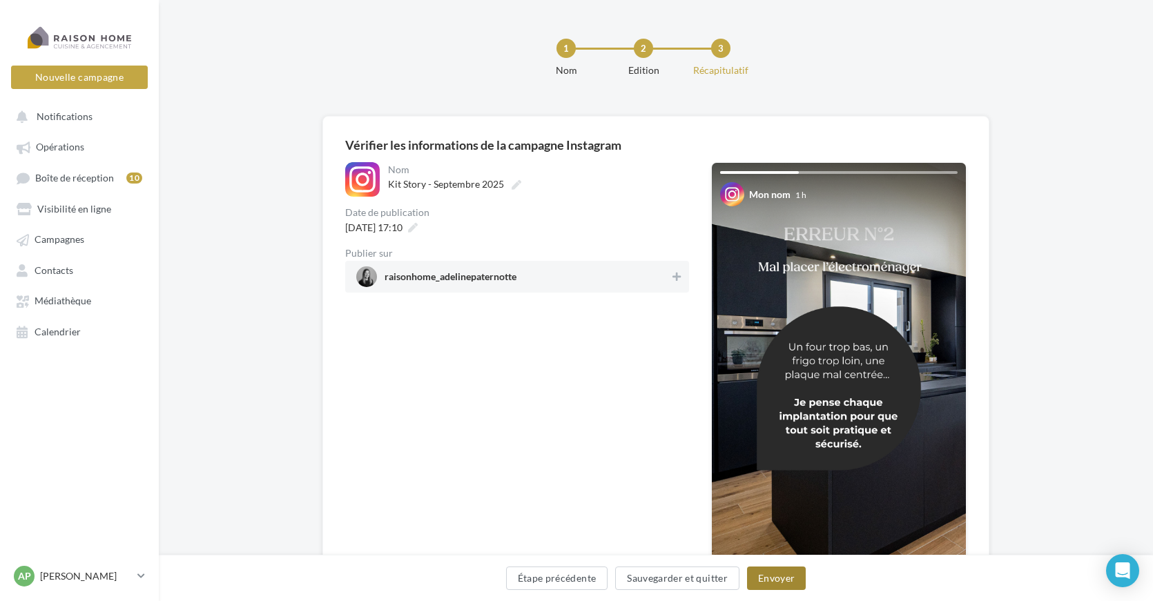
click at [791, 579] on button "Envoyer" at bounding box center [776, 578] width 59 height 23
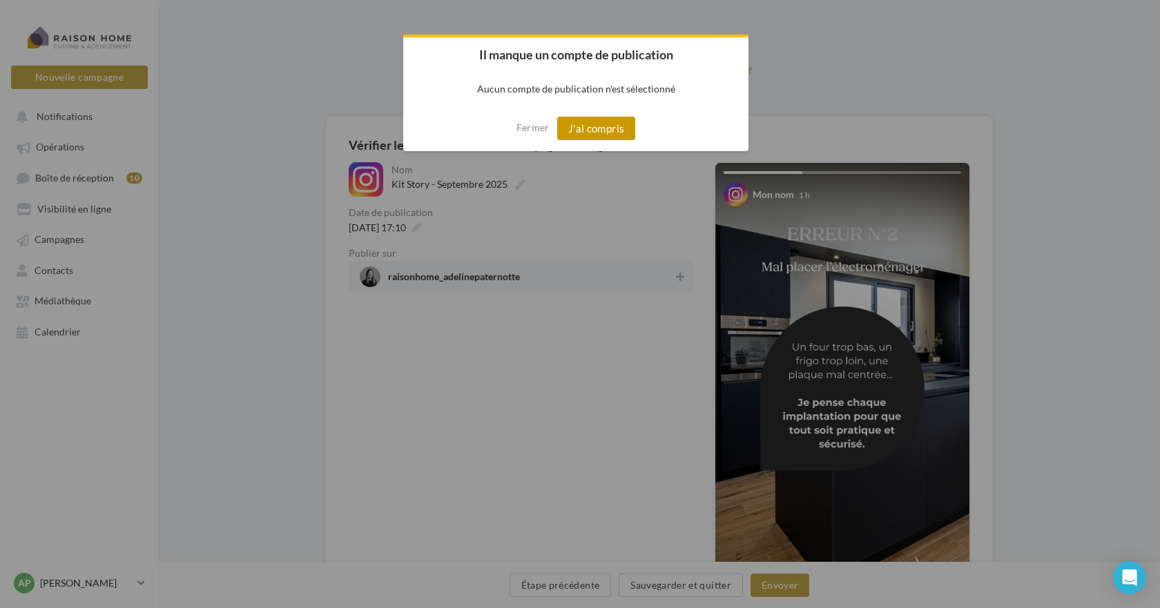
click at [588, 130] on button "J'ai compris" at bounding box center [596, 128] width 79 height 23
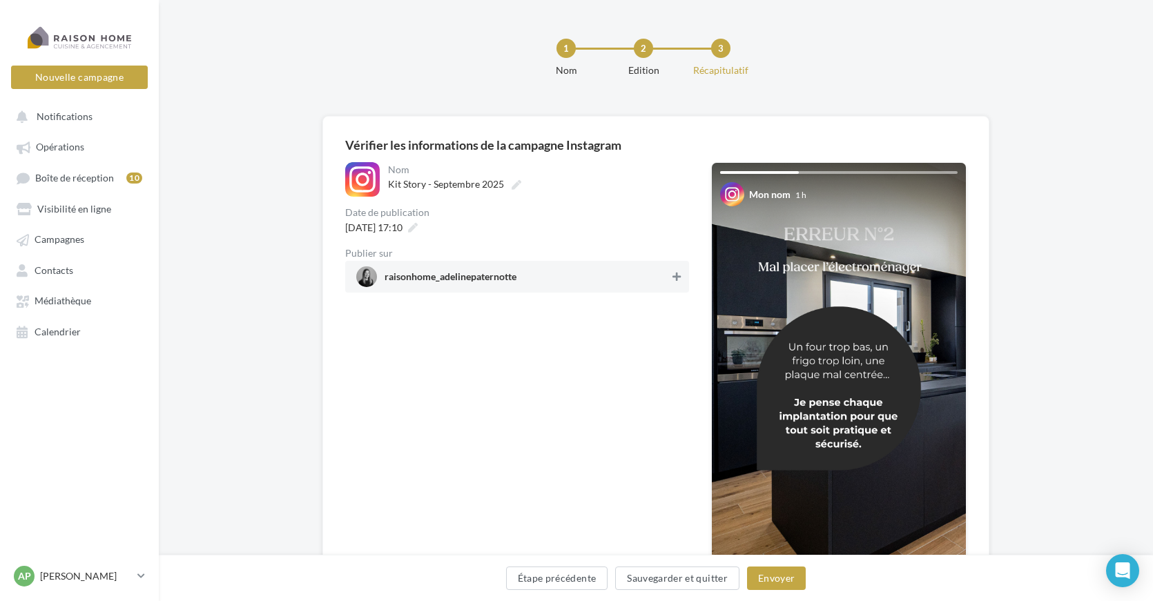
click at [677, 281] on icon at bounding box center [676, 277] width 8 height 10
click at [782, 579] on button "Envoyer" at bounding box center [776, 578] width 59 height 23
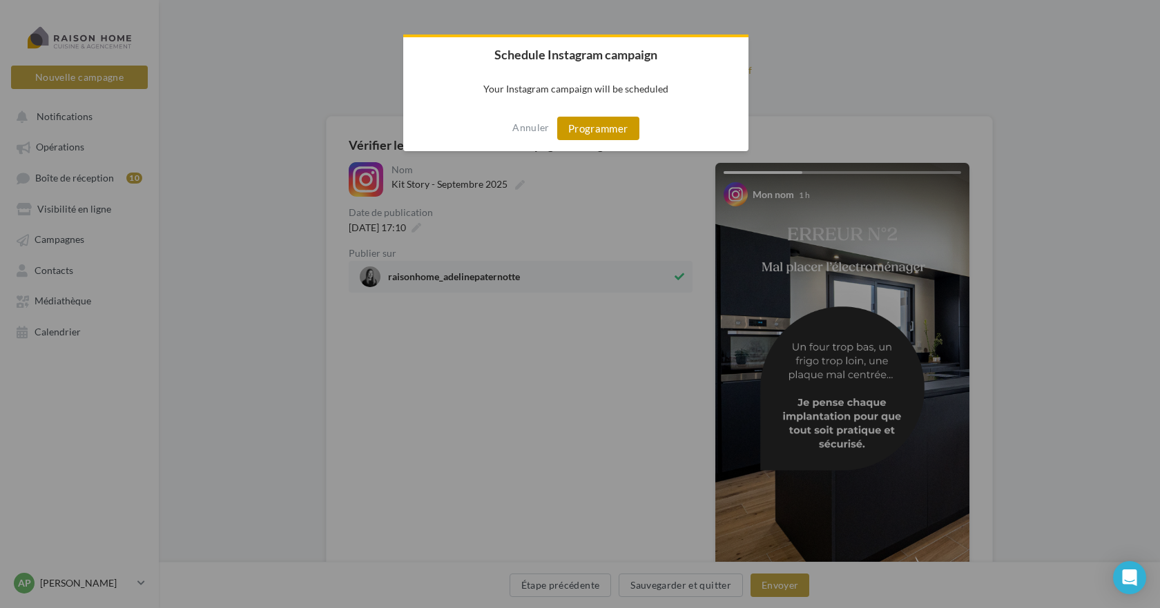
click at [600, 128] on button "Programmer" at bounding box center [598, 128] width 82 height 23
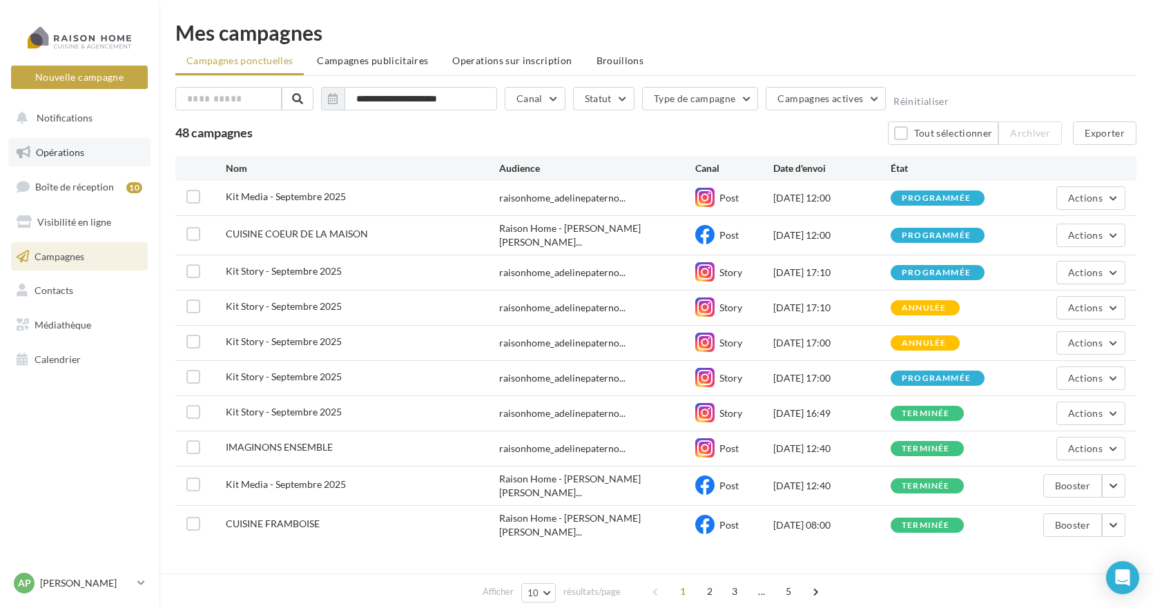
click at [72, 153] on span "Opérations" at bounding box center [60, 152] width 48 height 12
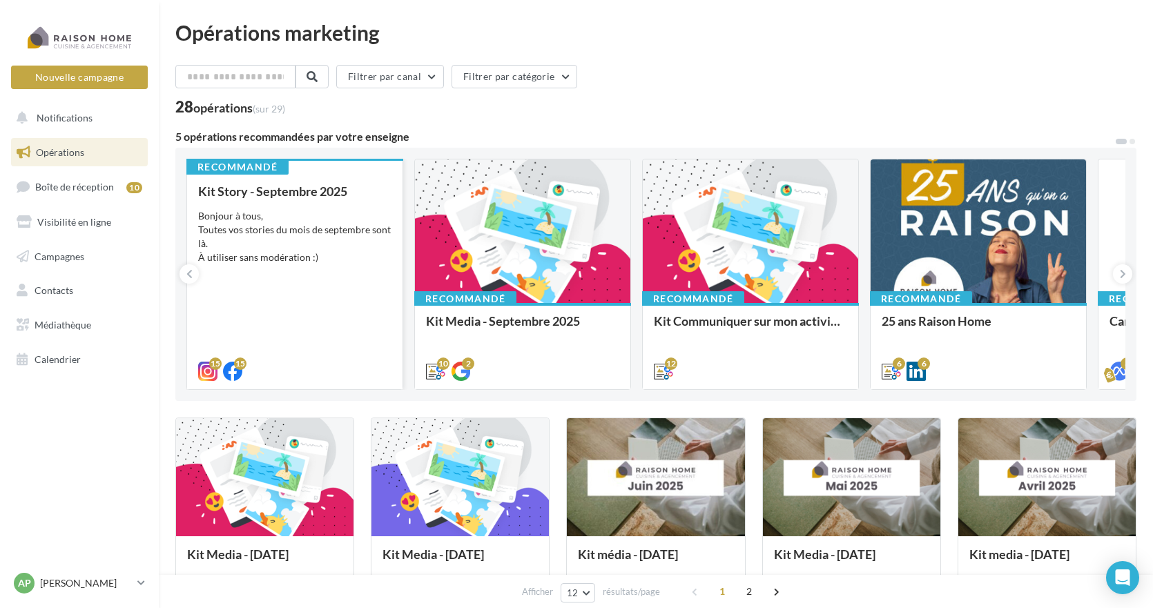
click at [313, 228] on div "Bonjour à tous, Toutes vos stories du mois de septembre sont là. À utiliser san…" at bounding box center [294, 236] width 193 height 55
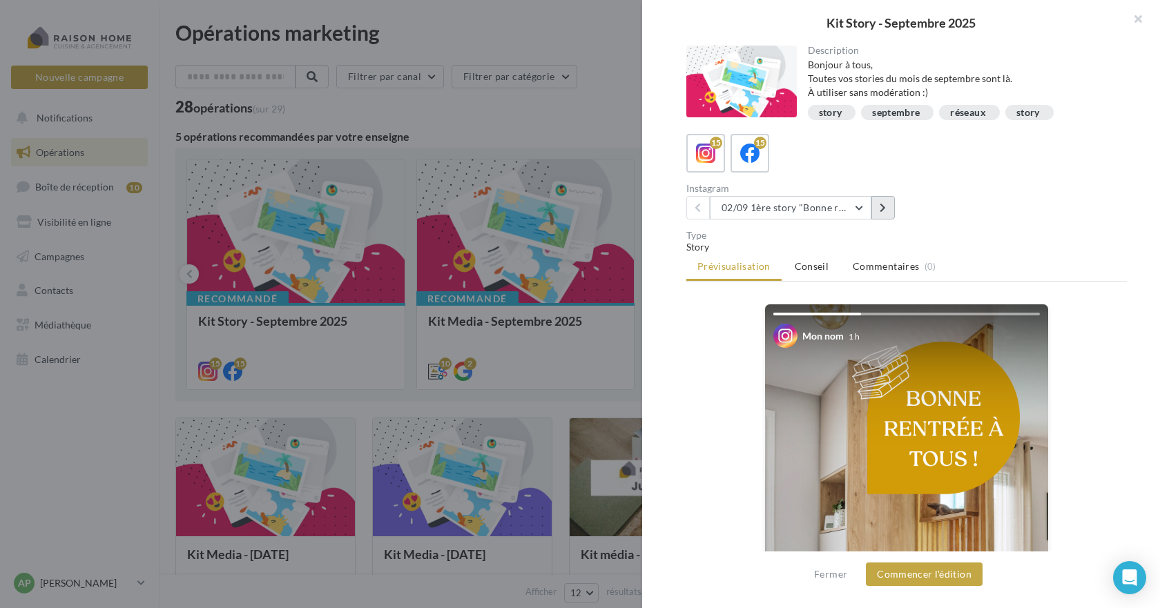
click at [883, 207] on icon at bounding box center [883, 208] width 6 height 10
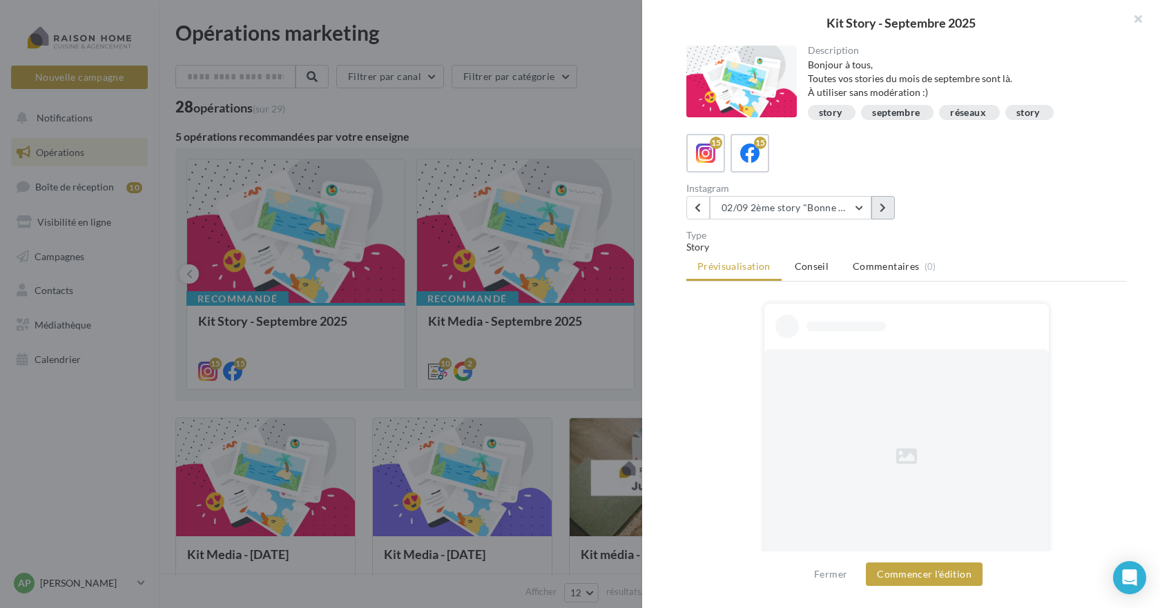
click at [883, 207] on icon at bounding box center [883, 208] width 6 height 10
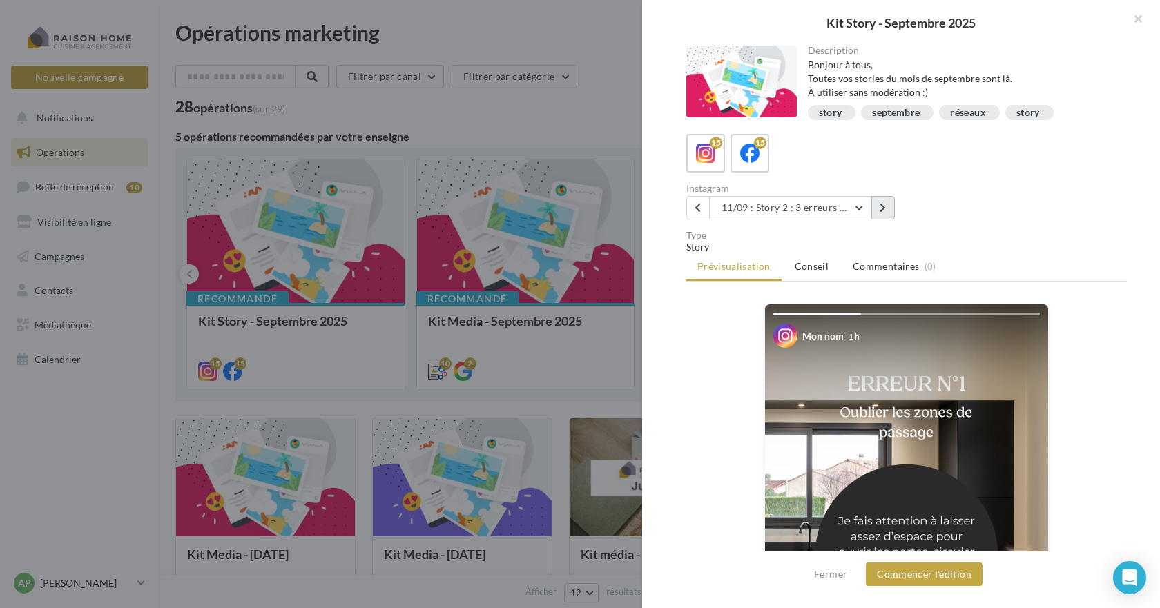
click at [883, 207] on icon at bounding box center [883, 208] width 6 height 10
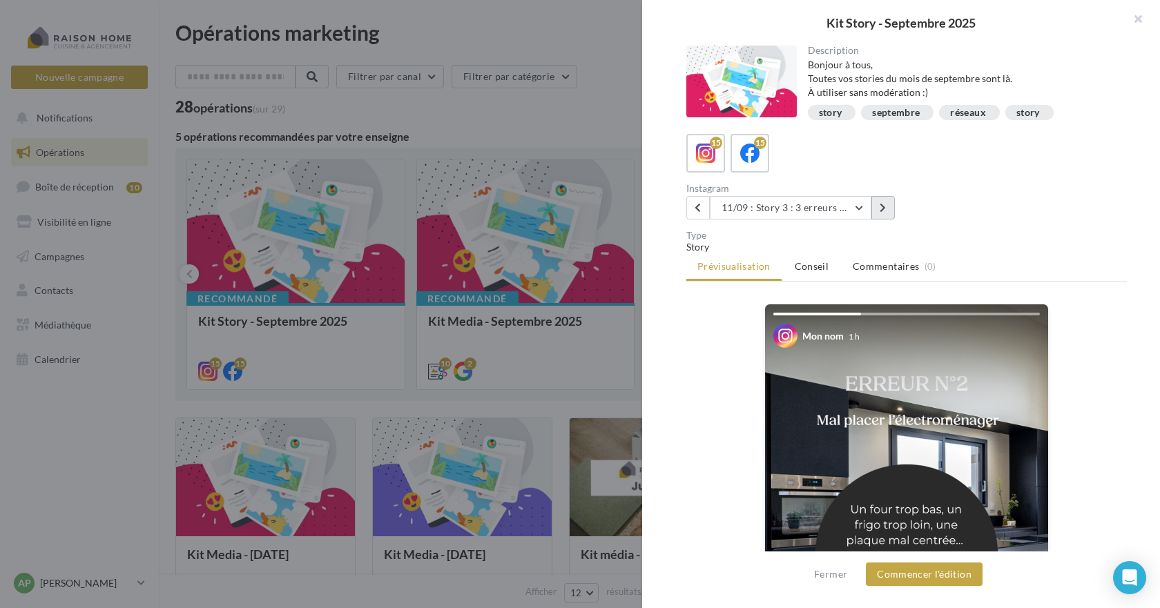
click at [883, 207] on icon at bounding box center [883, 208] width 6 height 10
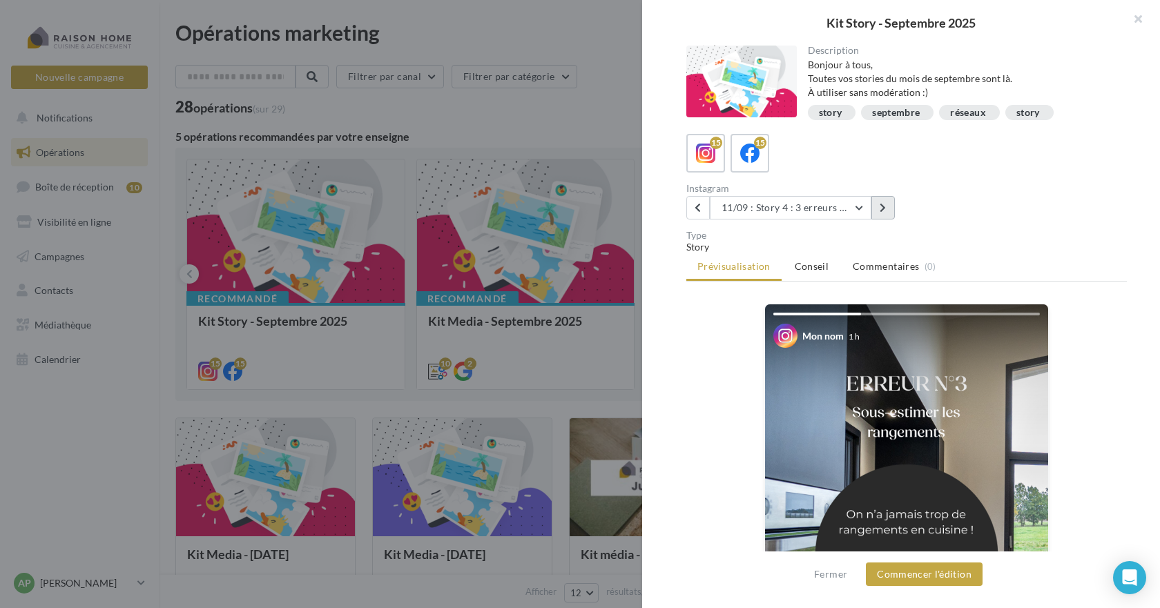
click at [883, 207] on icon at bounding box center [883, 208] width 6 height 10
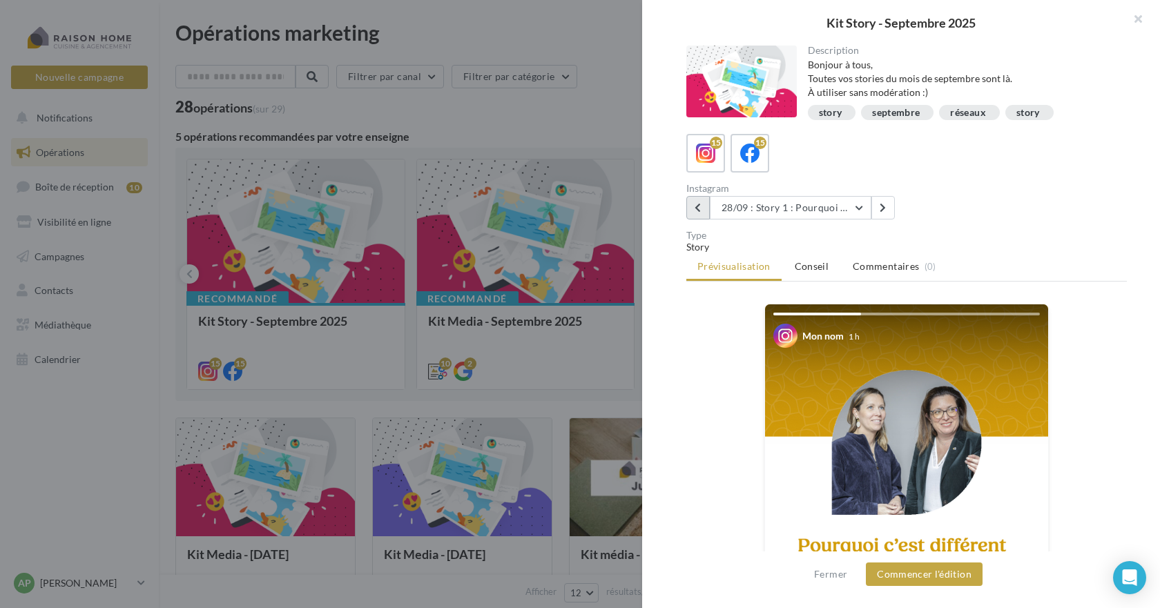
click at [692, 208] on button at bounding box center [697, 207] width 23 height 23
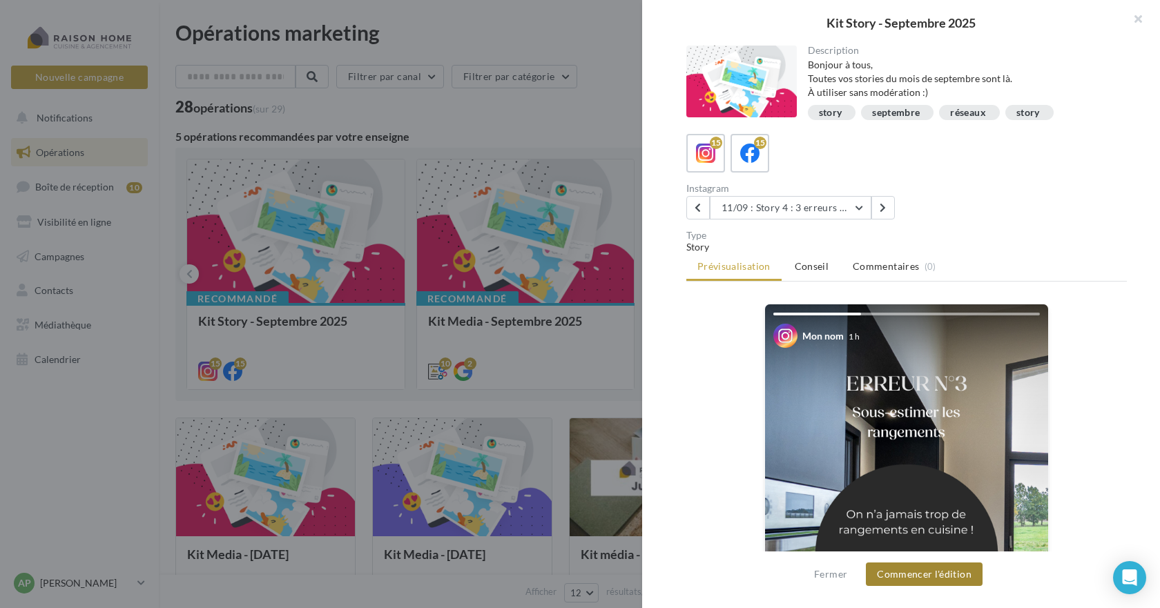
click at [920, 573] on button "Commencer l'édition" at bounding box center [924, 574] width 117 height 23
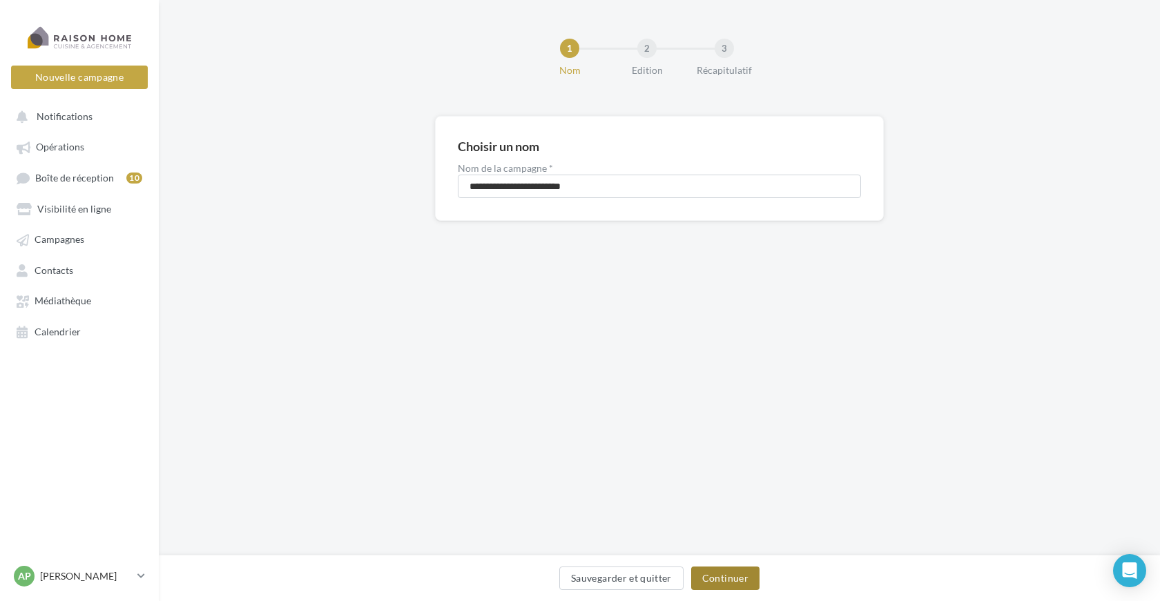
click at [722, 577] on button "Continuer" at bounding box center [725, 578] width 68 height 23
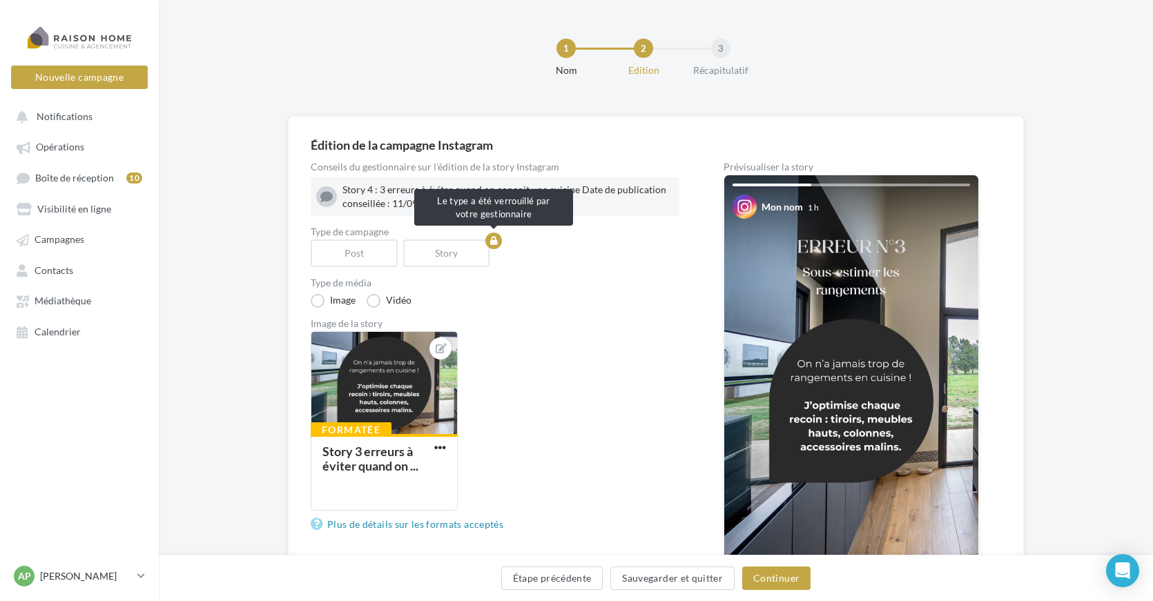
click at [465, 255] on div "Story" at bounding box center [449, 254] width 93 height 28
click at [802, 581] on button "Continuer" at bounding box center [776, 578] width 68 height 23
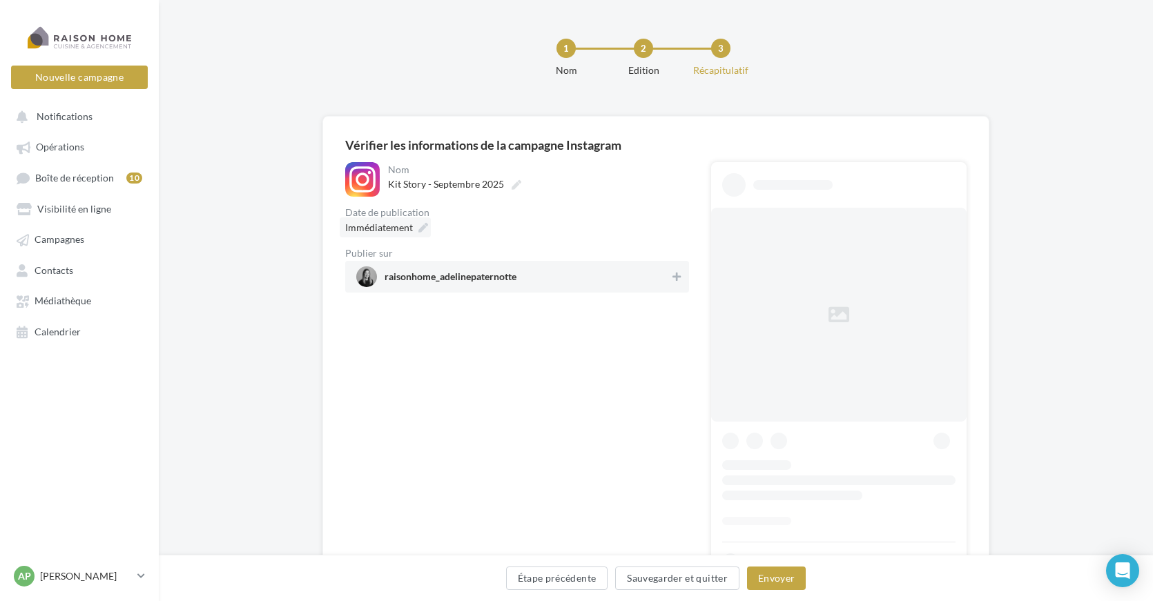
click at [423, 226] on icon at bounding box center [423, 228] width 10 height 10
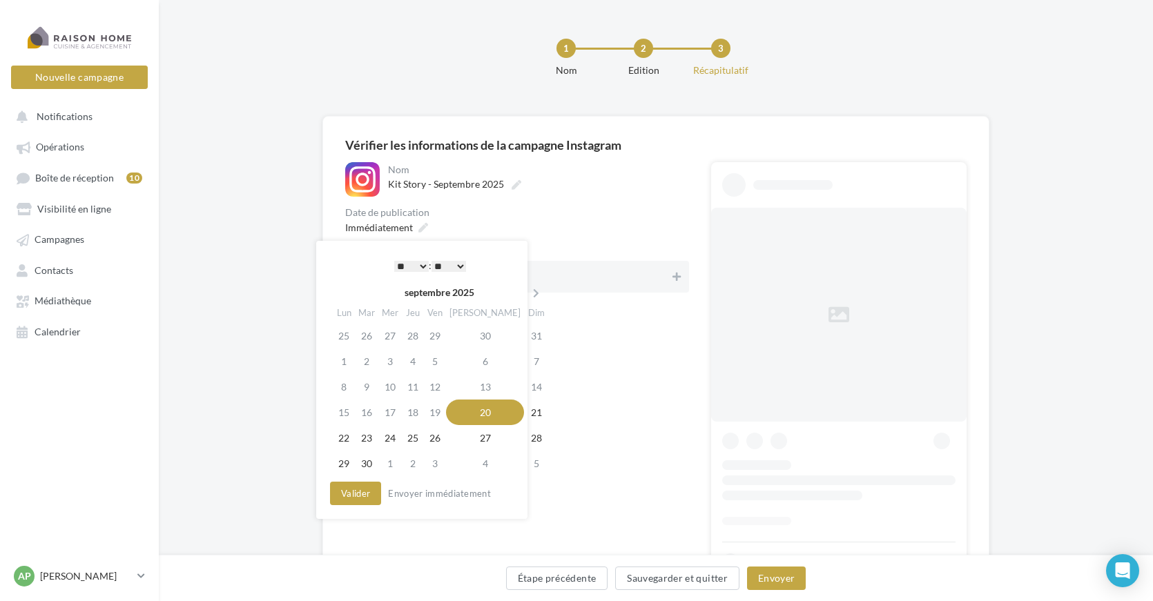
click at [417, 267] on select "* * * * * * * * * * ** ** ** ** ** ** ** ** ** ** ** ** ** **" at bounding box center [411, 266] width 35 height 11
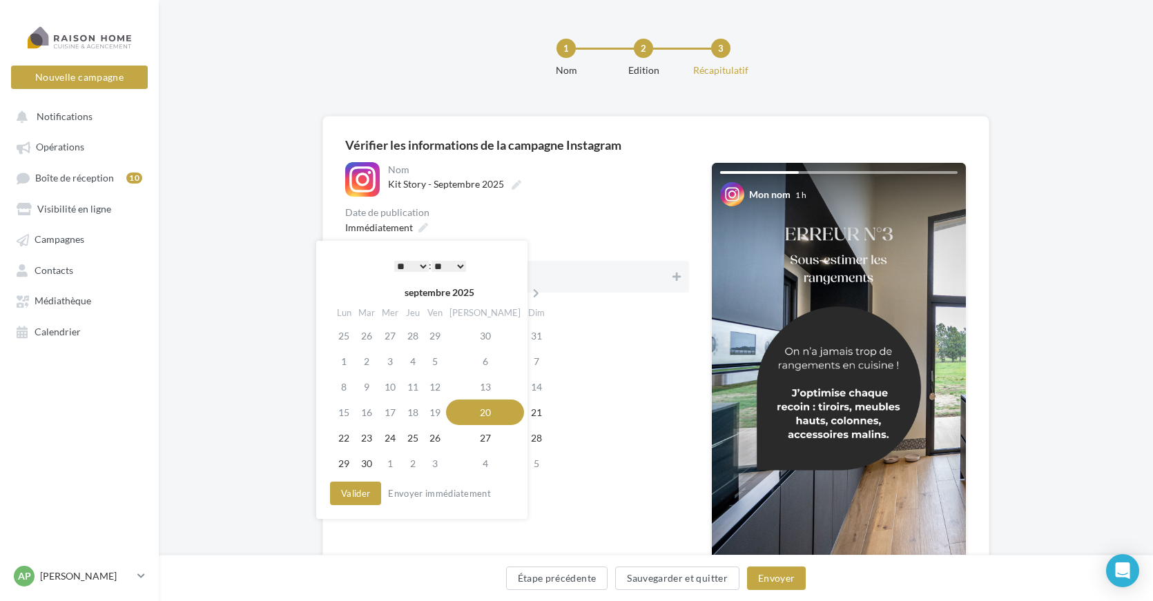
click at [460, 269] on select "** ** ** ** ** **" at bounding box center [449, 266] width 35 height 11
click at [365, 492] on button "Valider" at bounding box center [355, 493] width 51 height 23
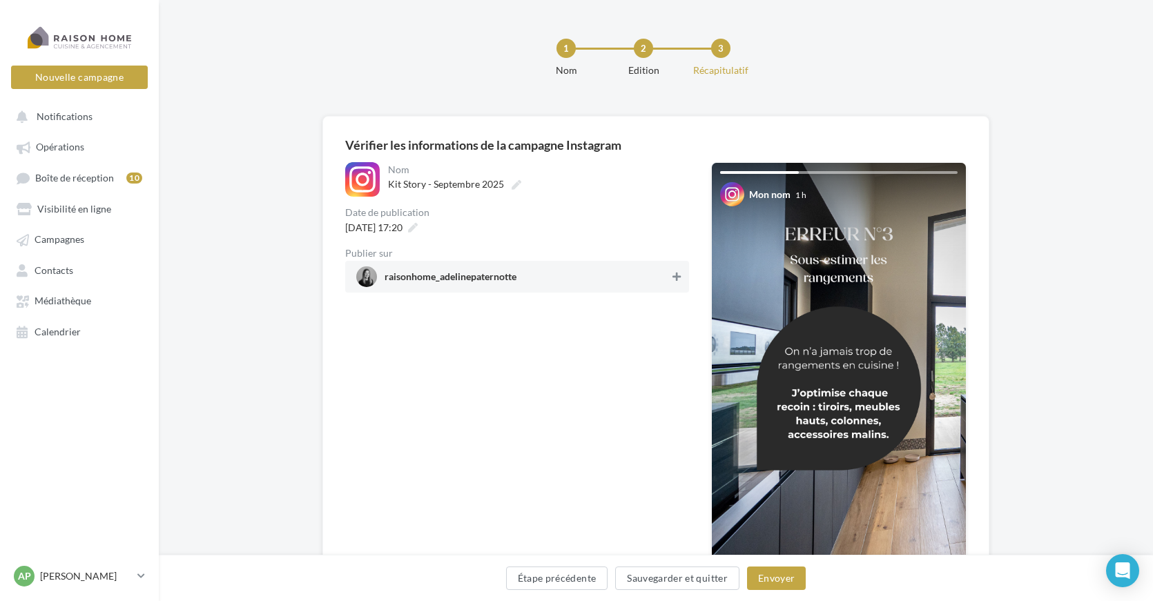
click at [670, 276] on div "raisonhome_adelinepaternotte" at bounding box center [517, 277] width 344 height 32
click at [774, 579] on button "Envoyer" at bounding box center [776, 578] width 59 height 23
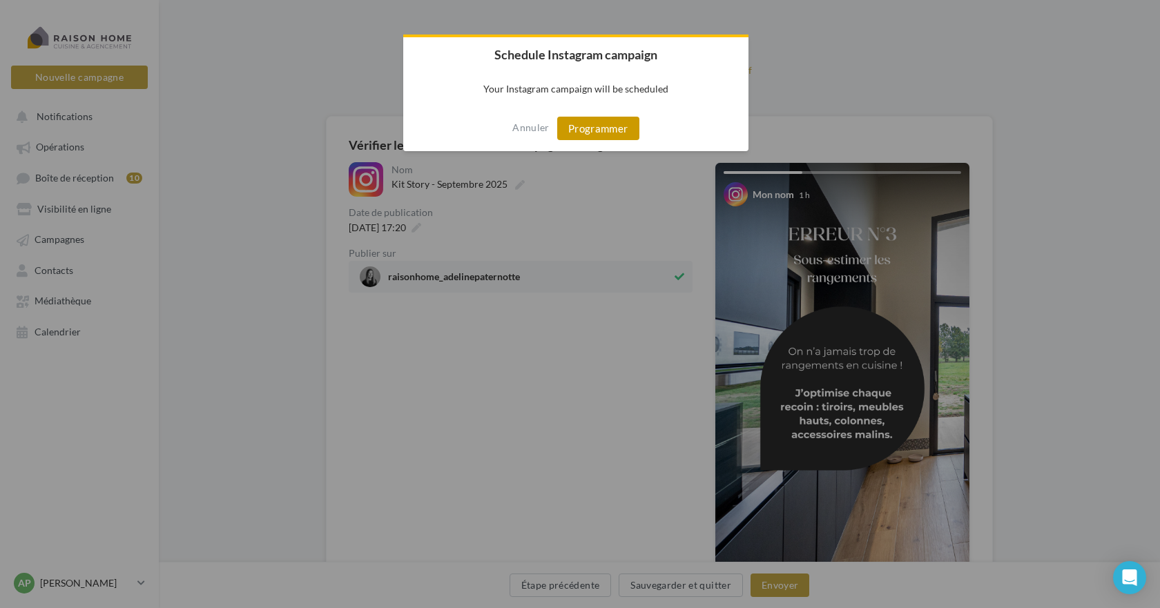
click at [602, 128] on button "Programmer" at bounding box center [598, 128] width 82 height 23
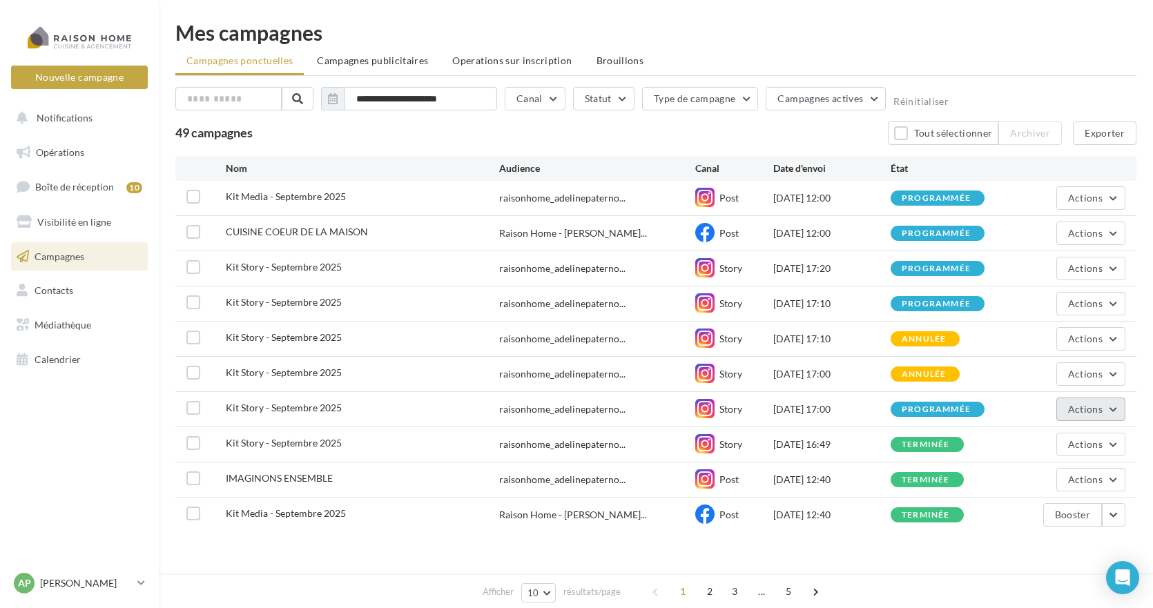
click at [1066, 414] on button "Actions" at bounding box center [1090, 409] width 69 height 23
click at [1034, 443] on button "Voir les résultats" at bounding box center [1056, 442] width 138 height 36
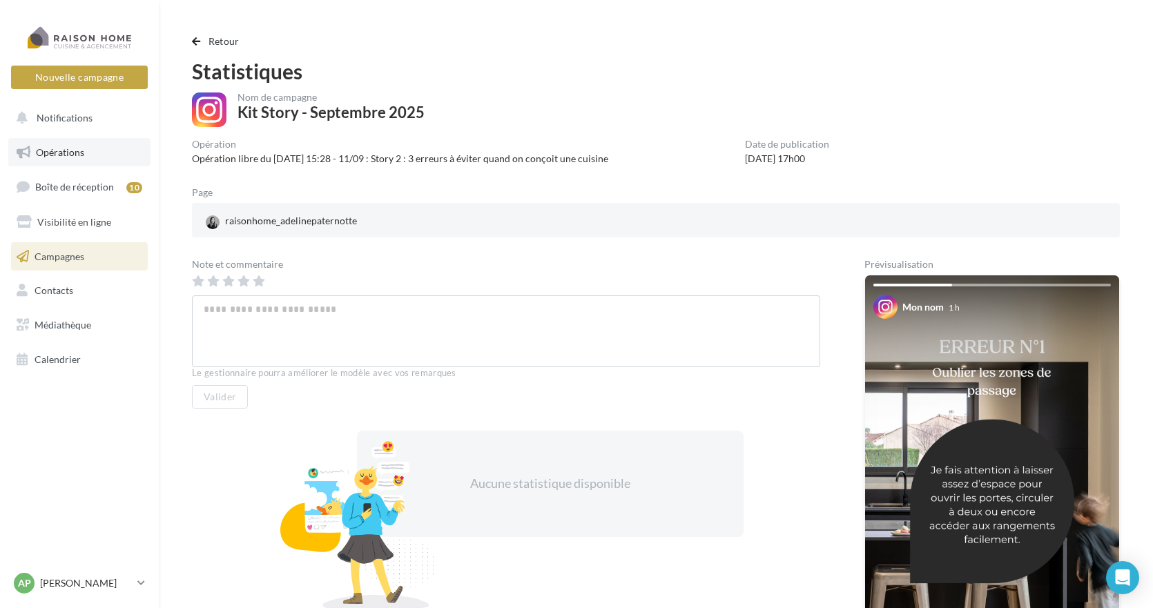
click at [50, 151] on span "Opérations" at bounding box center [60, 152] width 48 height 12
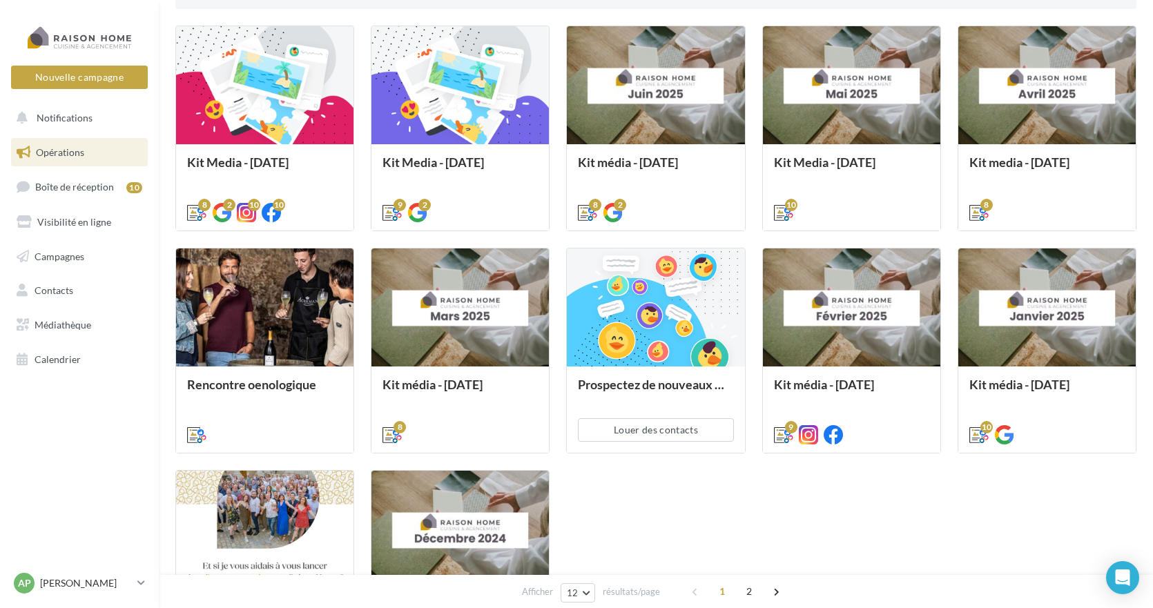
scroll to position [414, 0]
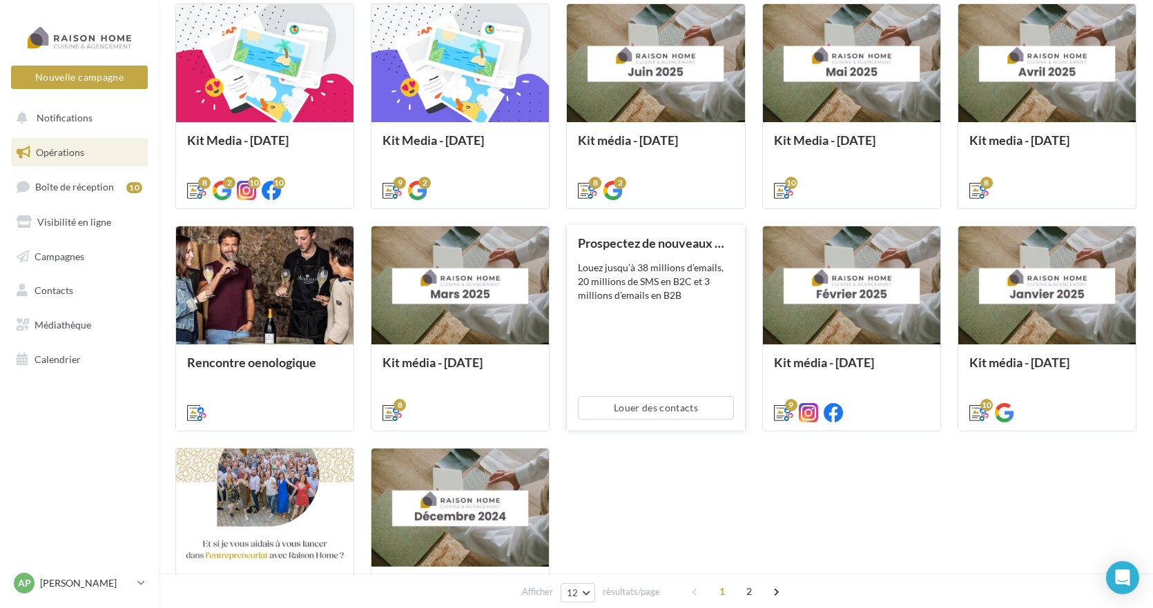
click at [650, 314] on div "Prospectez de nouveaux contacts Louez jusqu’à 38 millions d’emails, 20 millions…" at bounding box center [655, 327] width 155 height 182
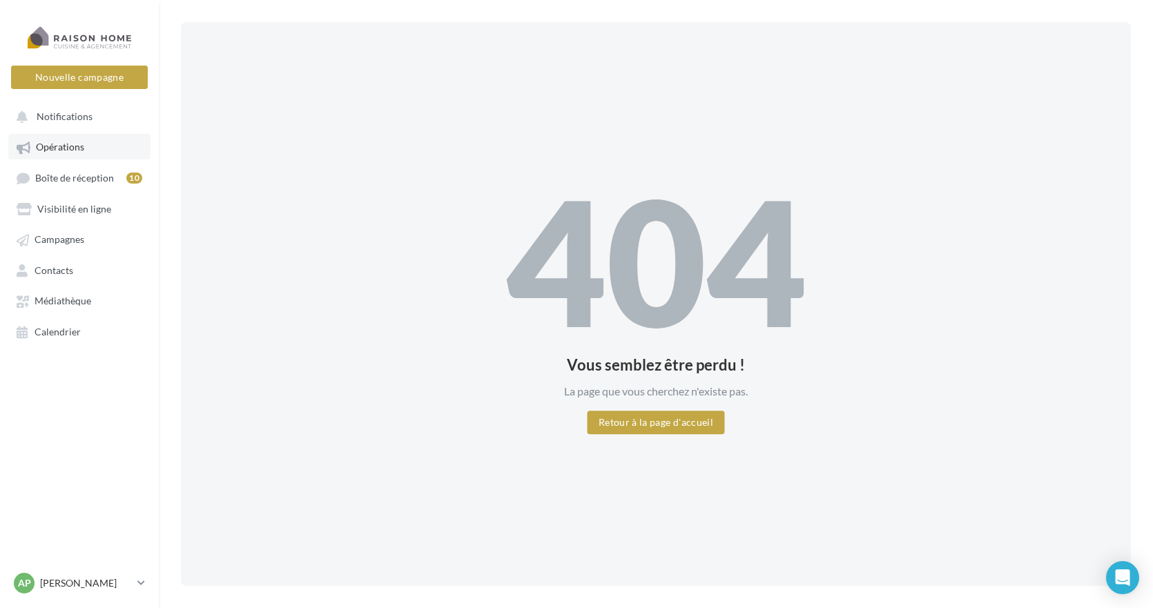
click at [64, 150] on span "Opérations" at bounding box center [60, 148] width 48 height 12
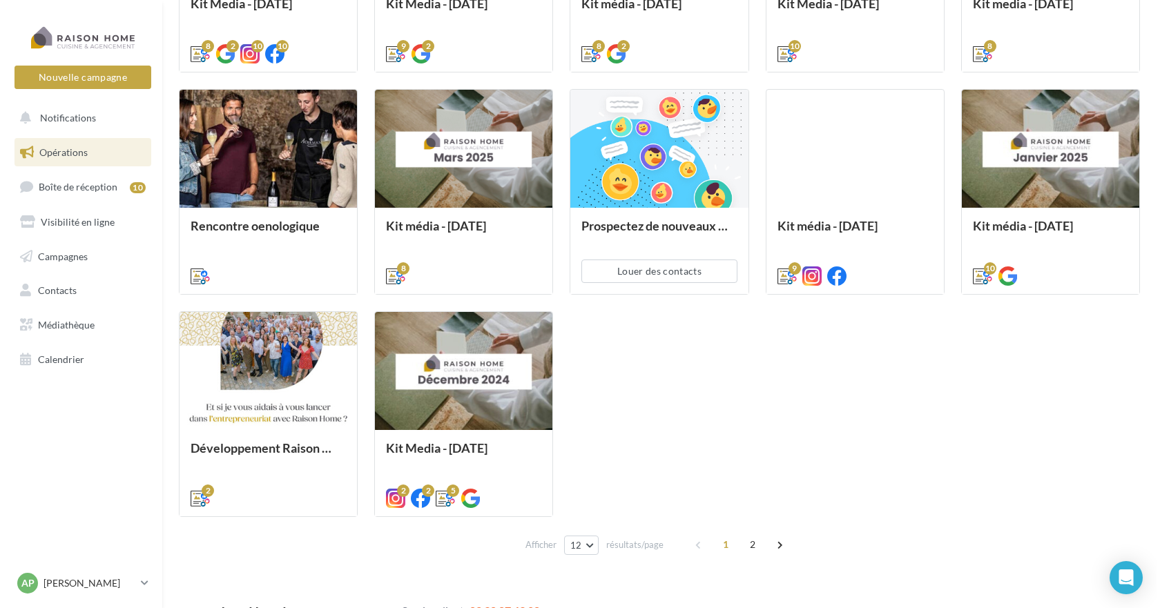
scroll to position [552, 0]
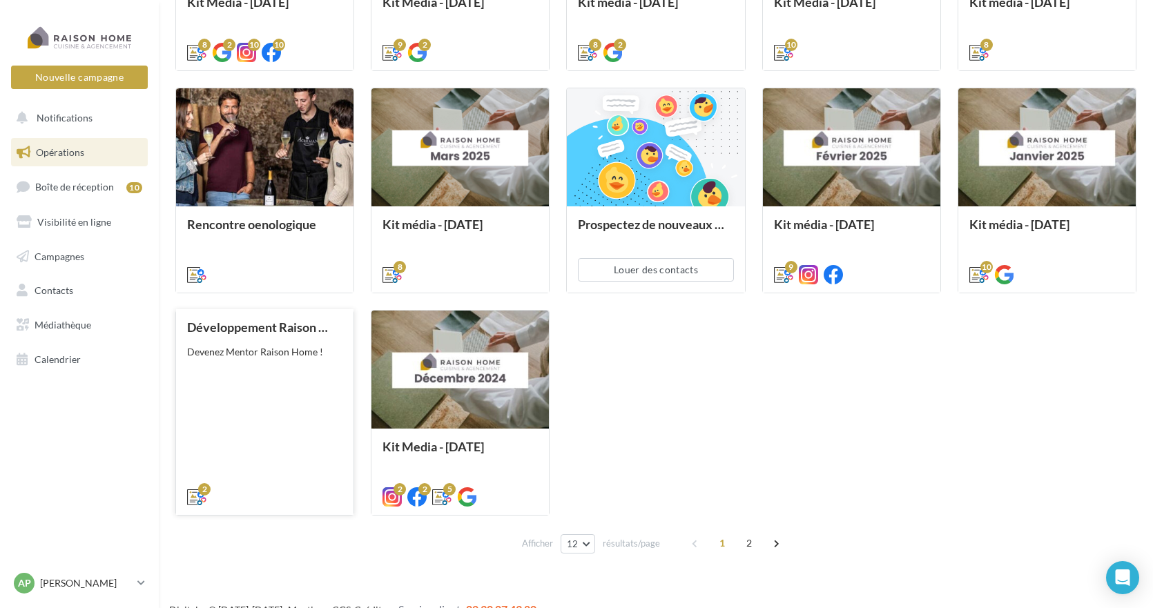
click at [267, 348] on div "Devenez Mentor Raison Home !" at bounding box center [264, 352] width 155 height 14
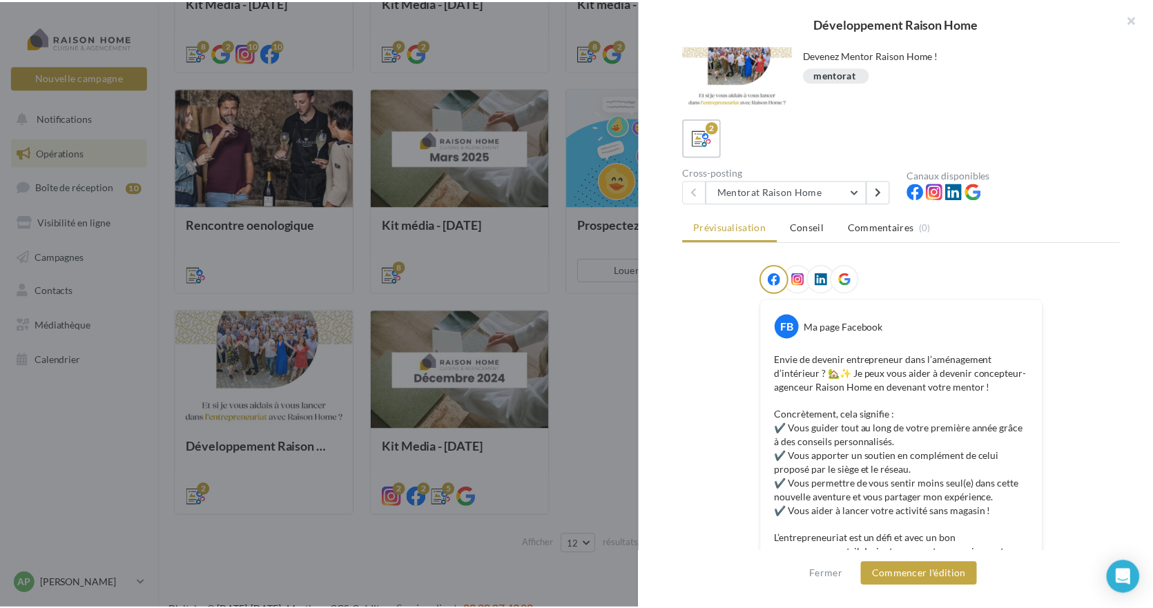
scroll to position [0, 0]
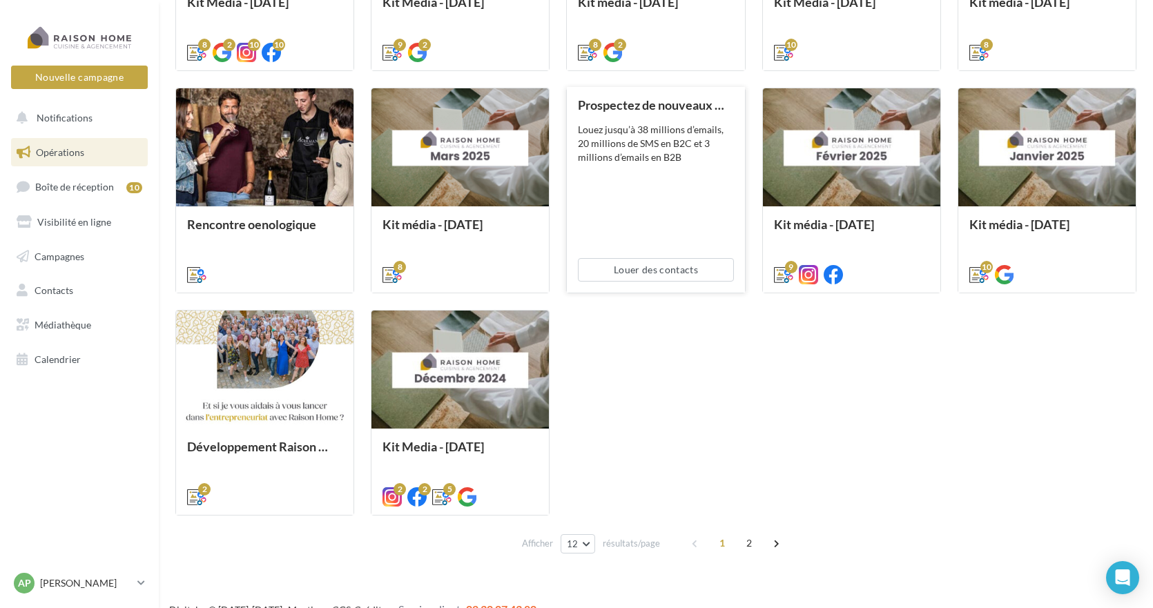
click at [640, 215] on div "Prospectez de nouveaux contacts Louez jusqu’à 38 millions d’emails, 20 millions…" at bounding box center [655, 189] width 155 height 182
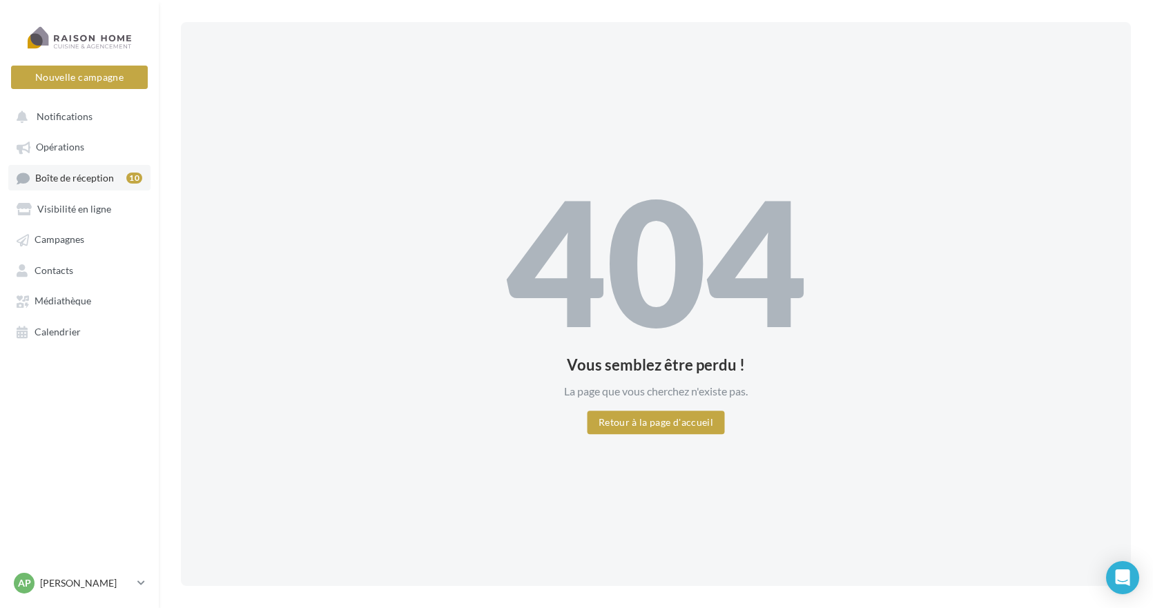
click at [89, 179] on span "Boîte de réception" at bounding box center [74, 178] width 79 height 12
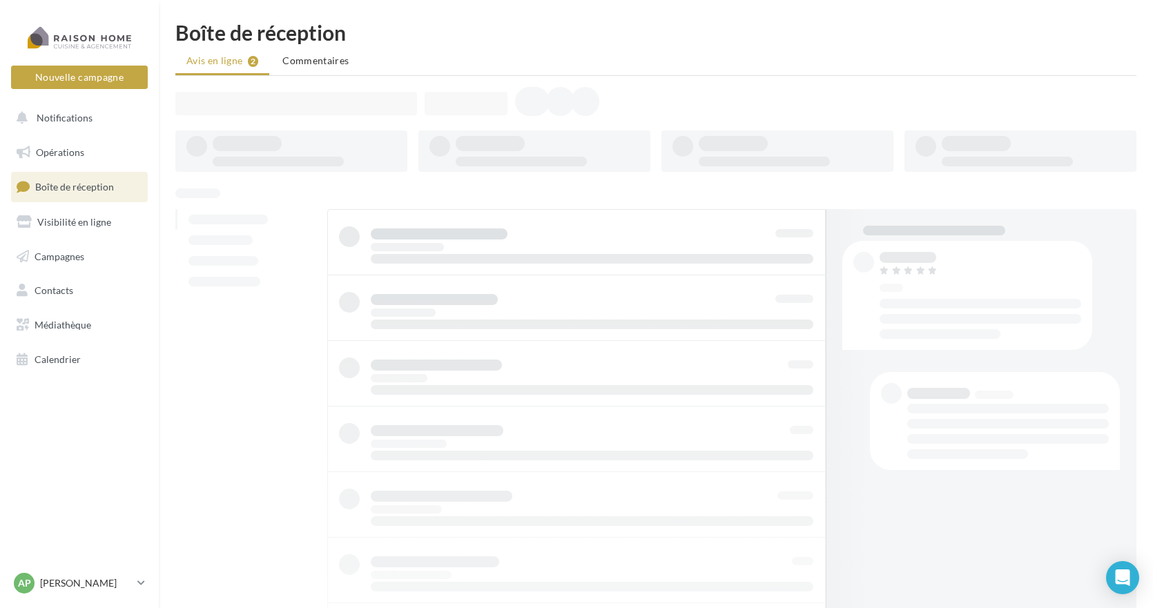
click at [76, 142] on link "Opérations" at bounding box center [79, 152] width 142 height 29
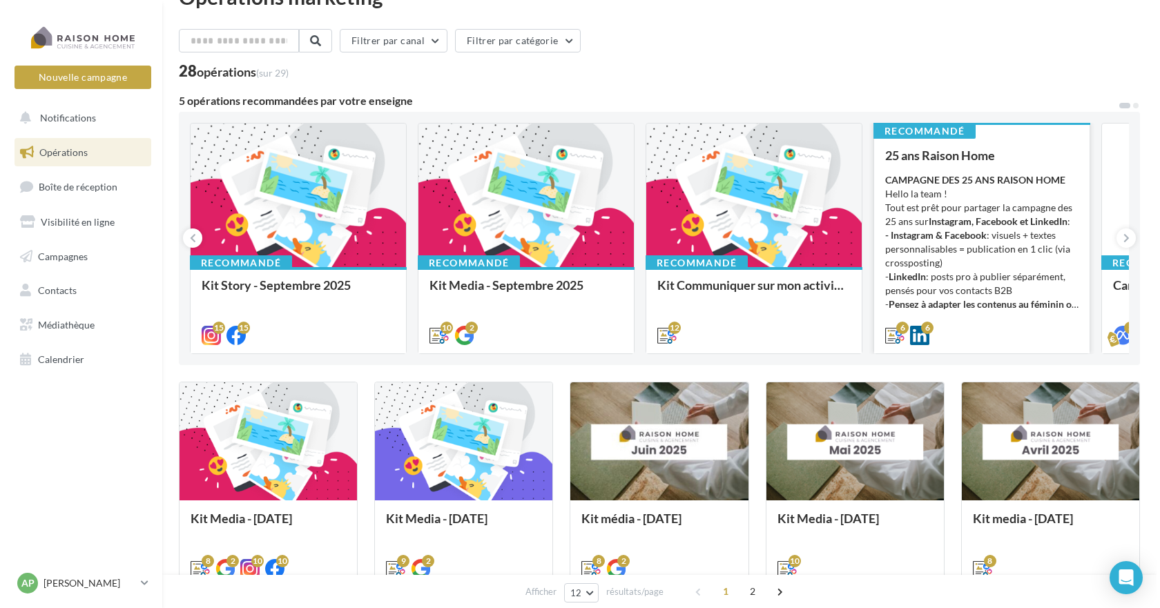
scroll to position [69, 0]
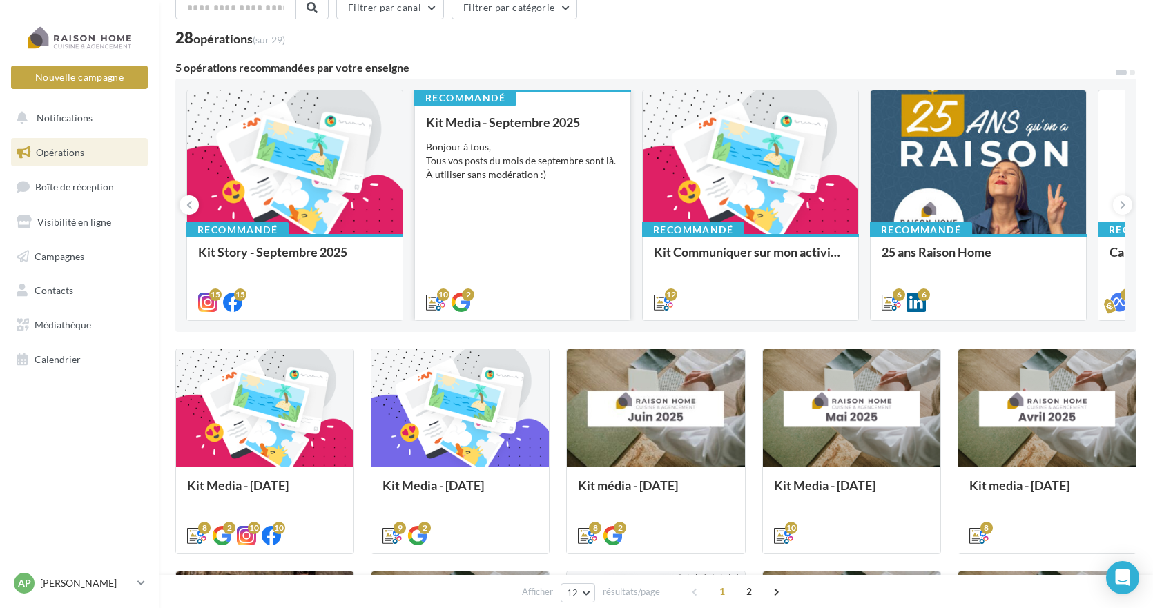
click at [532, 244] on div "Kit Media - Septembre 2025 Bonjour à tous, Tous vos posts du mois de septembre …" at bounding box center [522, 211] width 193 height 193
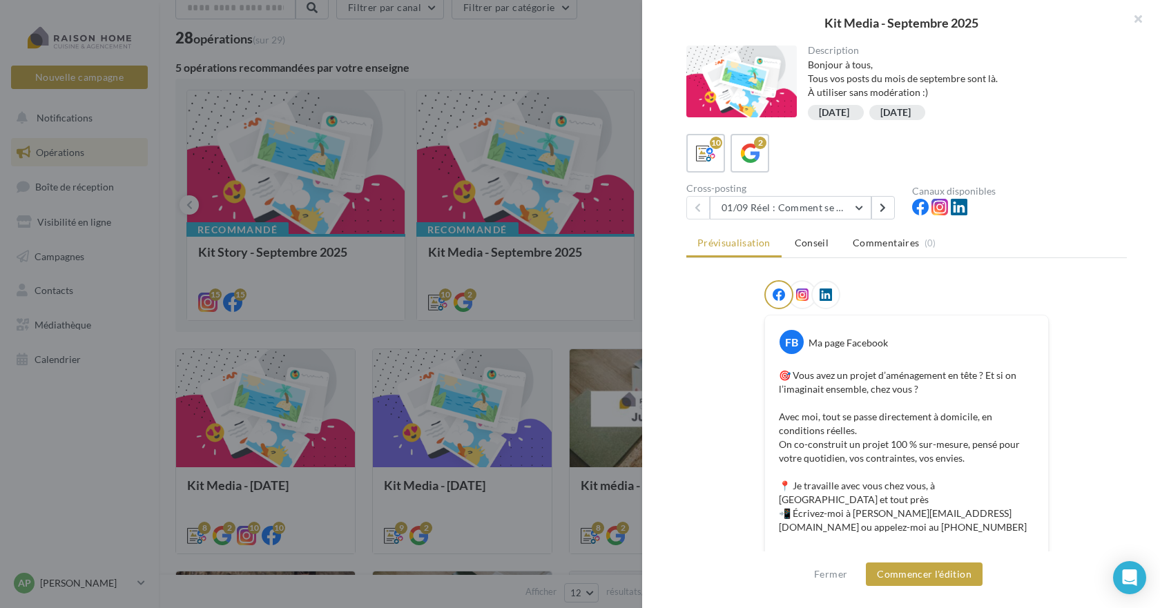
click at [850, 113] on div "septembre2025" at bounding box center [834, 113] width 31 height 10
click at [887, 208] on button at bounding box center [882, 207] width 23 height 23
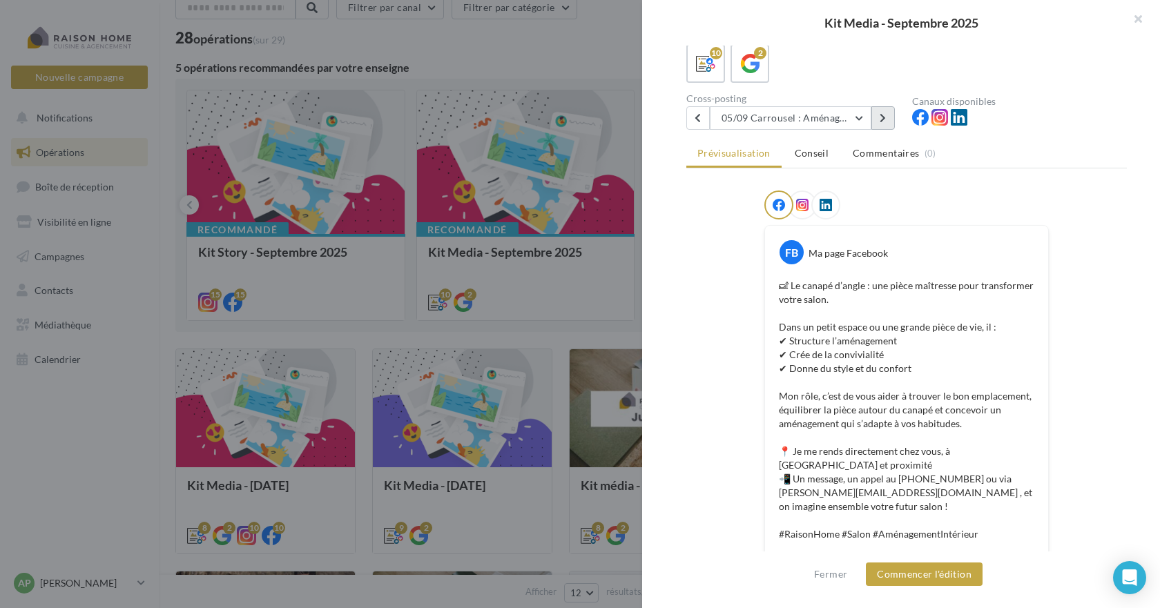
scroll to position [43, 0]
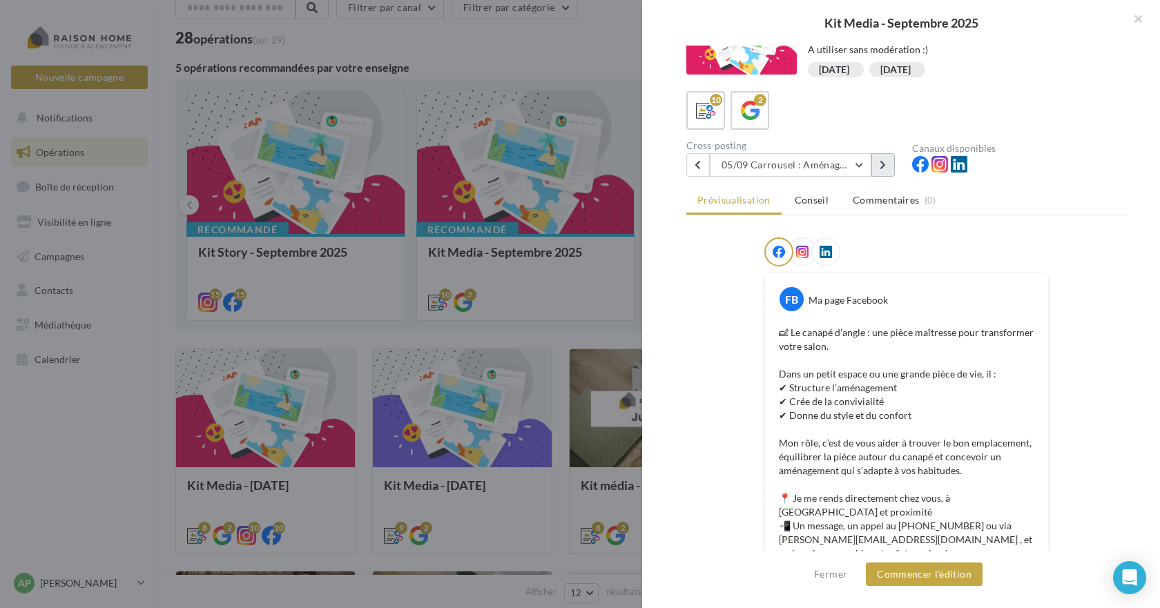
click at [882, 157] on button at bounding box center [882, 164] width 23 height 23
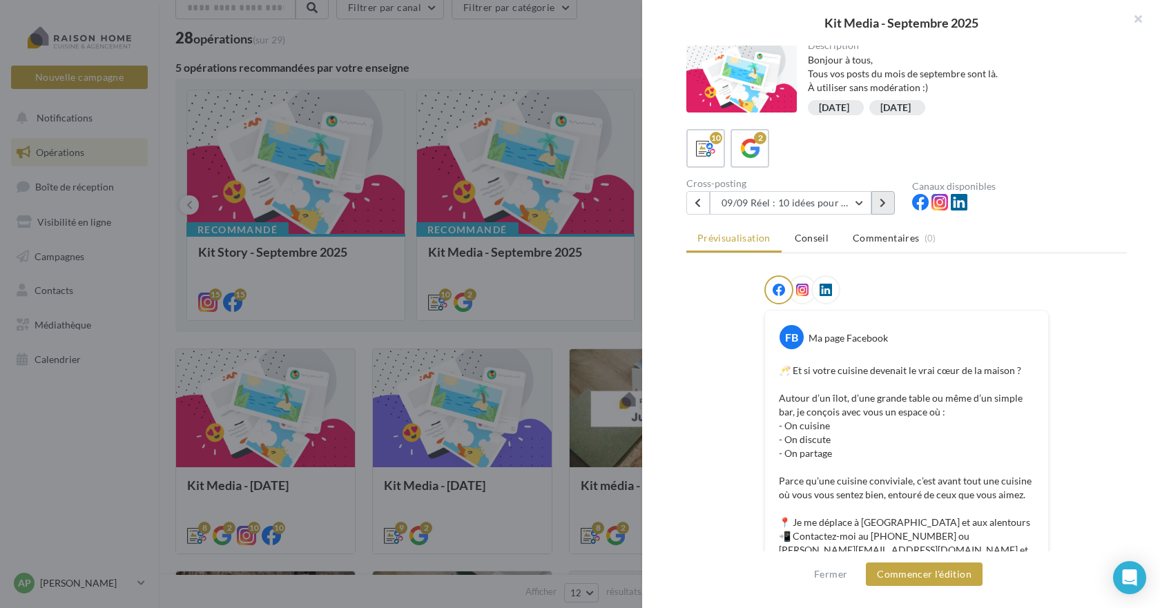
scroll to position [0, 0]
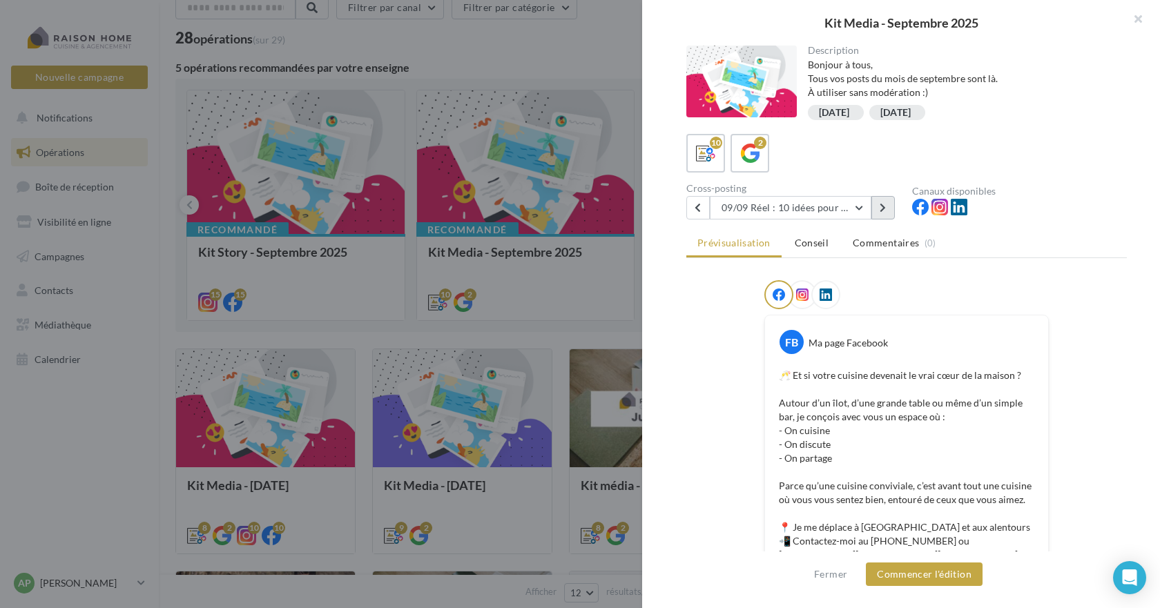
click at [885, 207] on icon at bounding box center [883, 208] width 6 height 10
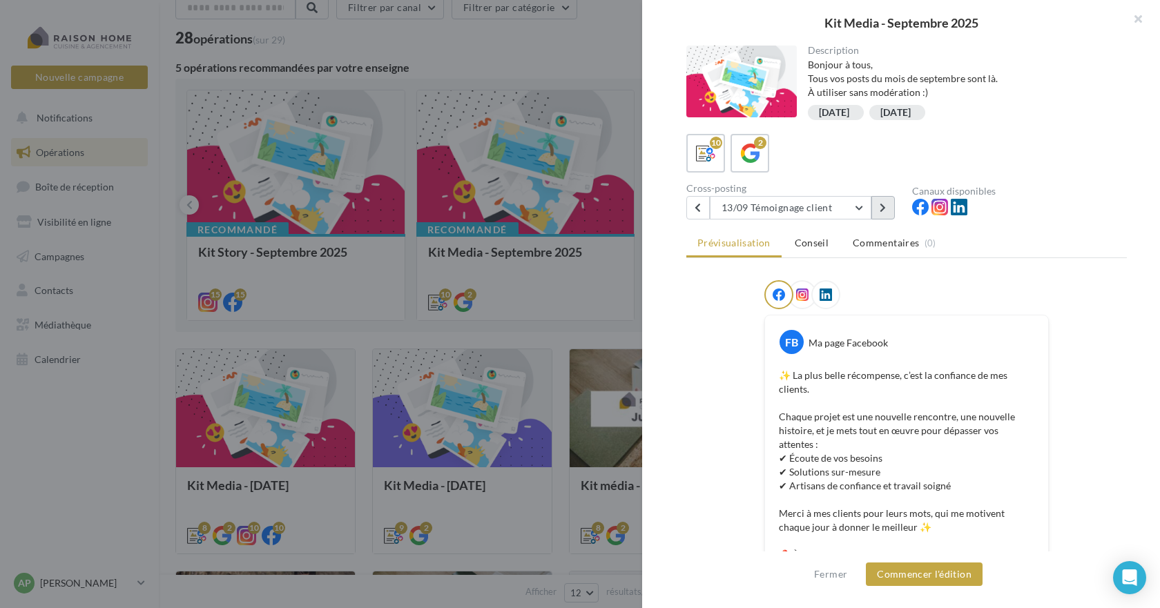
click at [885, 207] on icon at bounding box center [883, 208] width 6 height 10
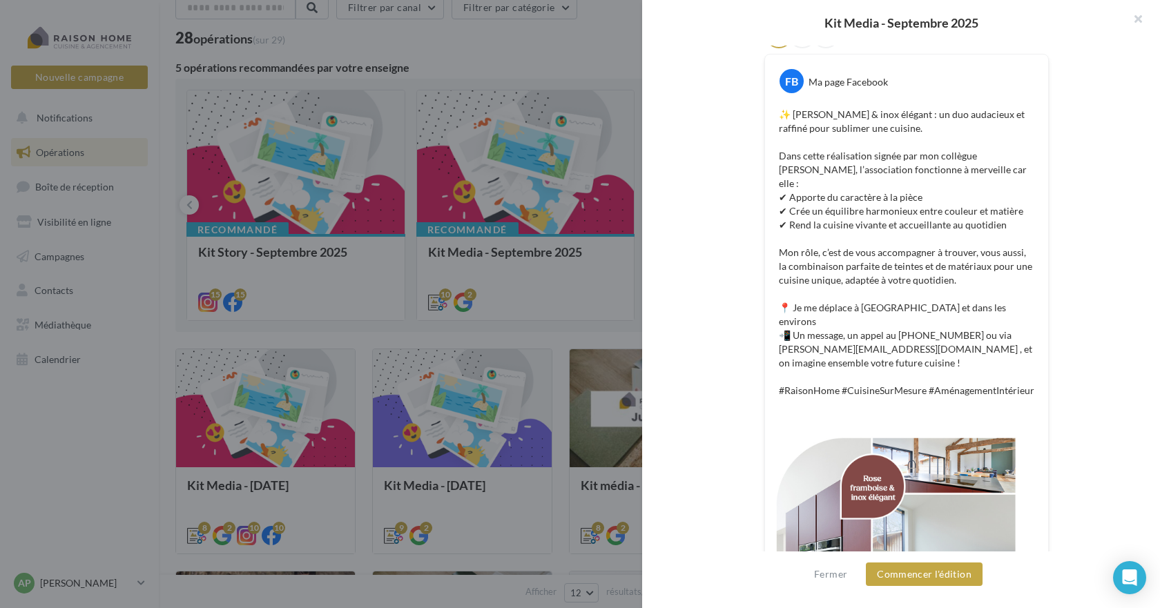
scroll to position [41, 0]
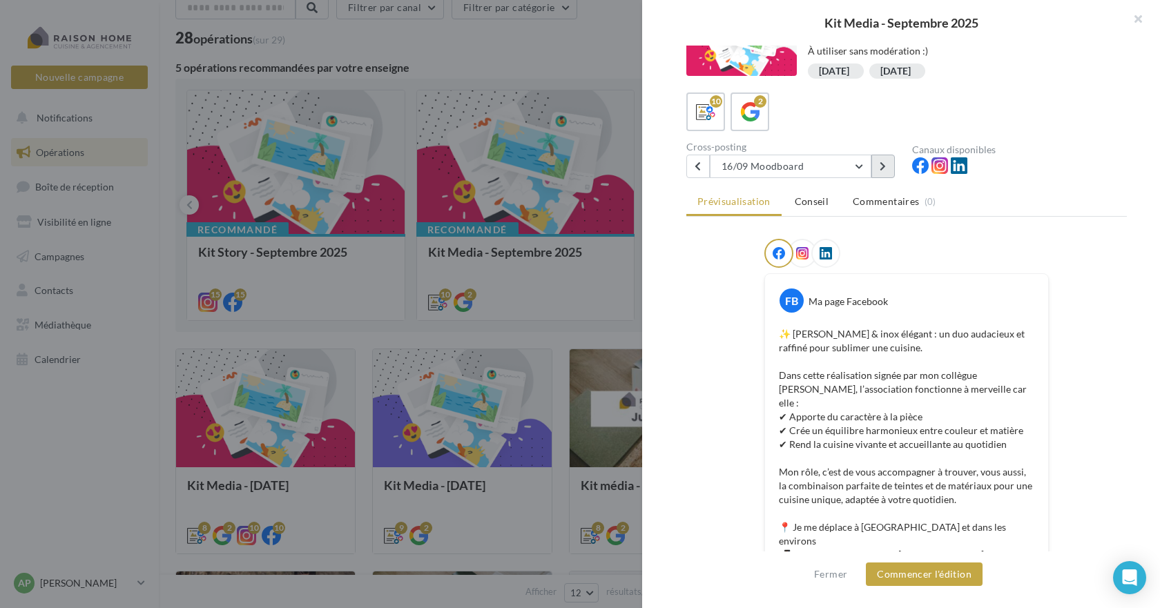
click at [882, 166] on icon at bounding box center [883, 167] width 6 height 10
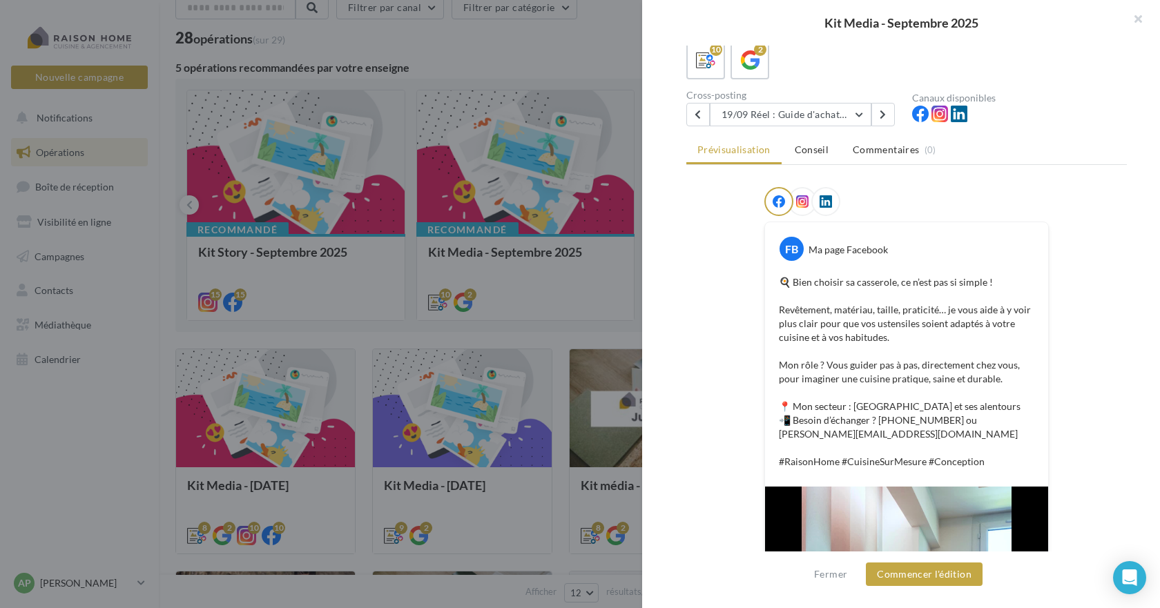
scroll to position [62, 0]
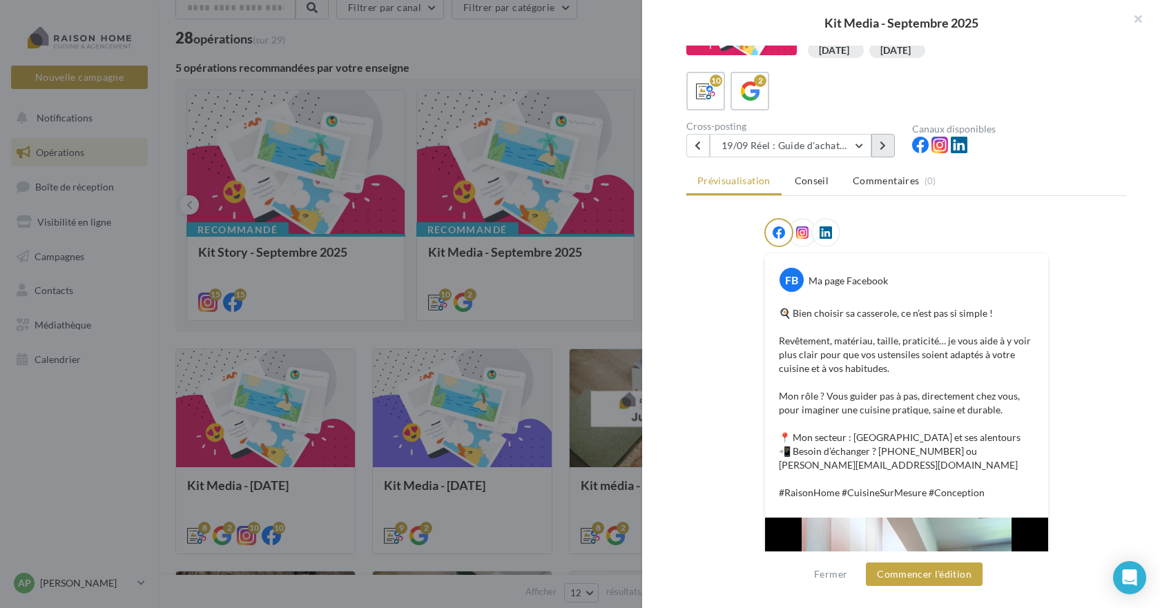
click at [879, 147] on button at bounding box center [882, 145] width 23 height 23
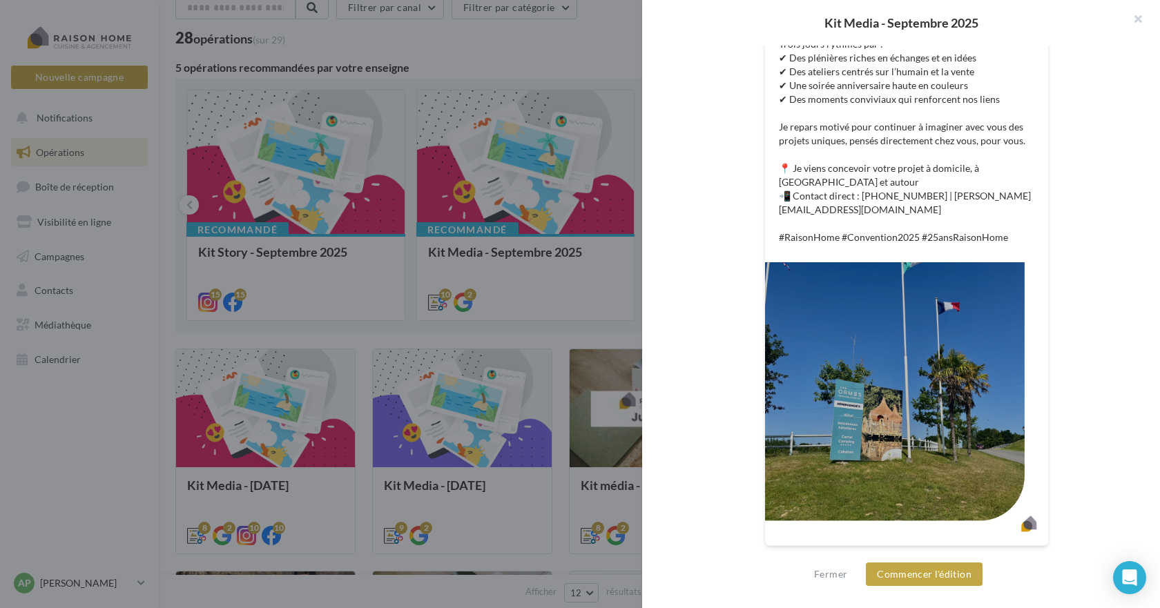
scroll to position [0, 0]
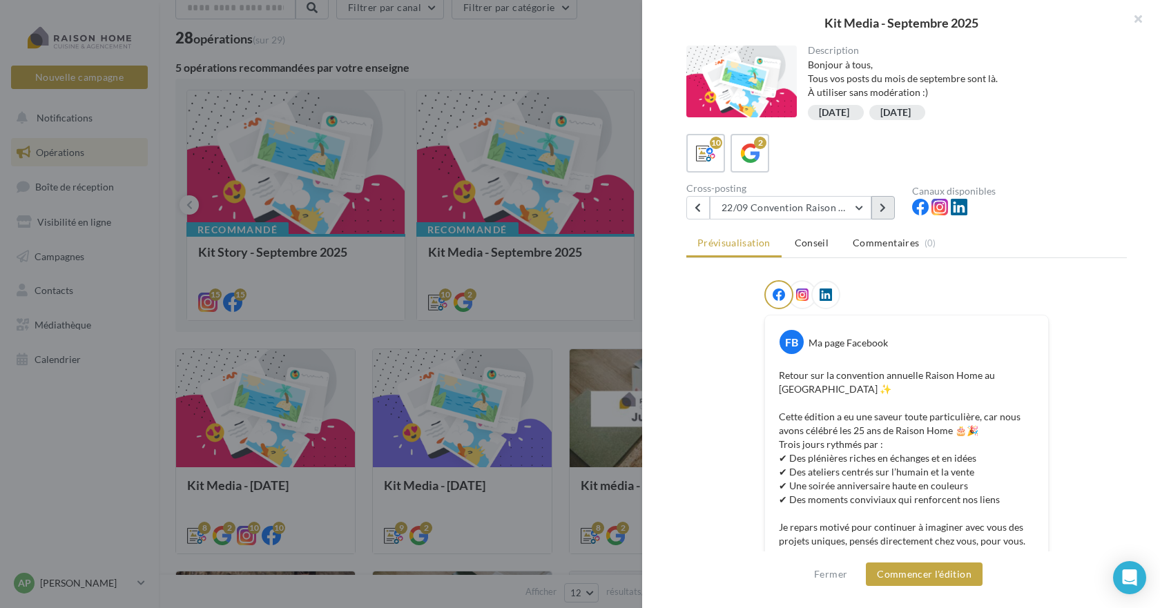
click at [885, 205] on icon at bounding box center [883, 208] width 6 height 10
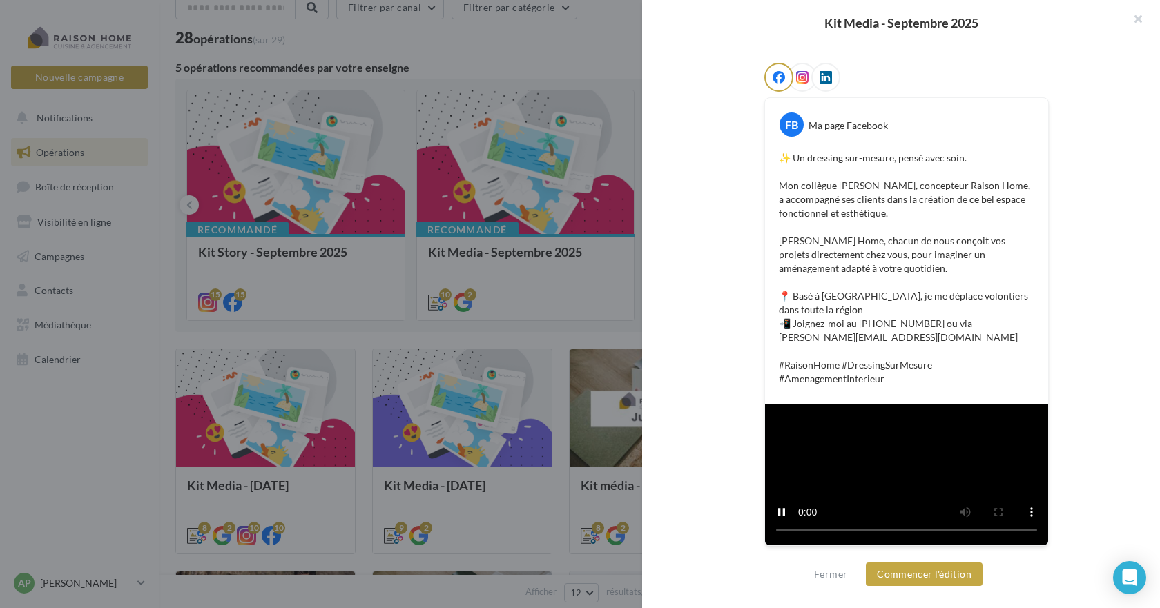
scroll to position [449, 0]
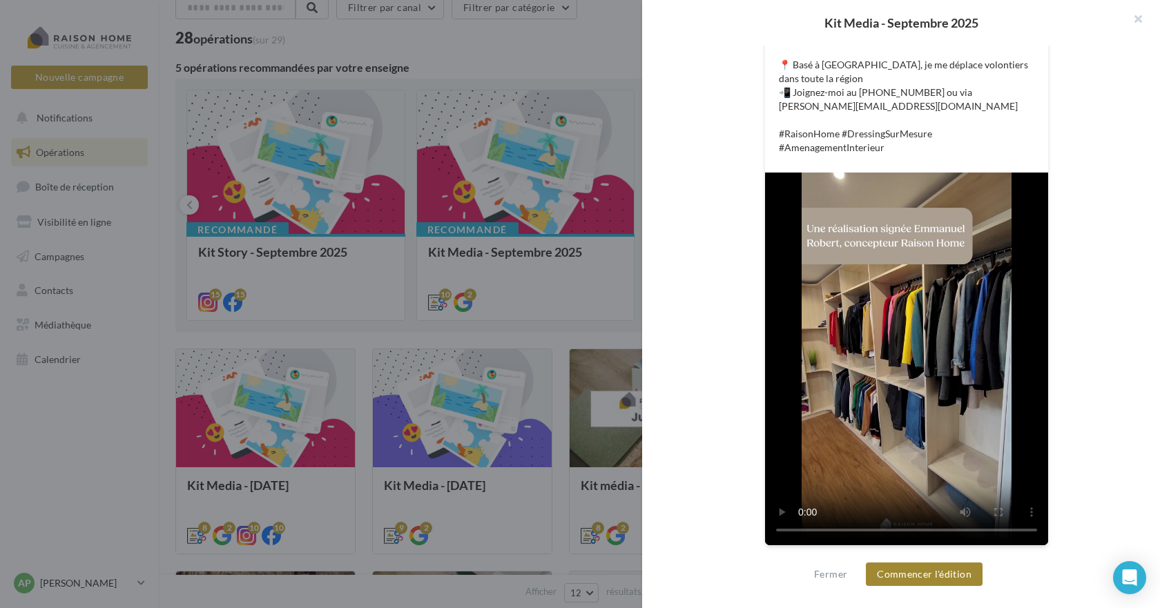
click at [949, 575] on button "Commencer l'édition" at bounding box center [924, 574] width 117 height 23
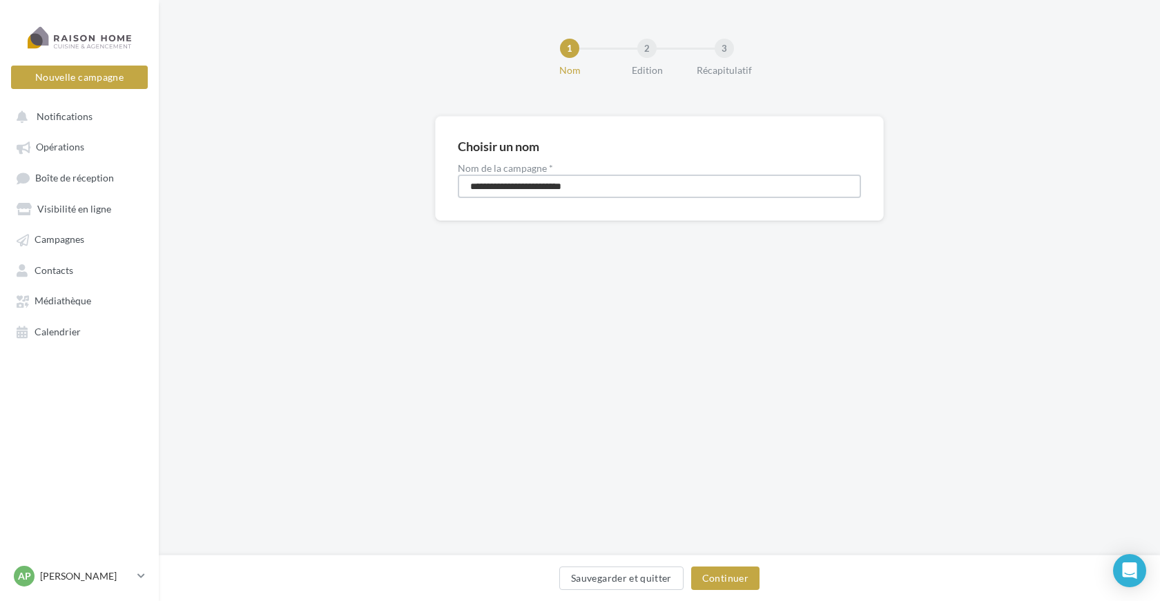
click at [606, 193] on input "**********" at bounding box center [659, 186] width 403 height 23
type input "**********"
click at [739, 577] on button "Continuer" at bounding box center [725, 578] width 68 height 23
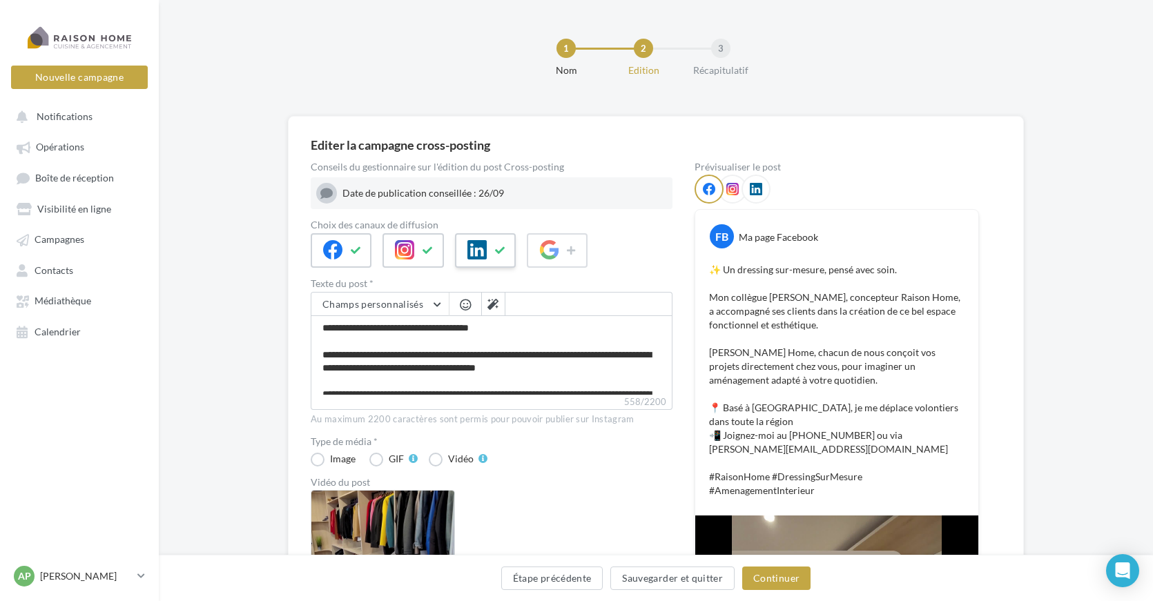
click at [502, 255] on icon at bounding box center [500, 251] width 11 height 10
click at [415, 251] on div at bounding box center [413, 250] width 61 height 35
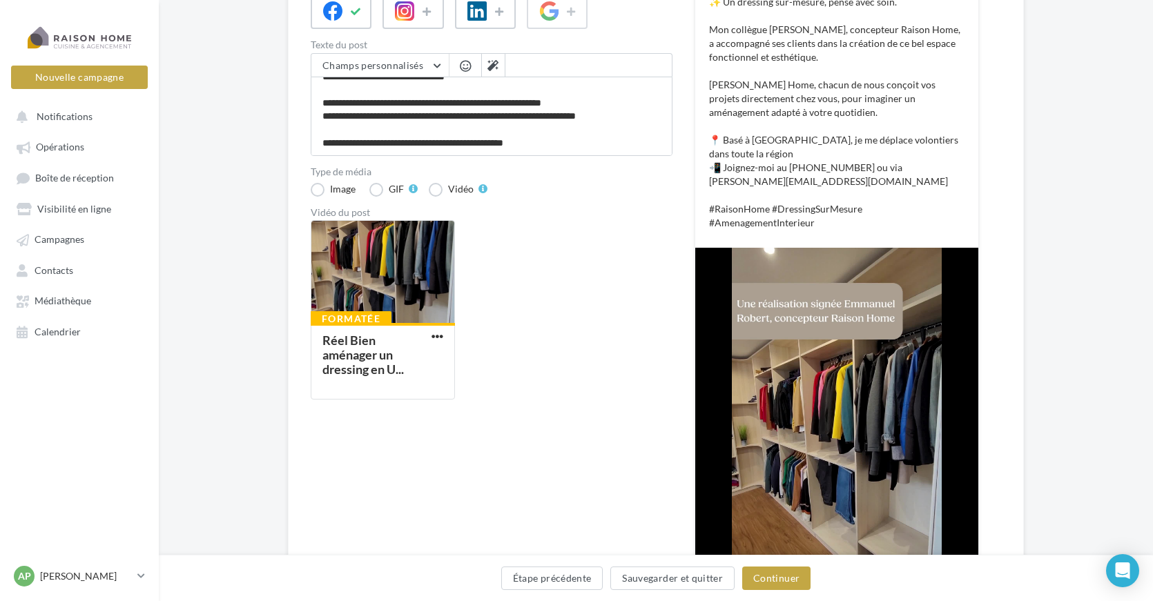
scroll to position [276, 0]
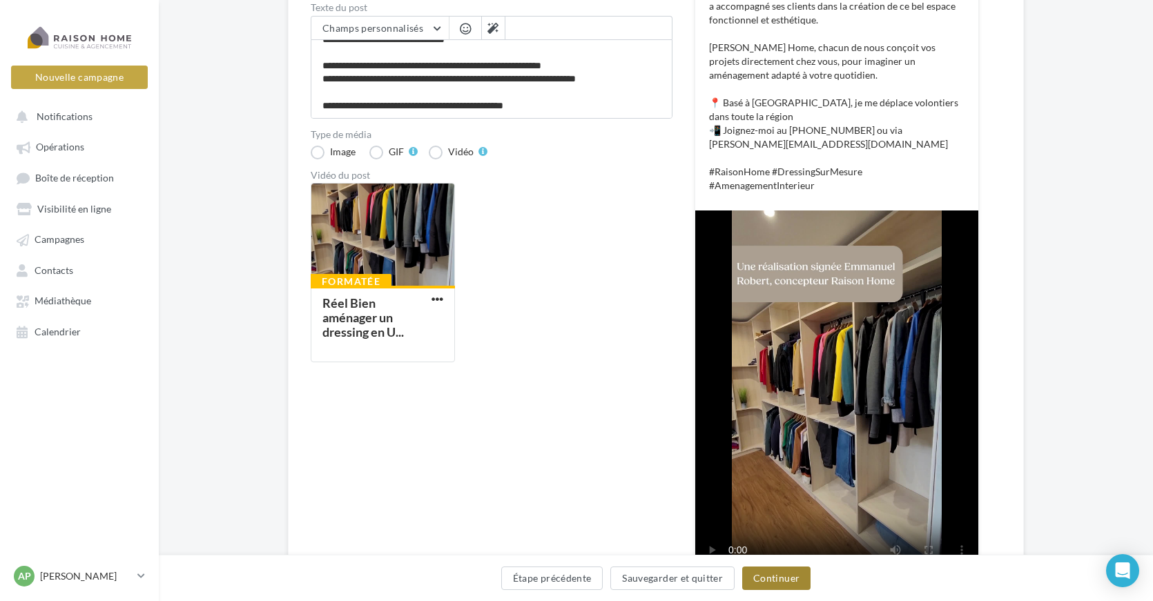
click at [784, 578] on button "Continuer" at bounding box center [776, 578] width 68 height 23
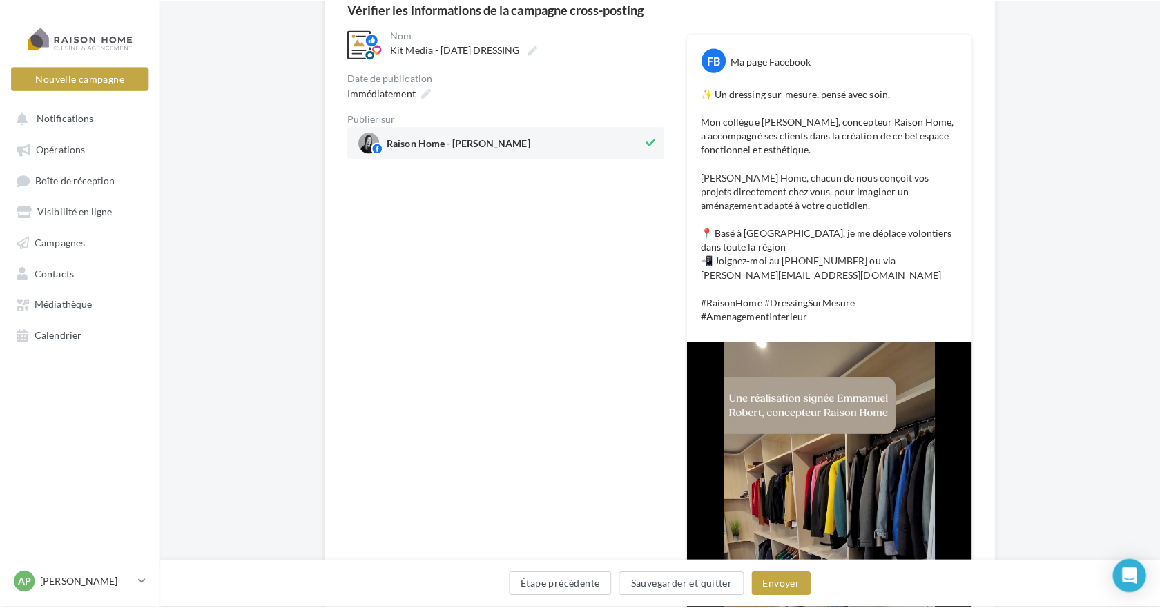
scroll to position [207, 0]
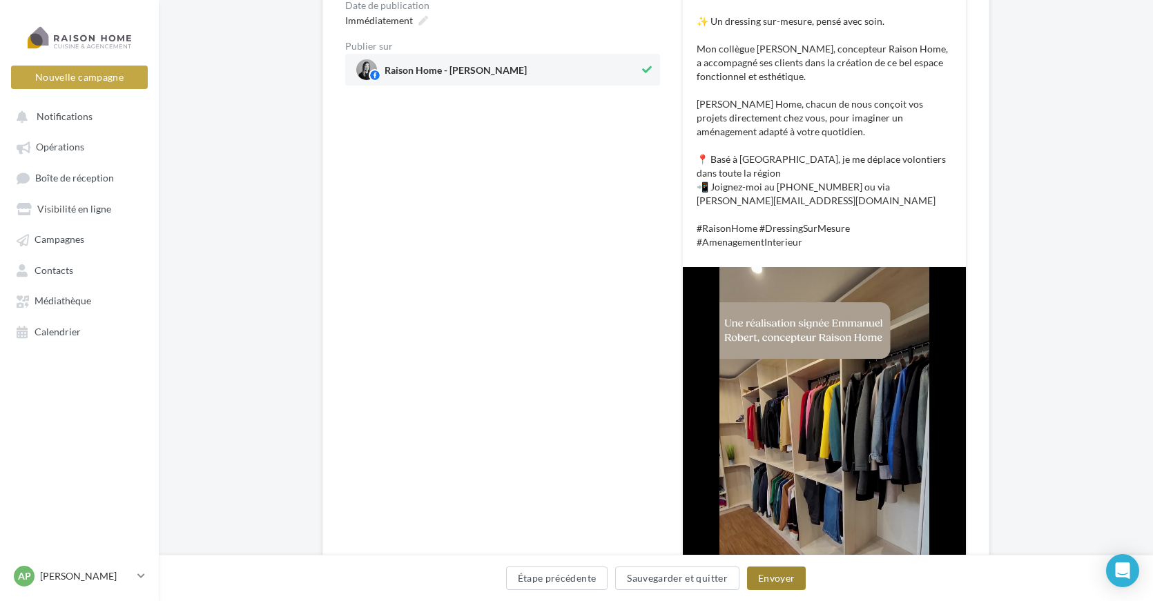
click at [786, 579] on button "Envoyer" at bounding box center [776, 578] width 59 height 23
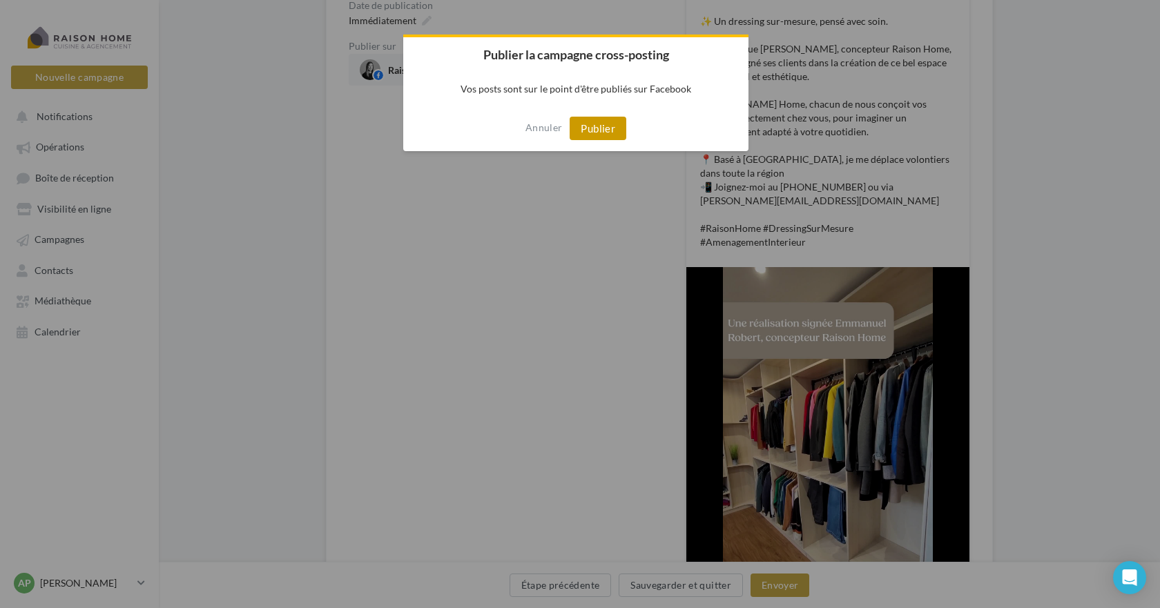
click at [596, 129] on button "Publier" at bounding box center [598, 128] width 57 height 23
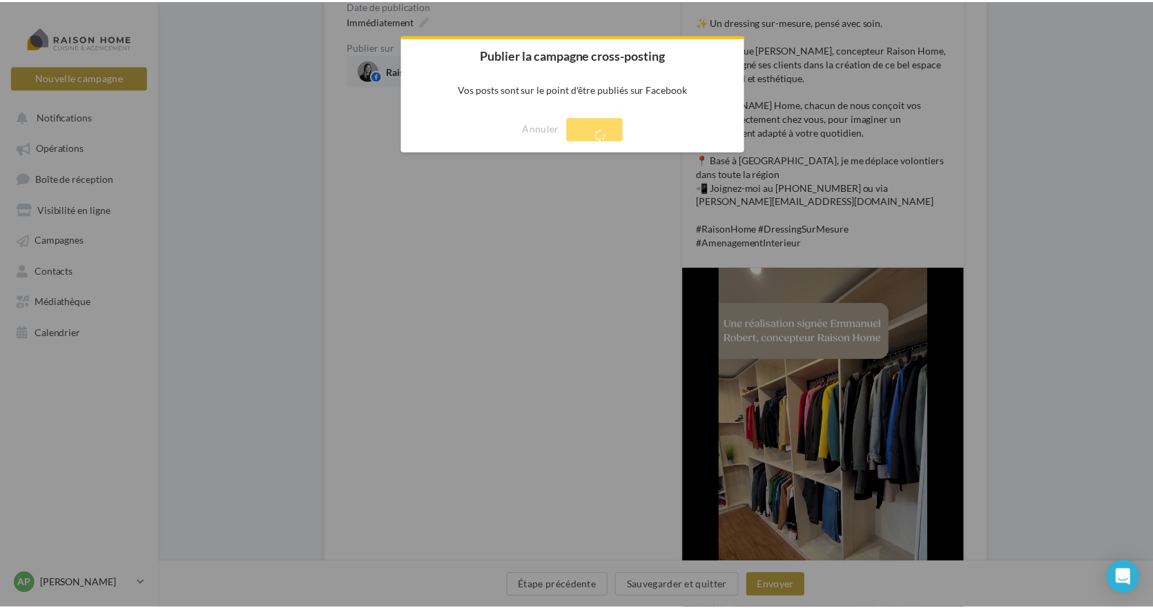
scroll to position [22, 0]
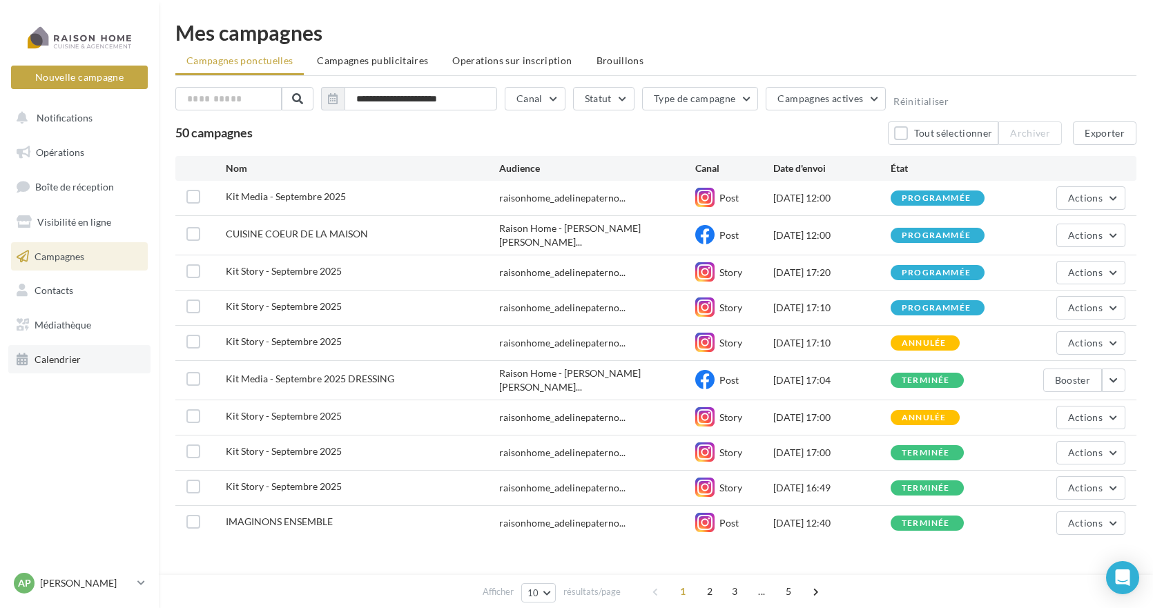
click at [66, 351] on link "Calendrier" at bounding box center [79, 359] width 142 height 29
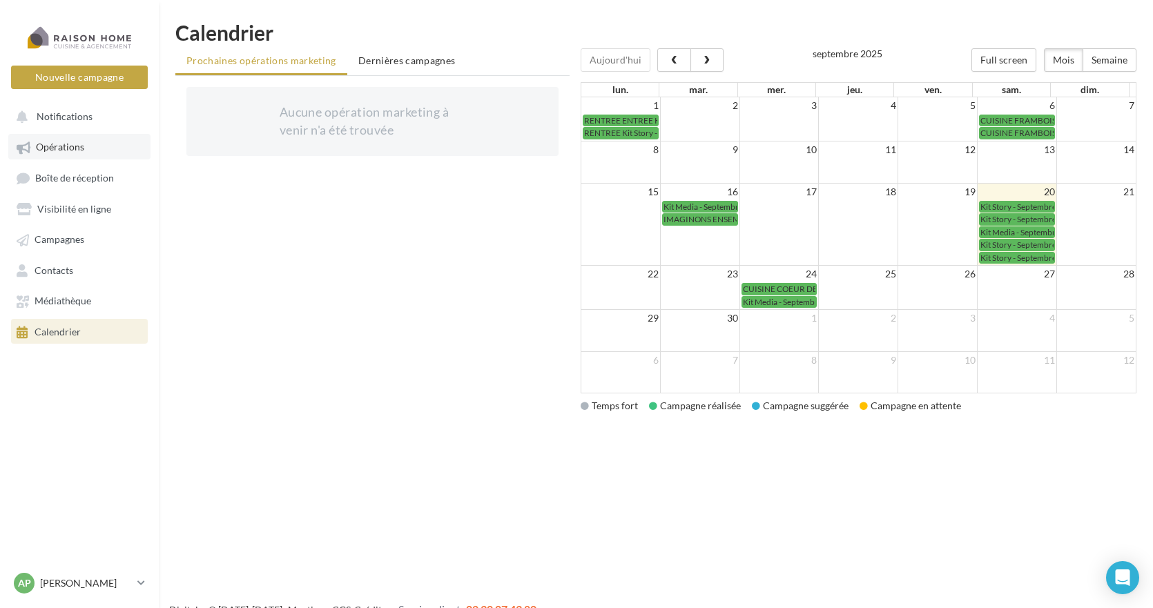
click at [61, 146] on span "Opérations" at bounding box center [60, 148] width 48 height 12
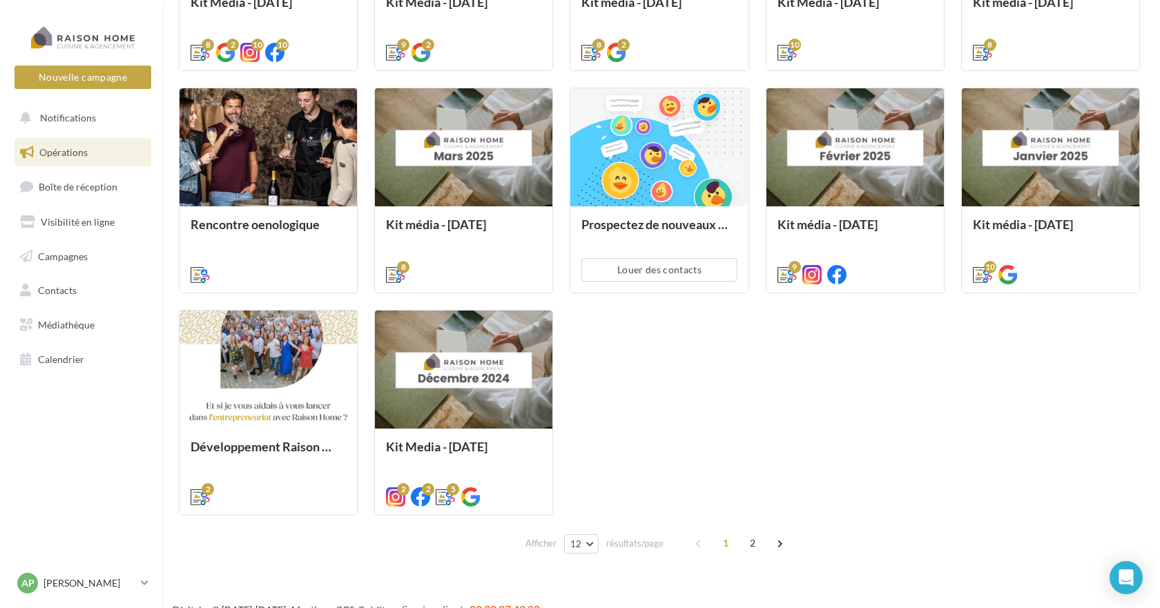
scroll to position [276, 0]
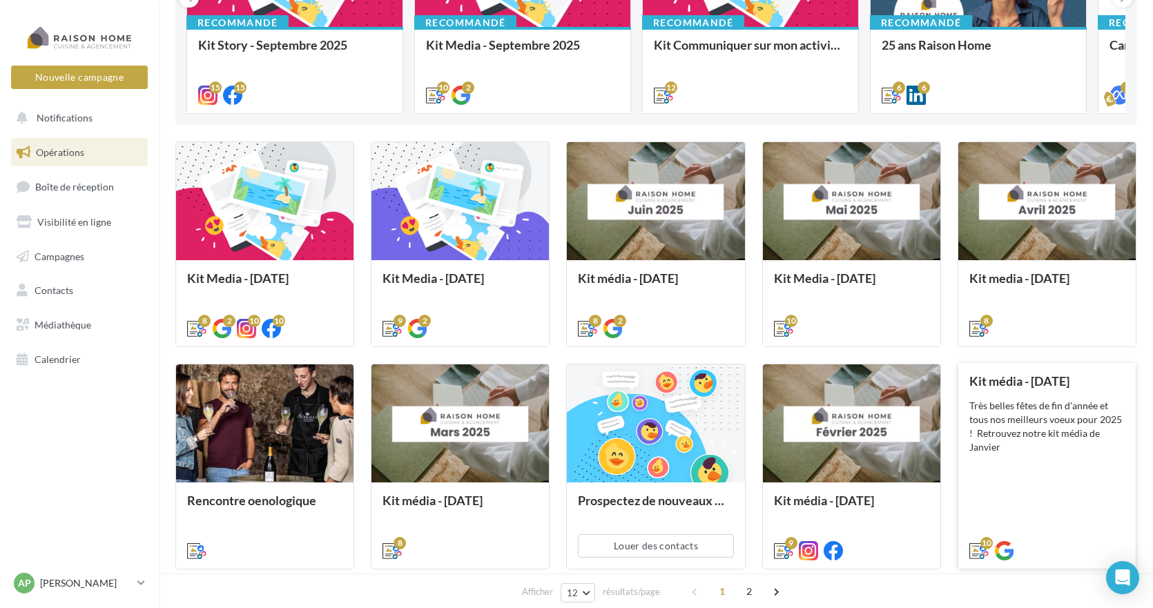
click at [1028, 435] on div "Très belles fêtes de fin d'année et tous nos meilleurs voeux pour 2025 ! Retrou…" at bounding box center [1046, 426] width 155 height 55
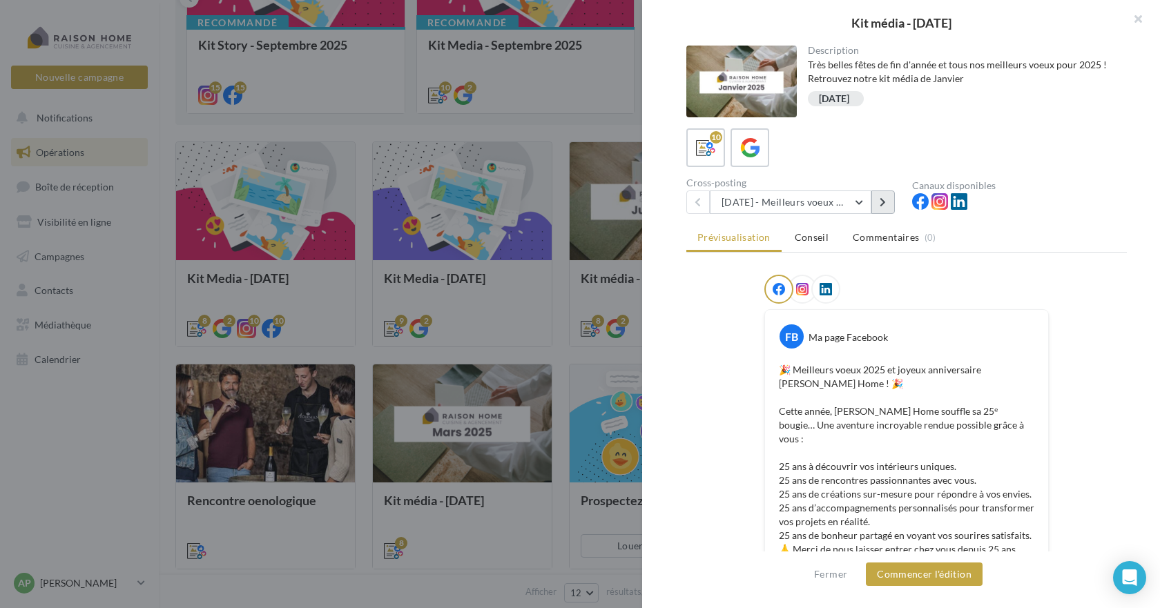
click at [884, 200] on icon at bounding box center [883, 202] width 6 height 10
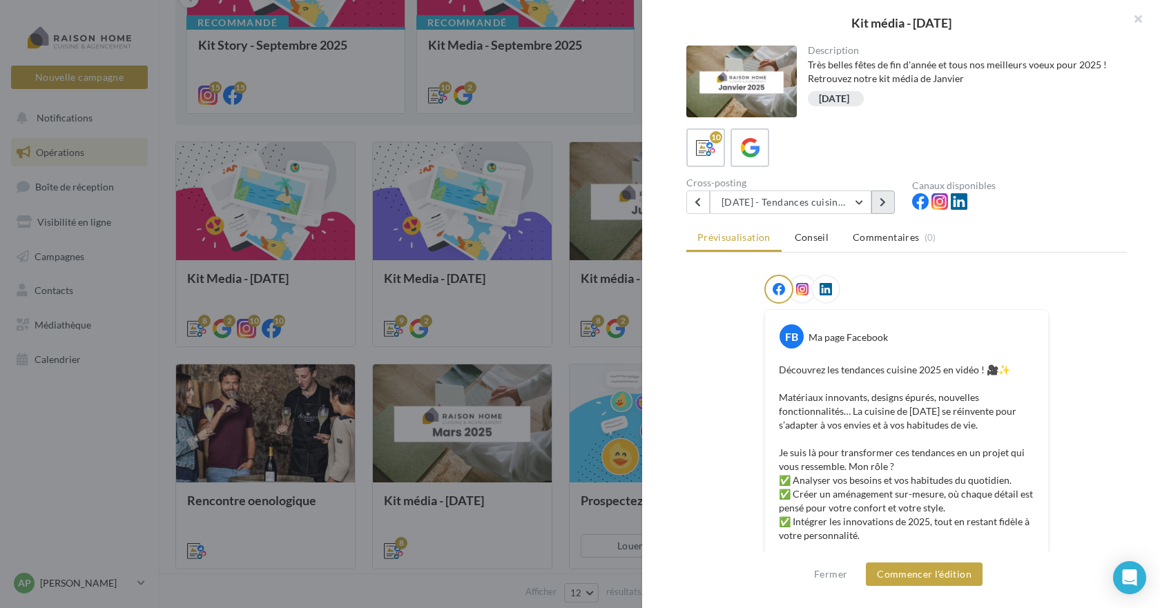
click at [884, 200] on icon at bounding box center [883, 202] width 6 height 10
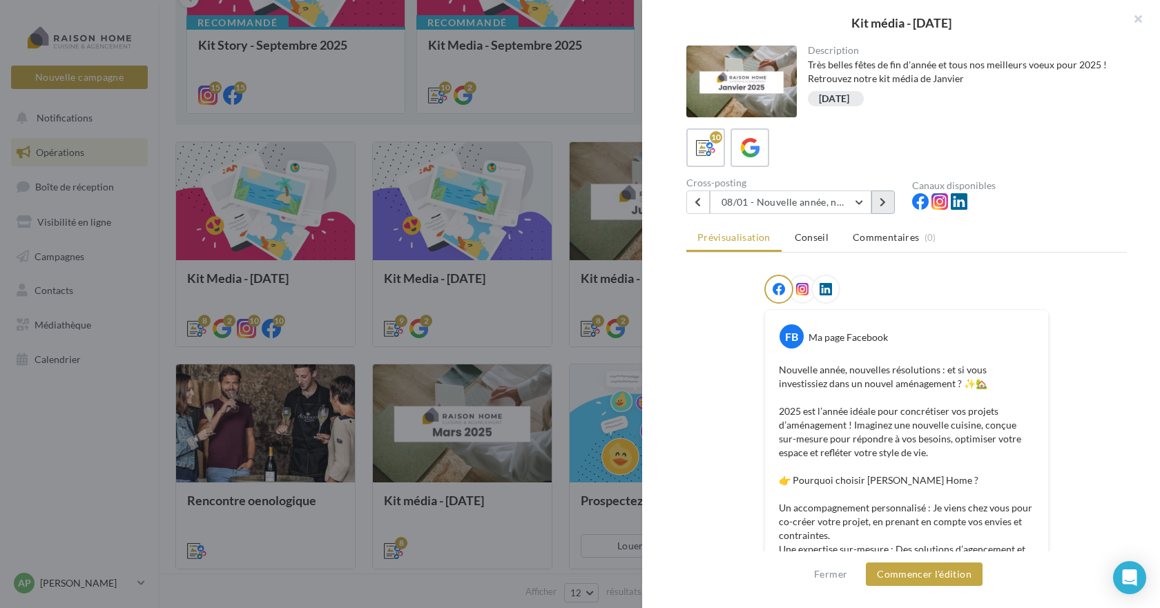
click at [880, 195] on button at bounding box center [882, 202] width 23 height 23
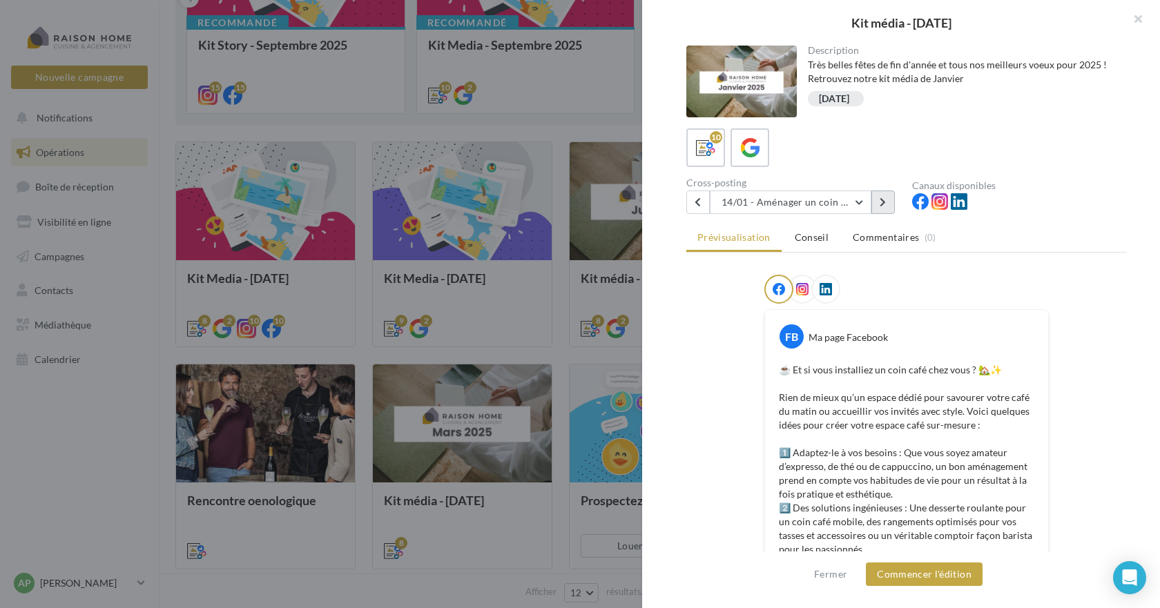
click at [883, 200] on icon at bounding box center [883, 202] width 6 height 10
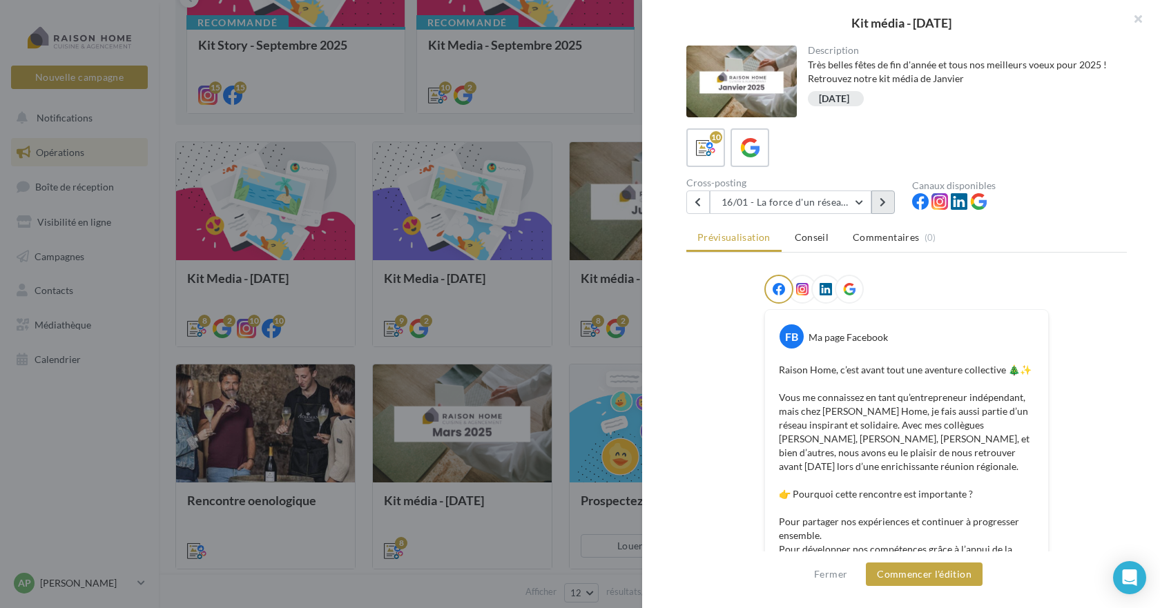
click at [883, 201] on icon at bounding box center [883, 202] width 6 height 10
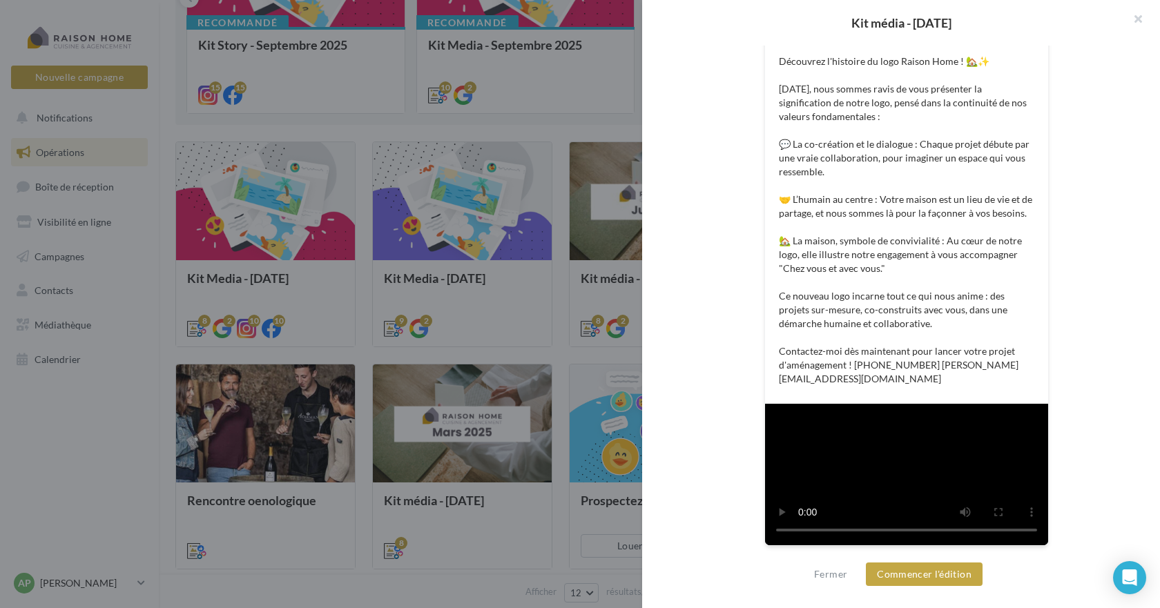
scroll to position [540, 0]
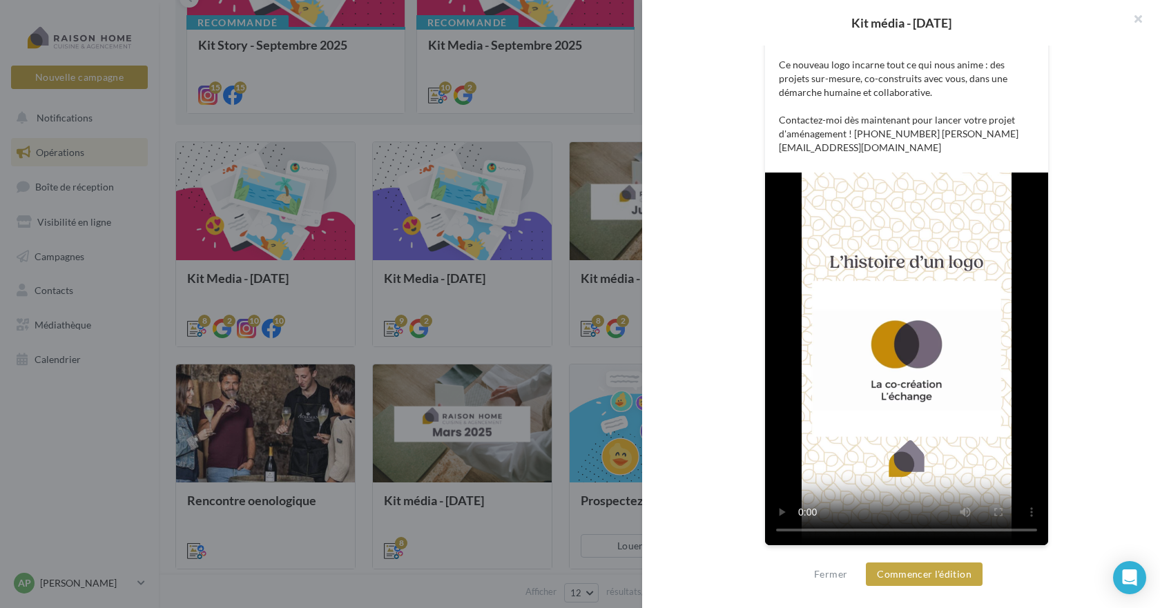
click at [940, 324] on video at bounding box center [906, 359] width 283 height 373
click at [914, 577] on button "Commencer l'édition" at bounding box center [924, 574] width 117 height 23
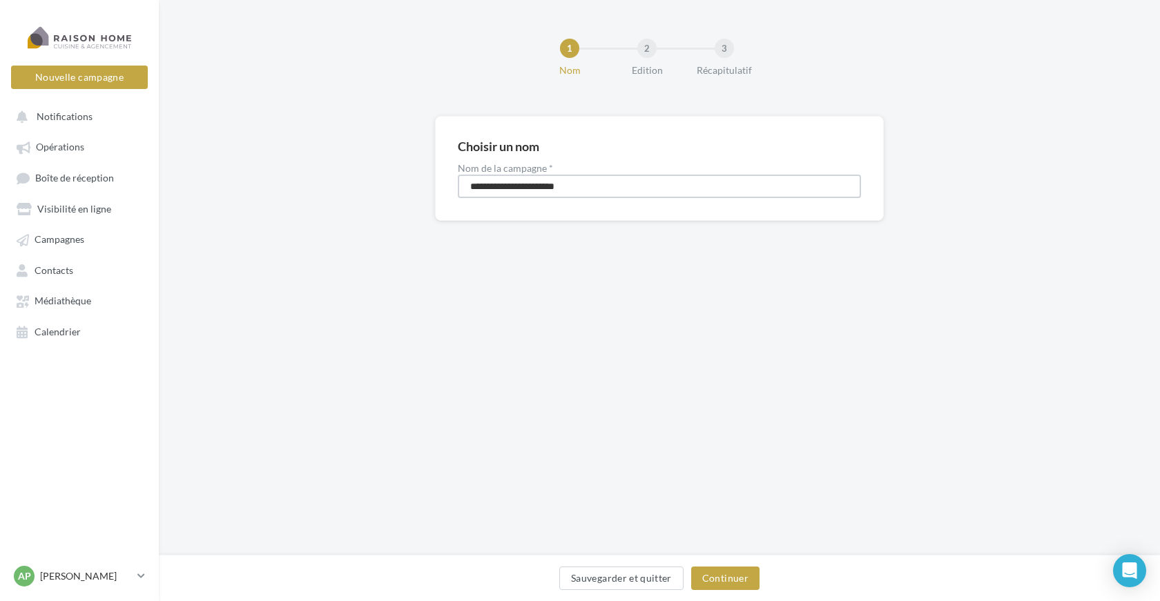
click at [597, 184] on input "**********" at bounding box center [659, 186] width 403 height 23
type input "**********"
click at [732, 576] on button "Continuer" at bounding box center [725, 578] width 68 height 23
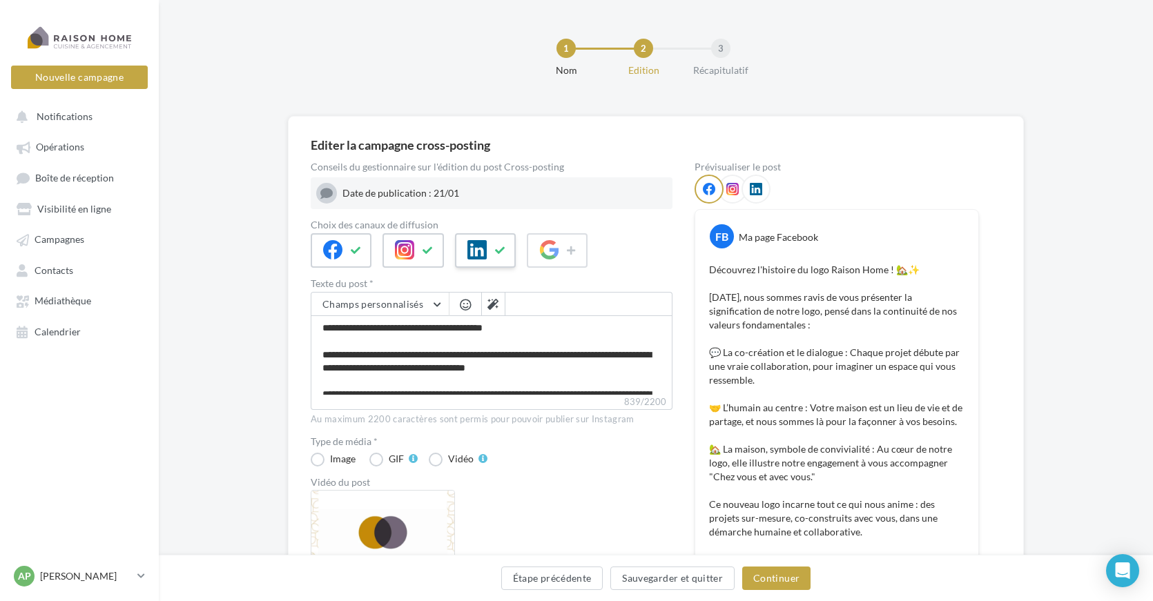
click at [499, 251] on icon at bounding box center [500, 251] width 11 height 10
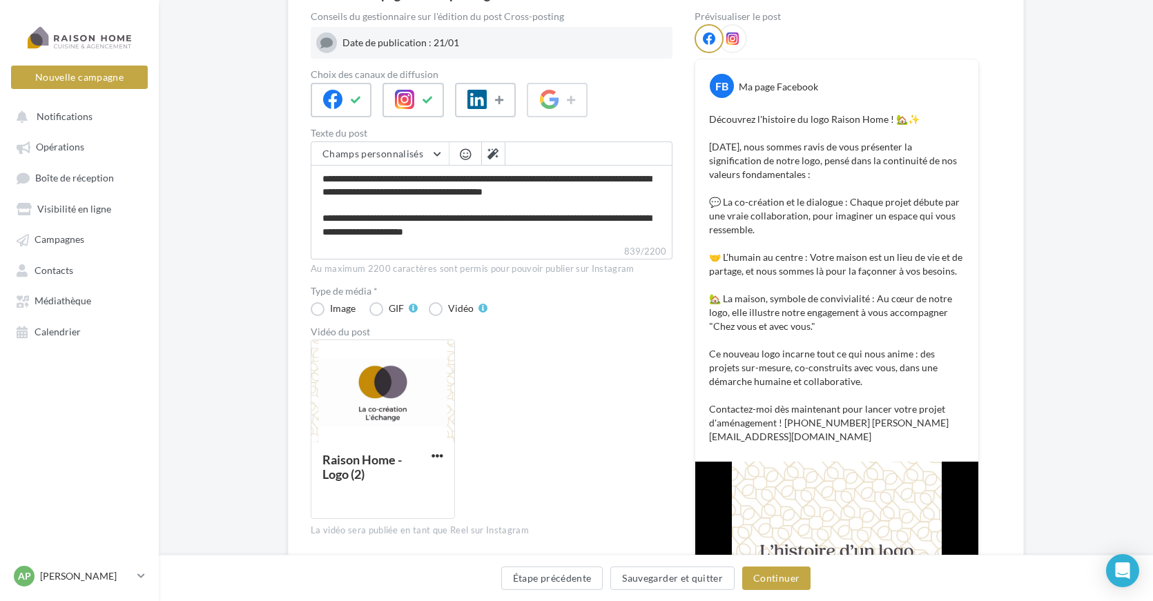
scroll to position [207, 0]
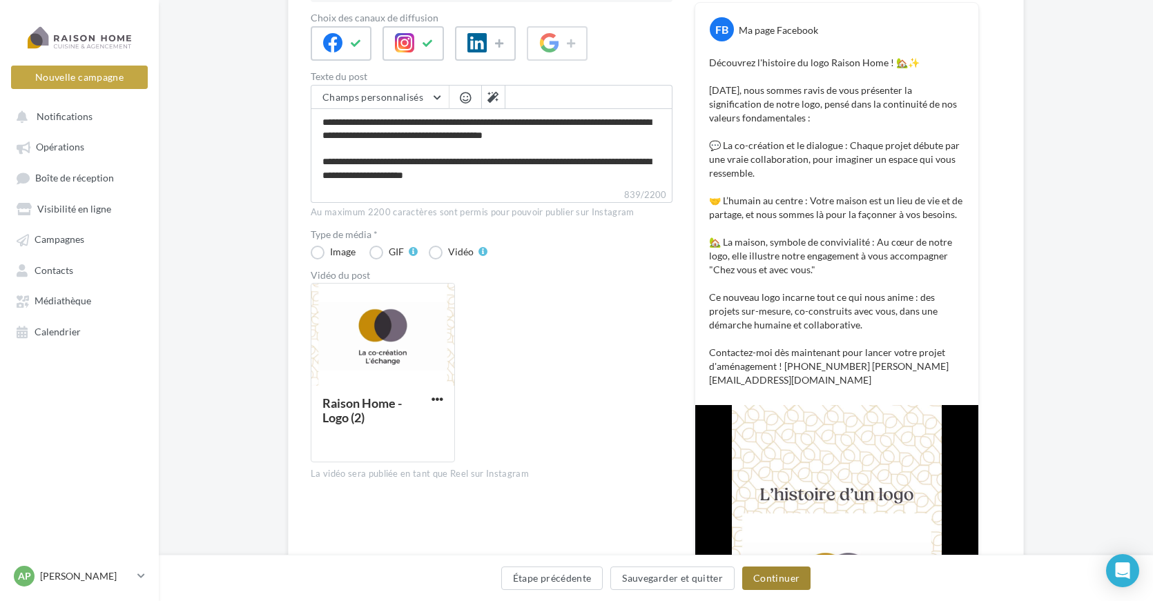
click at [788, 579] on button "Continuer" at bounding box center [776, 578] width 68 height 23
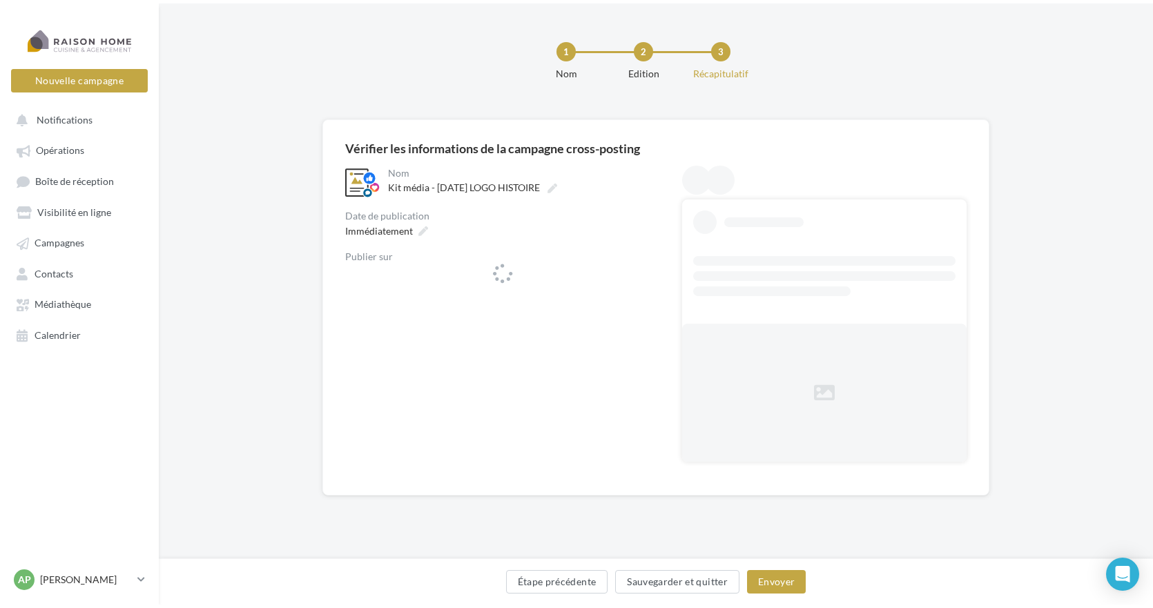
scroll to position [0, 0]
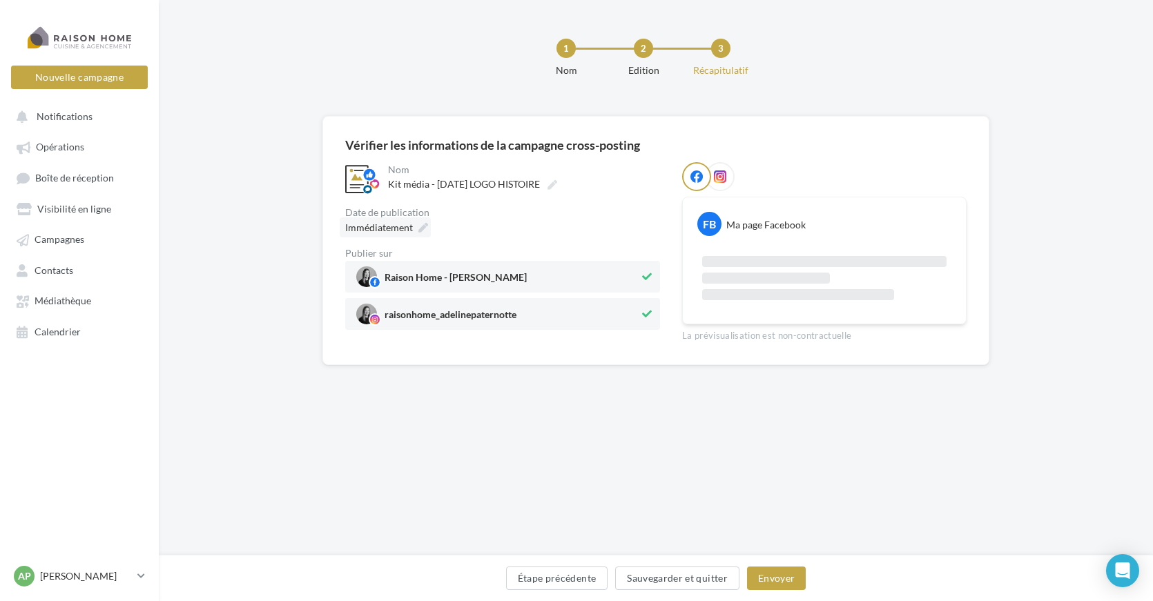
click at [425, 228] on icon at bounding box center [423, 228] width 10 height 10
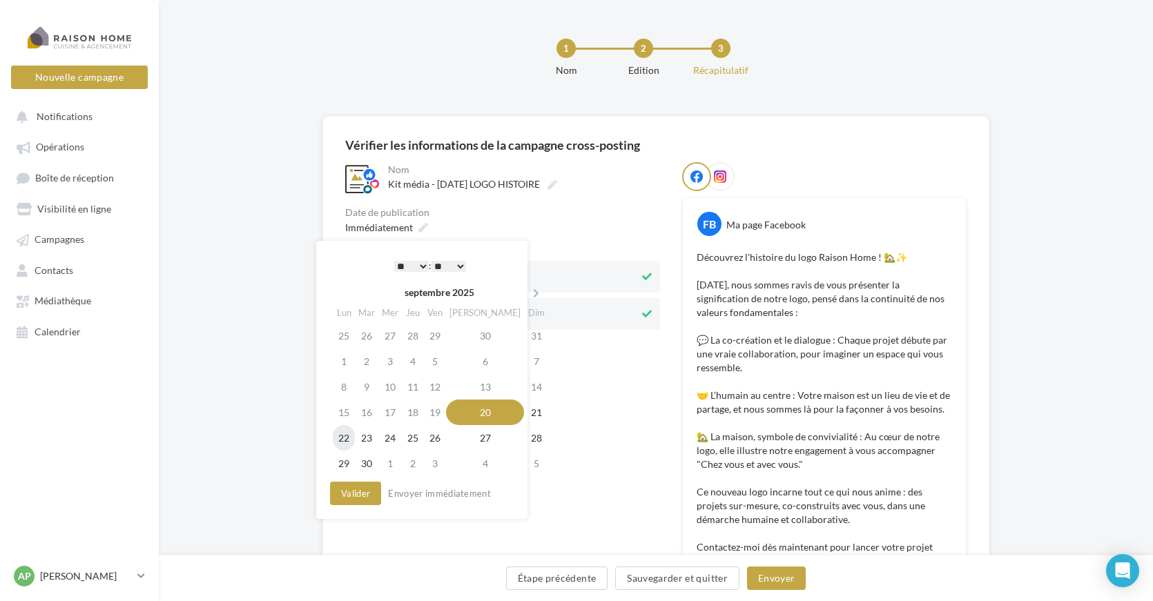
click at [347, 442] on td "22" at bounding box center [344, 438] width 22 height 26
click at [422, 265] on select "* * * * * * * * * * ** ** ** ** ** ** ** ** ** ** ** ** ** **" at bounding box center [411, 266] width 35 height 11
click at [362, 492] on button "Valider" at bounding box center [355, 493] width 51 height 23
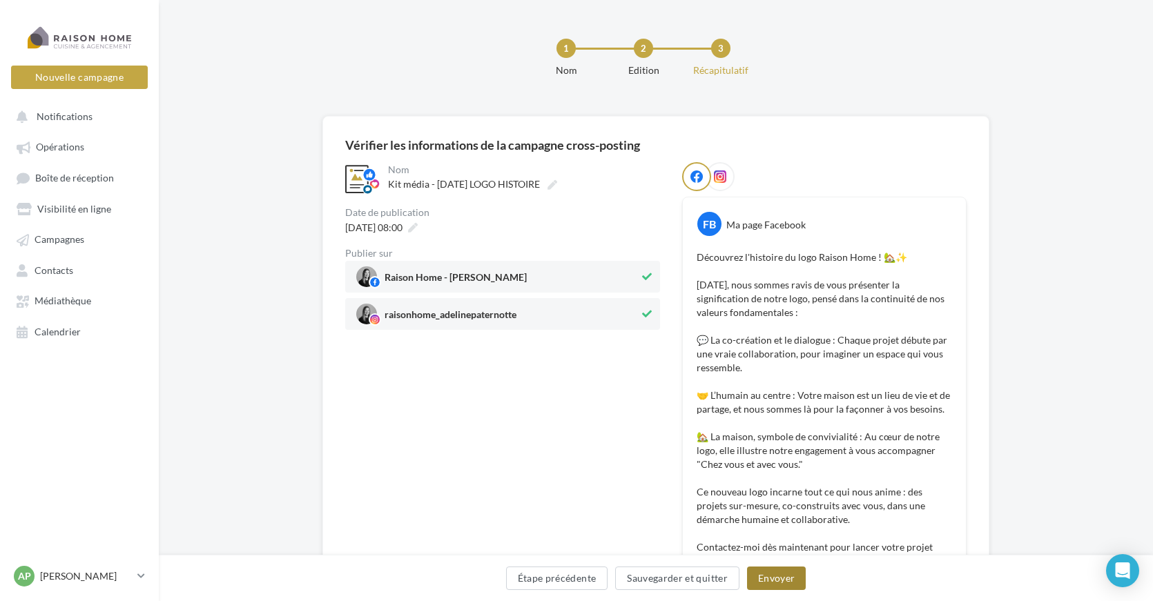
click at [788, 580] on button "Envoyer" at bounding box center [776, 578] width 59 height 23
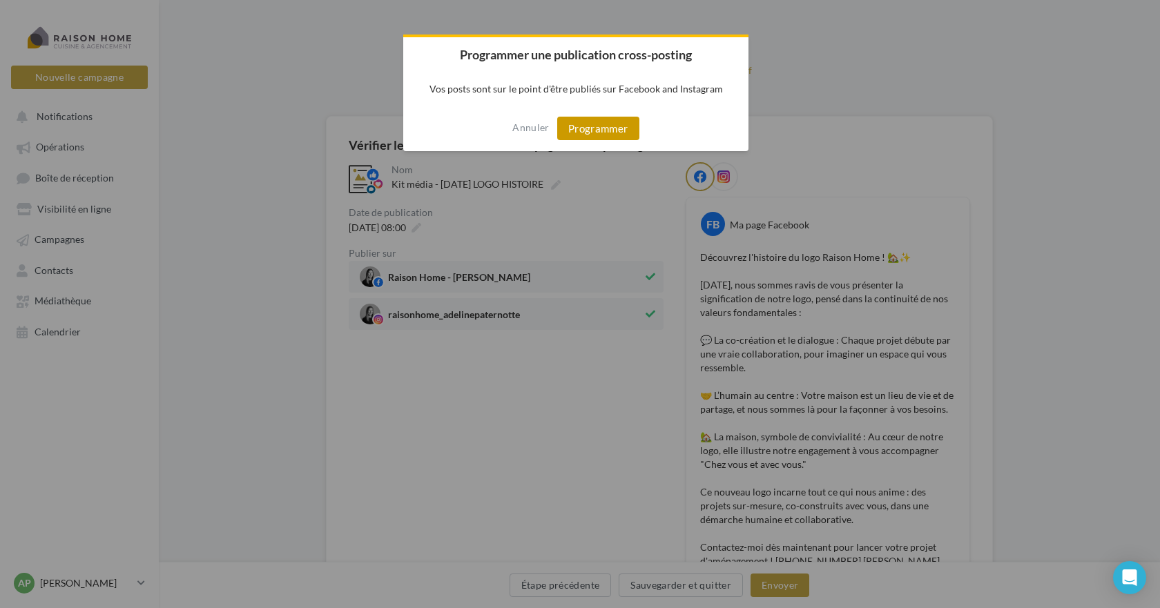
click at [592, 128] on button "Programmer" at bounding box center [598, 128] width 82 height 23
